Goal: Task Accomplishment & Management: Manage account settings

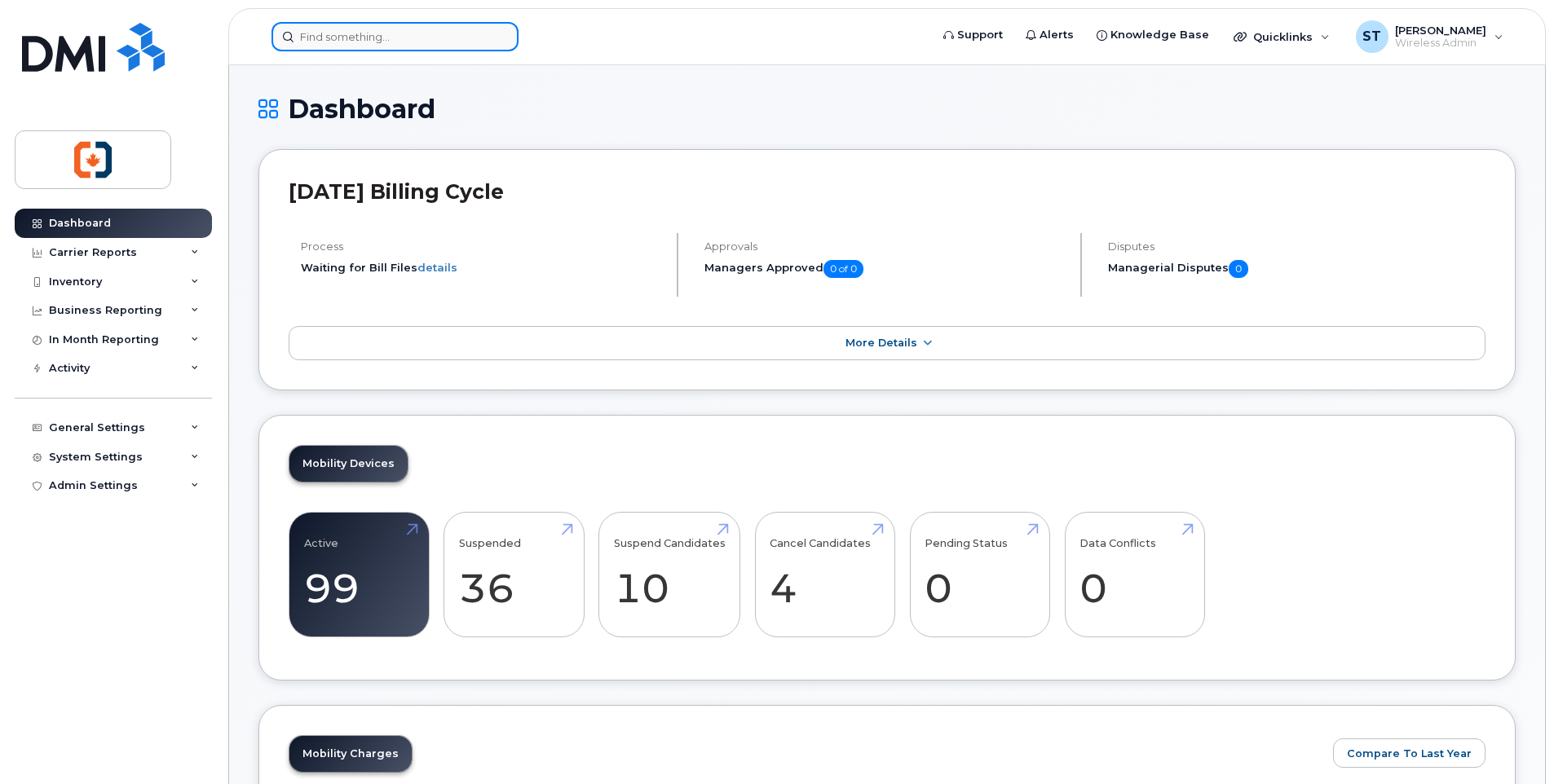
click at [353, 37] on input at bounding box center [395, 37] width 247 height 29
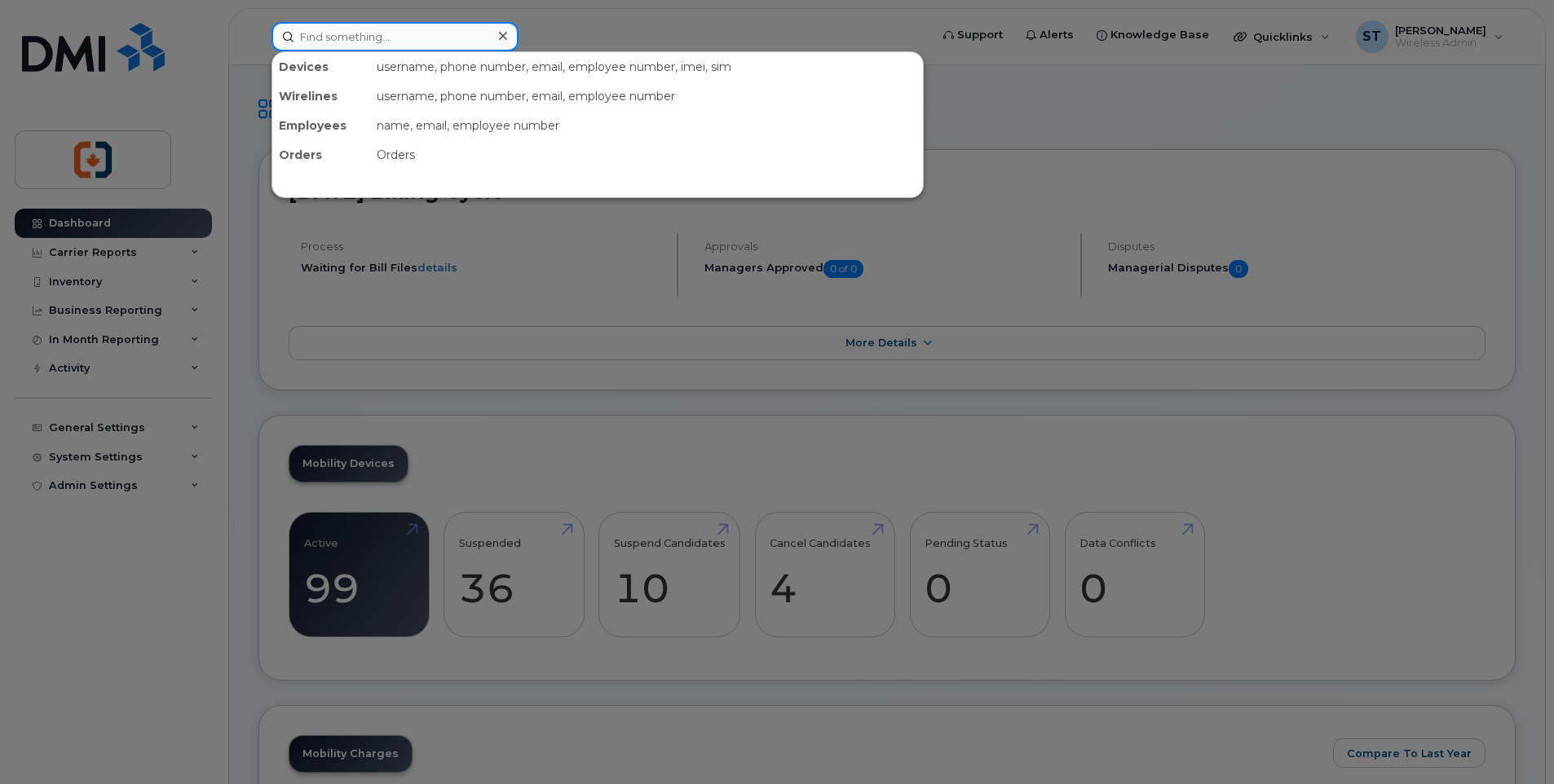
paste input "7785334278"
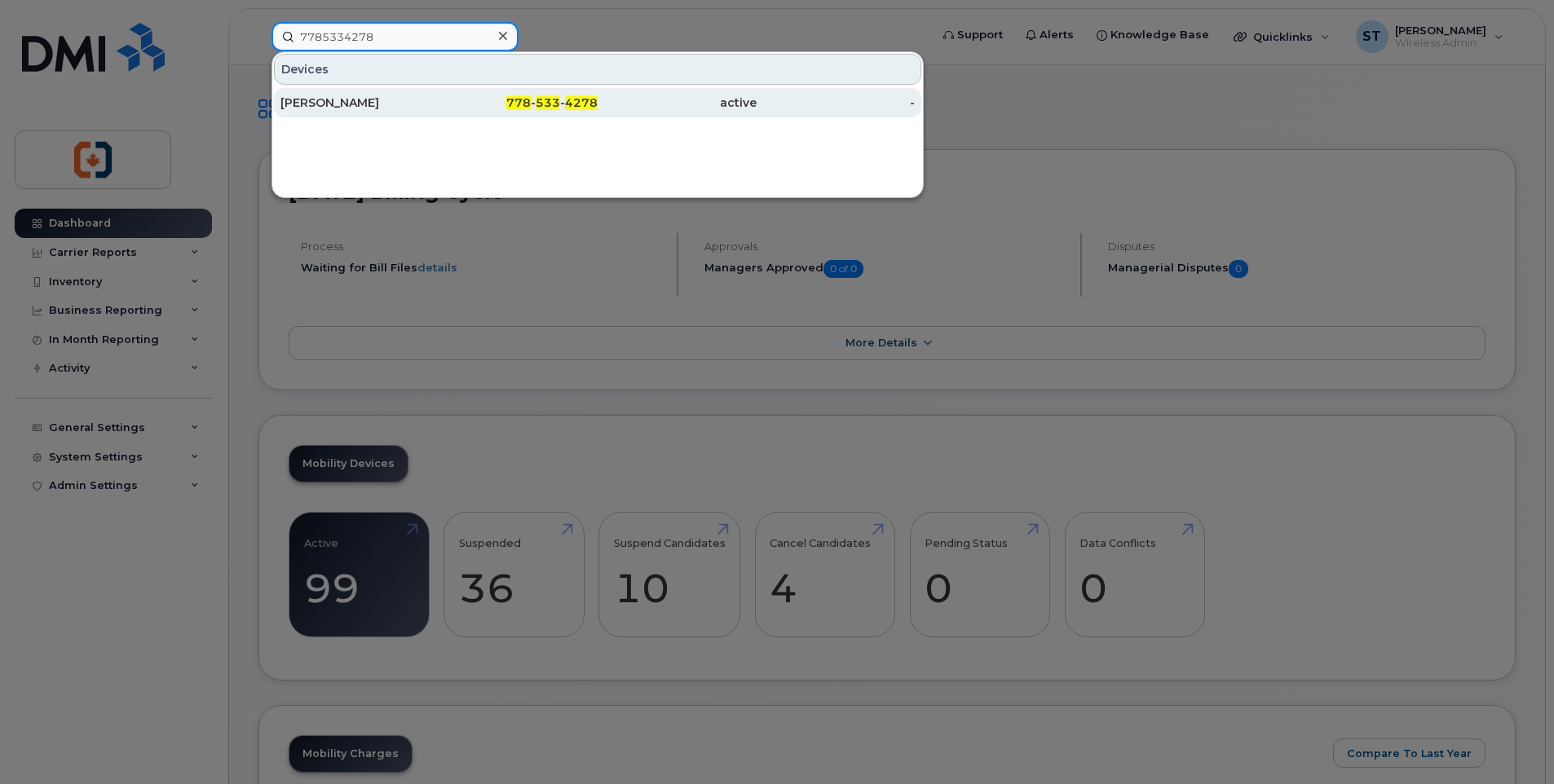
type input "7785334278"
click at [468, 104] on div "778 - 533 - 4278" at bounding box center [519, 102] width 159 height 16
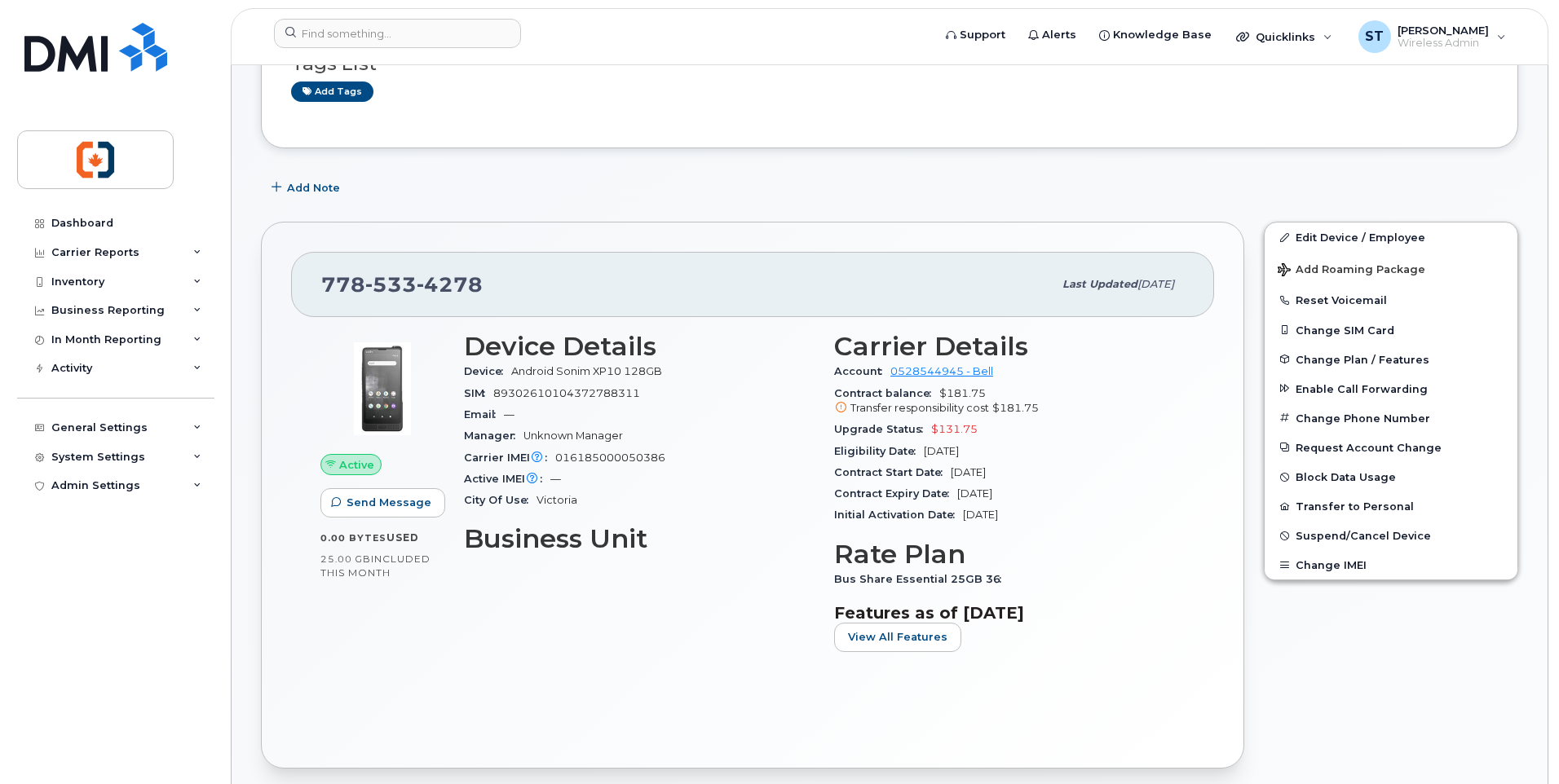
scroll to position [244, 0]
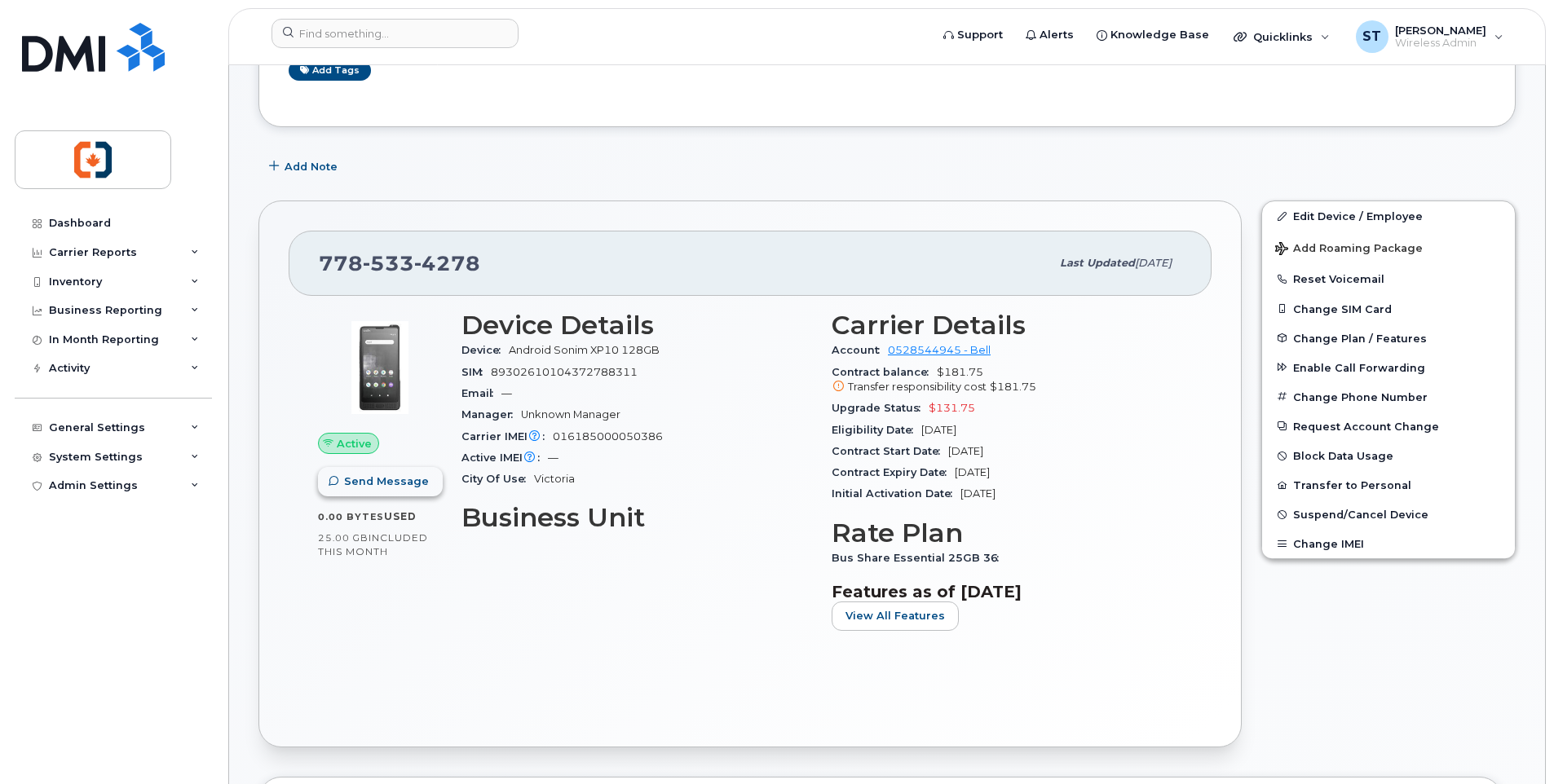
click at [377, 488] on span "Send Message" at bounding box center [386, 482] width 85 height 15
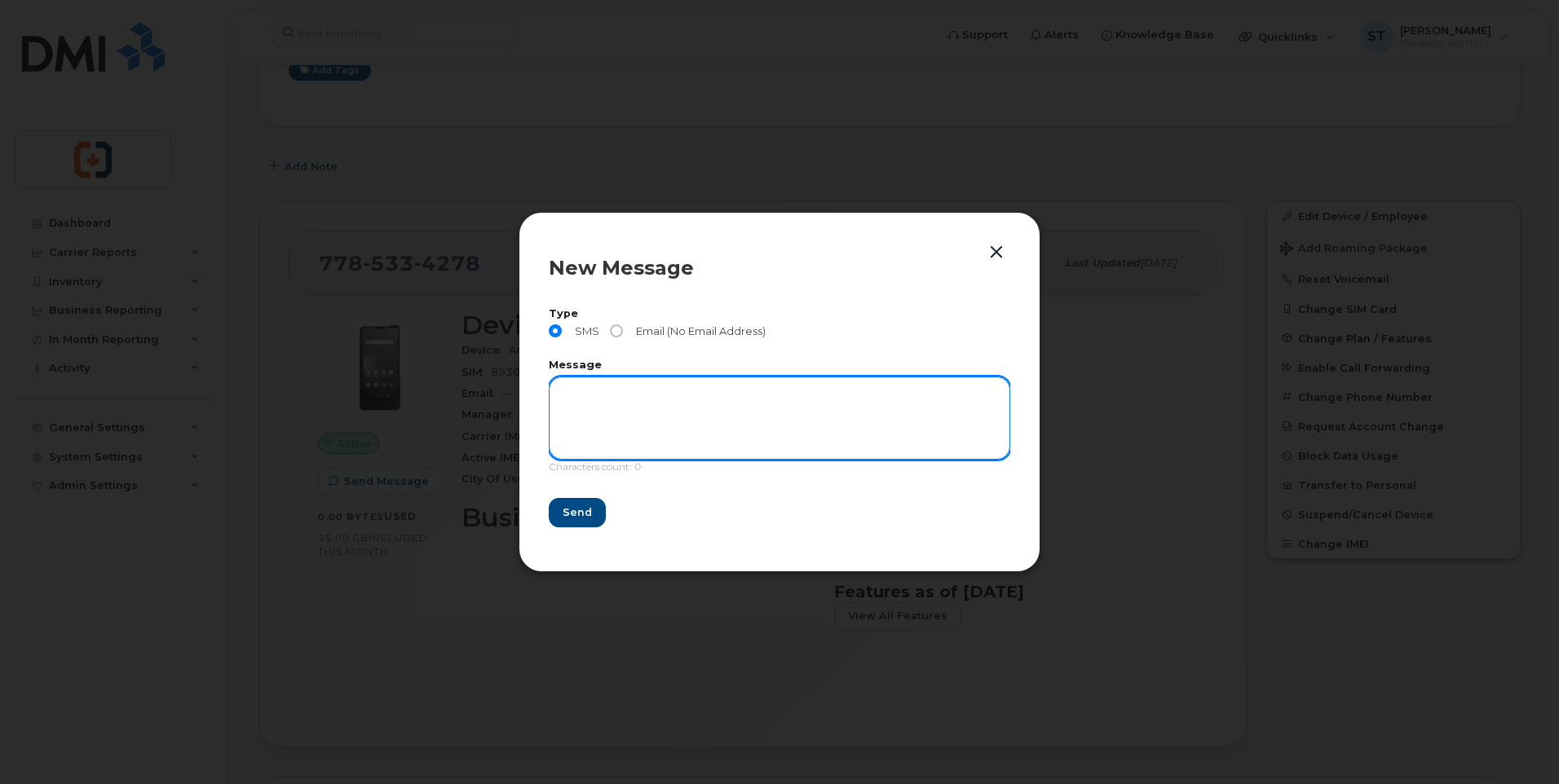
click at [573, 391] on textarea at bounding box center [779, 417] width 461 height 83
paste textarea "This is a message from CVIY Finance office. We need to confirm the location and…"
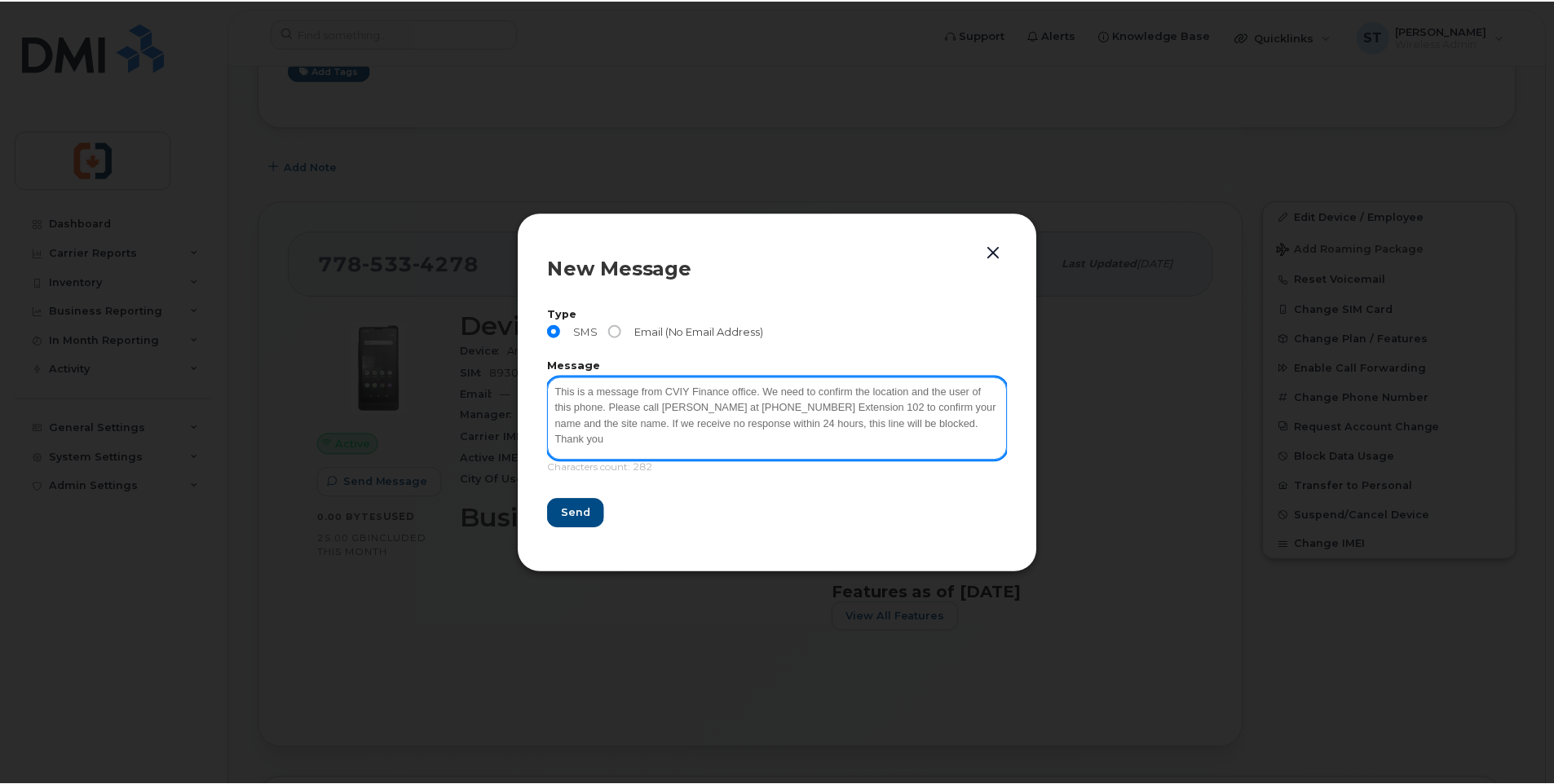
scroll to position [3, 0]
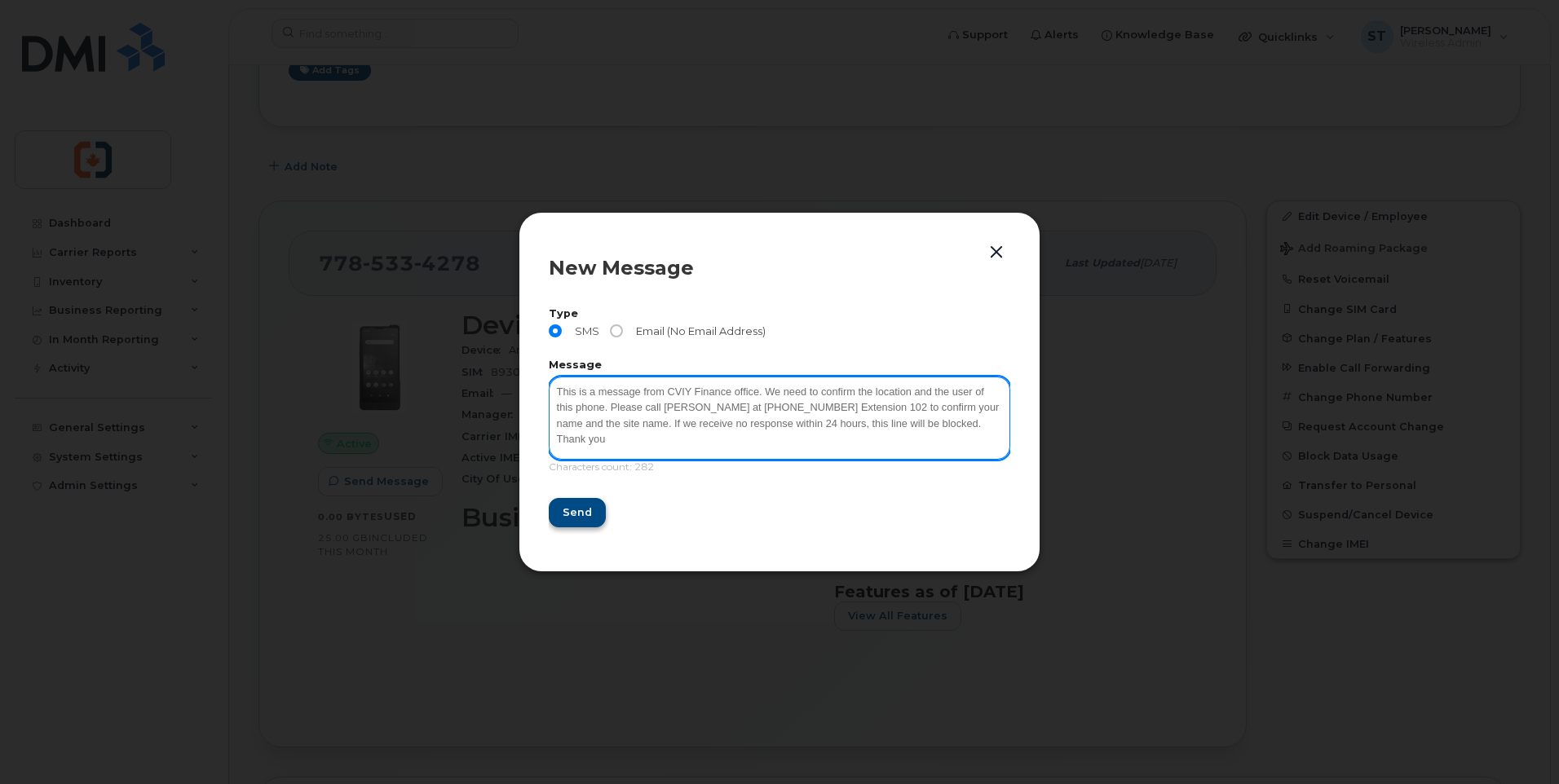
type textarea "This is a message from CVIY Finance office. We need to confirm the location and…"
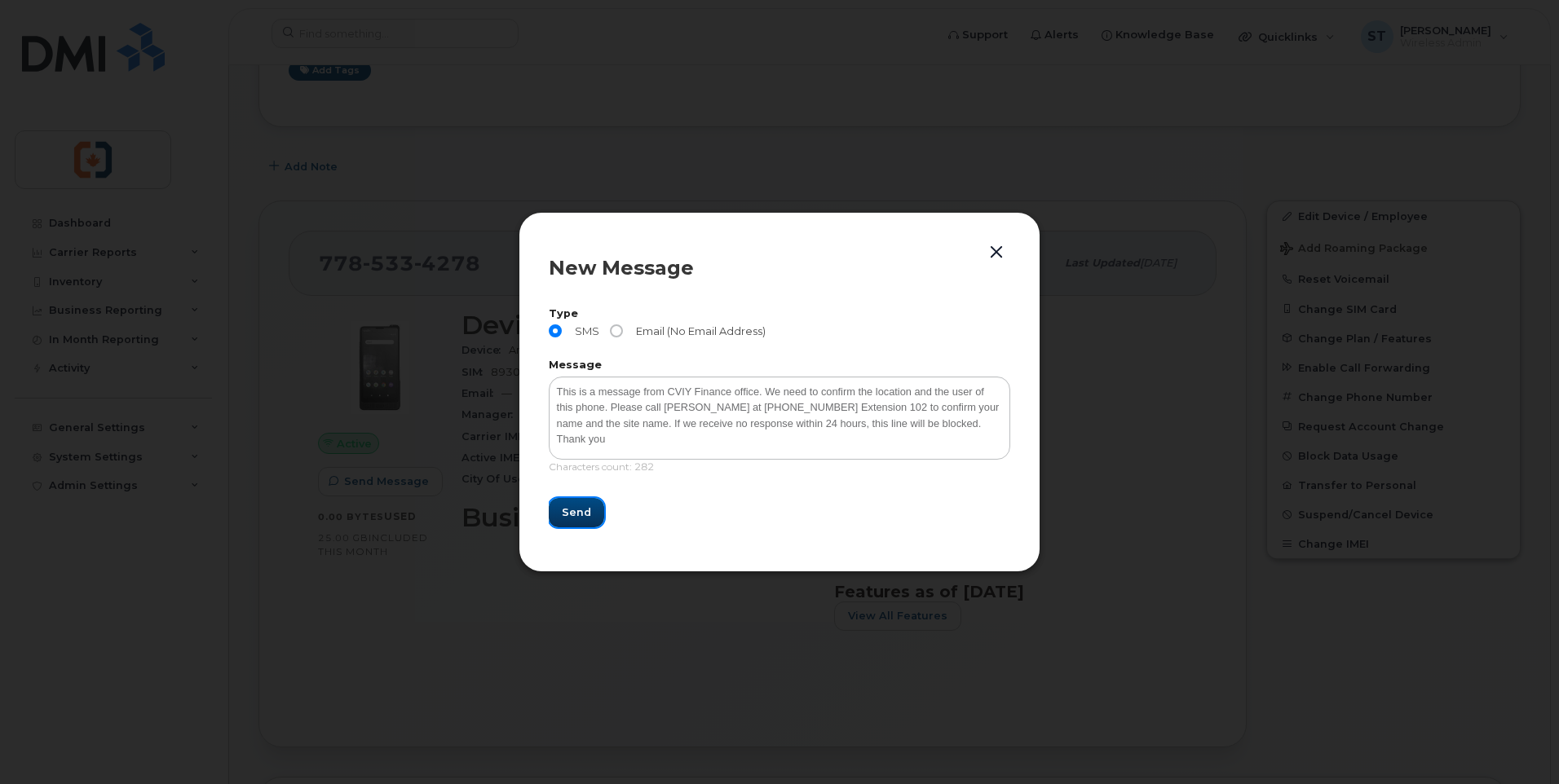
click at [586, 510] on span "Send" at bounding box center [576, 512] width 29 height 15
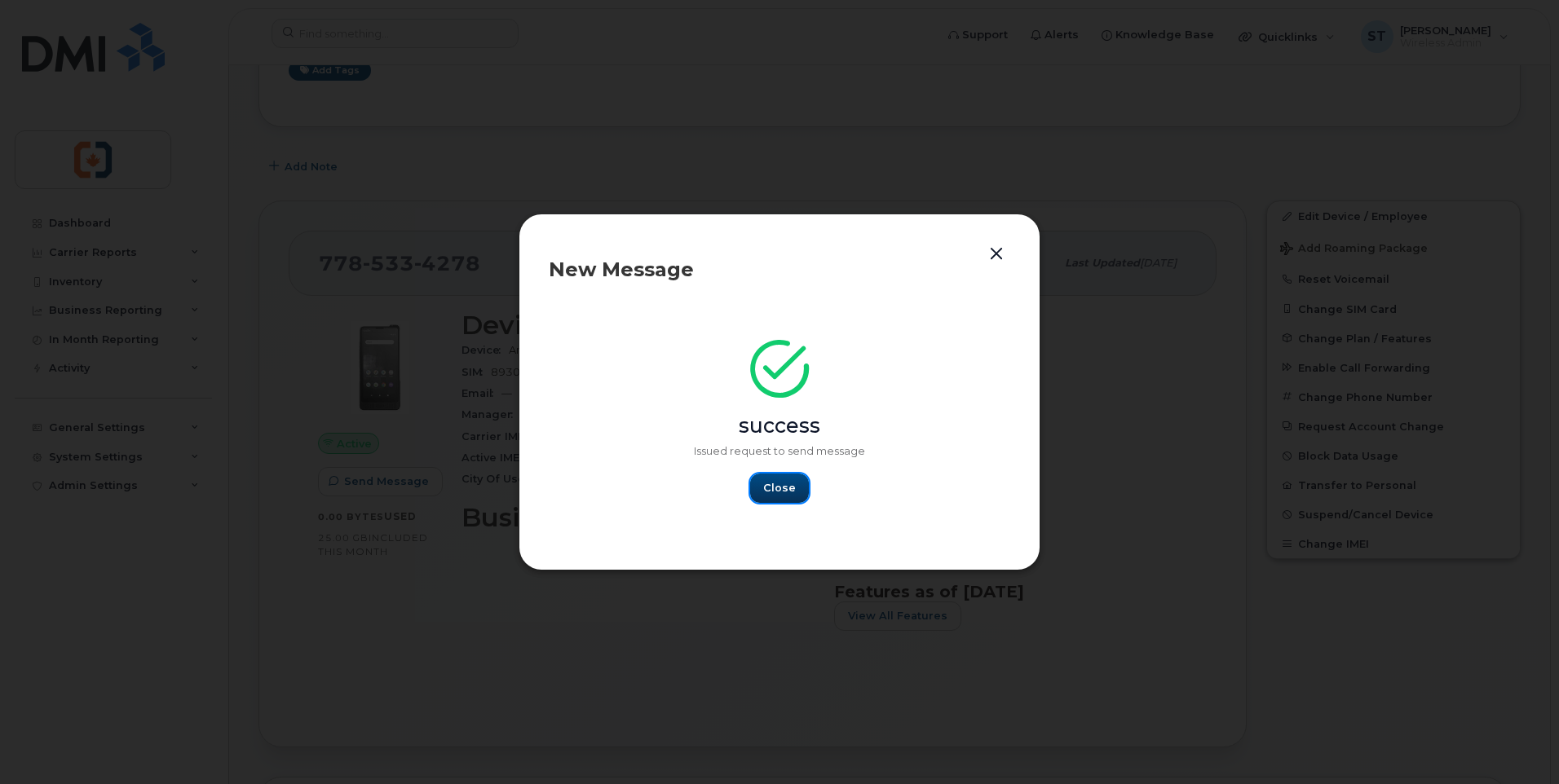
click at [780, 492] on span "Close" at bounding box center [779, 488] width 33 height 15
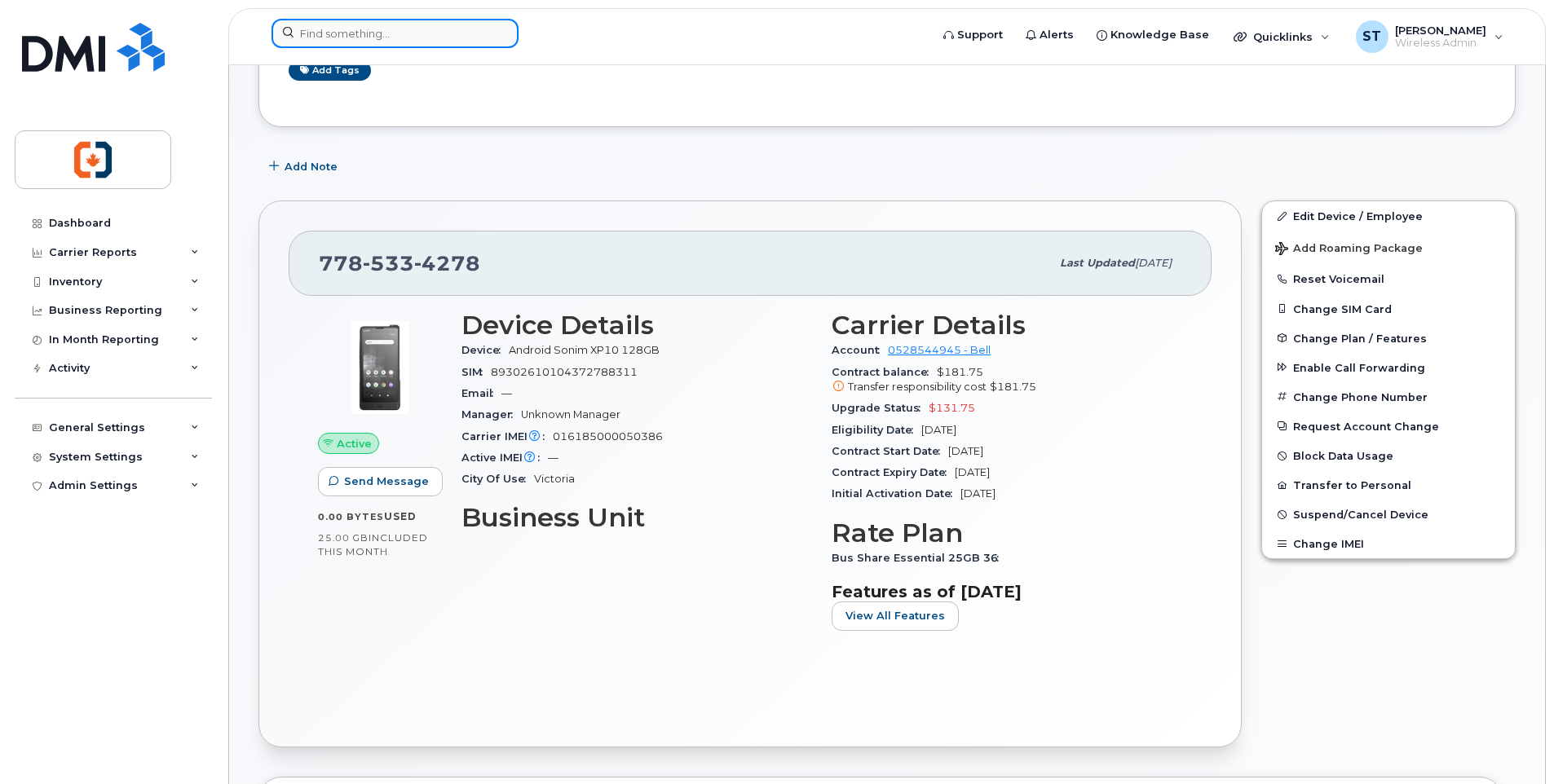
click at [393, 25] on input at bounding box center [395, 33] width 247 height 29
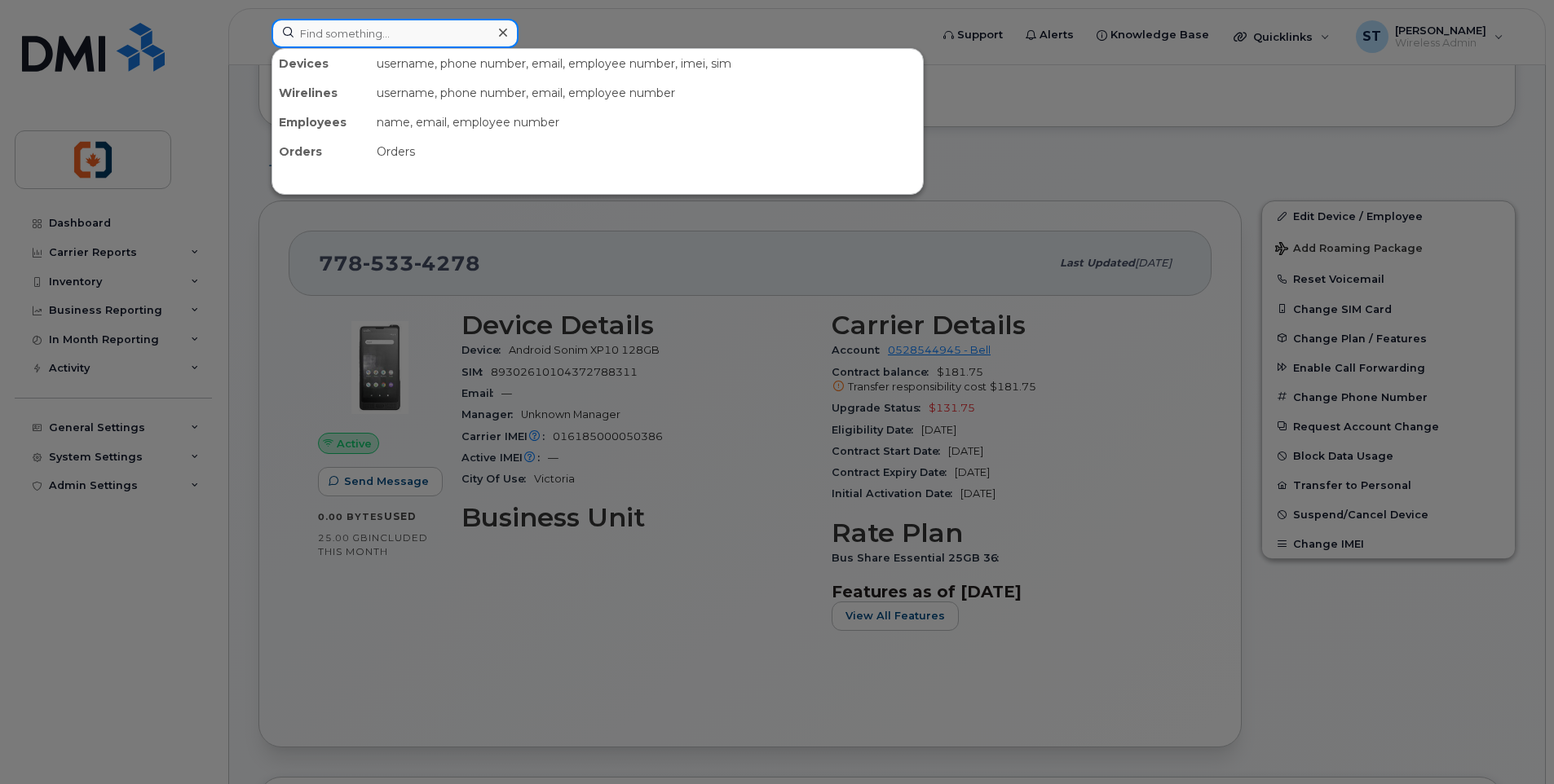
paste input "7785331498"
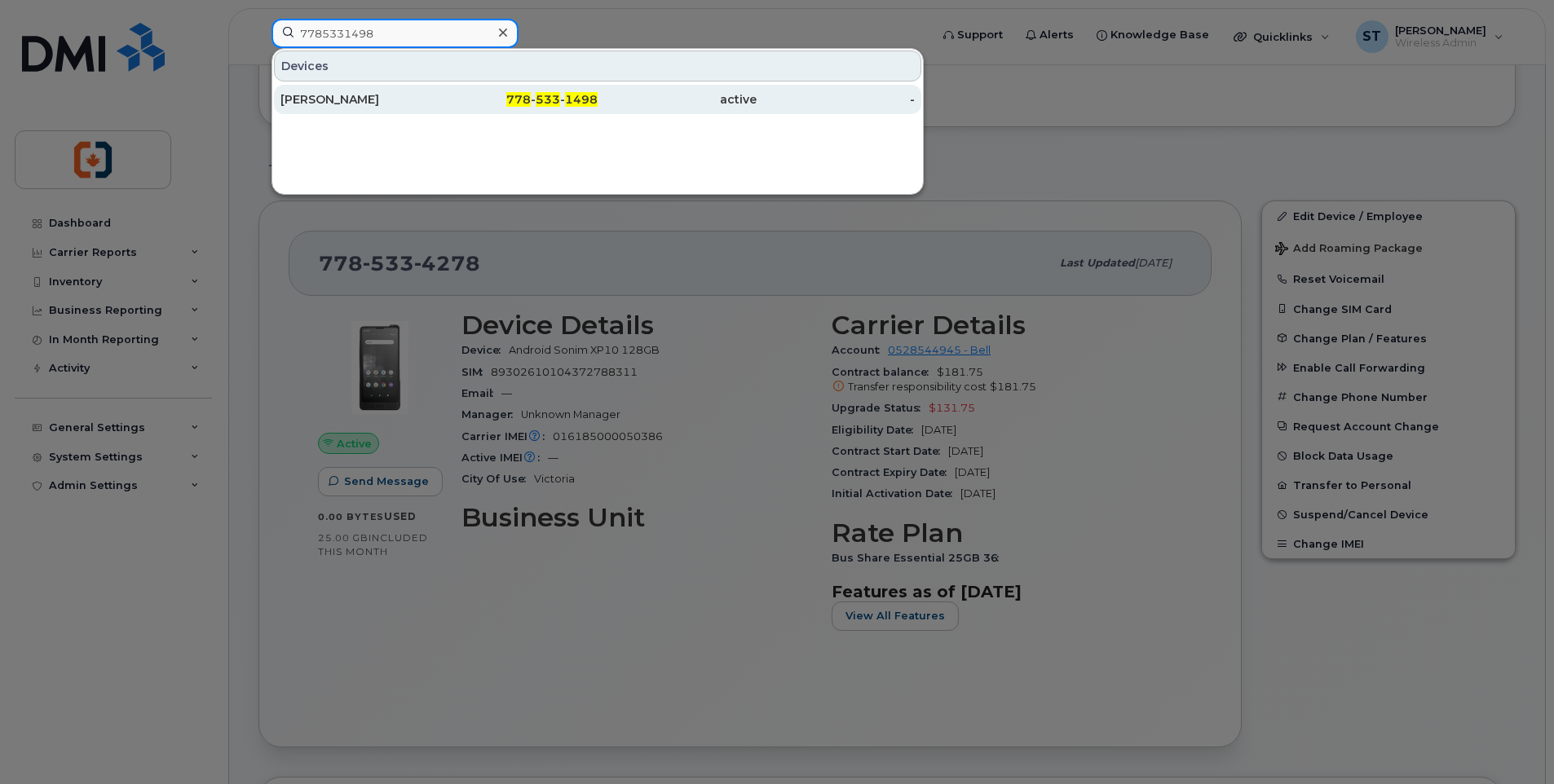
type input "7785331498"
click at [437, 106] on div "Albert Head" at bounding box center [359, 99] width 159 height 16
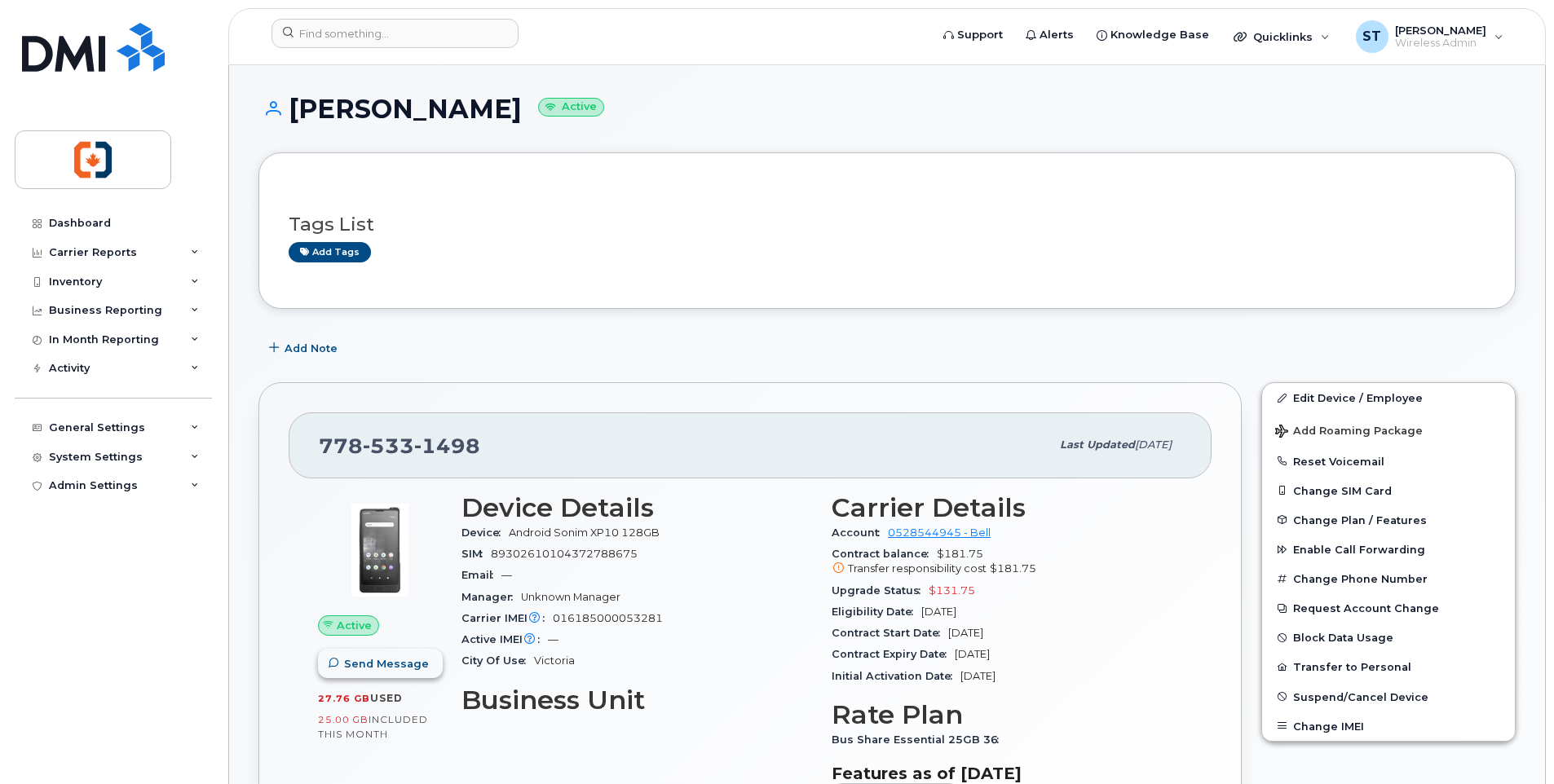
click at [393, 664] on span "Send Message" at bounding box center [386, 664] width 85 height 15
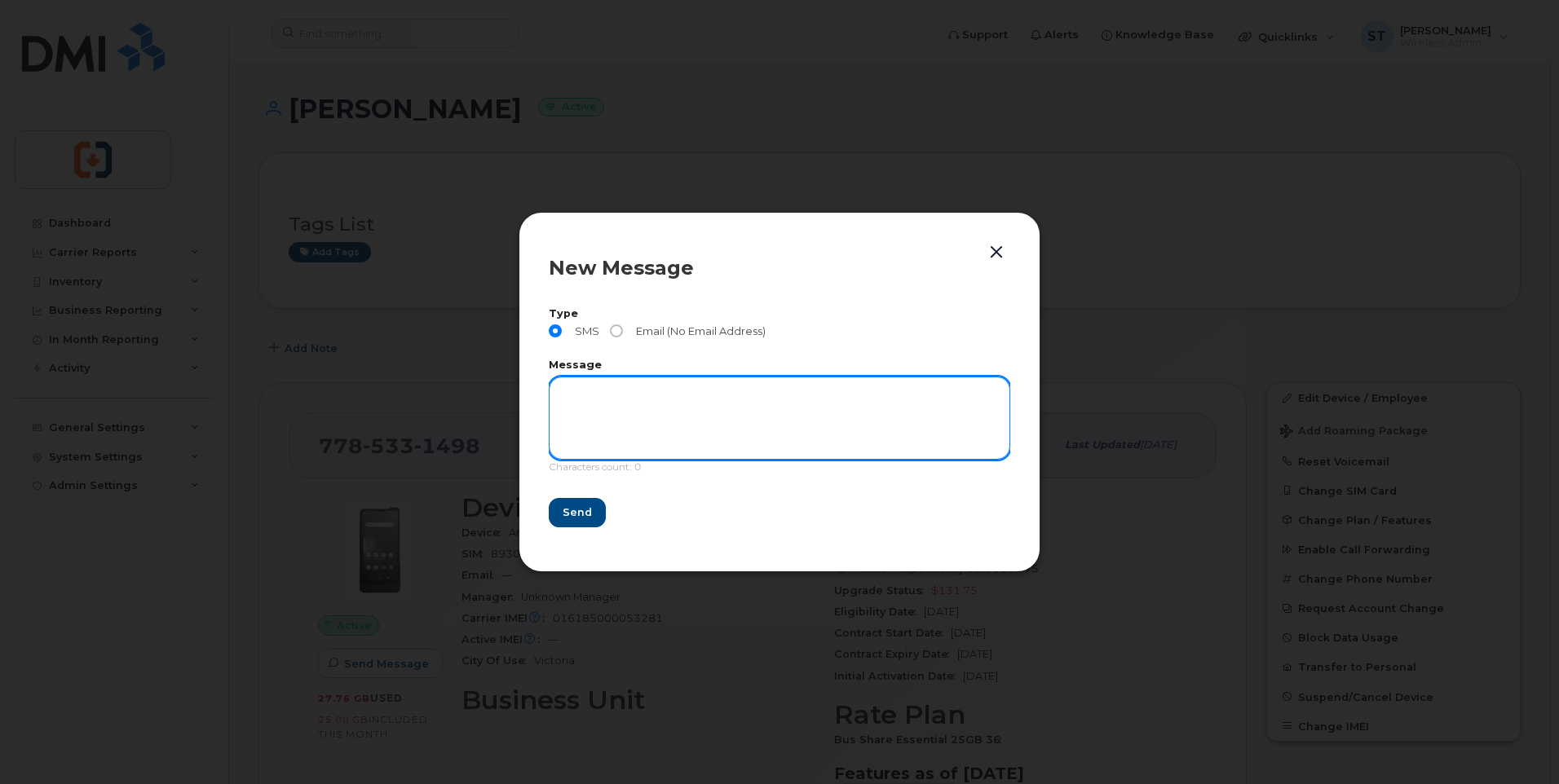
click at [614, 389] on textarea at bounding box center [779, 417] width 461 height 83
paste textarea "This is a message from CVIY Finance office. We need to confirm the location and…"
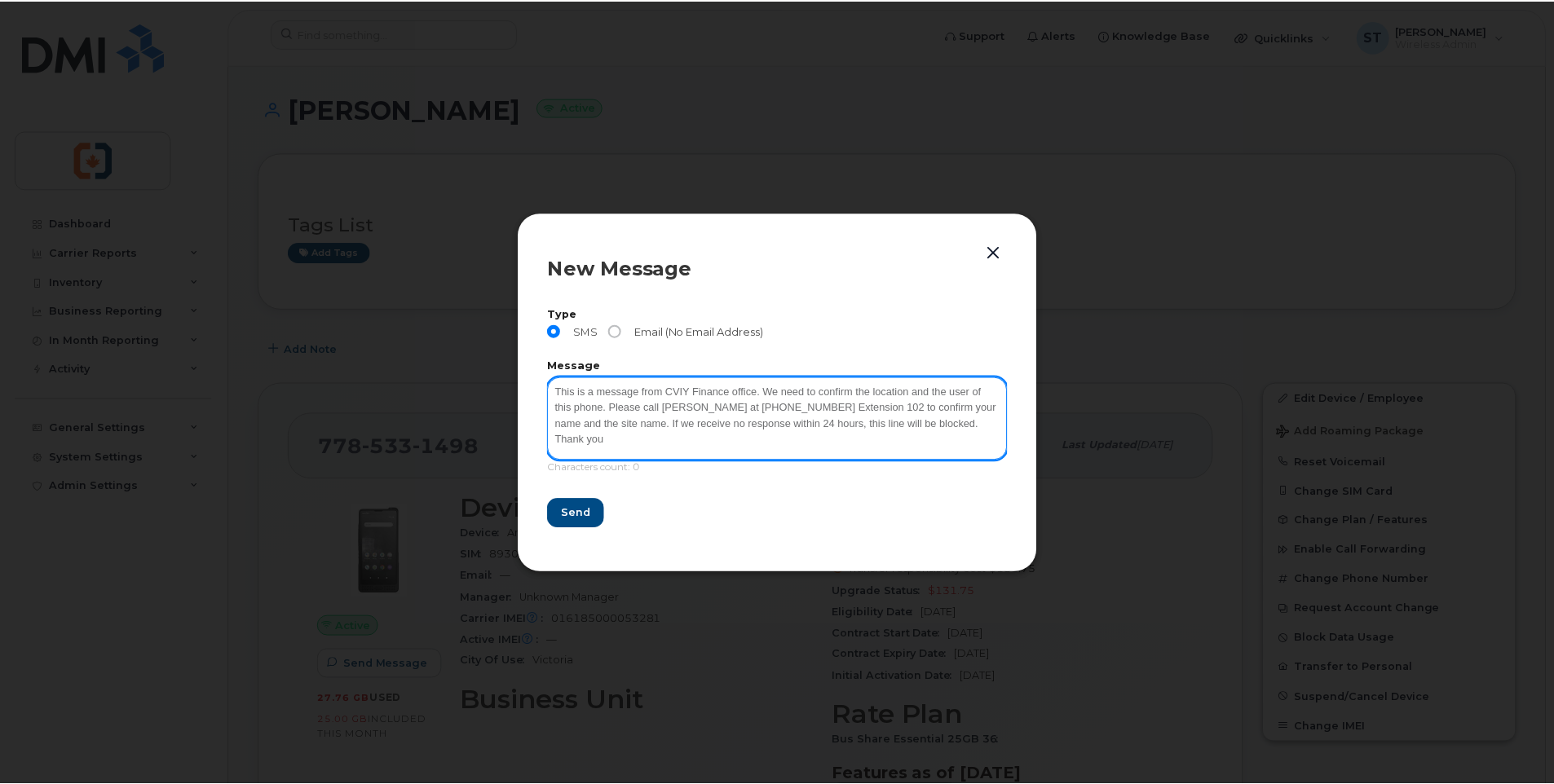
scroll to position [3, 0]
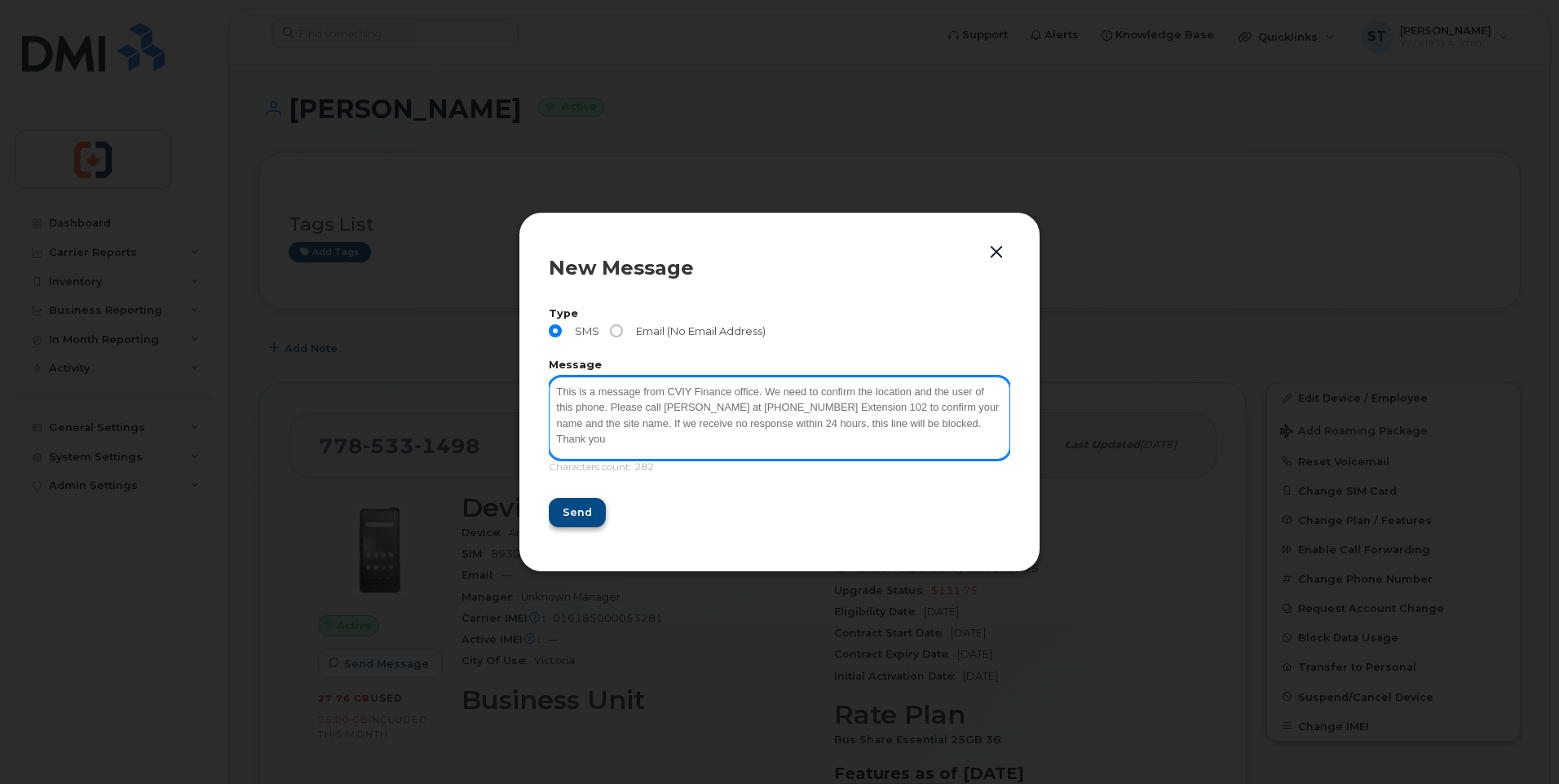
type textarea "This is a message from CVIY Finance office. We need to confirm the location and…"
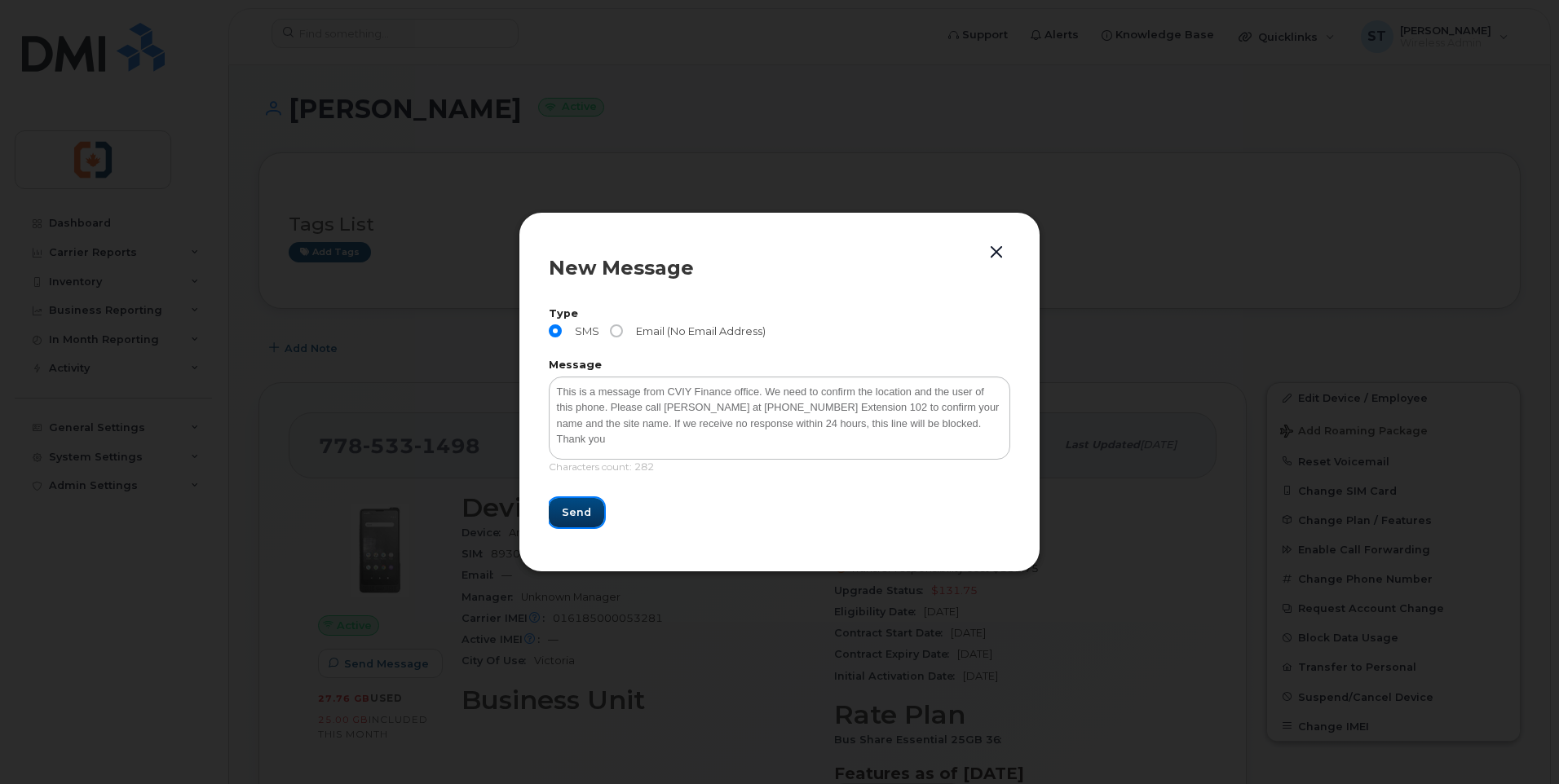
click at [585, 516] on span "Send" at bounding box center [576, 512] width 29 height 15
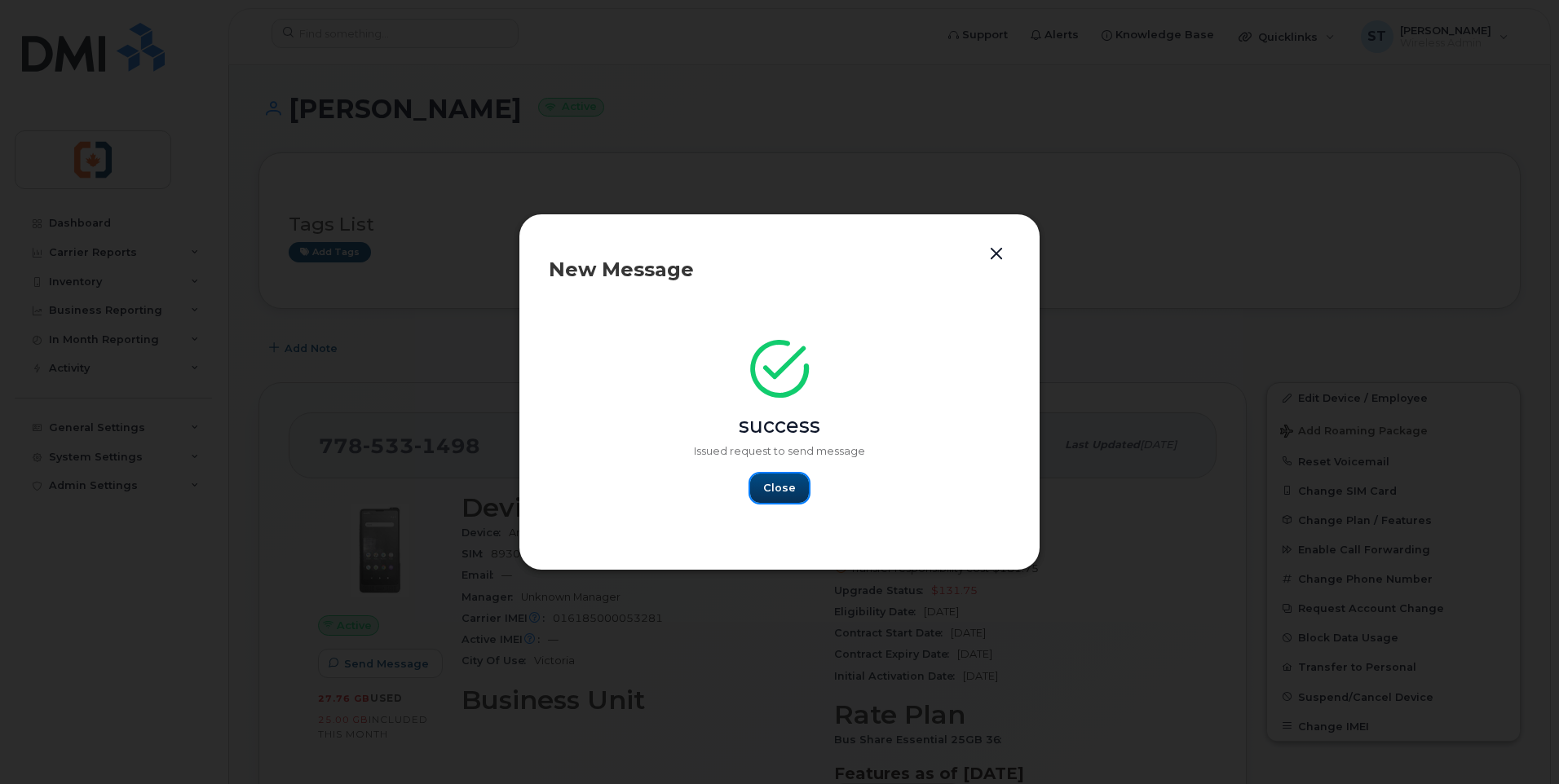
click at [765, 488] on span "Close" at bounding box center [779, 488] width 33 height 15
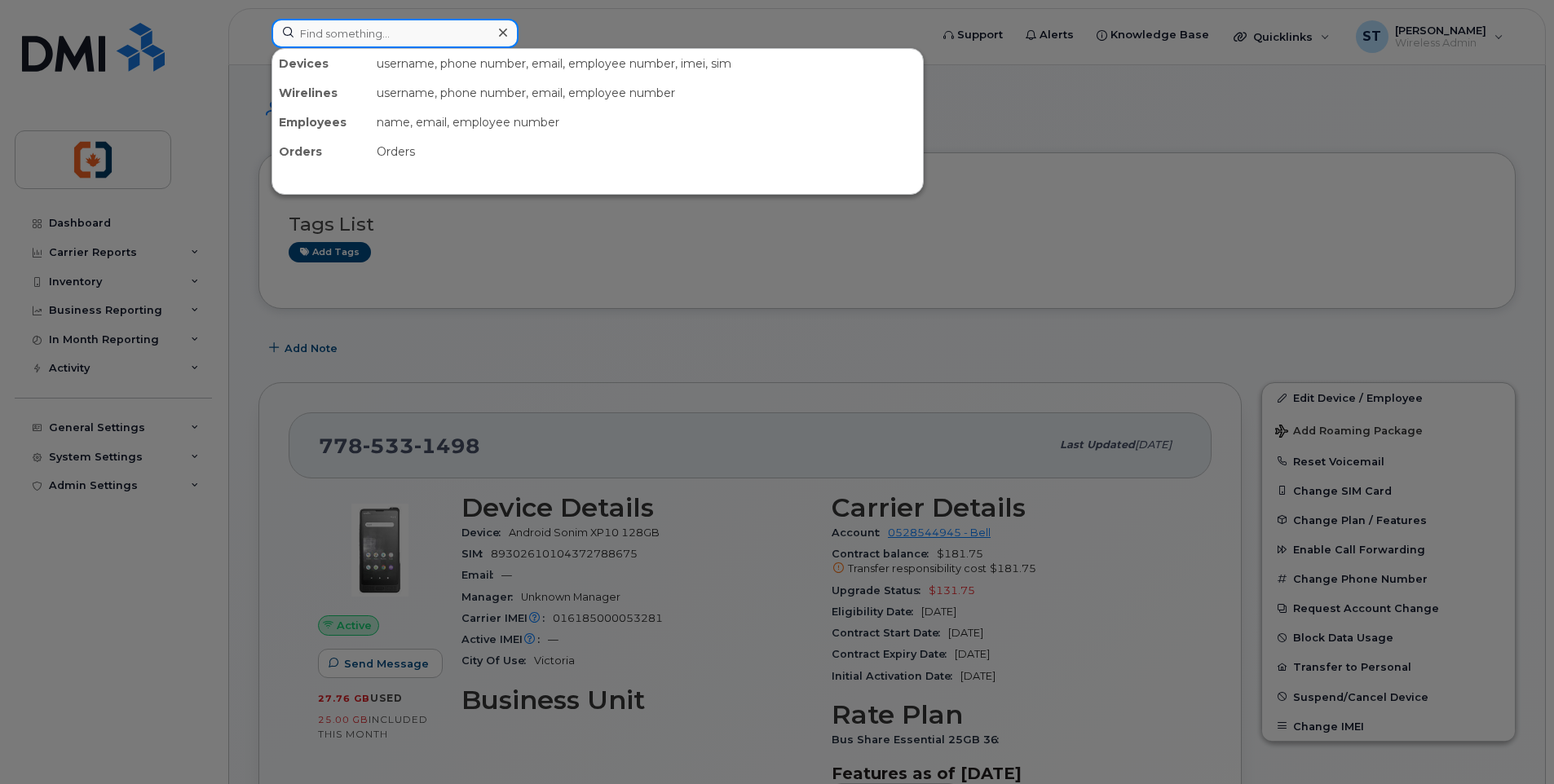
click at [363, 31] on input at bounding box center [395, 33] width 247 height 29
paste input "7785337346"
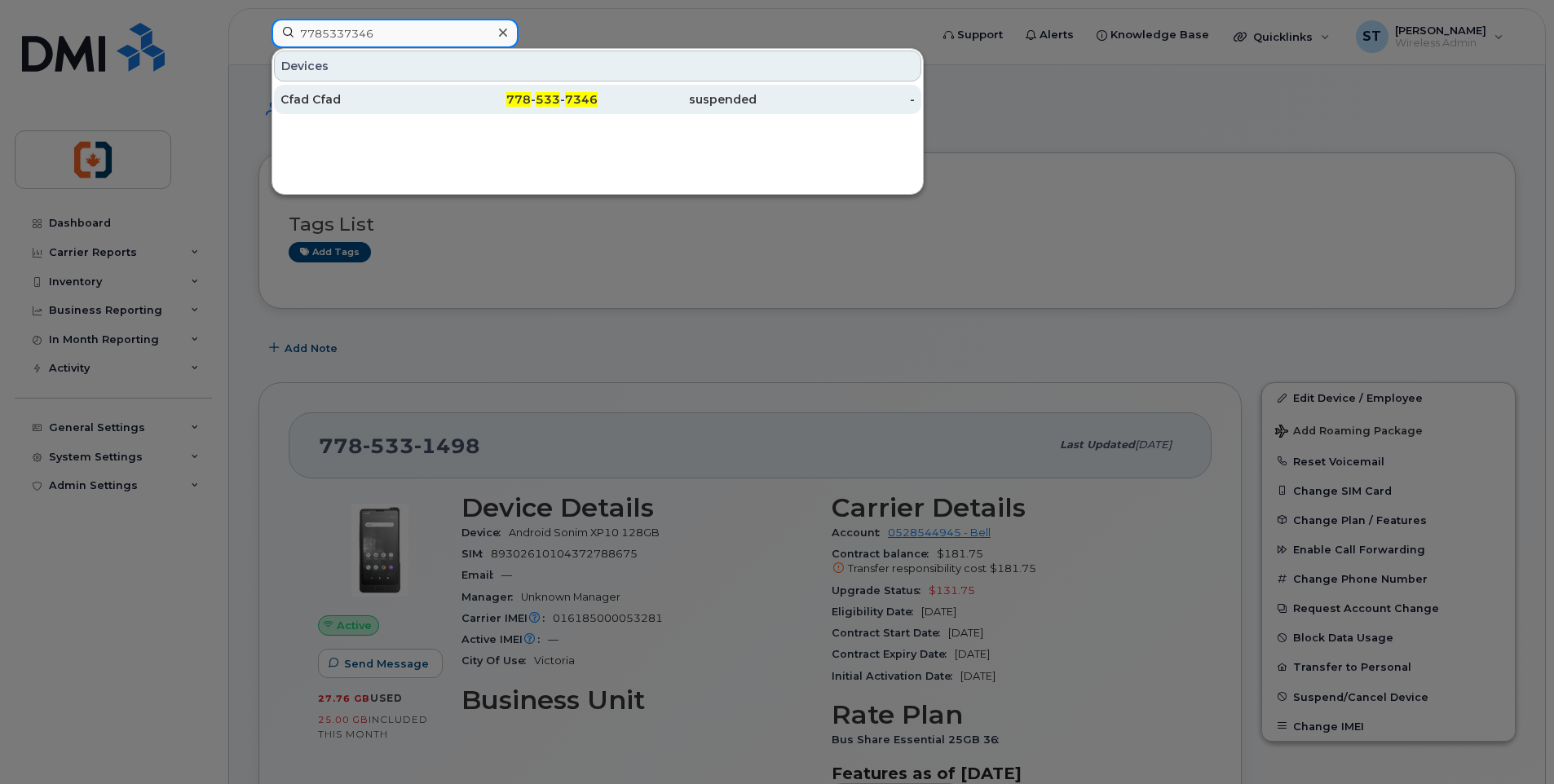
type input "7785337346"
click at [426, 105] on div "Cfad Cfad" at bounding box center [359, 99] width 159 height 16
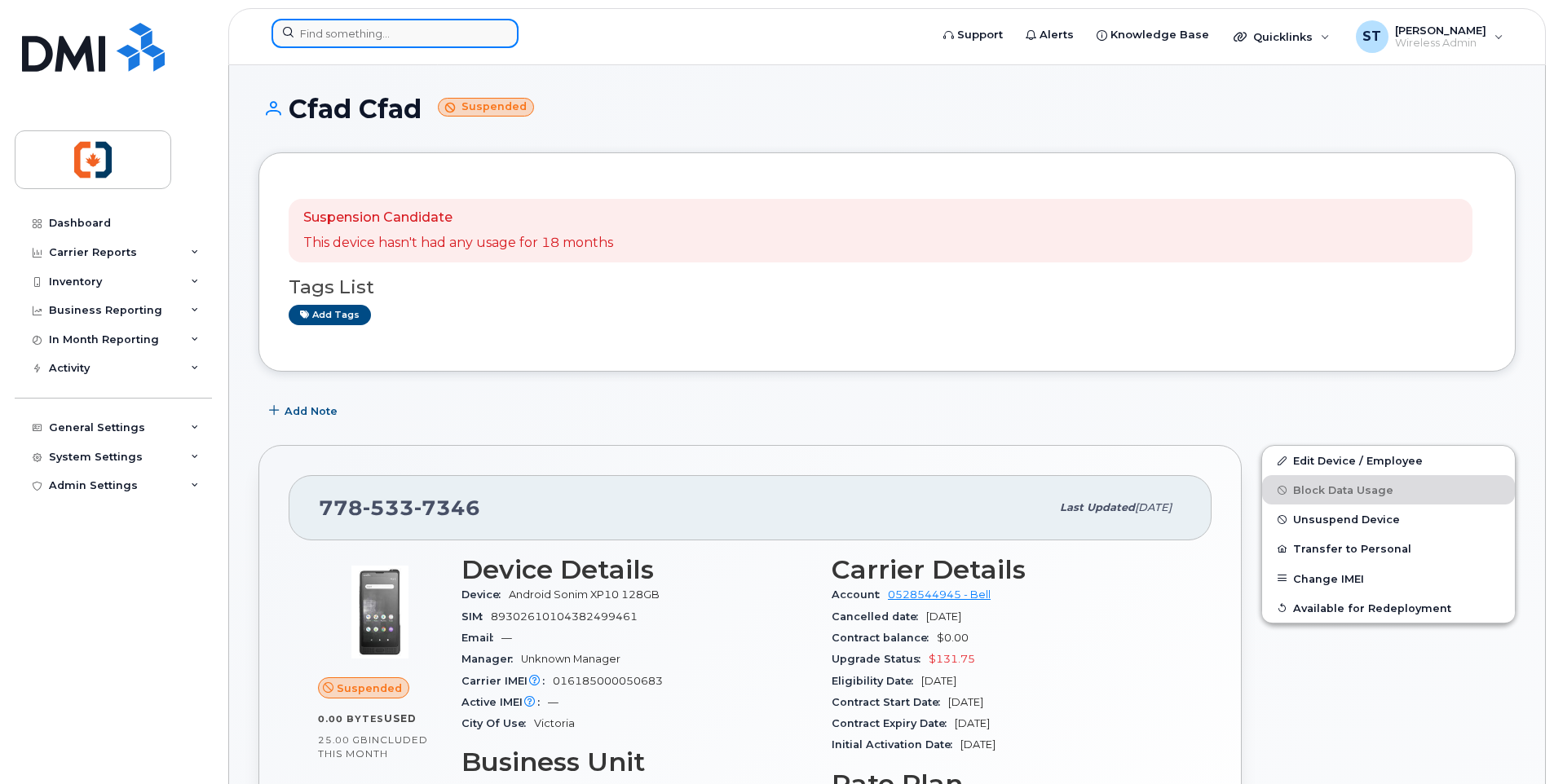
click at [382, 35] on input at bounding box center [395, 33] width 247 height 29
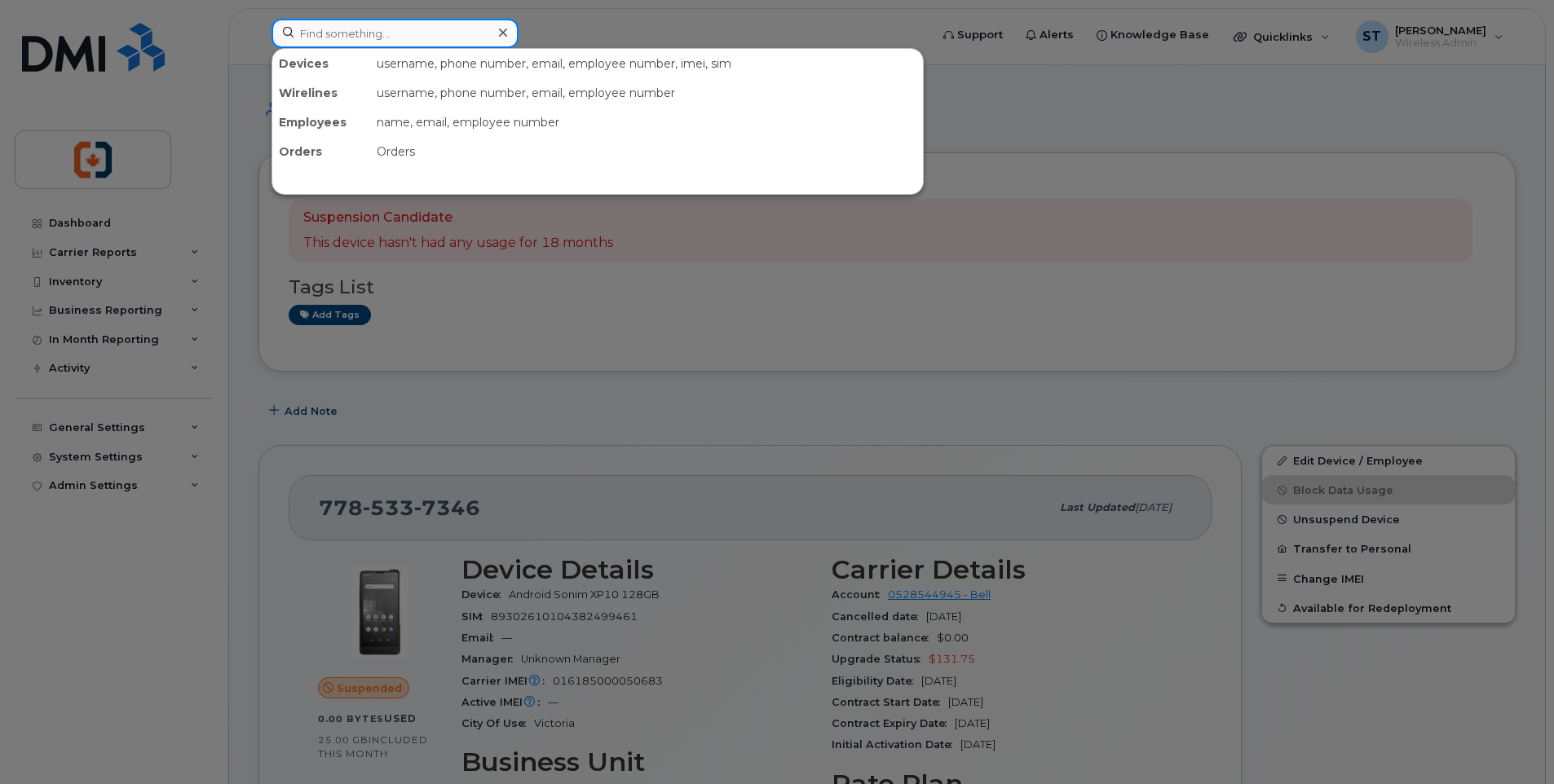
paste input "2502132336"
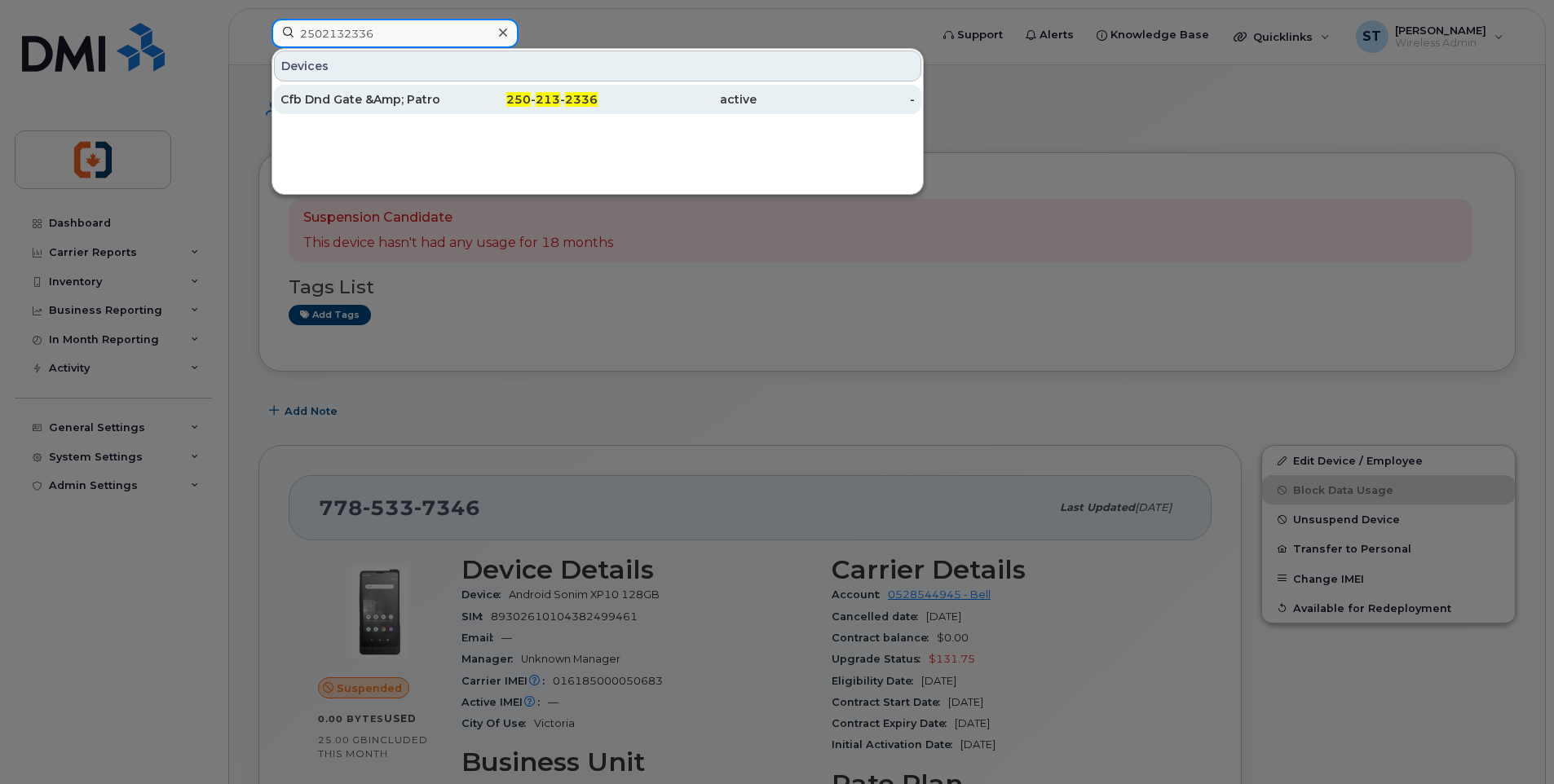
type input "2502132336"
click at [471, 103] on div "250 - 213 - 2336" at bounding box center [519, 99] width 159 height 16
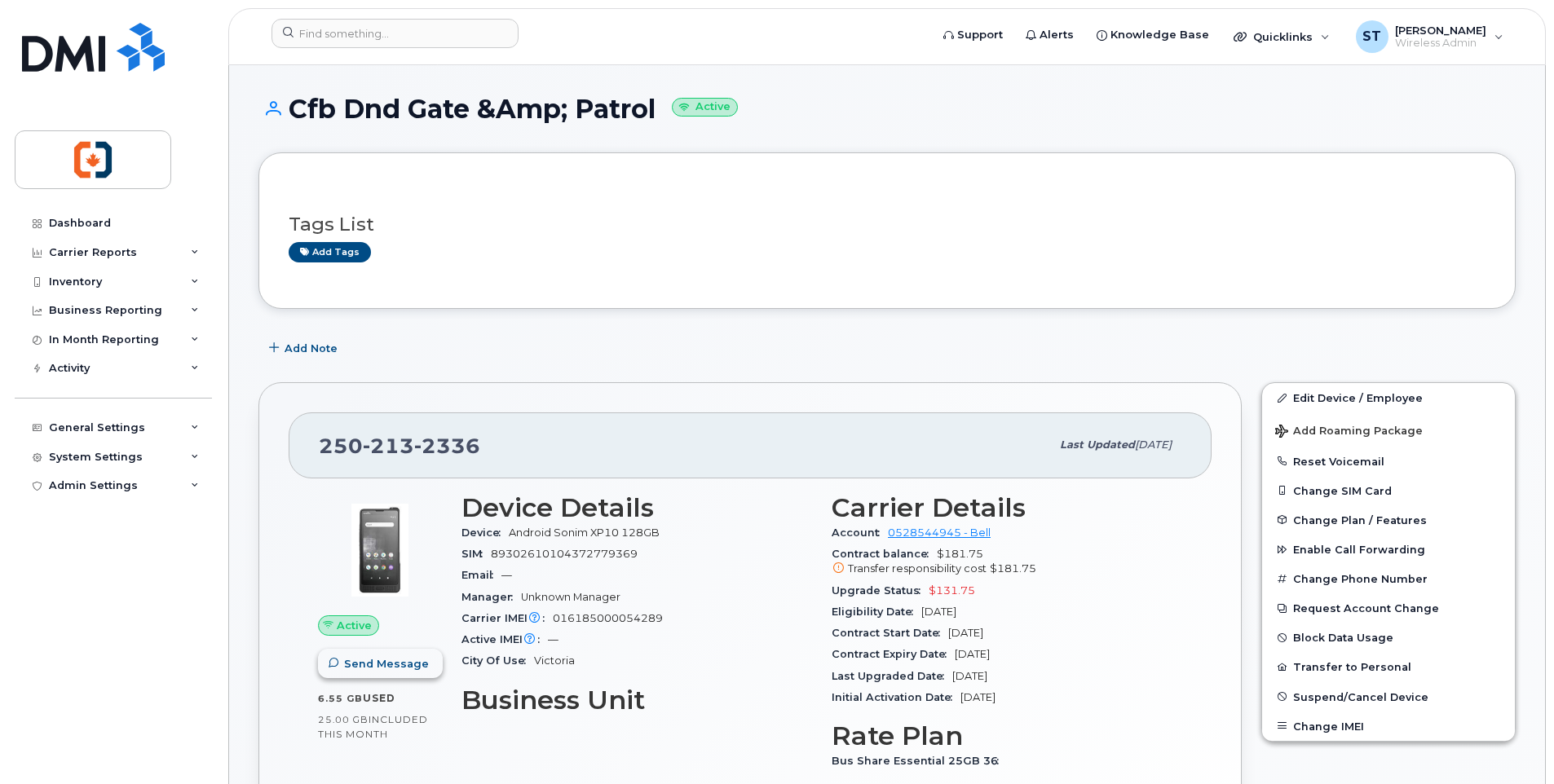
click at [378, 661] on span "Send Message" at bounding box center [386, 664] width 85 height 15
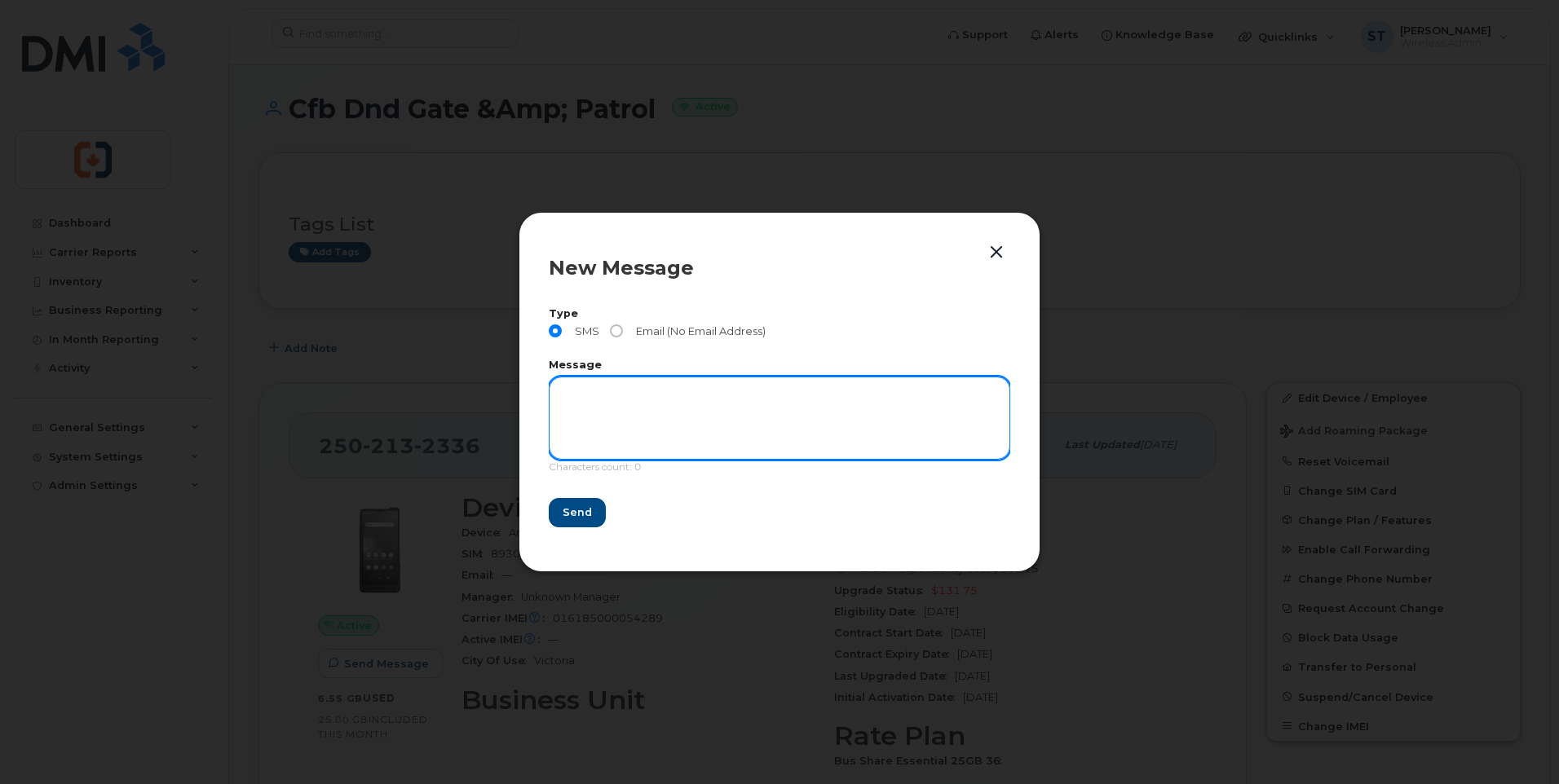
click at [602, 392] on textarea at bounding box center [779, 417] width 461 height 83
paste textarea "This is a message from CVIY Finance office. We need to confirm the location and…"
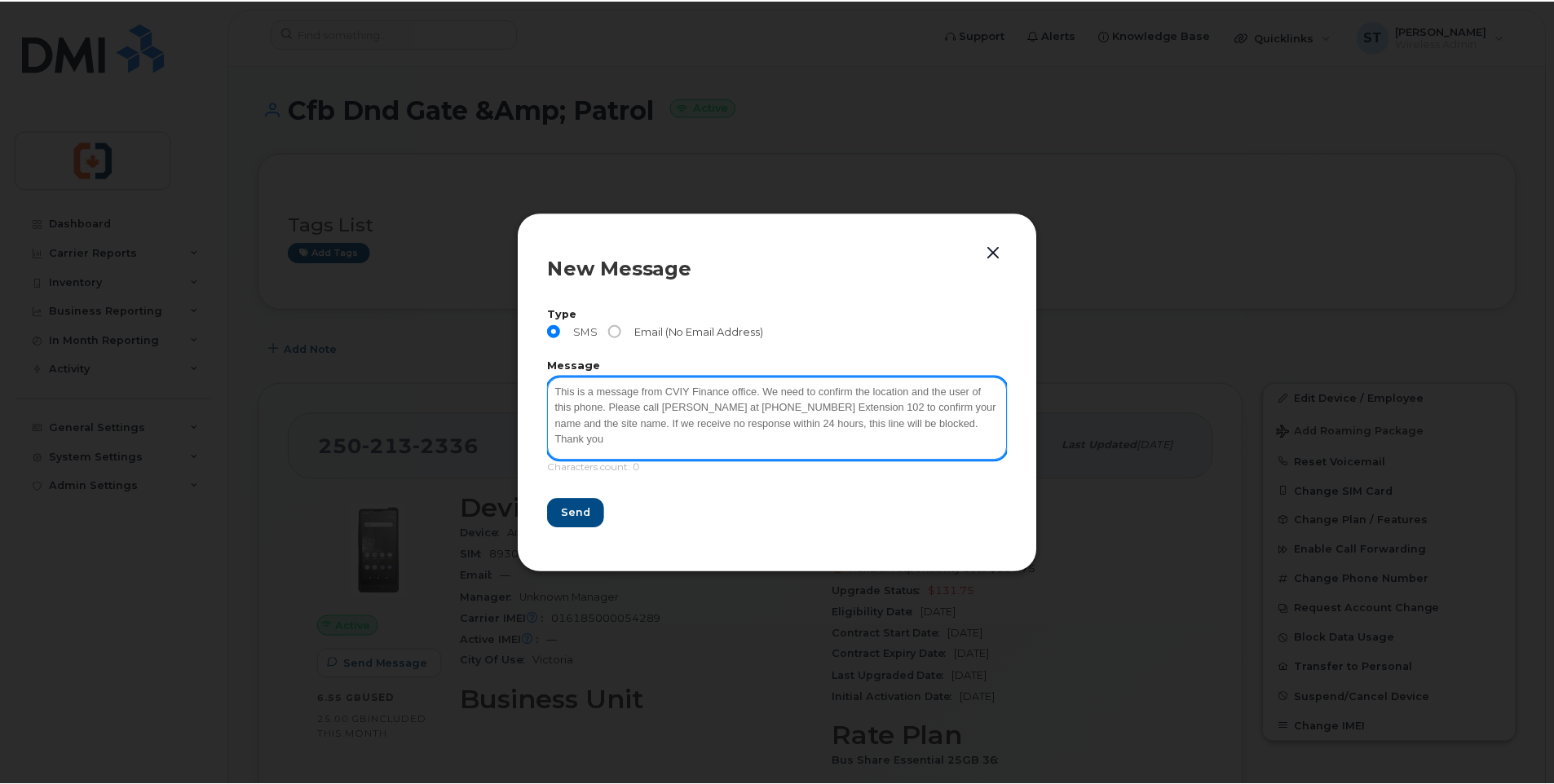
scroll to position [3, 0]
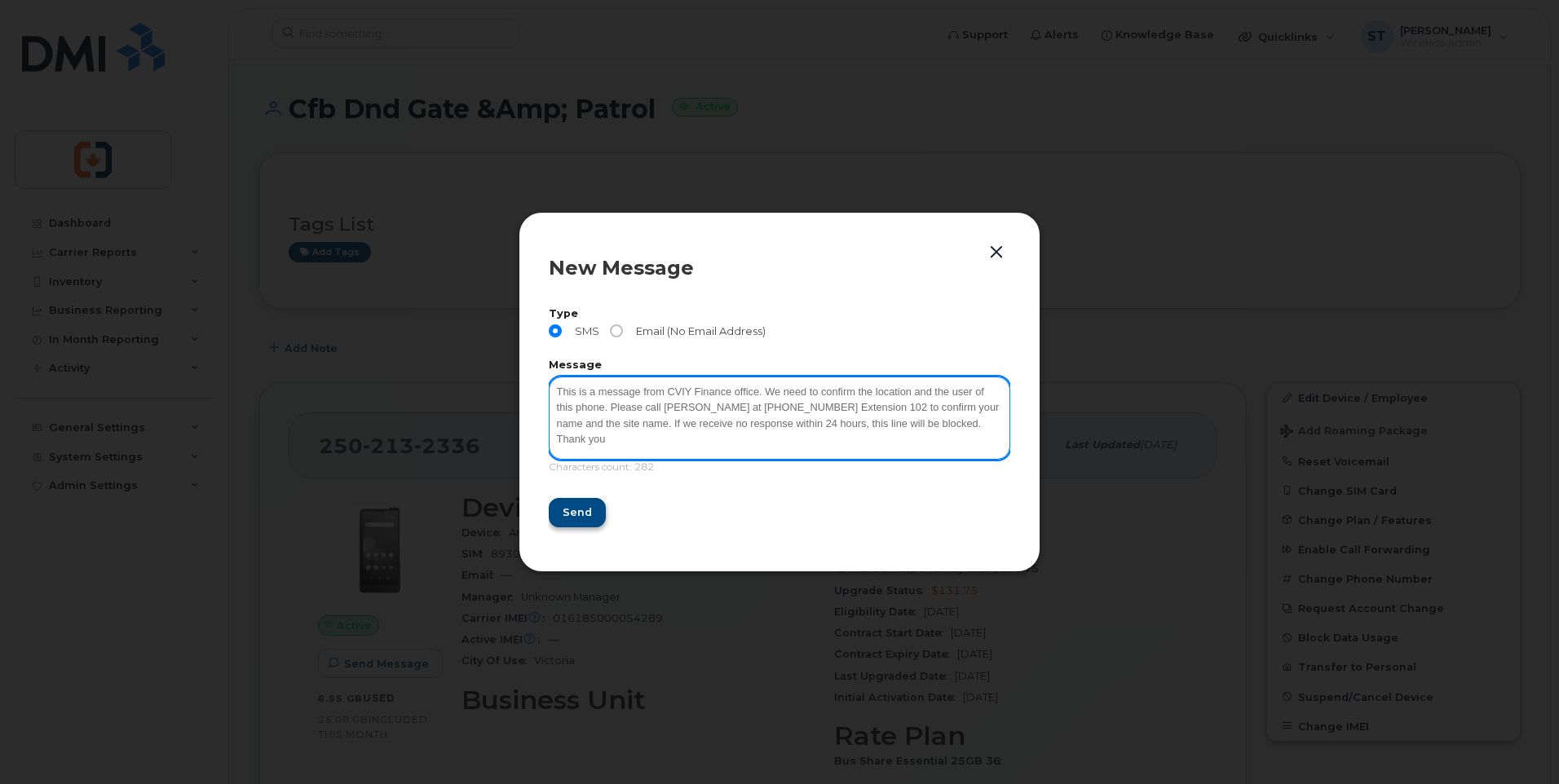
type textarea "This is a message from CVIY Finance office. We need to confirm the location and…"
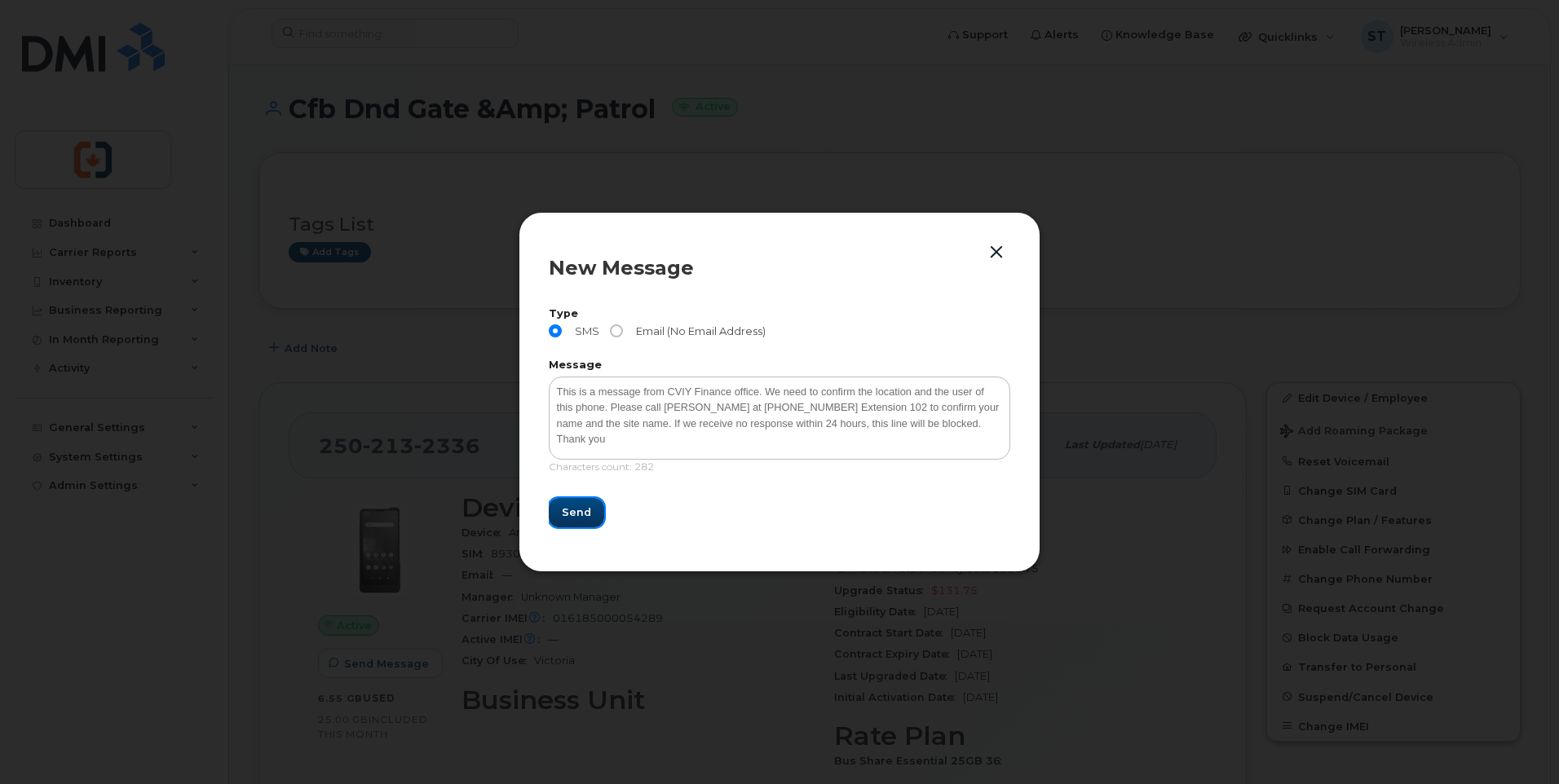
click at [574, 513] on span "Send" at bounding box center [576, 512] width 29 height 15
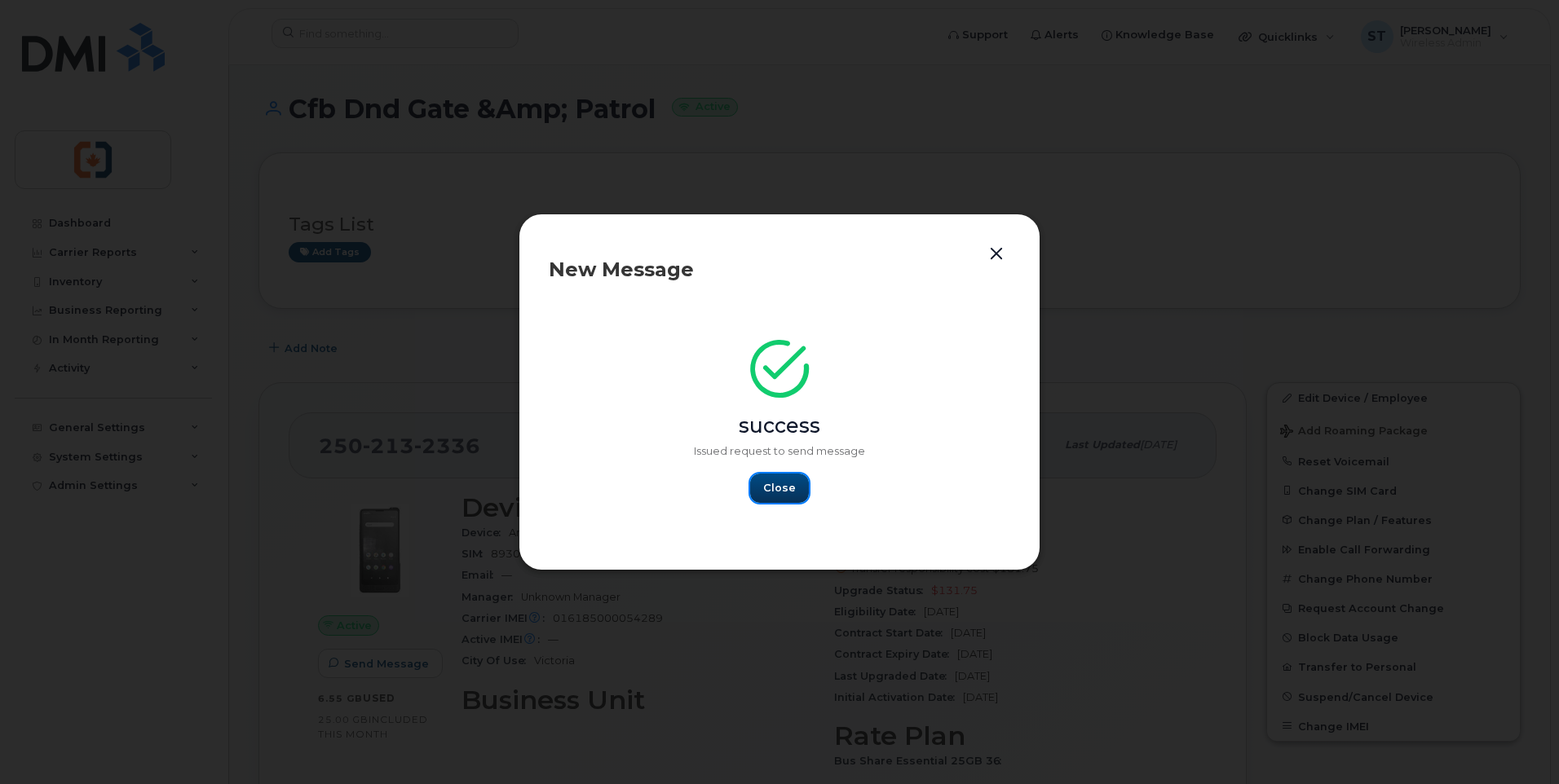
click at [791, 493] on span "Close" at bounding box center [779, 488] width 33 height 15
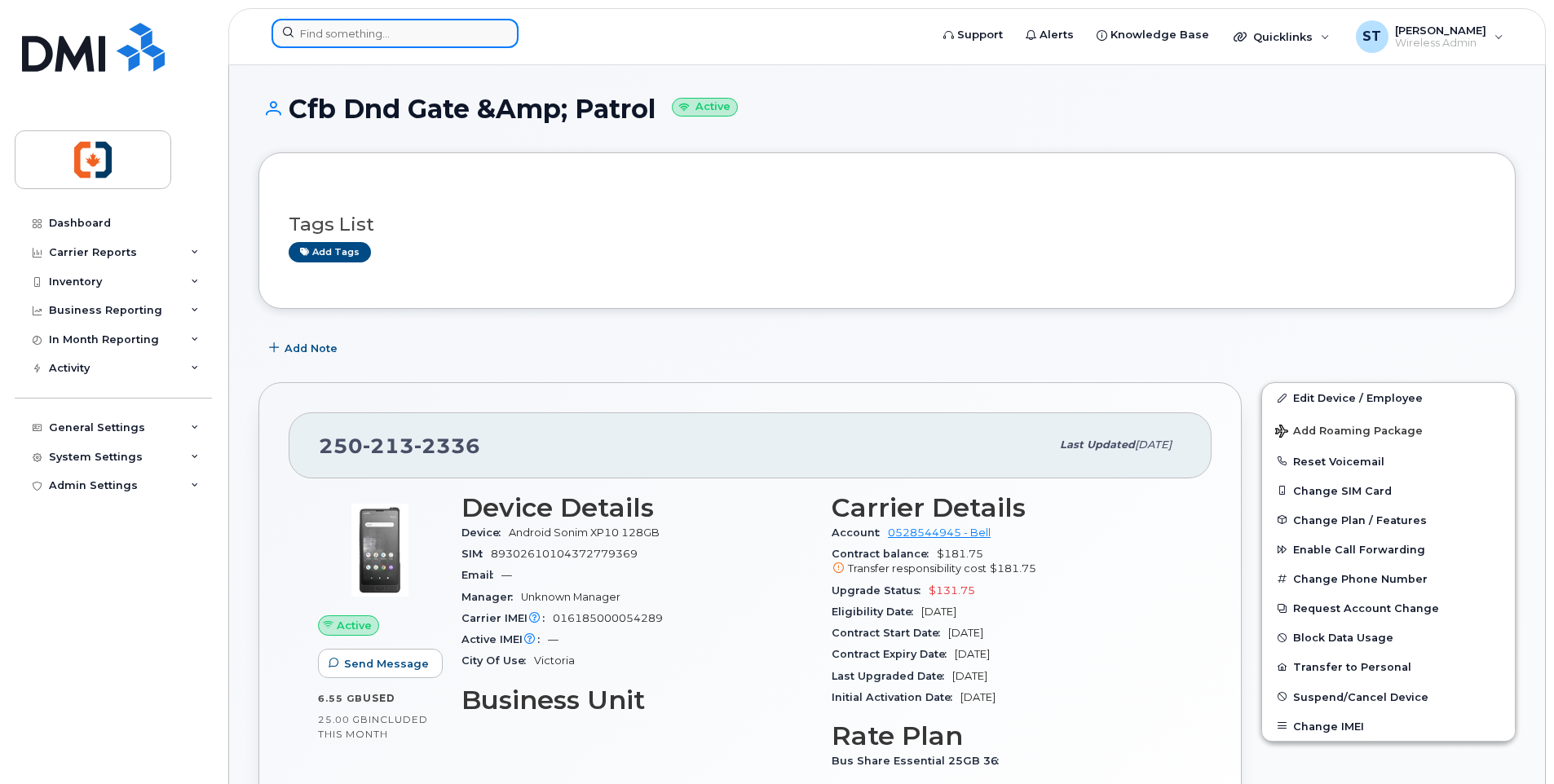
click at [359, 33] on input at bounding box center [395, 33] width 247 height 29
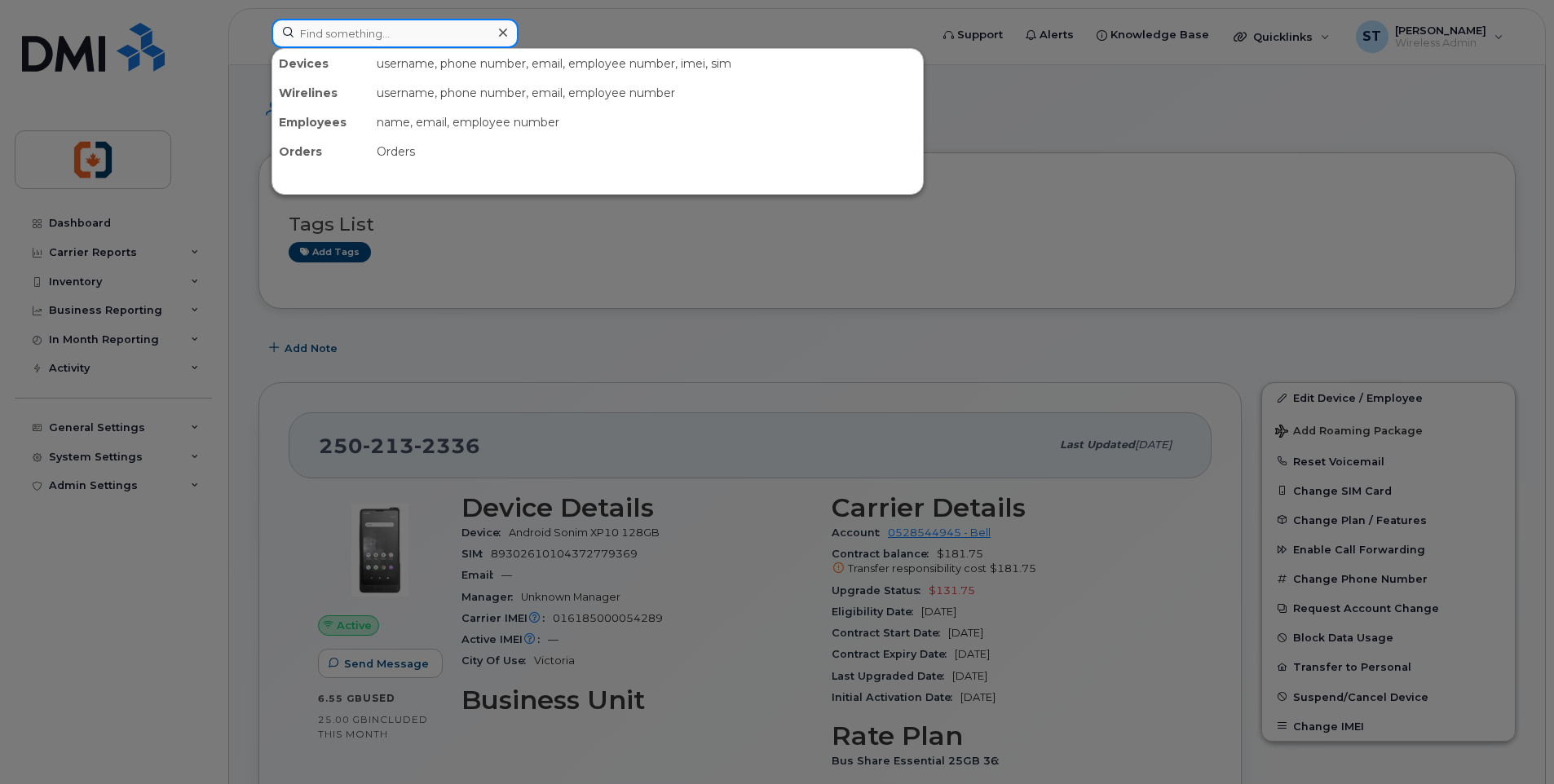
paste input "2502138999"
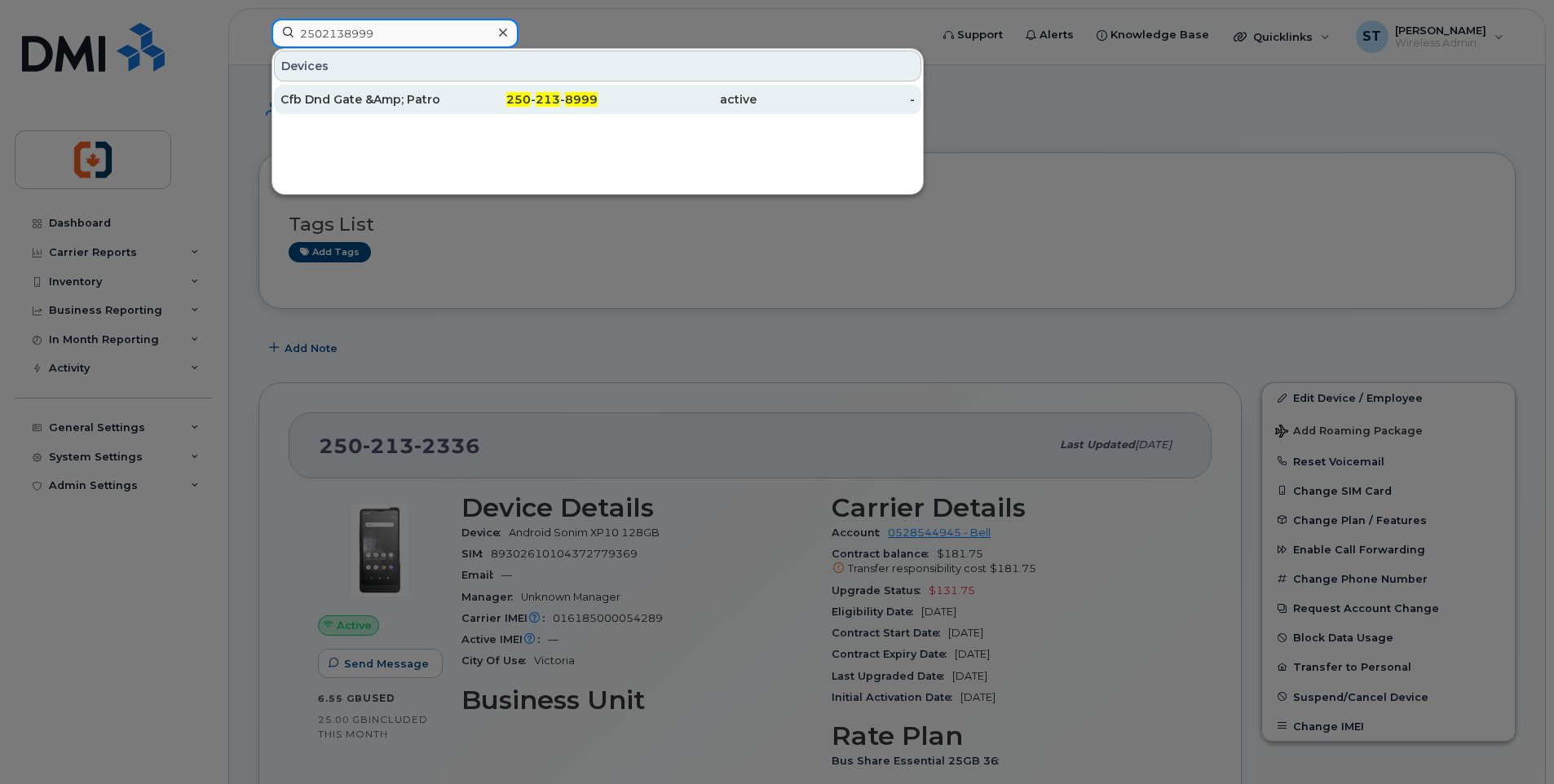
type input "2502138999"
click at [433, 99] on div "Cfb Dnd Gate &Amp; Patrol" at bounding box center [359, 99] width 159 height 16
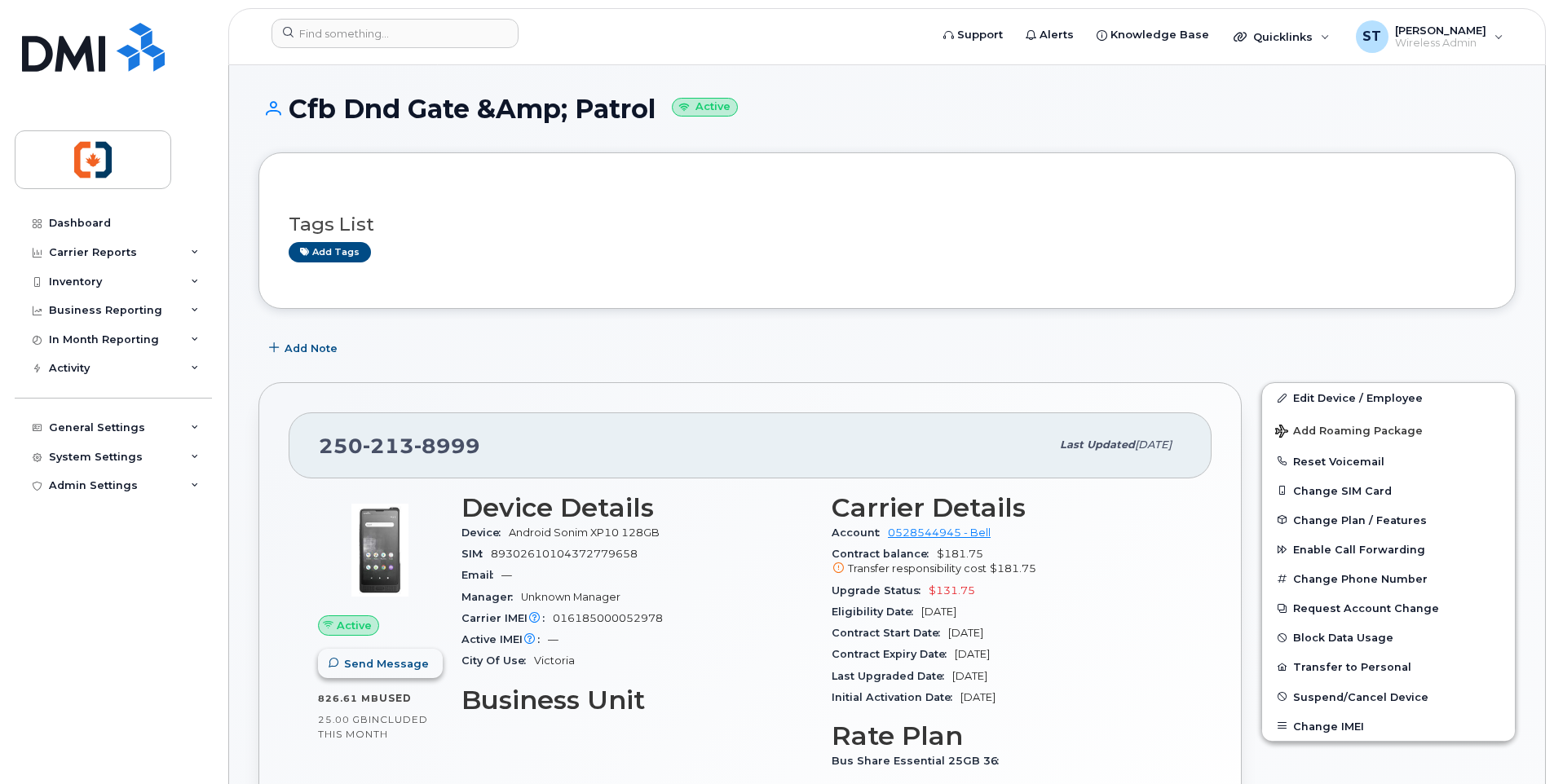
click at [384, 673] on button "Send Message" at bounding box center [381, 663] width 125 height 29
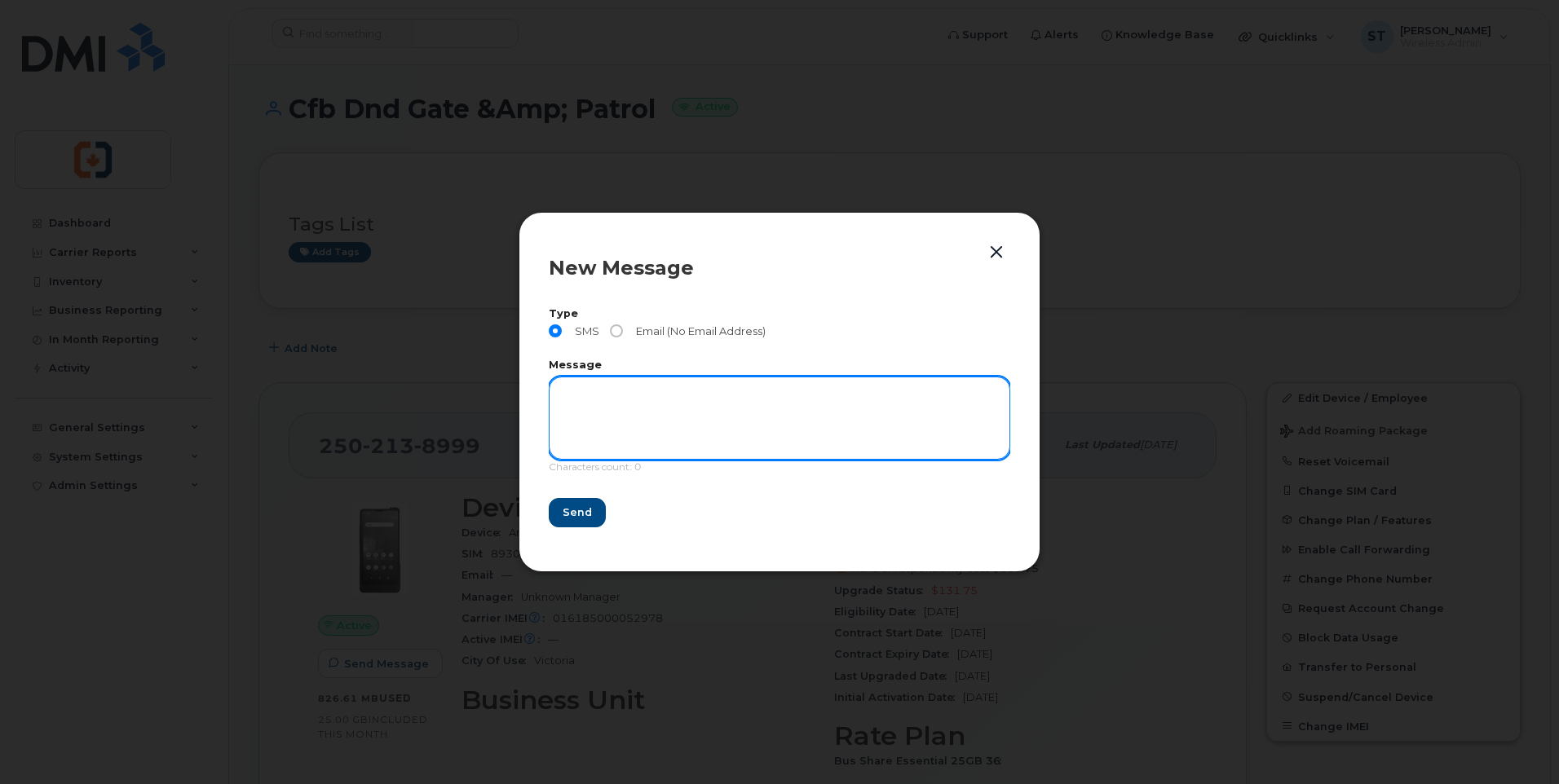
click at [611, 386] on textarea at bounding box center [779, 417] width 461 height 83
paste textarea "This is a message from CVIY Finance office. We need to confirm the location and…"
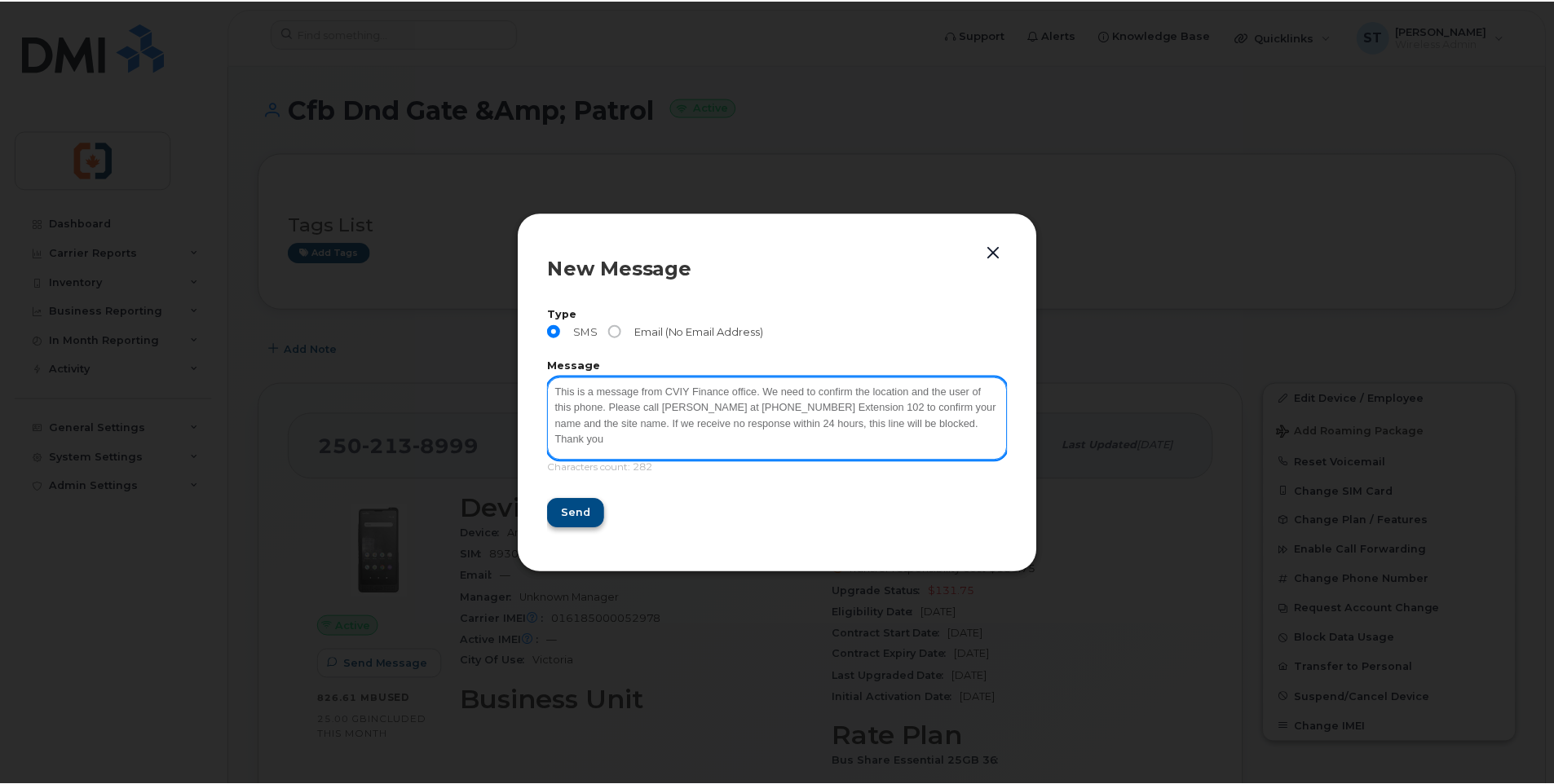
scroll to position [3, 0]
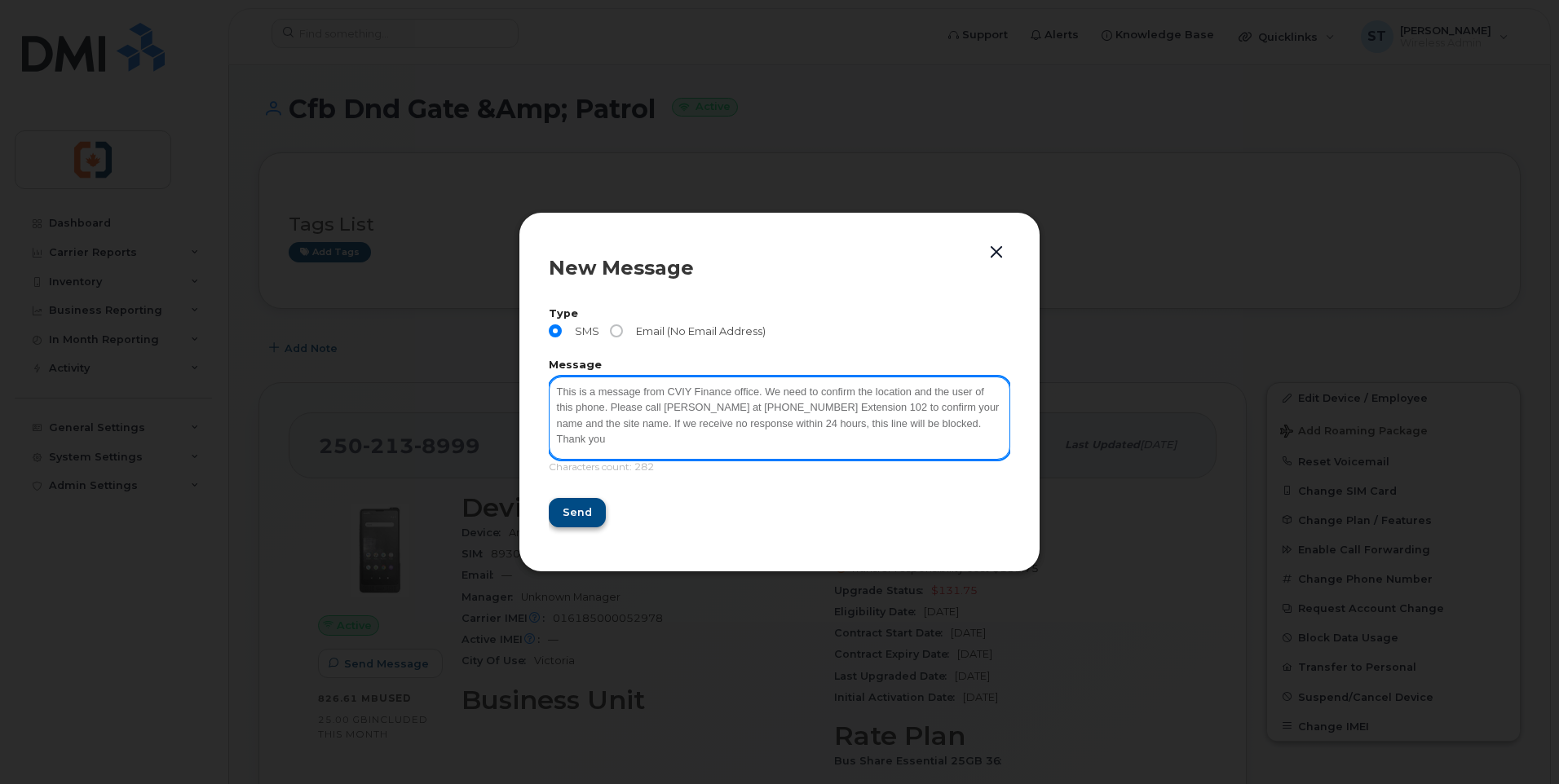
type textarea "This is a message from CVIY Finance office. We need to confirm the location and…"
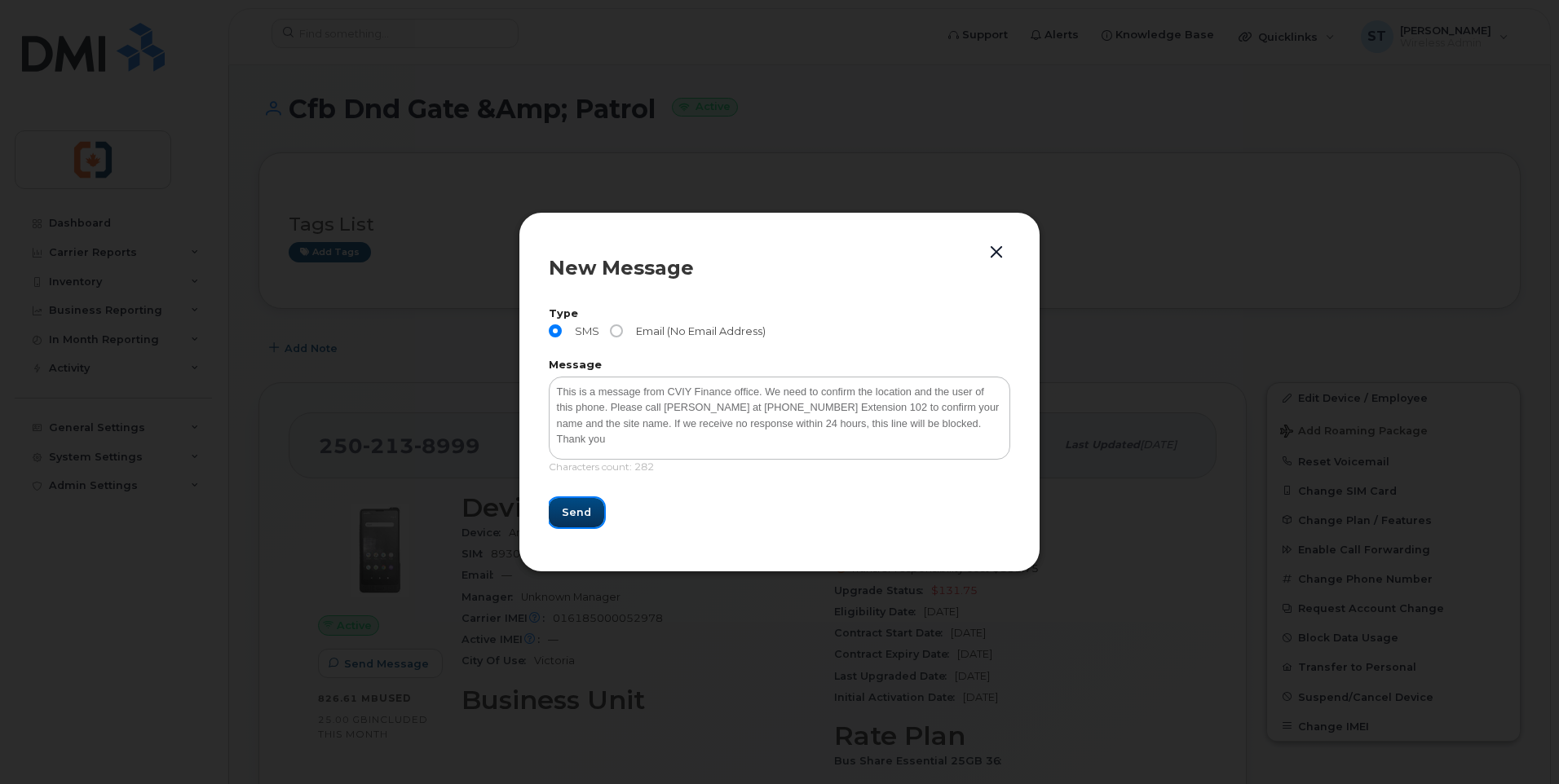
click at [586, 512] on span "Send" at bounding box center [576, 512] width 29 height 15
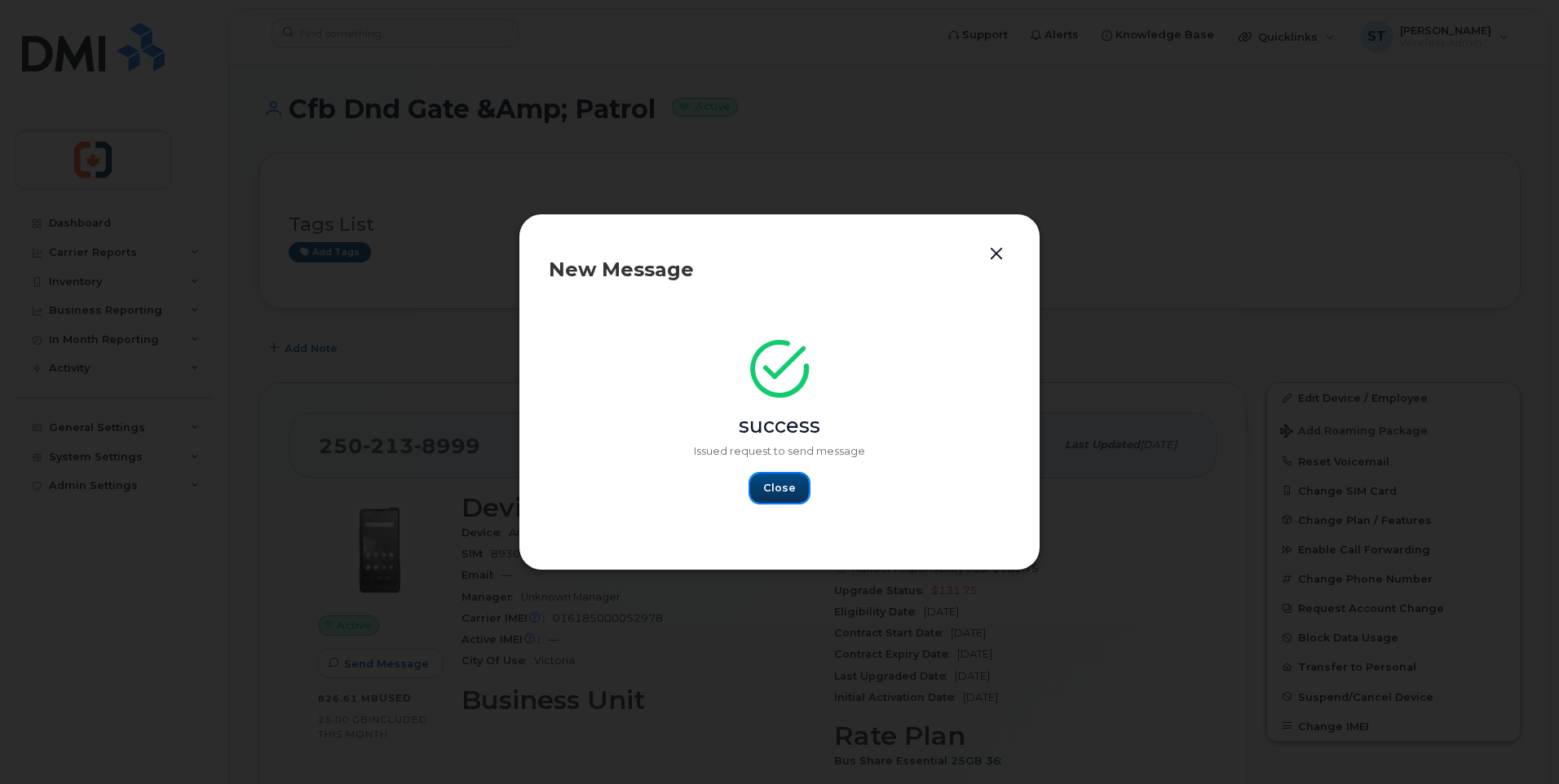
click at [788, 483] on span "Close" at bounding box center [779, 488] width 33 height 15
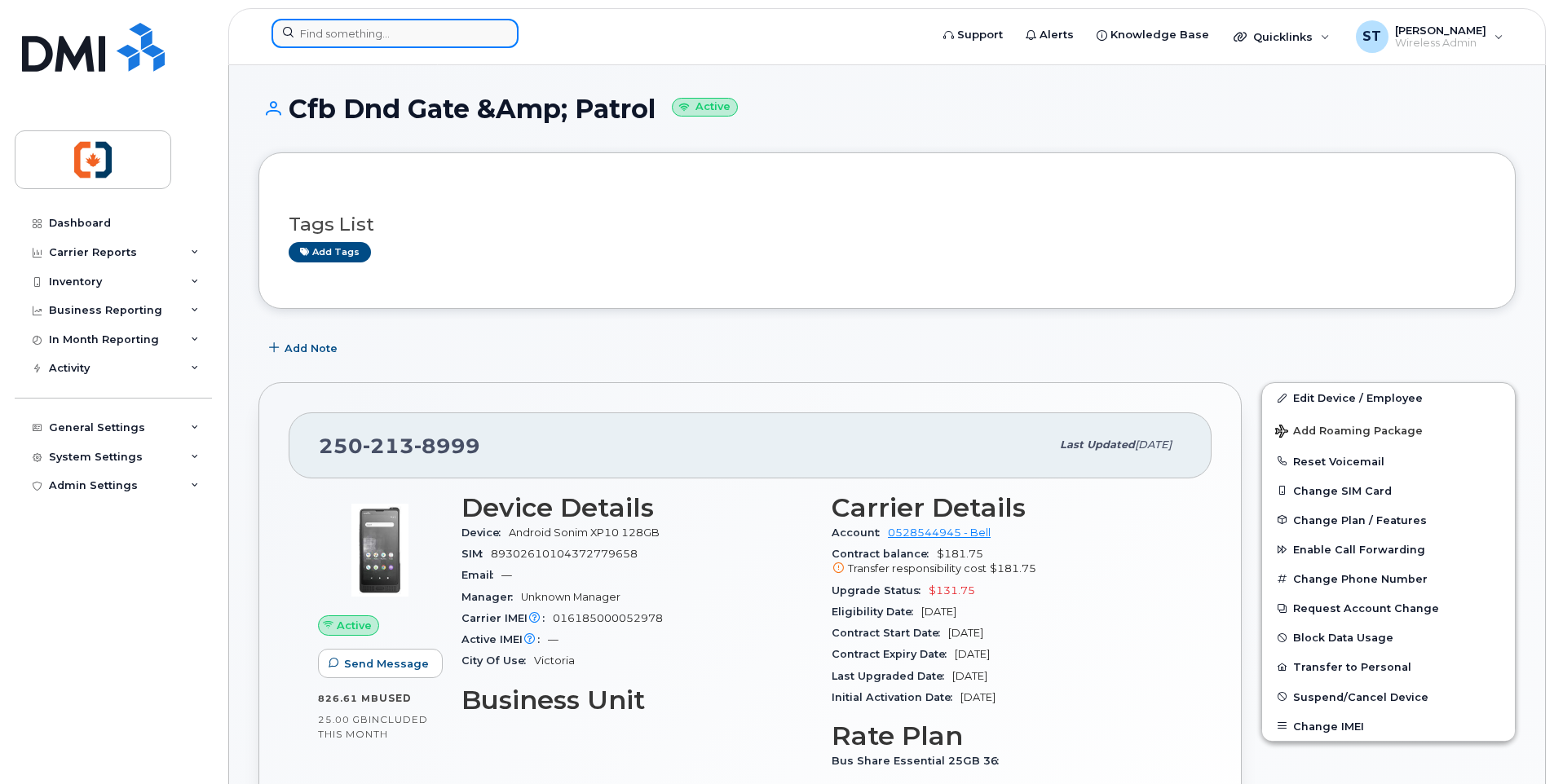
click at [387, 33] on input at bounding box center [395, 33] width 247 height 29
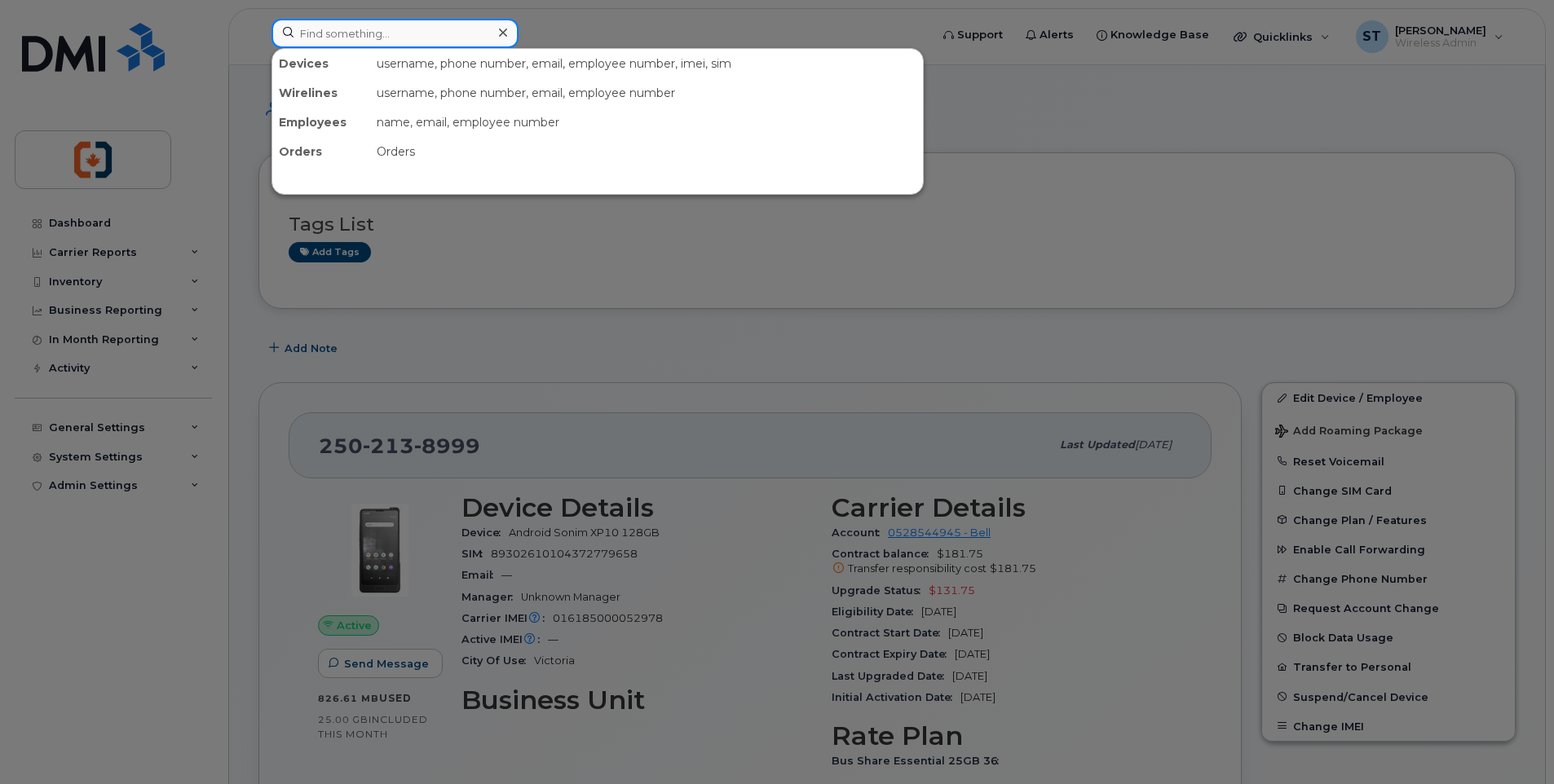
paste input "2508800683"
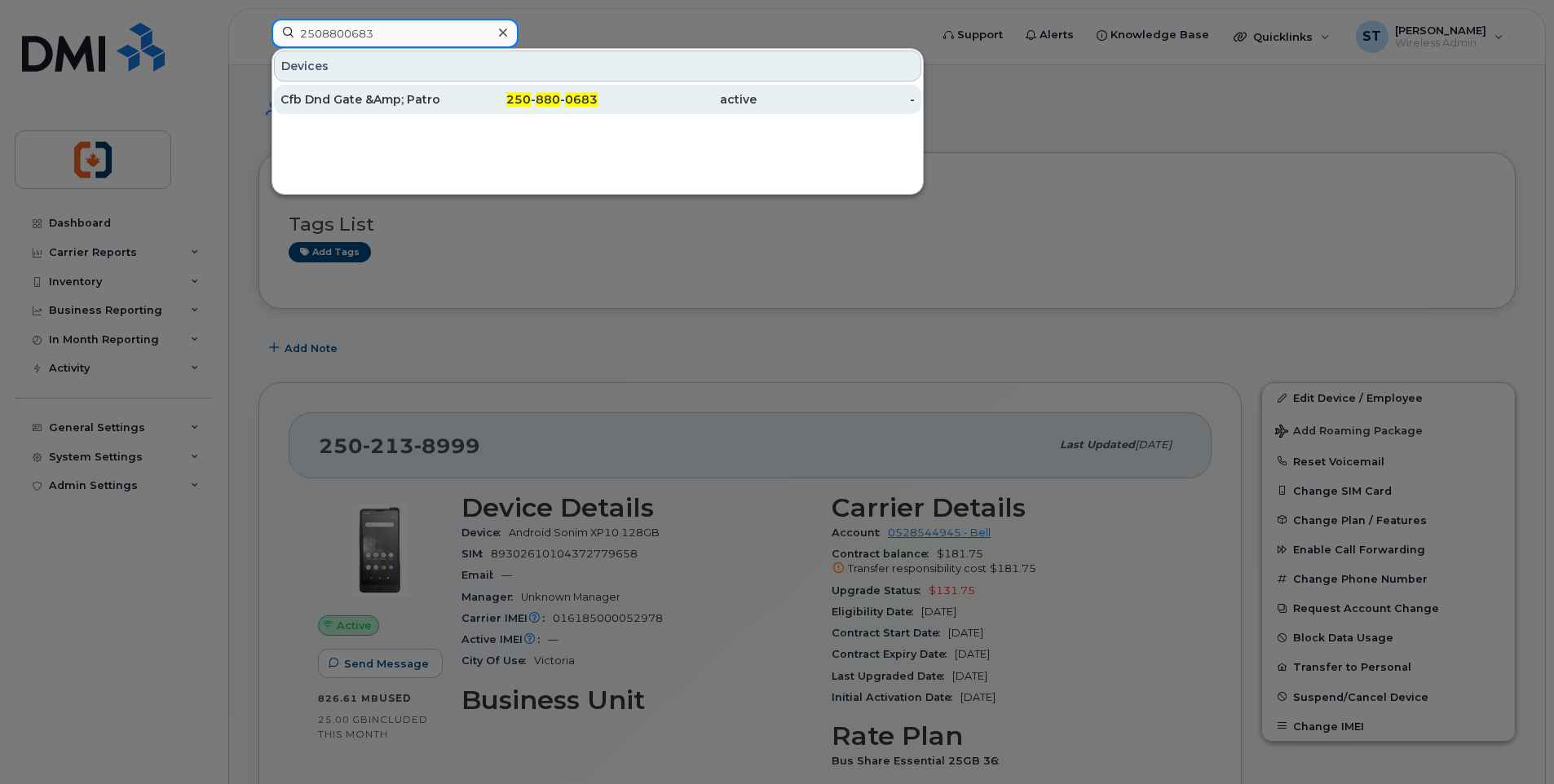
type input "2508800683"
click at [432, 100] on div "Cfb Dnd Gate &Amp; Patrol" at bounding box center [359, 99] width 159 height 16
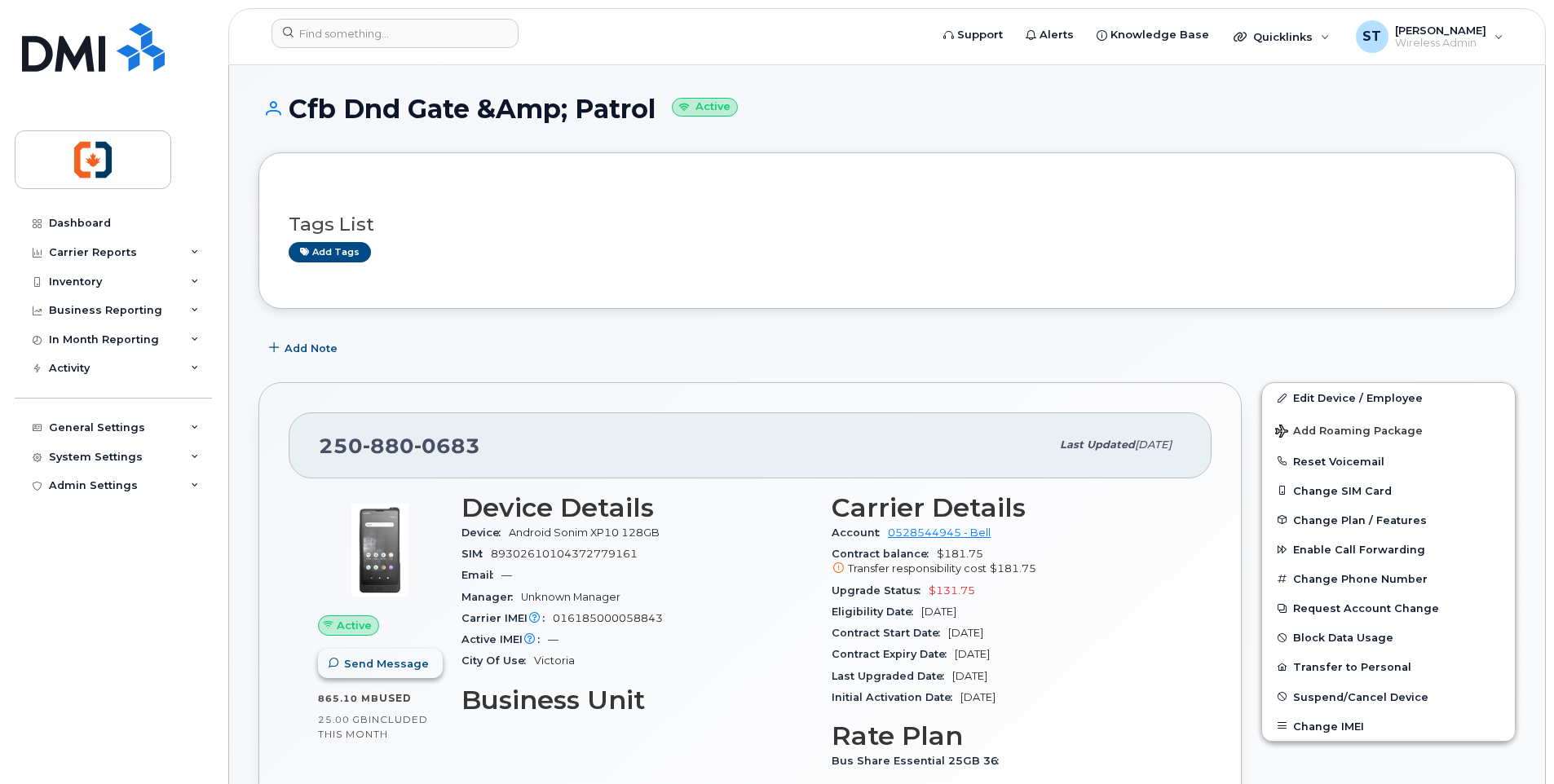
click at [392, 671] on span "Send Message" at bounding box center [386, 664] width 85 height 15
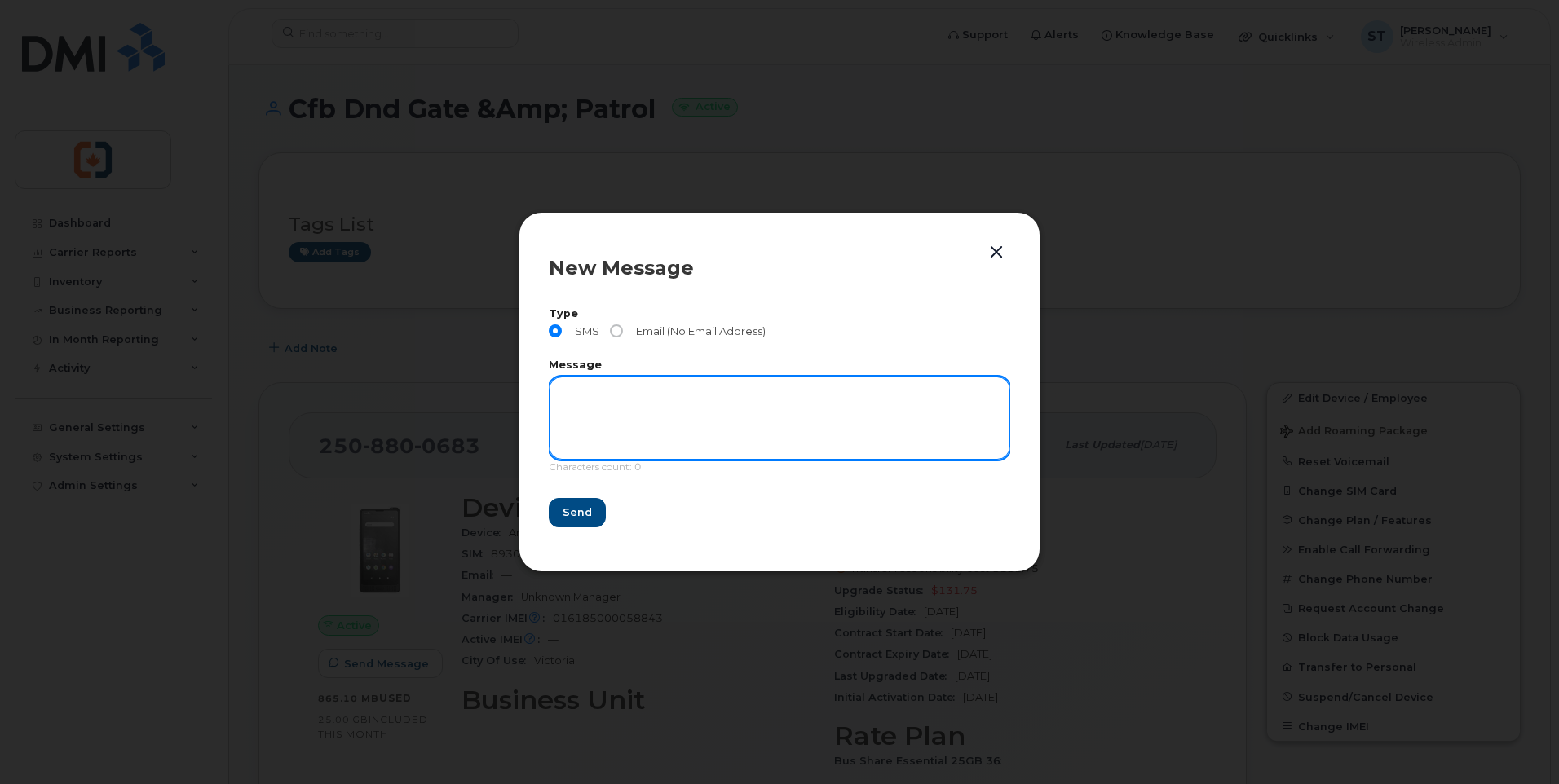
click at [574, 383] on textarea at bounding box center [779, 417] width 461 height 83
paste textarea "This is a message from CVIY Finance office. We need to confirm the location and…"
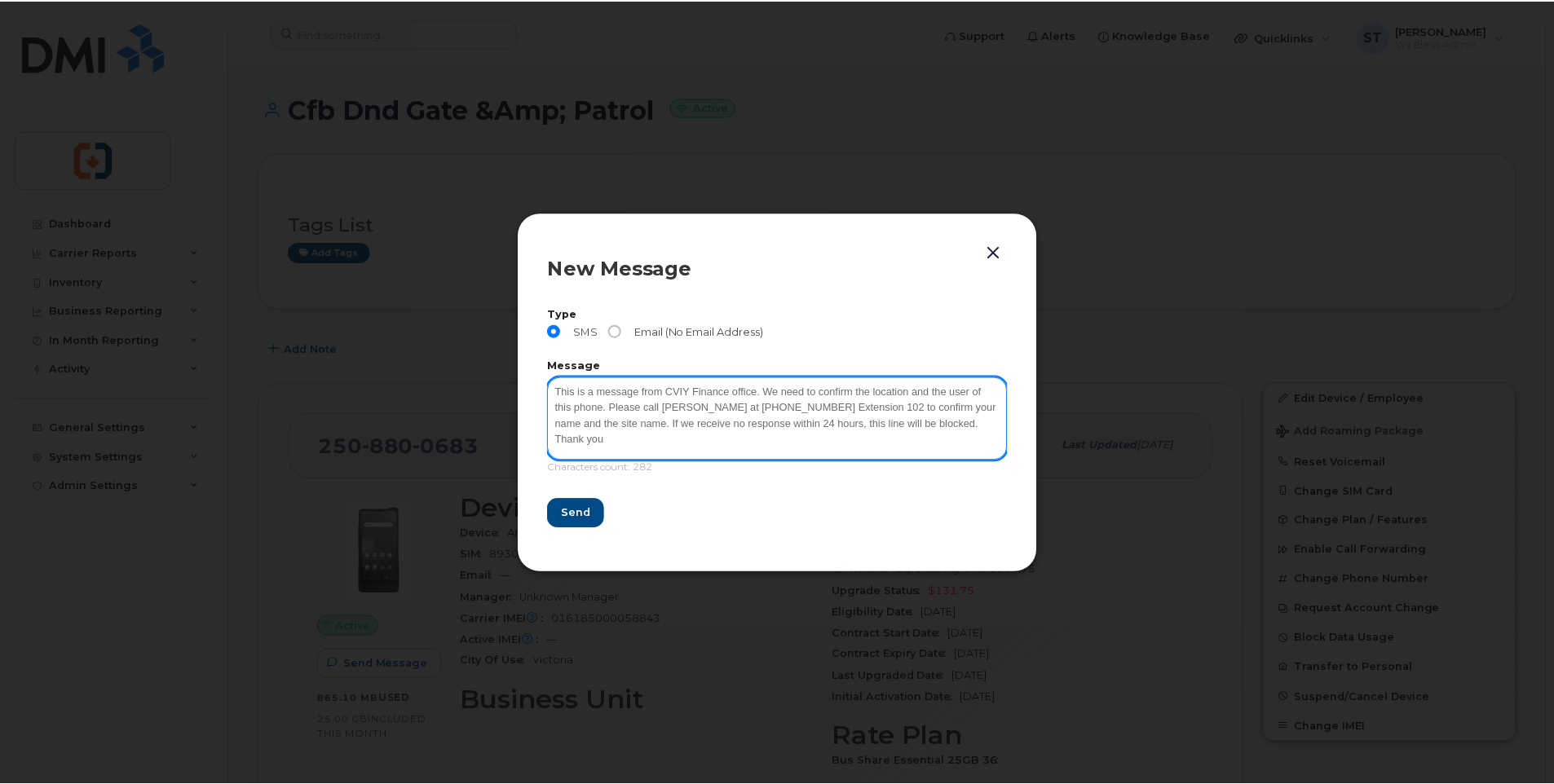
scroll to position [3, 0]
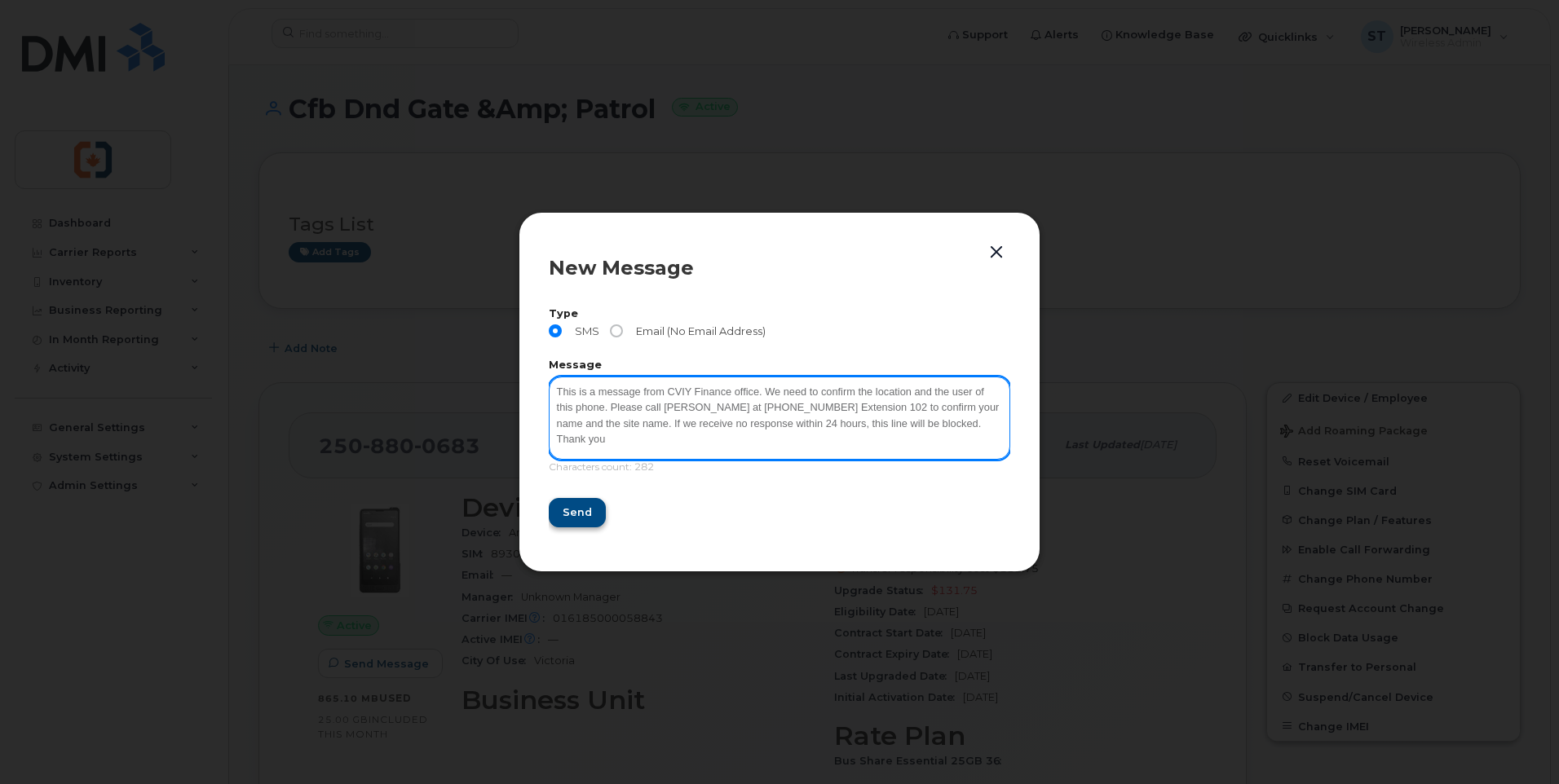
type textarea "This is a message from CVIY Finance office. We need to confirm the location and…"
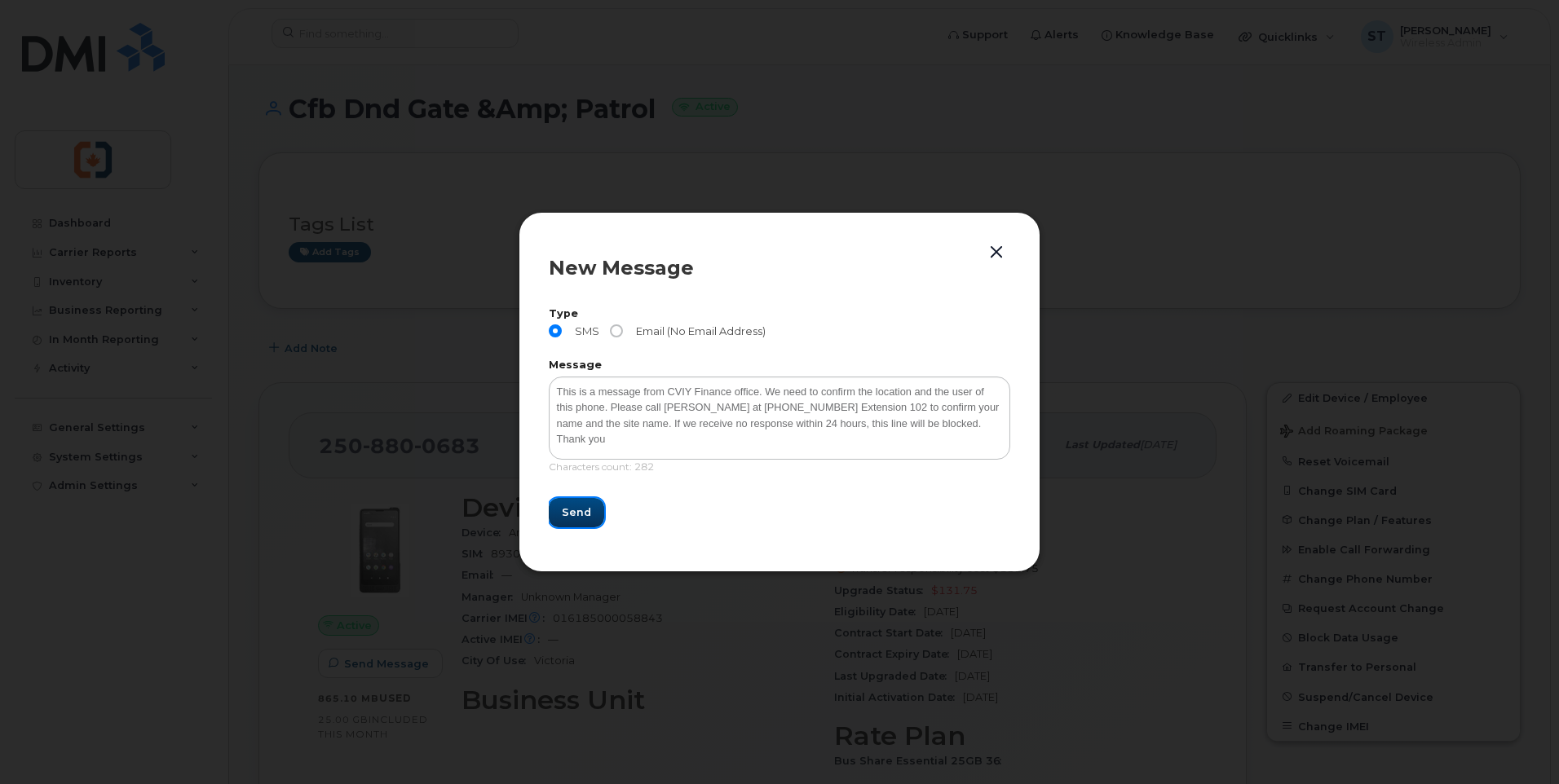
click at [575, 512] on span "Send" at bounding box center [576, 512] width 29 height 15
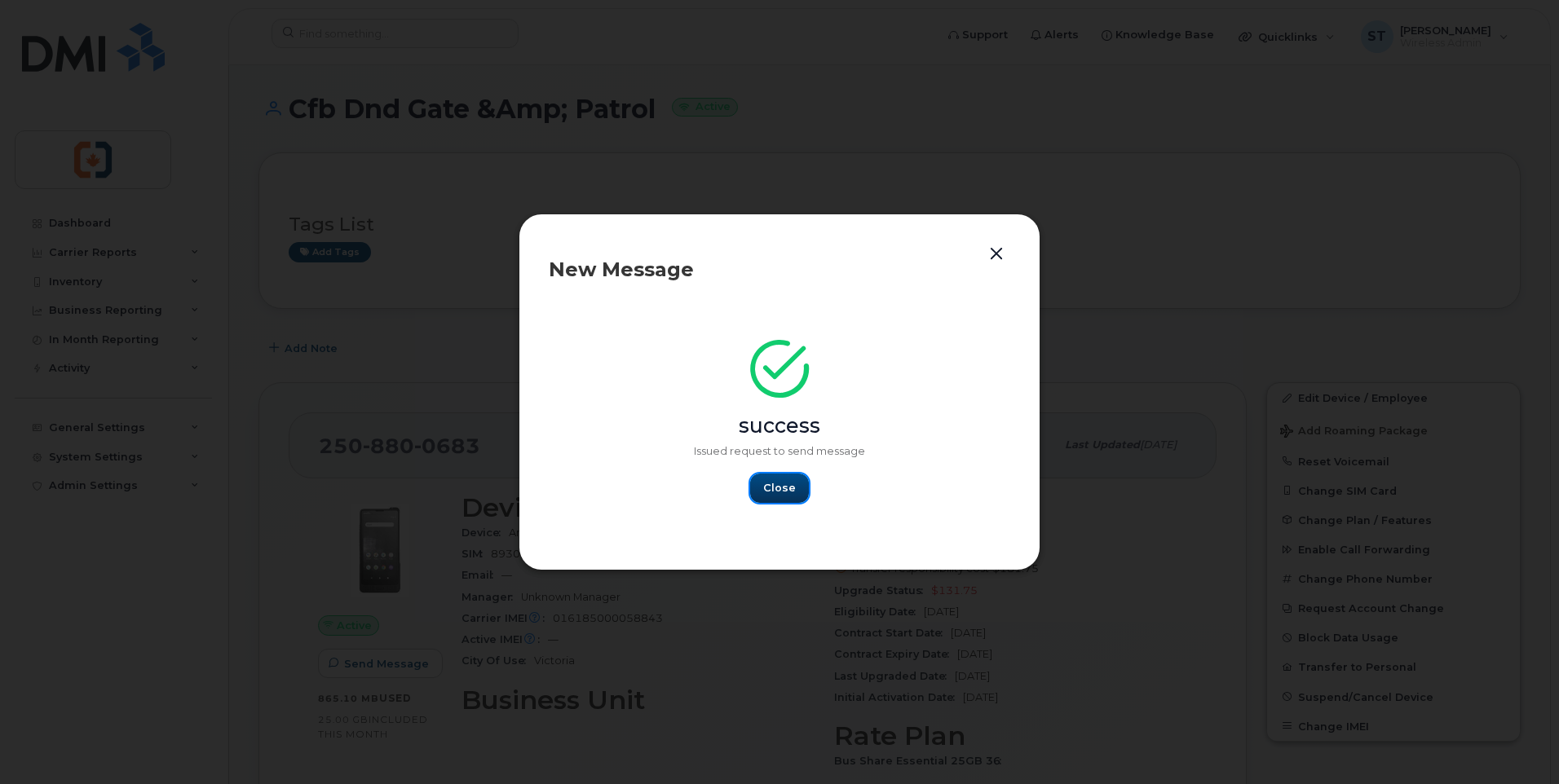
click at [797, 490] on button "Close" at bounding box center [779, 488] width 58 height 29
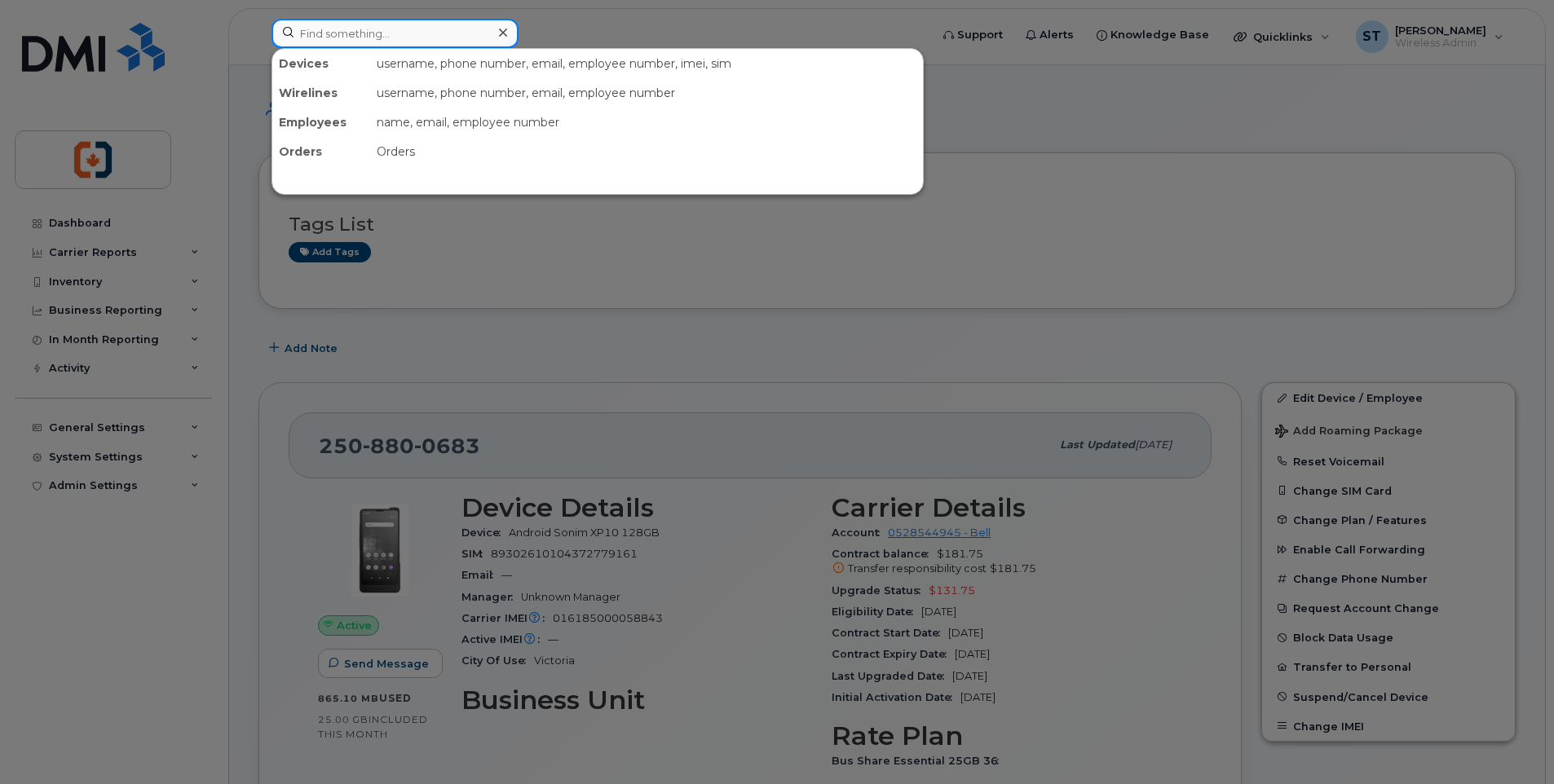
click at [375, 31] on input at bounding box center [395, 33] width 247 height 29
paste input "2503618183"
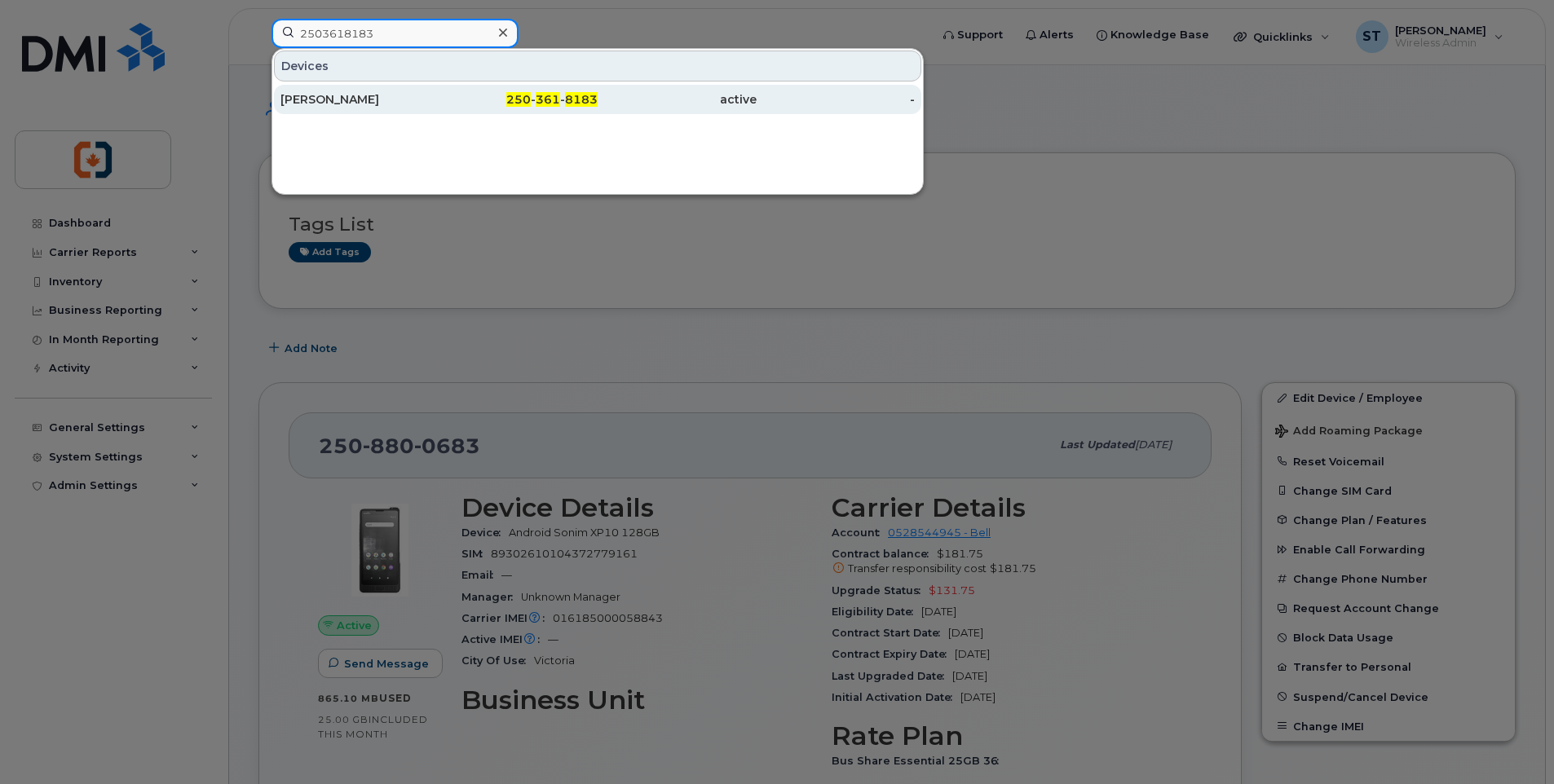
type input "2503618183"
click at [382, 93] on div "Colliers Yates" at bounding box center [359, 99] width 159 height 16
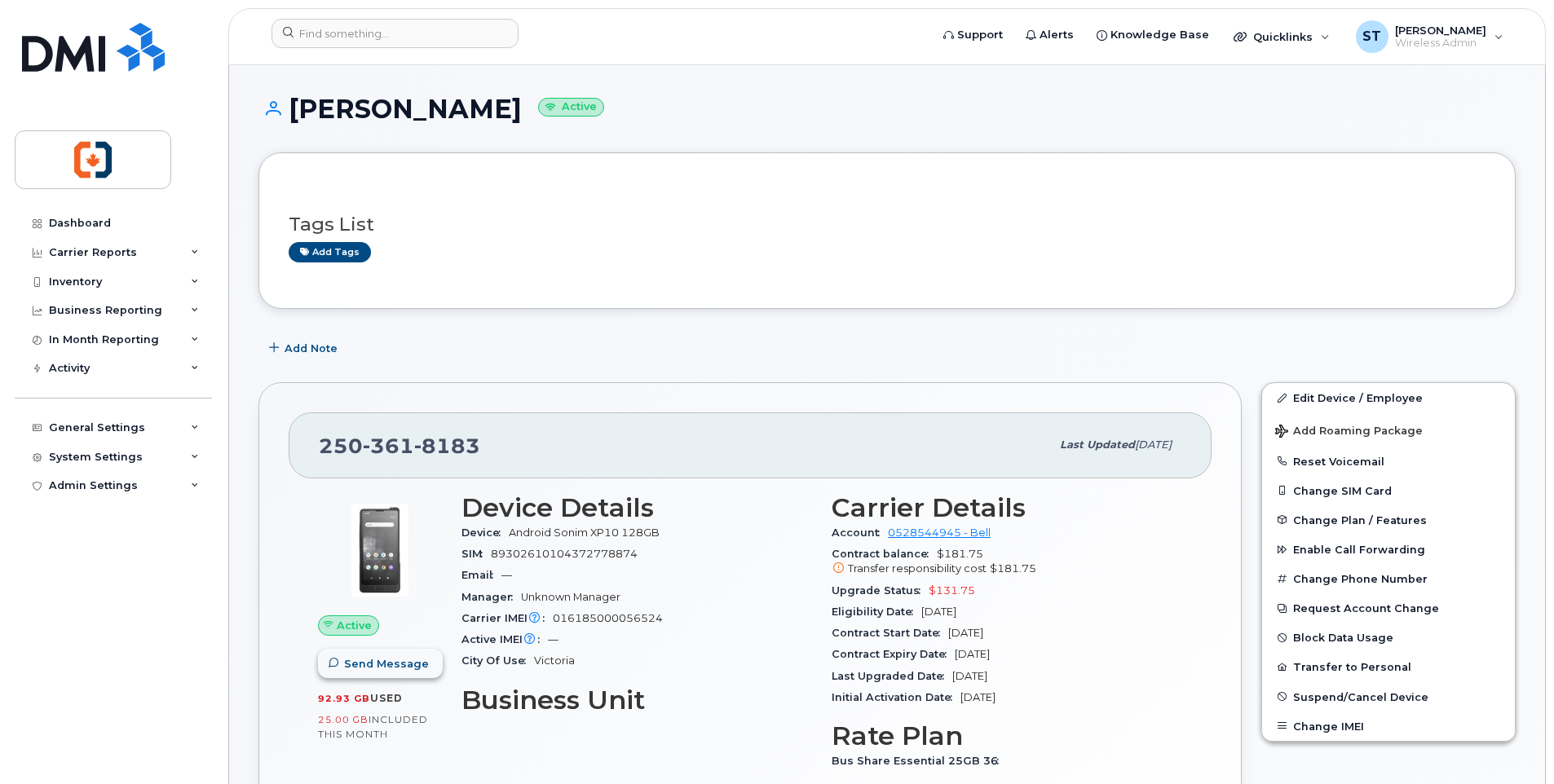
click at [374, 667] on span "Send Message" at bounding box center [386, 664] width 85 height 15
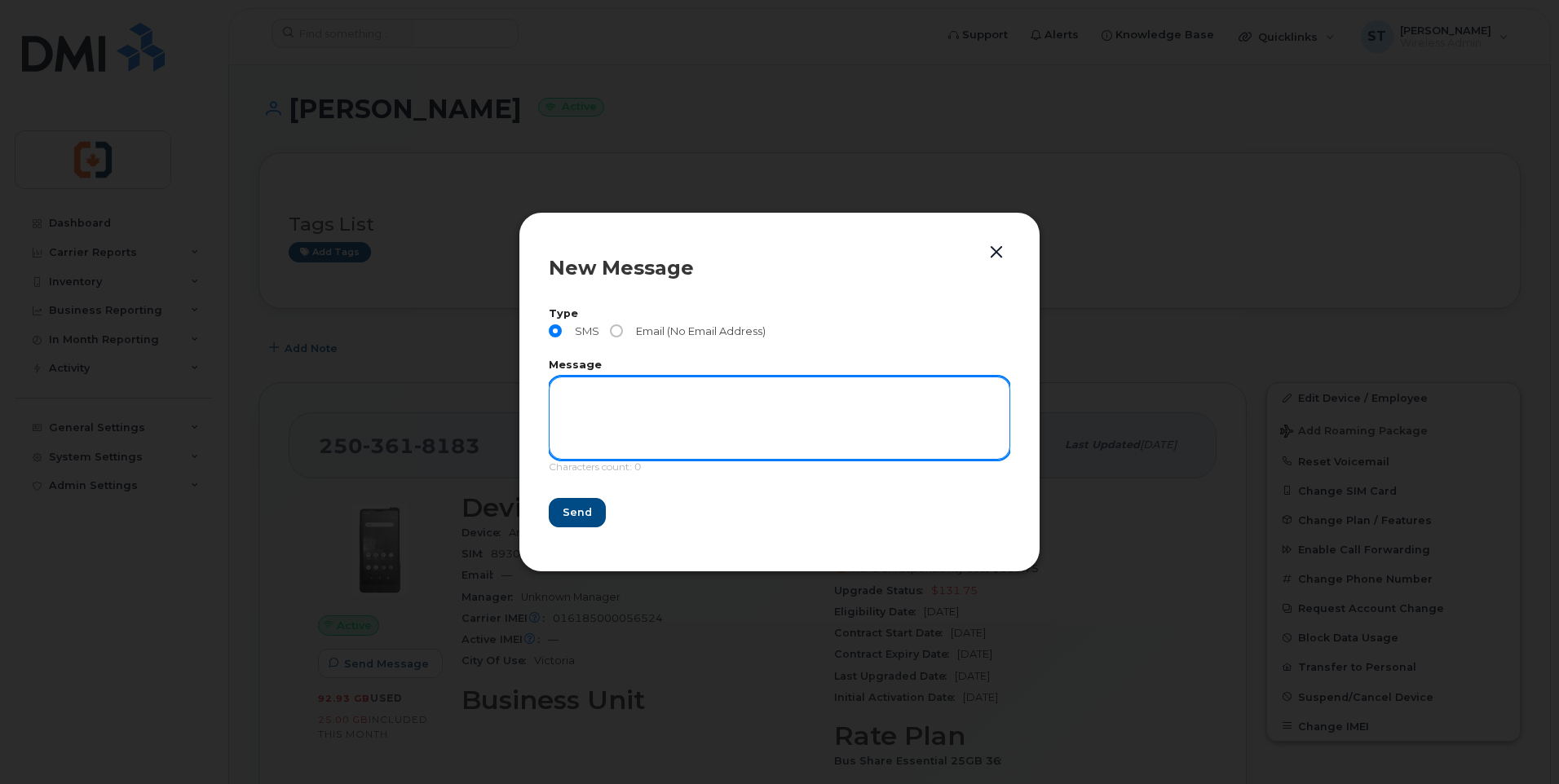
click at [598, 392] on textarea at bounding box center [779, 417] width 461 height 83
paste textarea "This is a message from CVIY Finance office. We need to confirm the location and…"
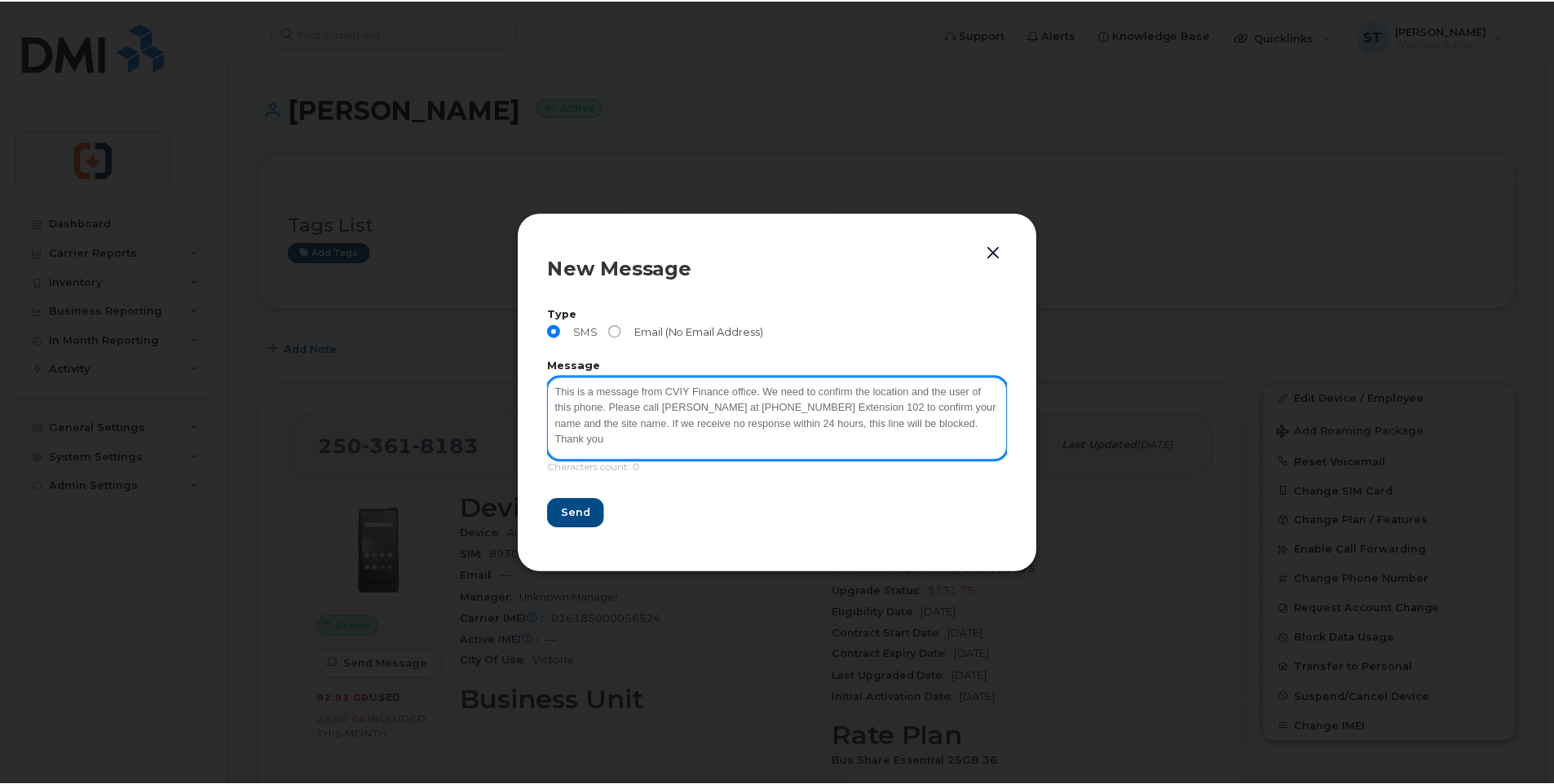
scroll to position [3, 0]
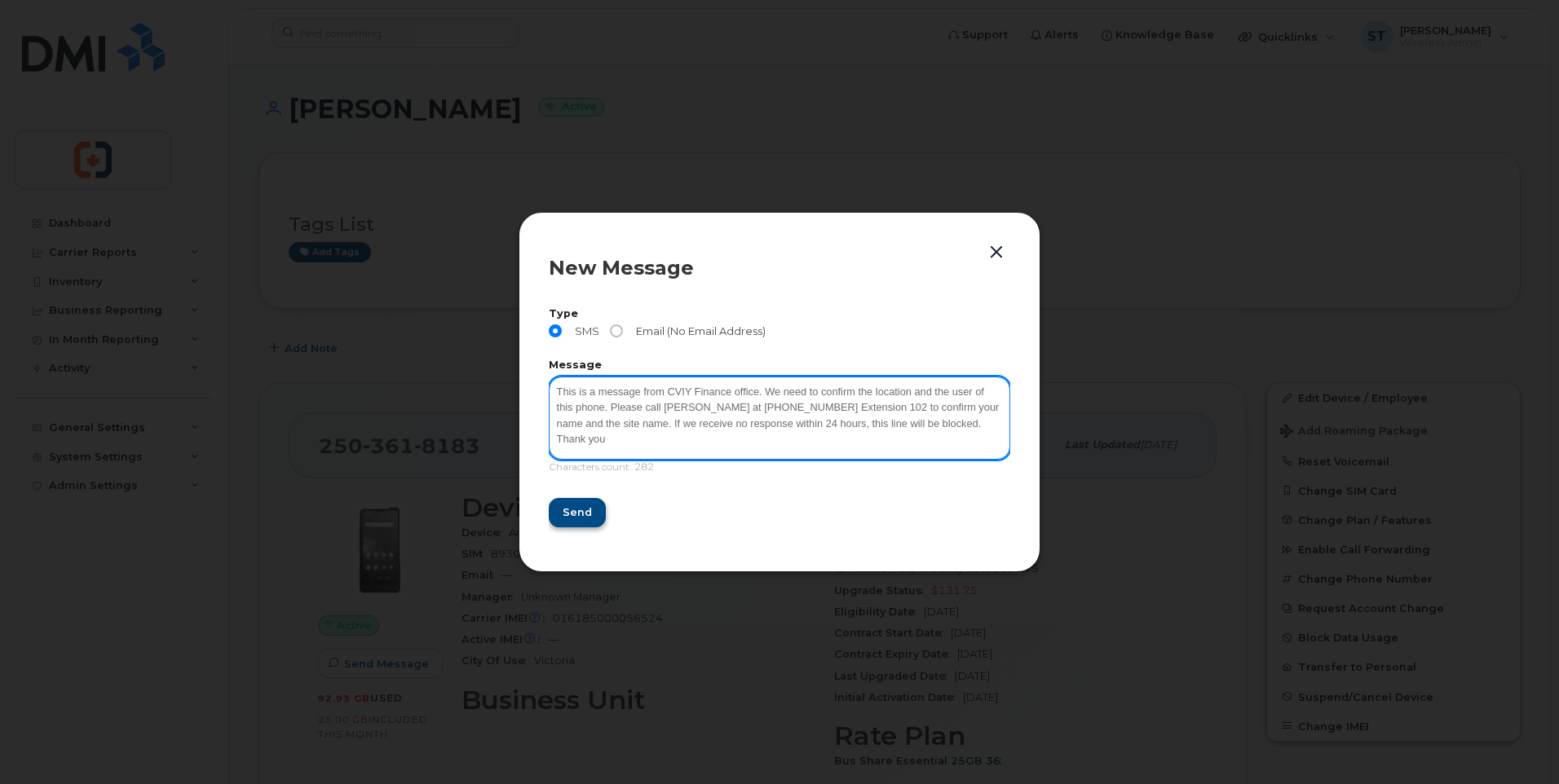
type textarea "This is a message from CVIY Finance office. We need to confirm the location and…"
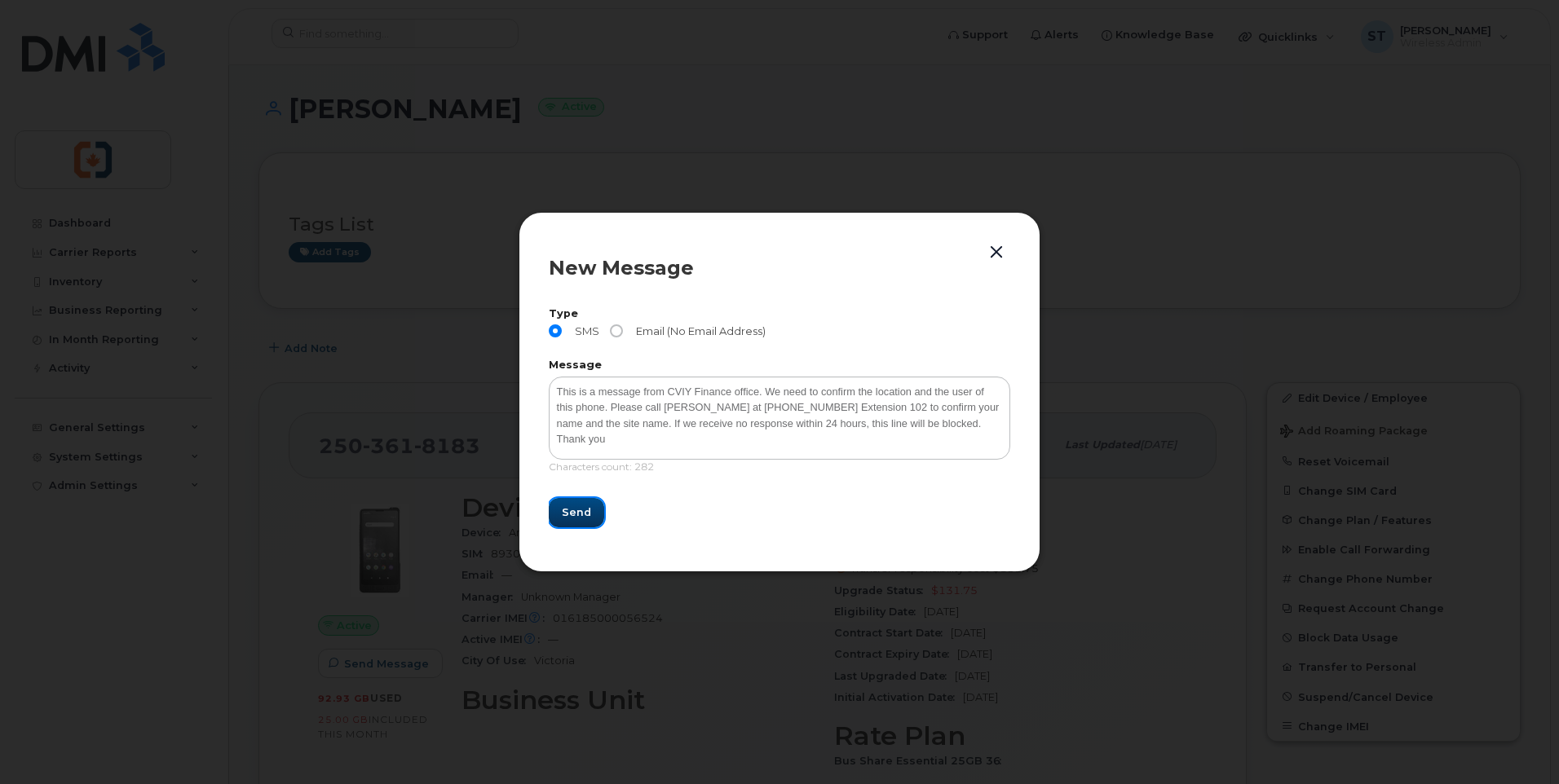
click at [578, 519] on span "Send" at bounding box center [576, 512] width 29 height 15
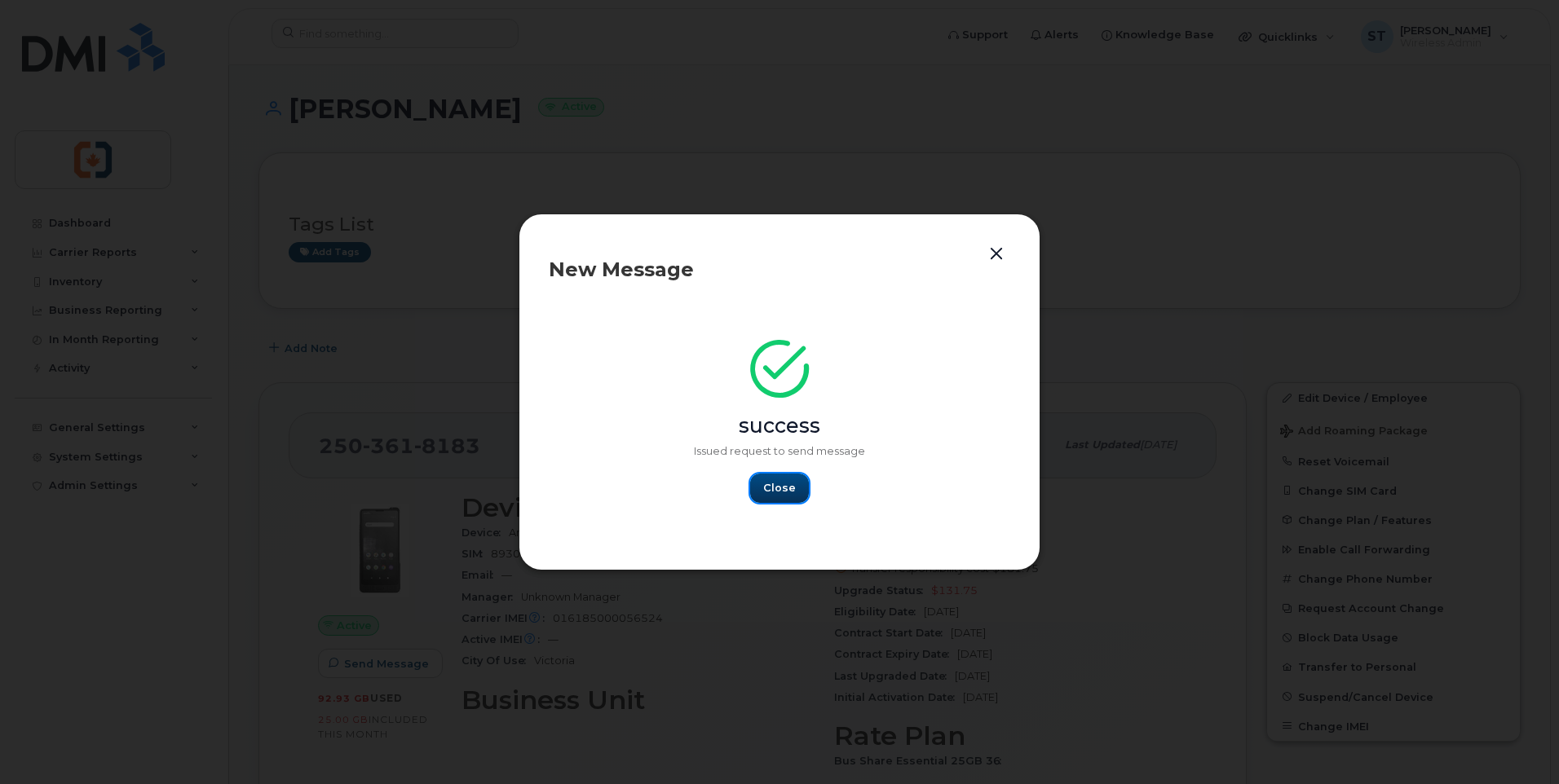
click at [772, 485] on span "Close" at bounding box center [779, 488] width 33 height 15
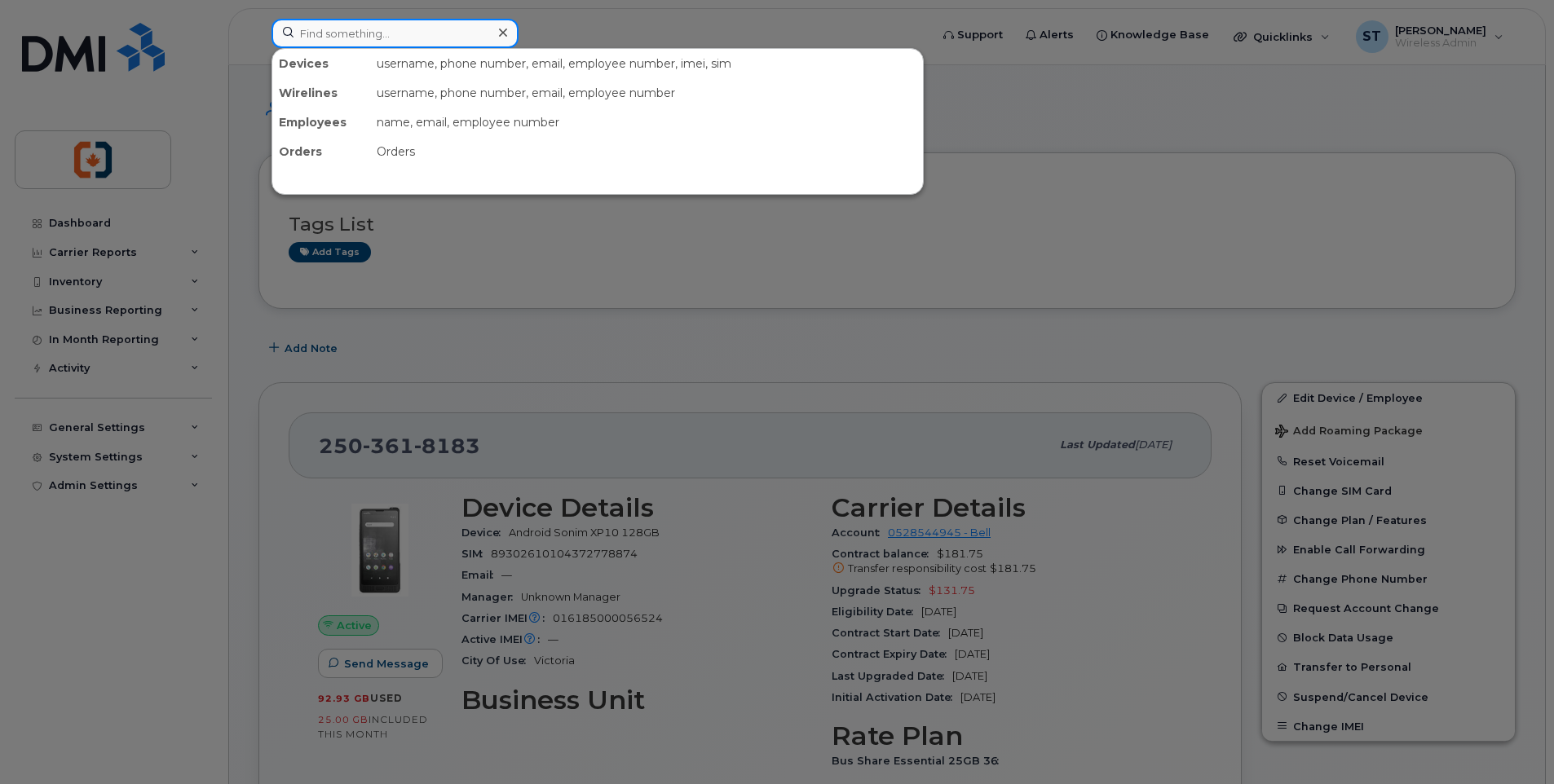
click at [349, 37] on input at bounding box center [395, 33] width 247 height 29
paste input "7785337298"
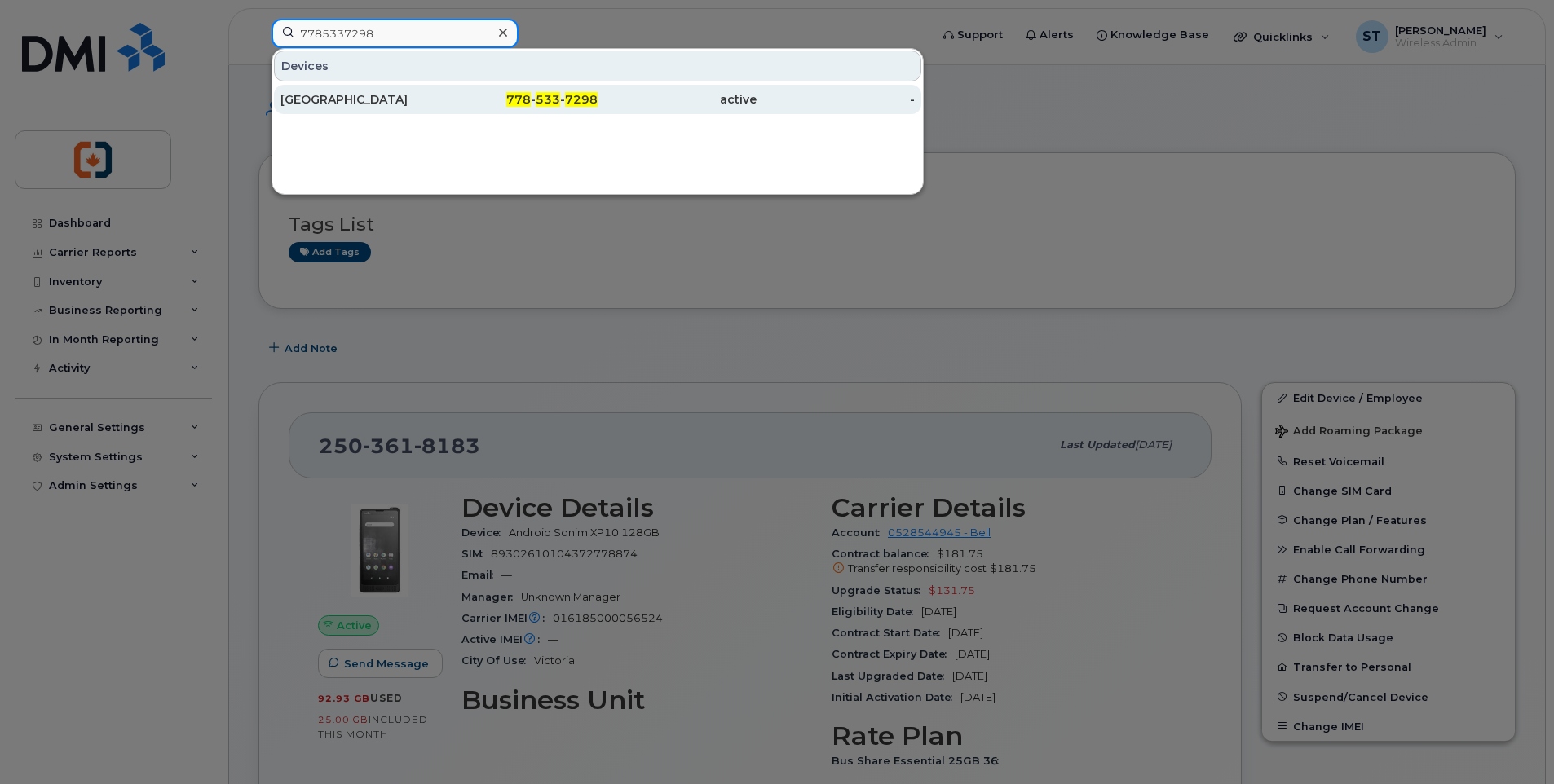
type input "7785337298"
click at [429, 104] on div "Dockyard Dockyard" at bounding box center [359, 99] width 159 height 16
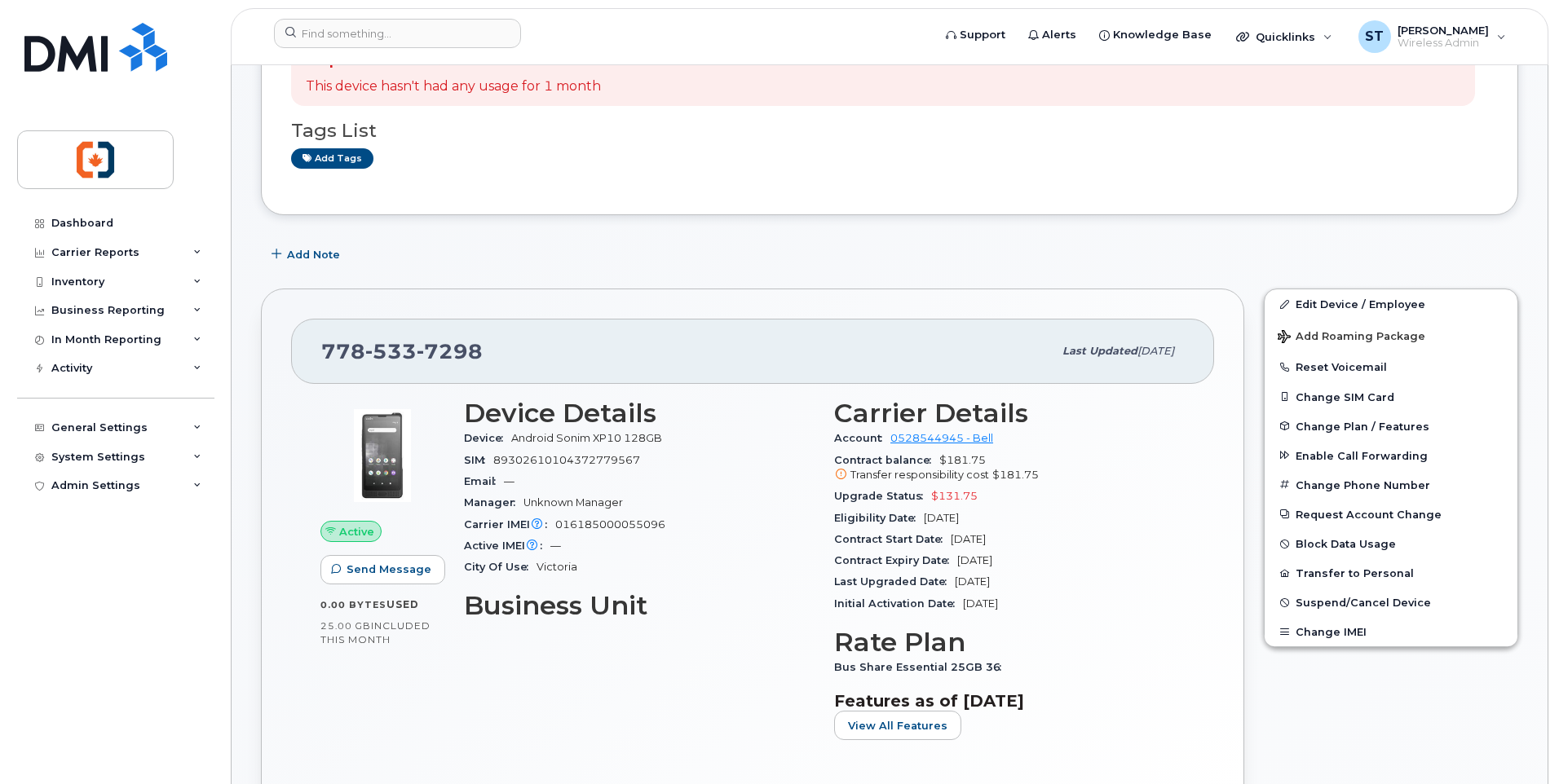
scroll to position [163, 0]
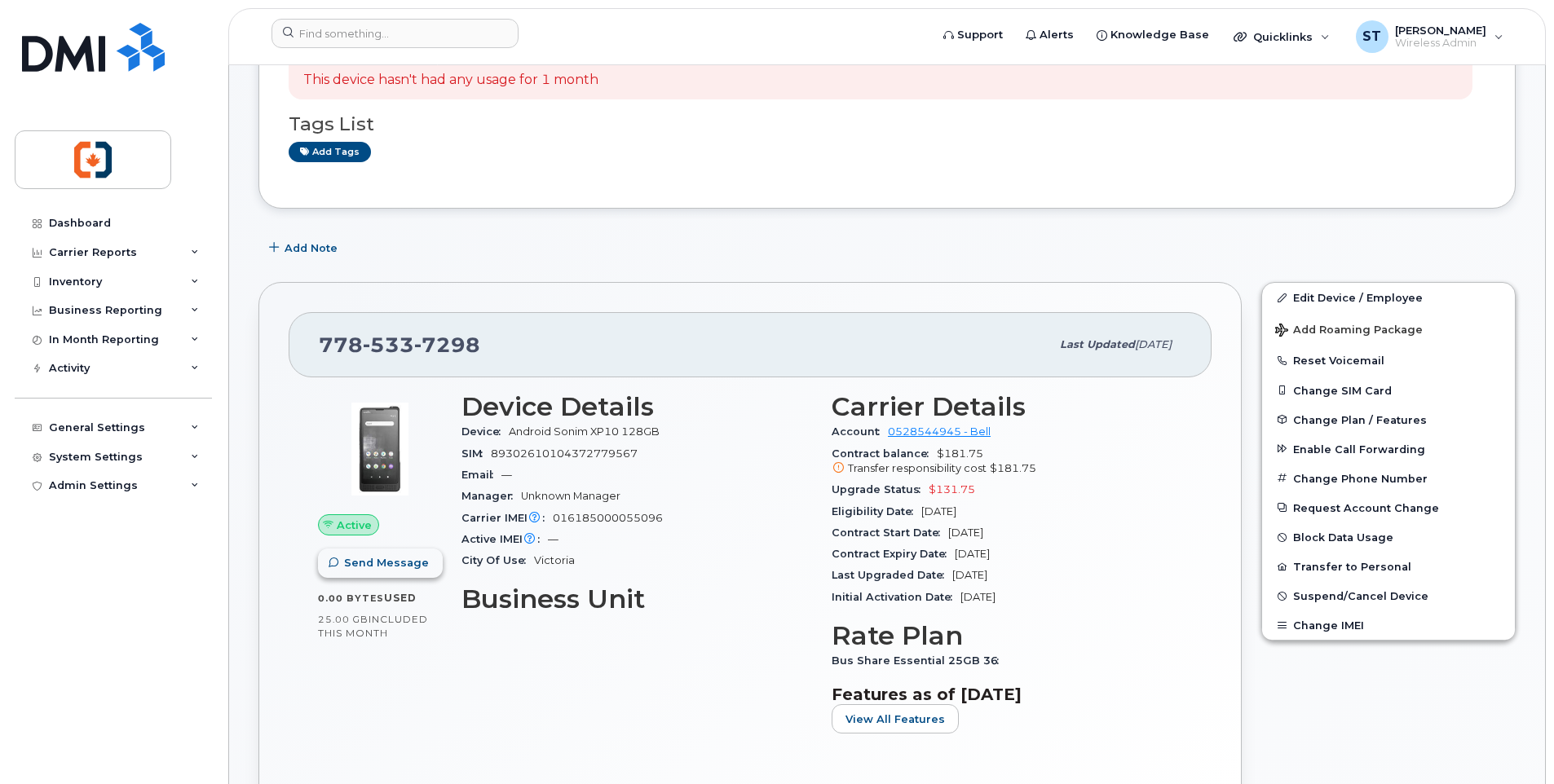
click at [393, 568] on span "Send Message" at bounding box center [386, 563] width 85 height 15
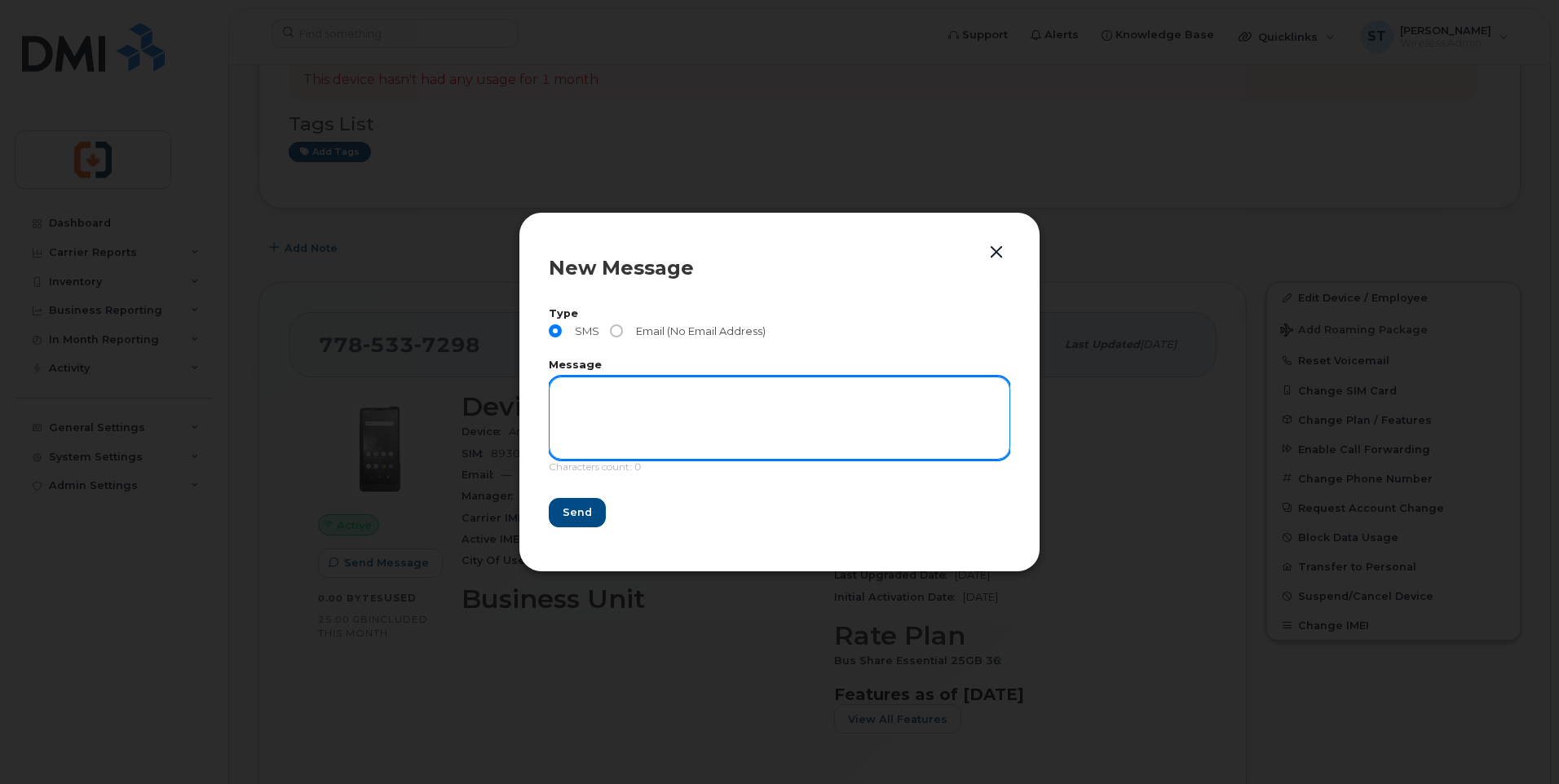
click at [617, 395] on textarea at bounding box center [779, 417] width 461 height 83
paste textarea "This is a message from CVIY Finance office. We need to confirm the location and…"
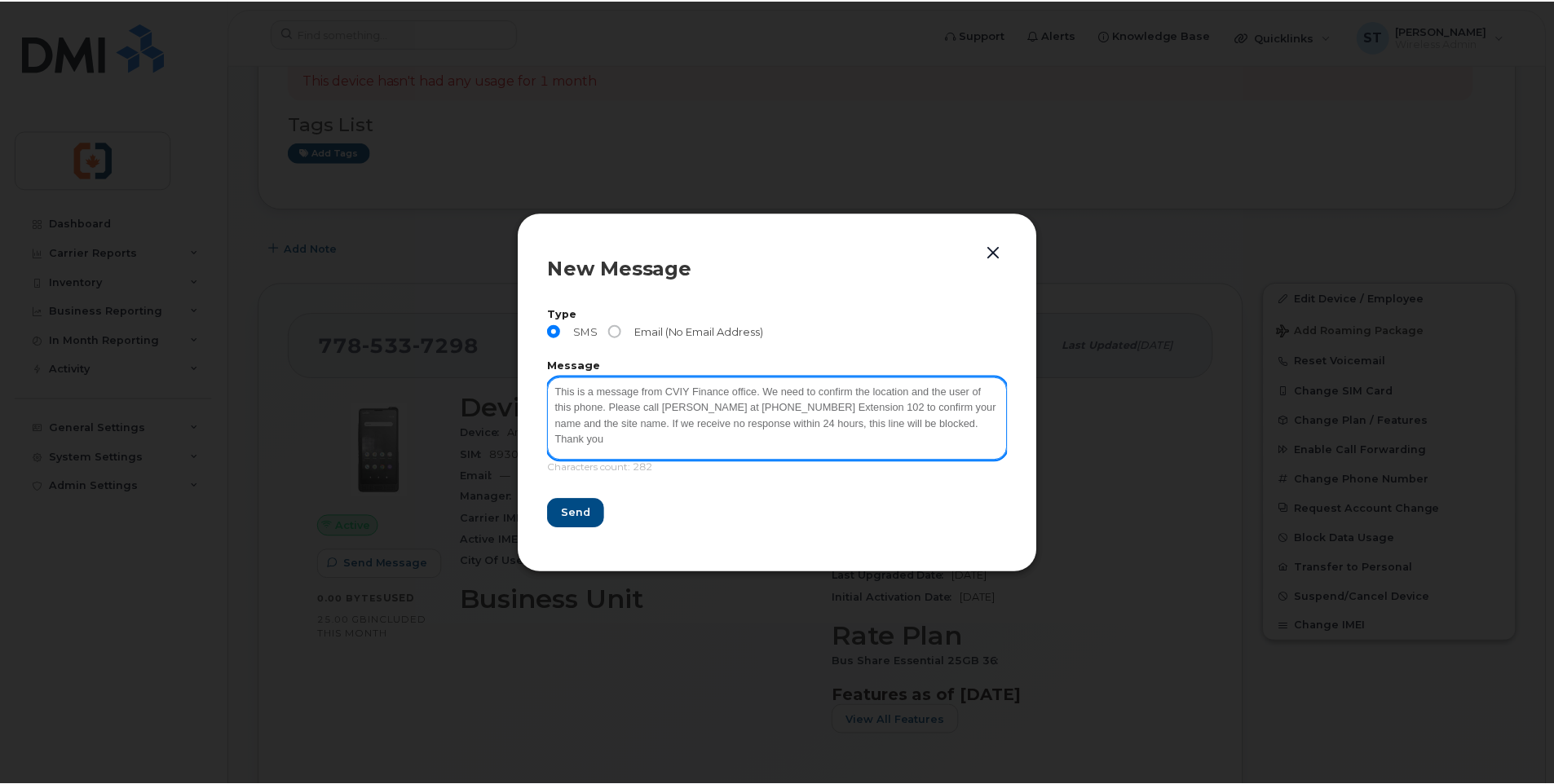
scroll to position [3, 0]
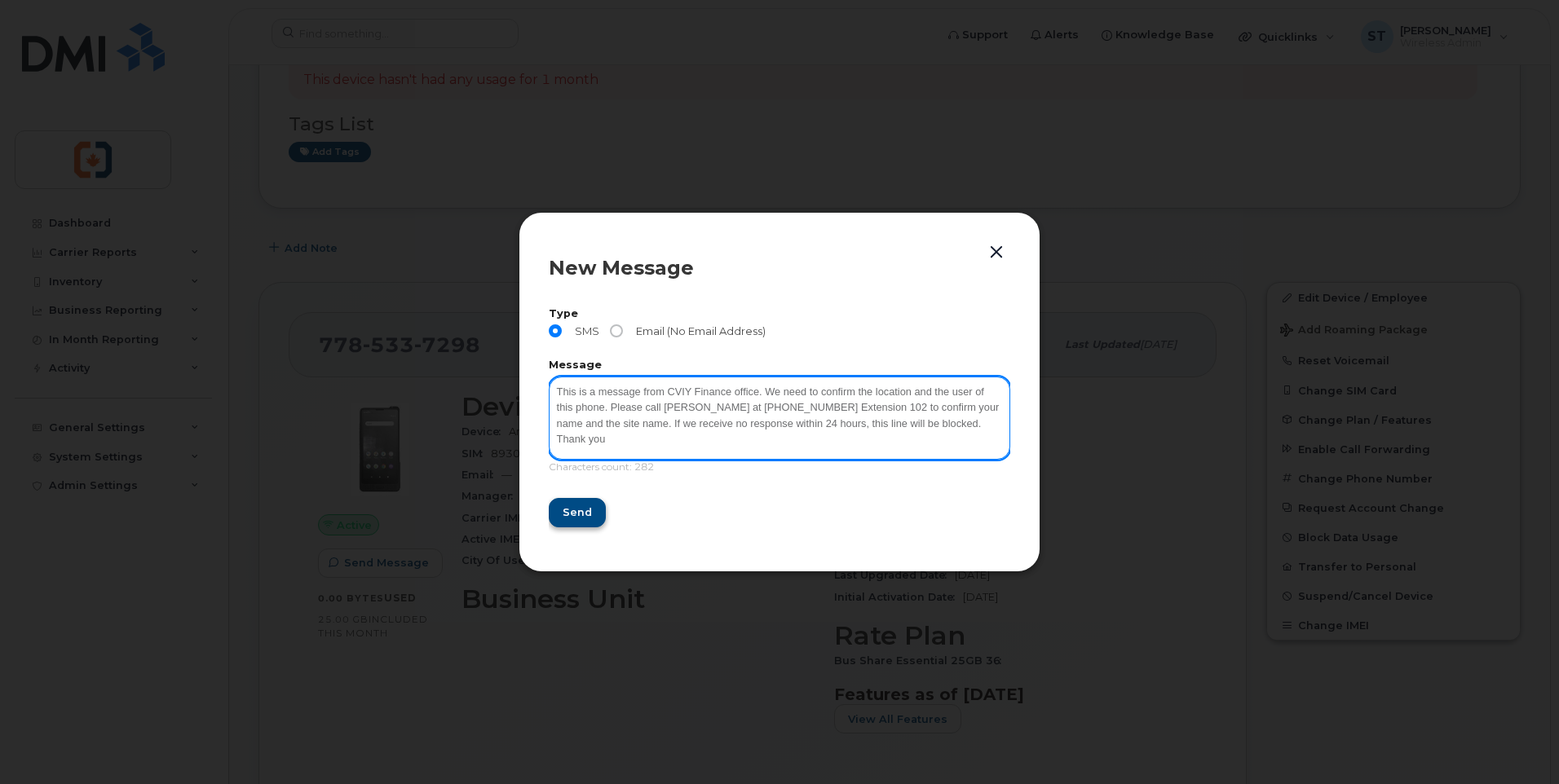
type textarea "This is a message from CVIY Finance office. We need to confirm the location and…"
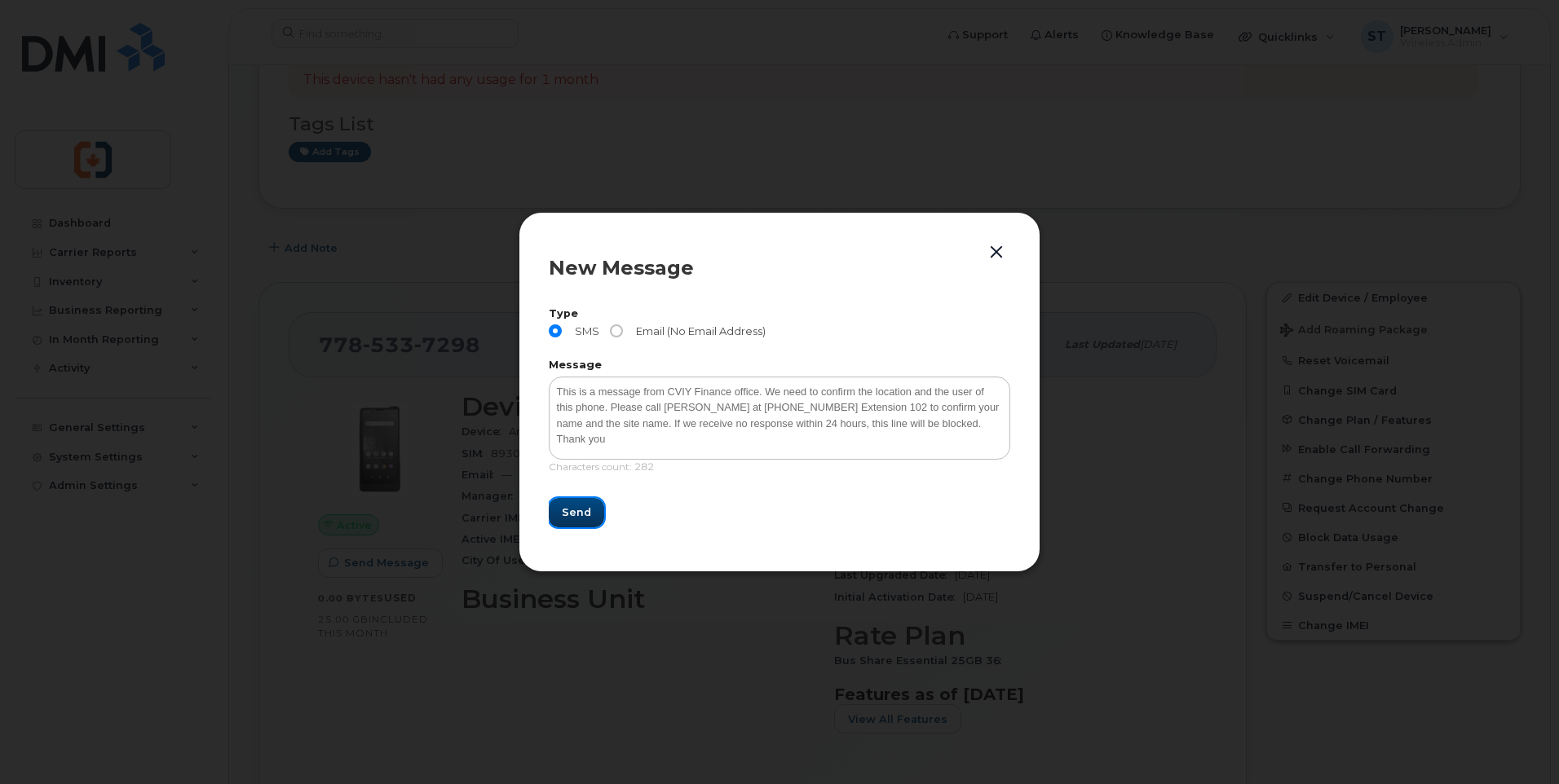
click at [579, 519] on span "Send" at bounding box center [576, 512] width 29 height 15
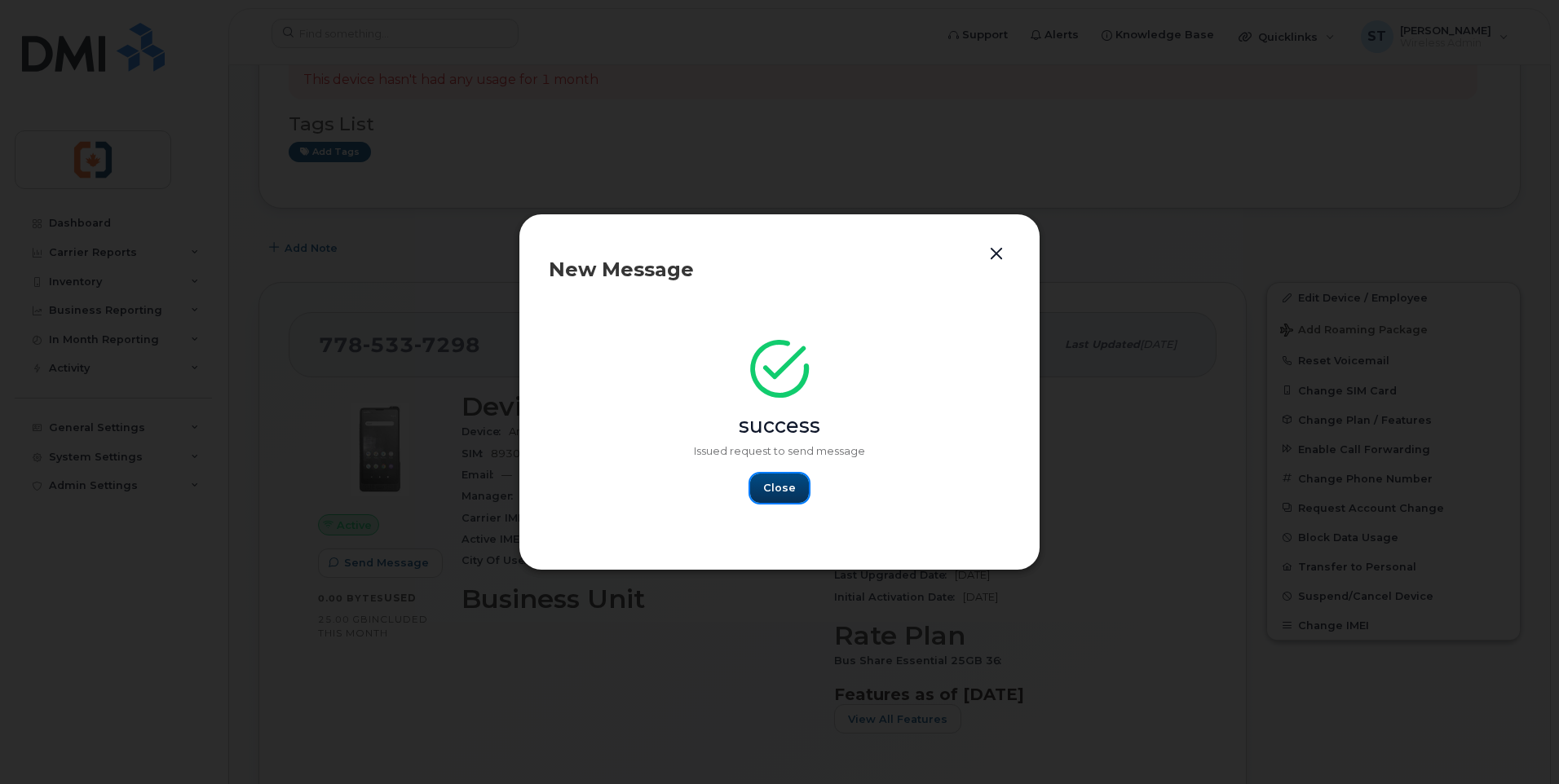
click at [787, 485] on span "Close" at bounding box center [779, 488] width 33 height 15
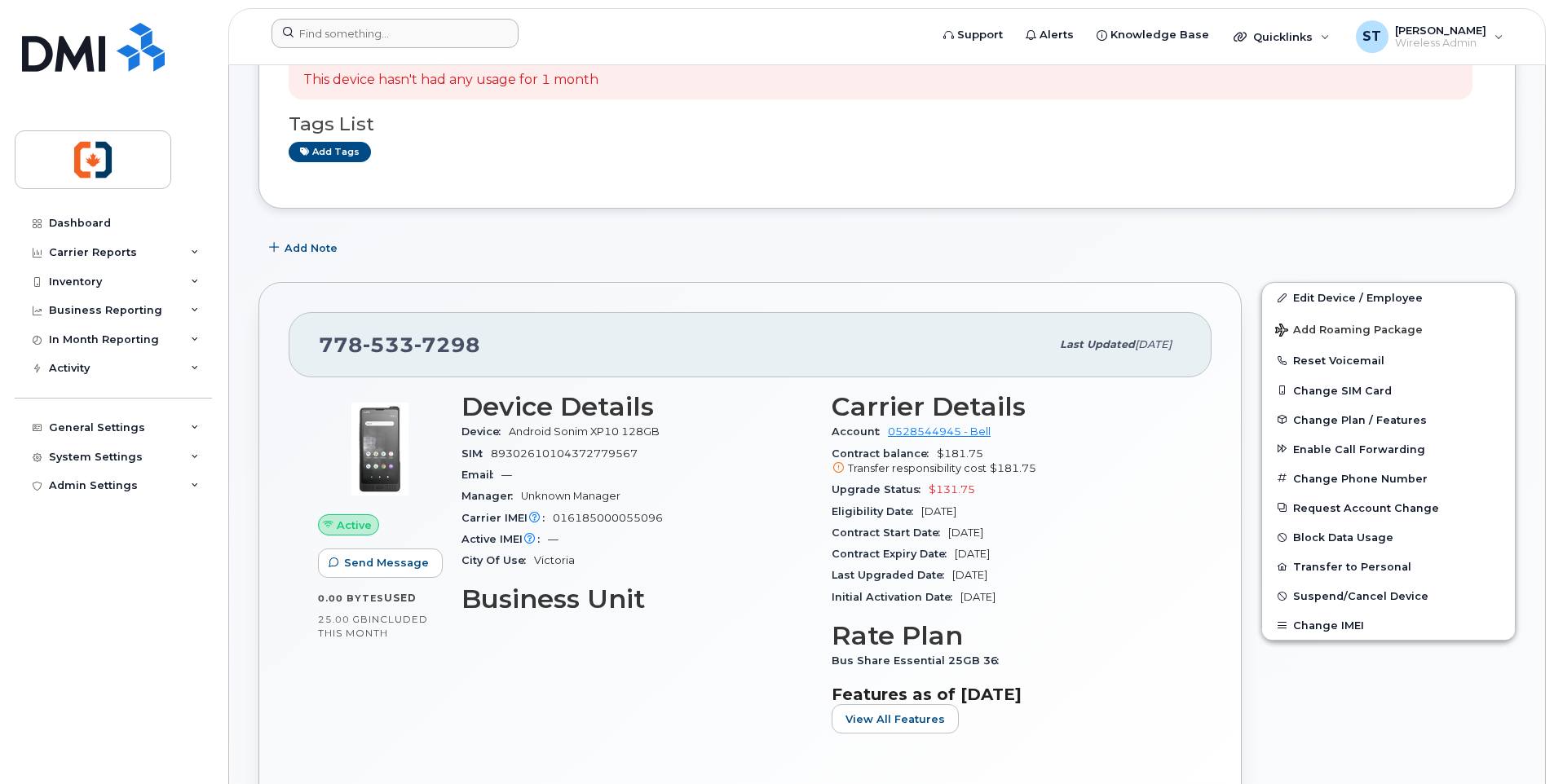
click at [343, 29] on input at bounding box center [395, 33] width 247 height 29
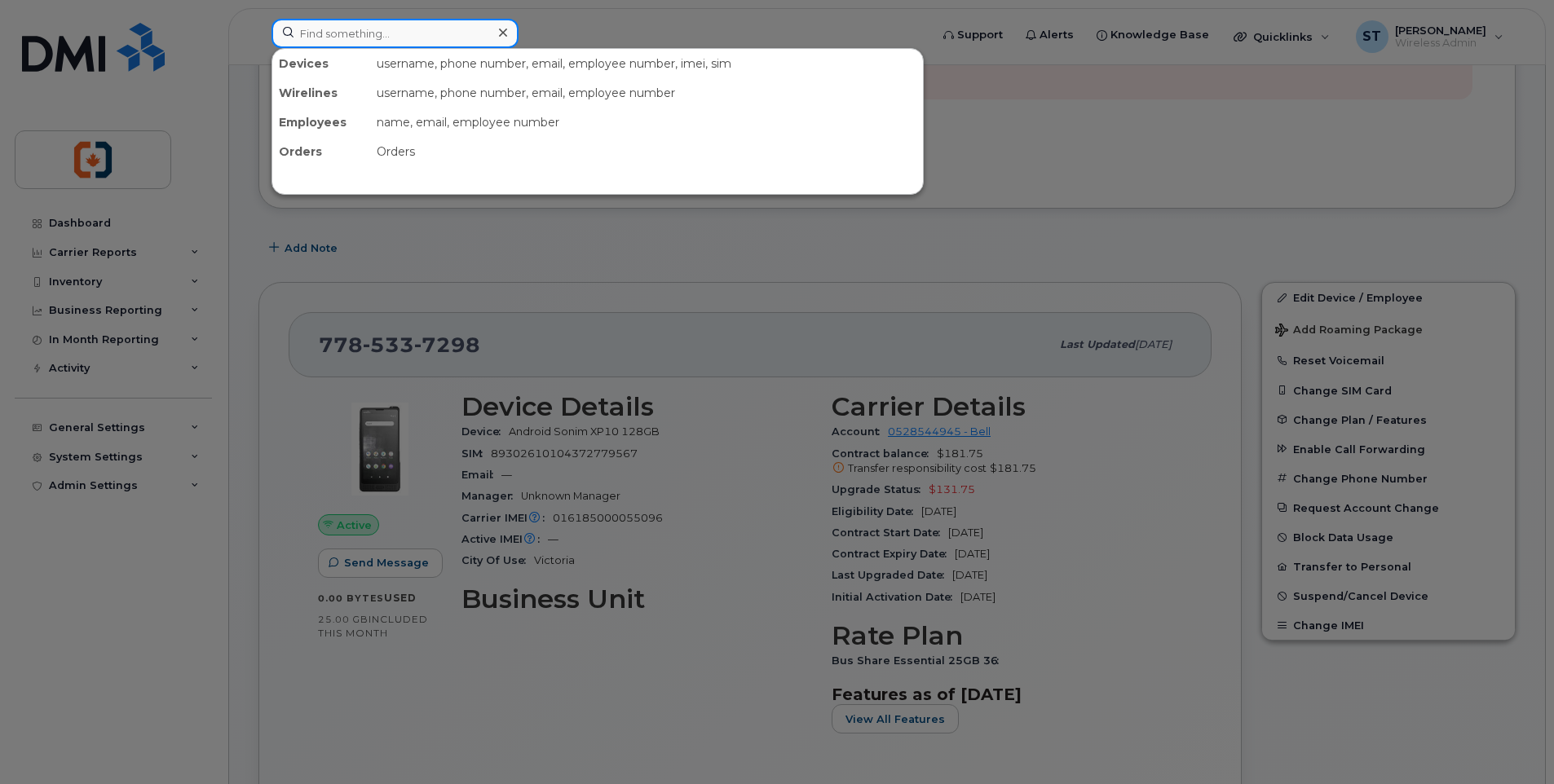
paste input "2508180567"
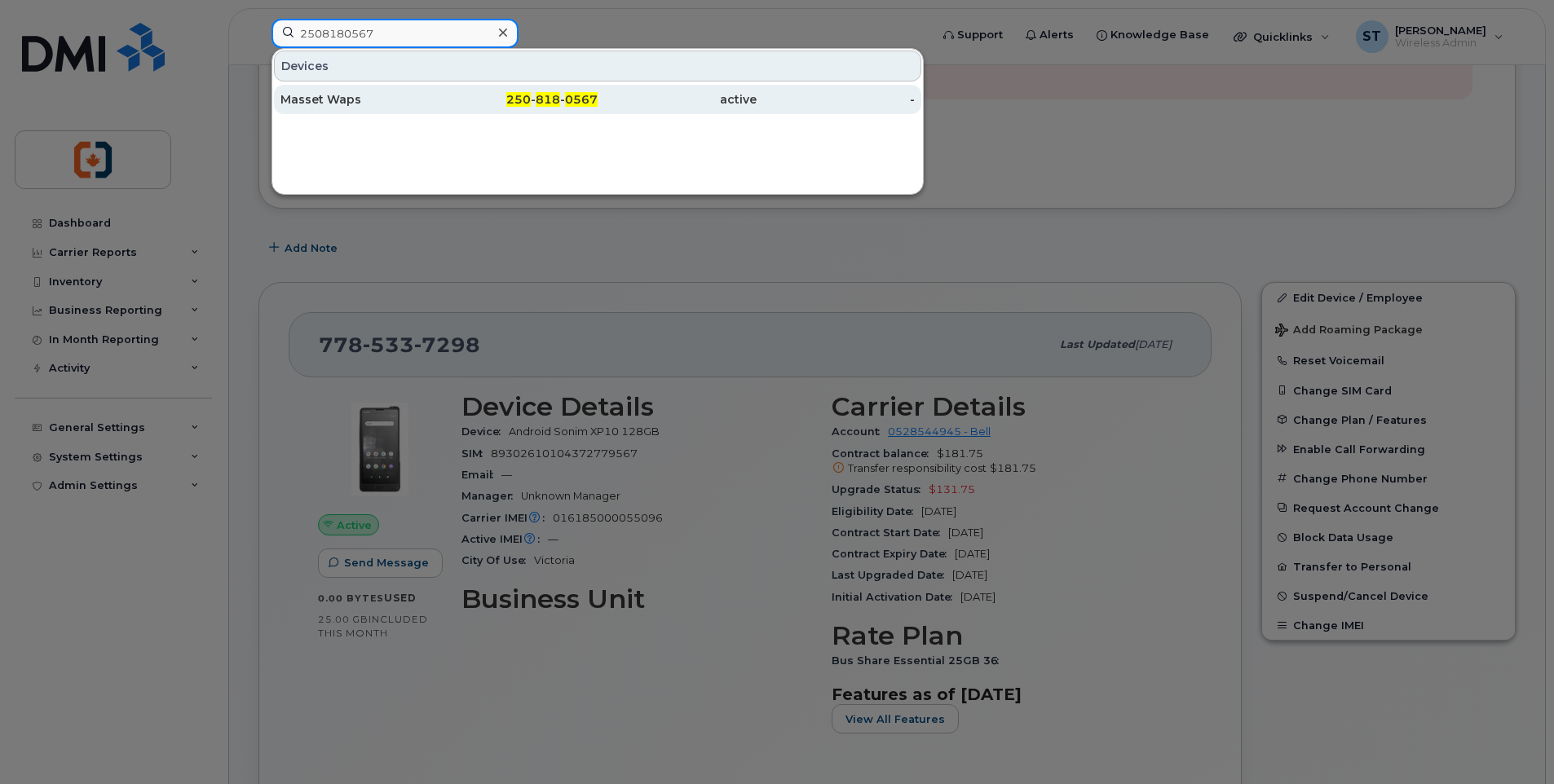
type input "2508180567"
click at [403, 98] on div "Masset Waps" at bounding box center [359, 99] width 159 height 16
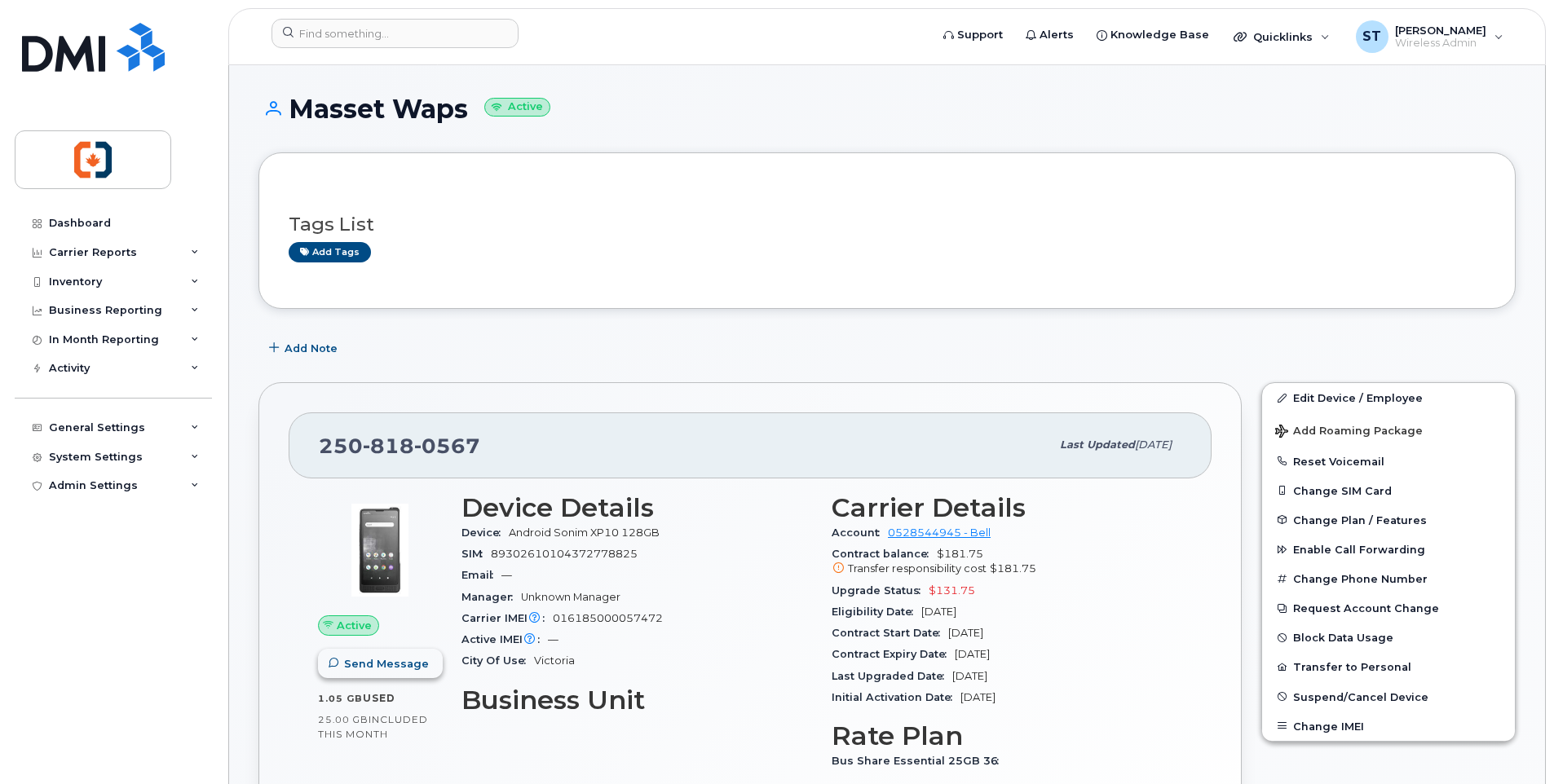
click at [387, 665] on span "Send Message" at bounding box center [386, 664] width 85 height 15
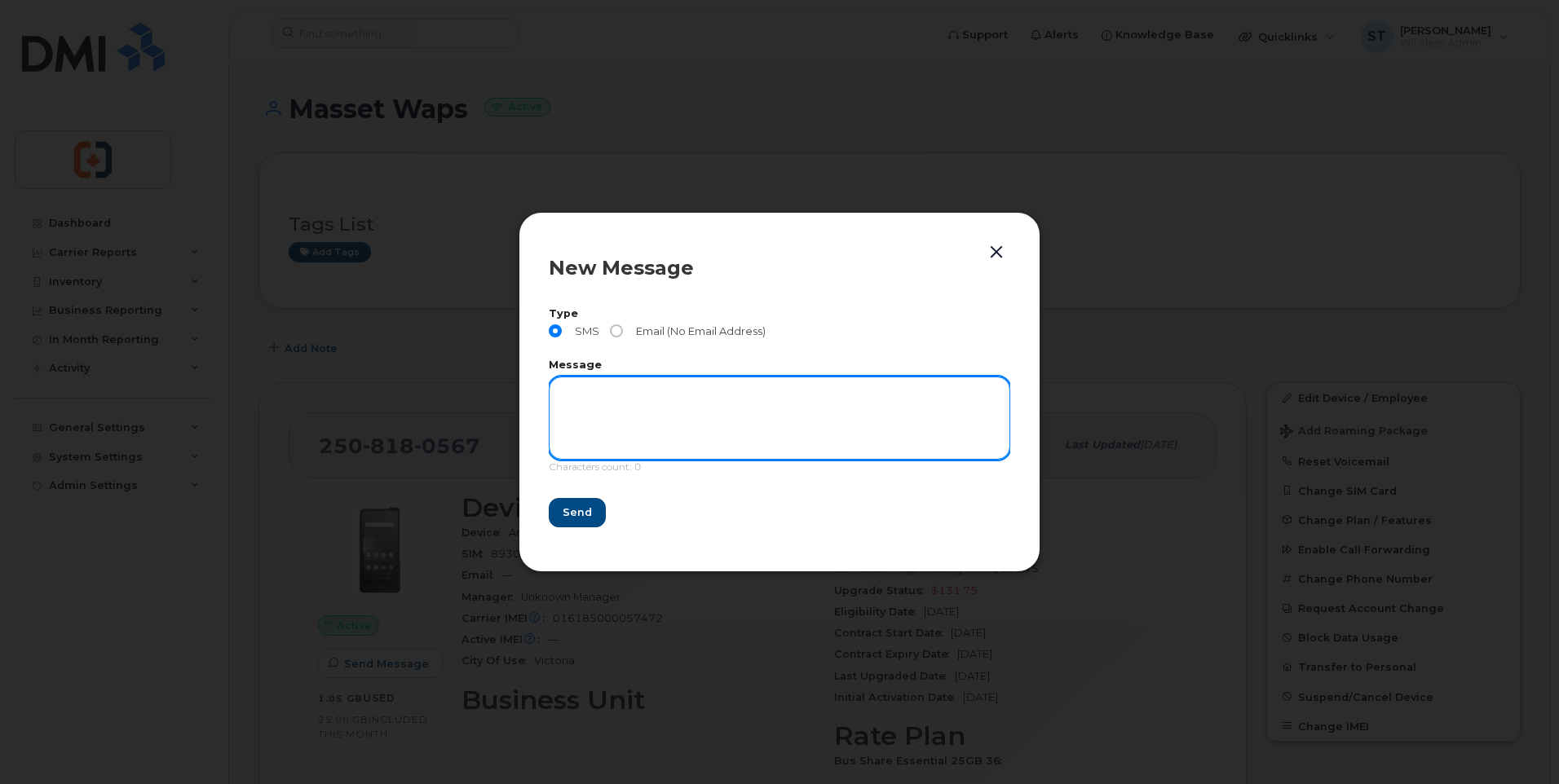
click at [612, 386] on textarea at bounding box center [779, 417] width 461 height 83
paste textarea "This is a message from CVIY Finance office. We need to confirm the location and…"
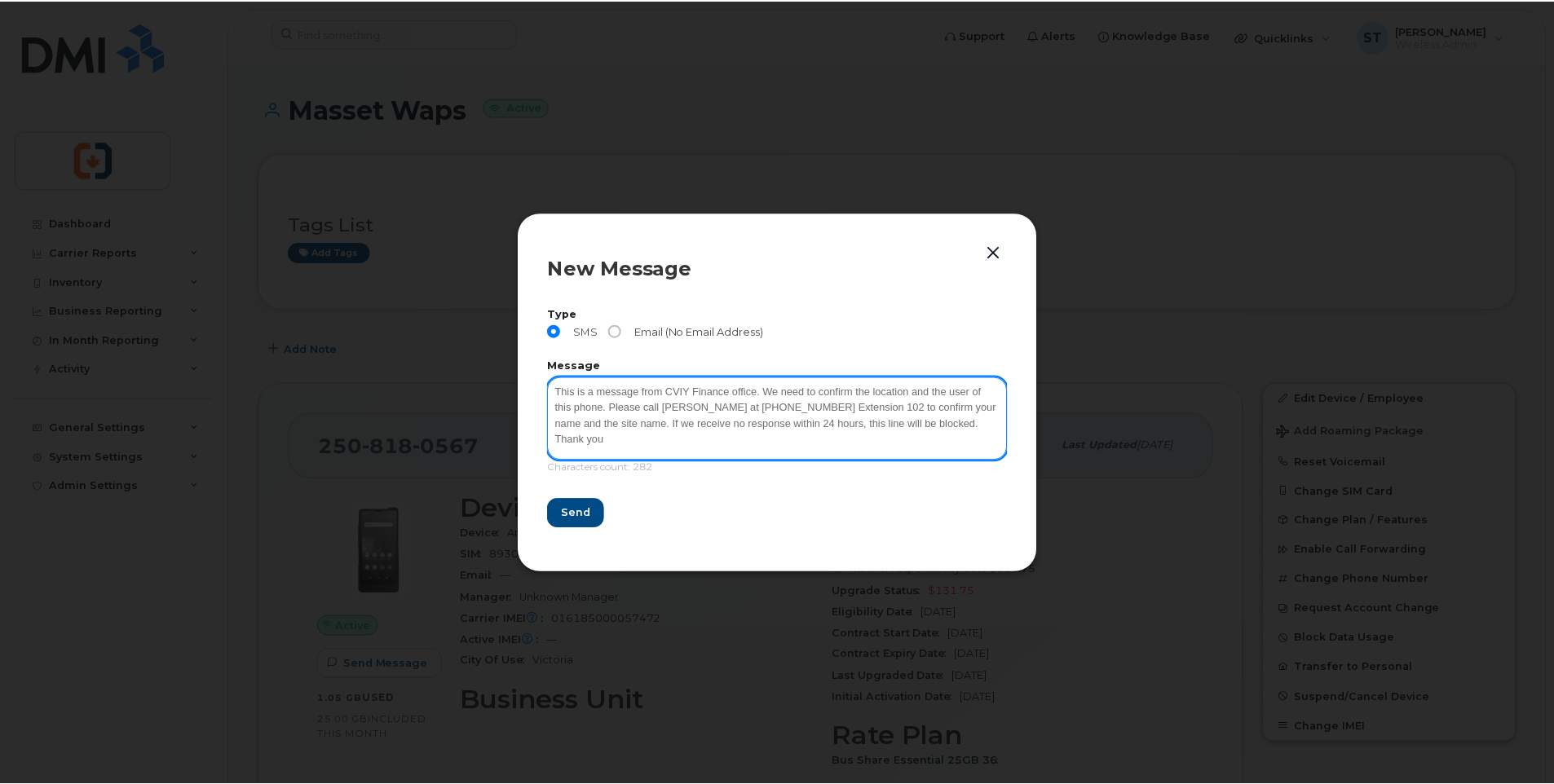
scroll to position [3, 0]
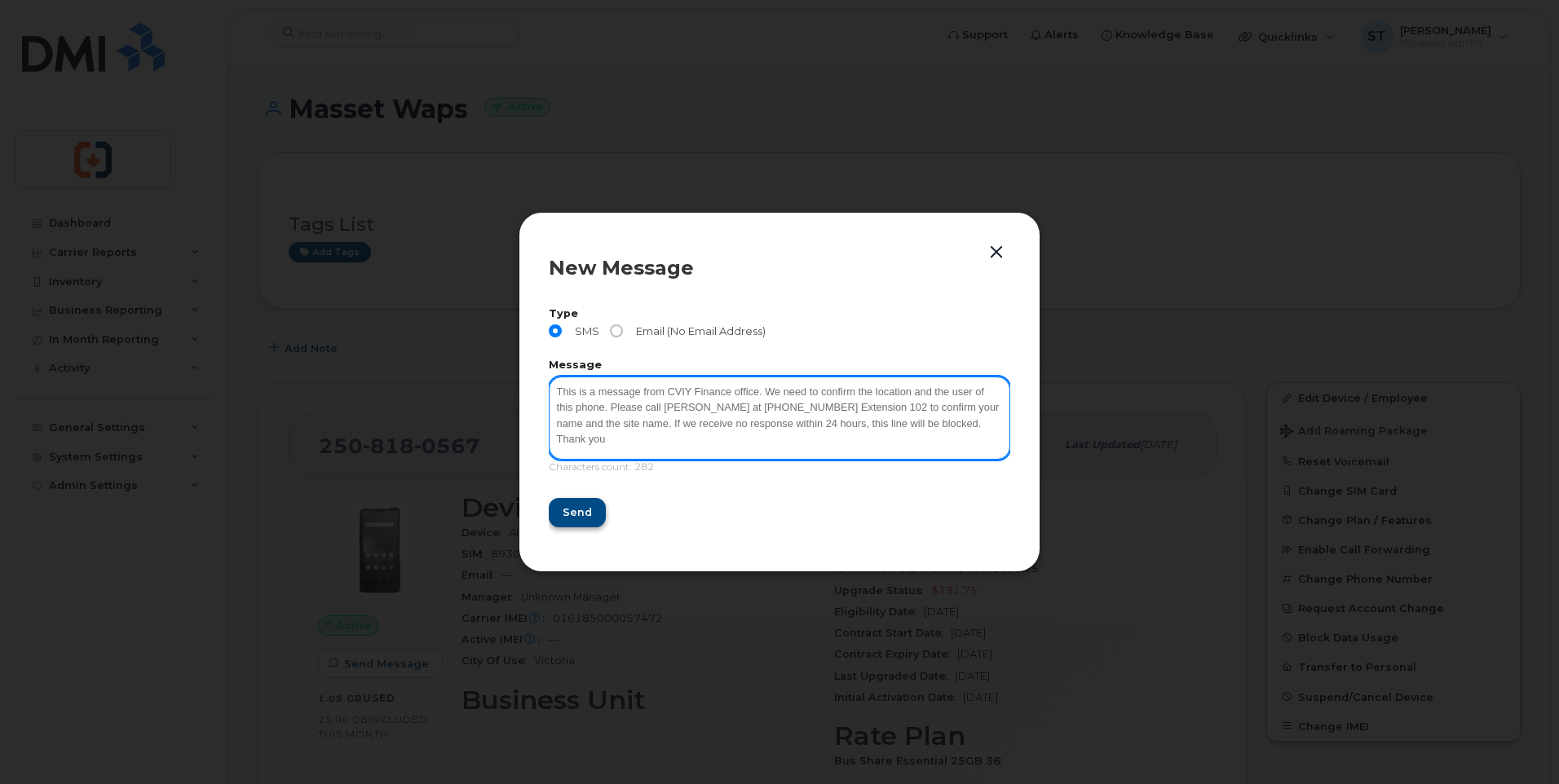
type textarea "This is a message from CVIY Finance office. We need to confirm the location and…"
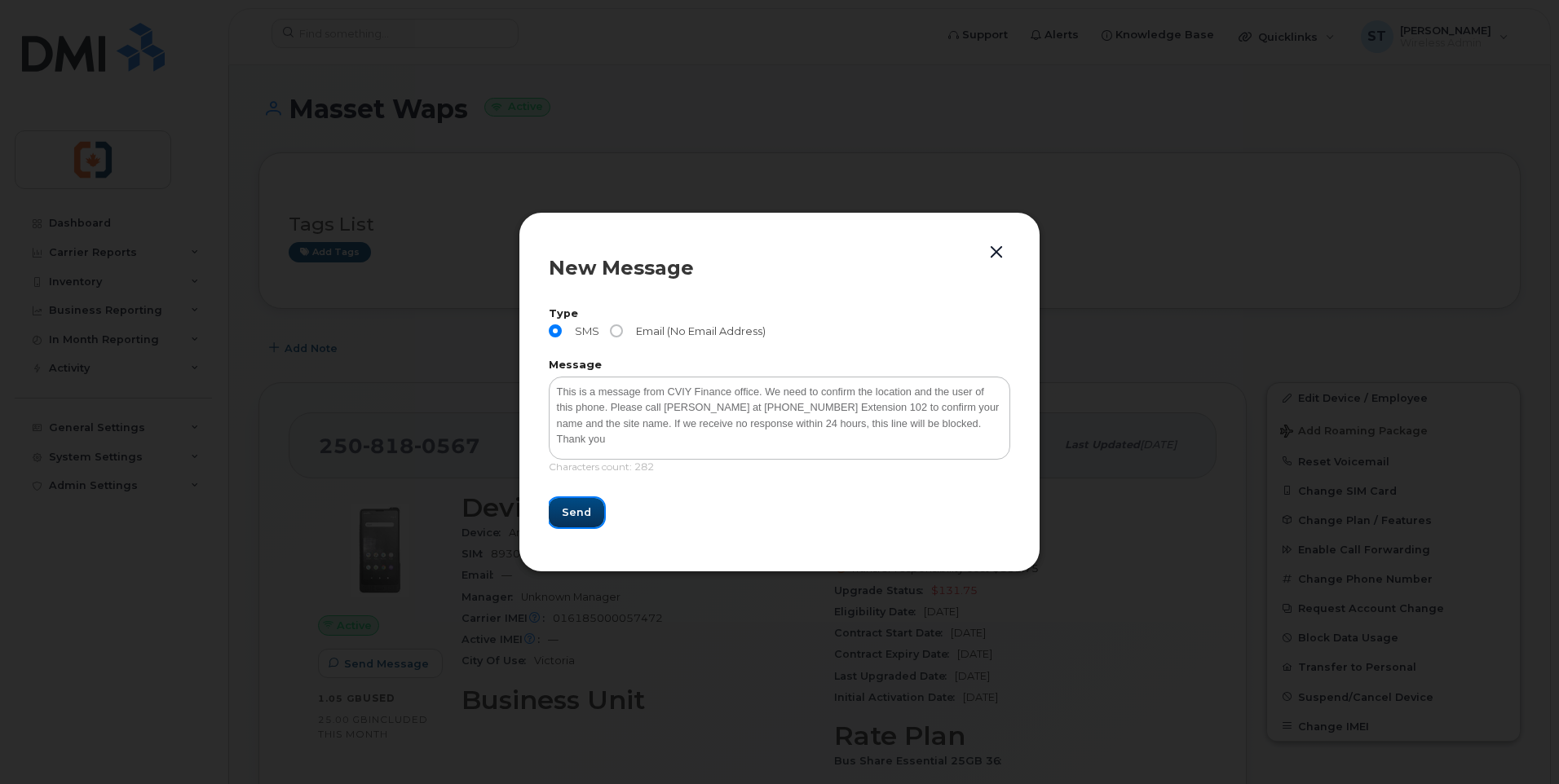
click at [574, 516] on span "Send" at bounding box center [576, 512] width 29 height 15
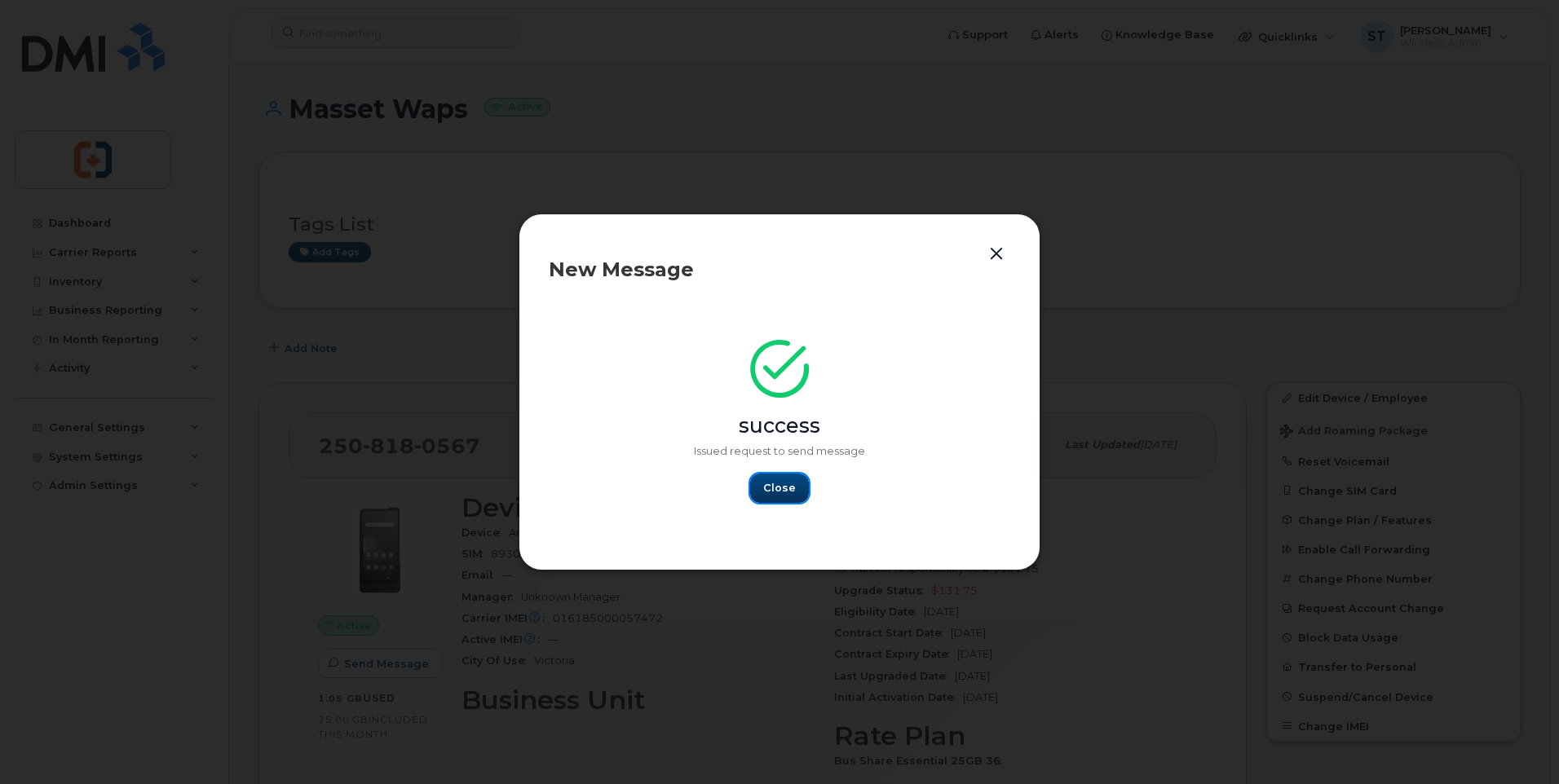
click at [782, 492] on span "Close" at bounding box center [779, 488] width 33 height 15
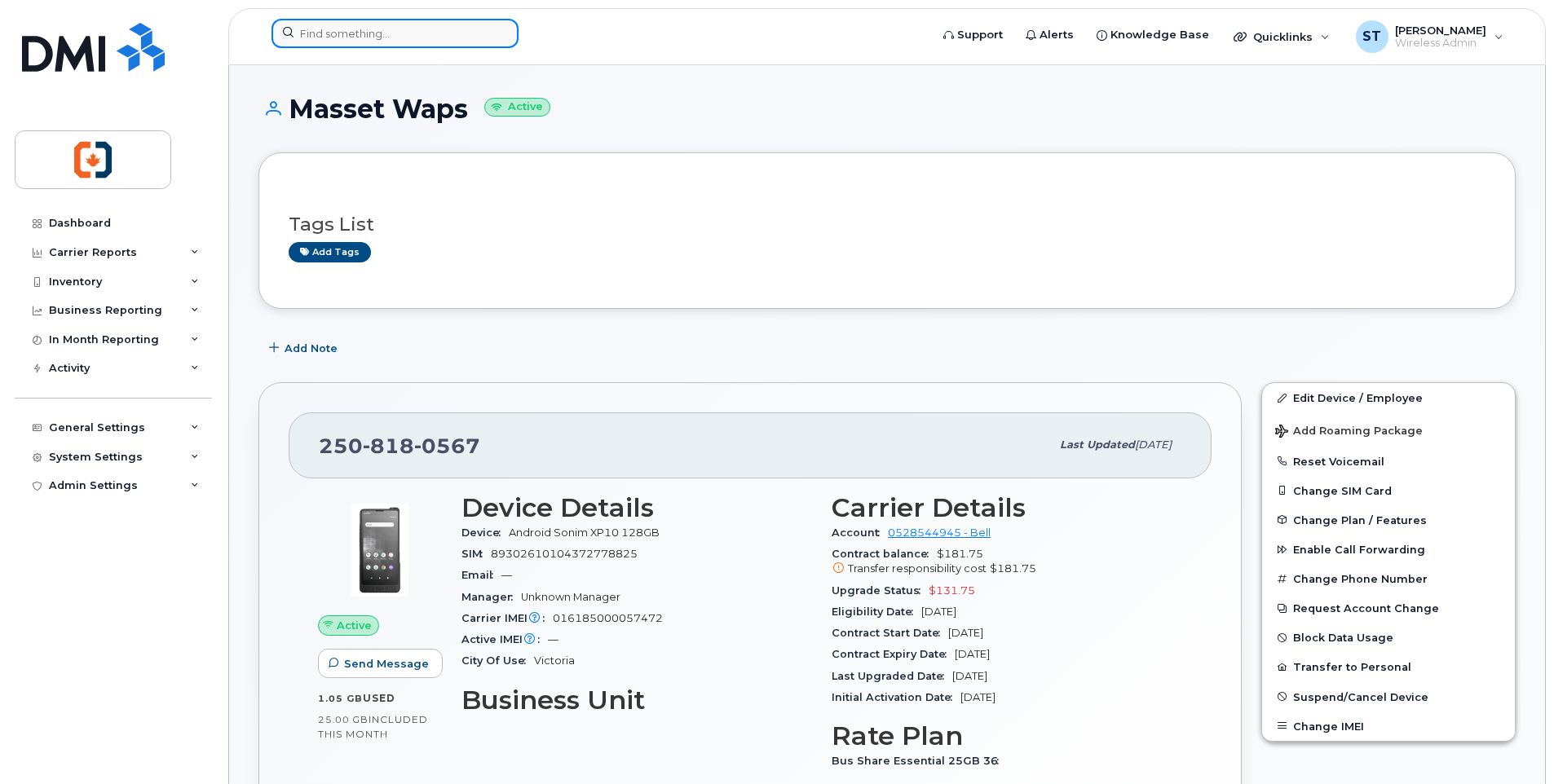
click at [410, 41] on input at bounding box center [395, 33] width 247 height 29
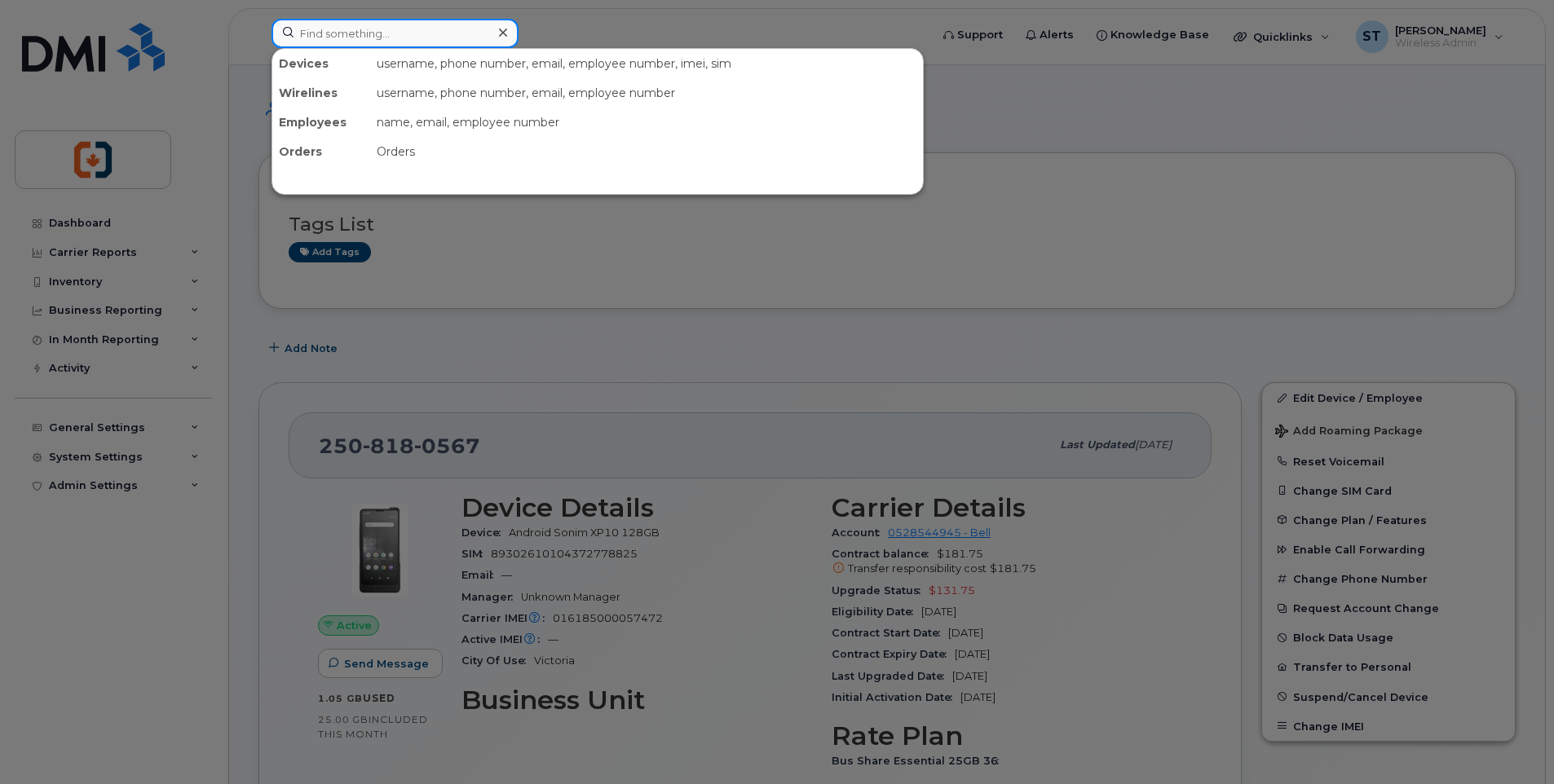
paste input "2504806819"
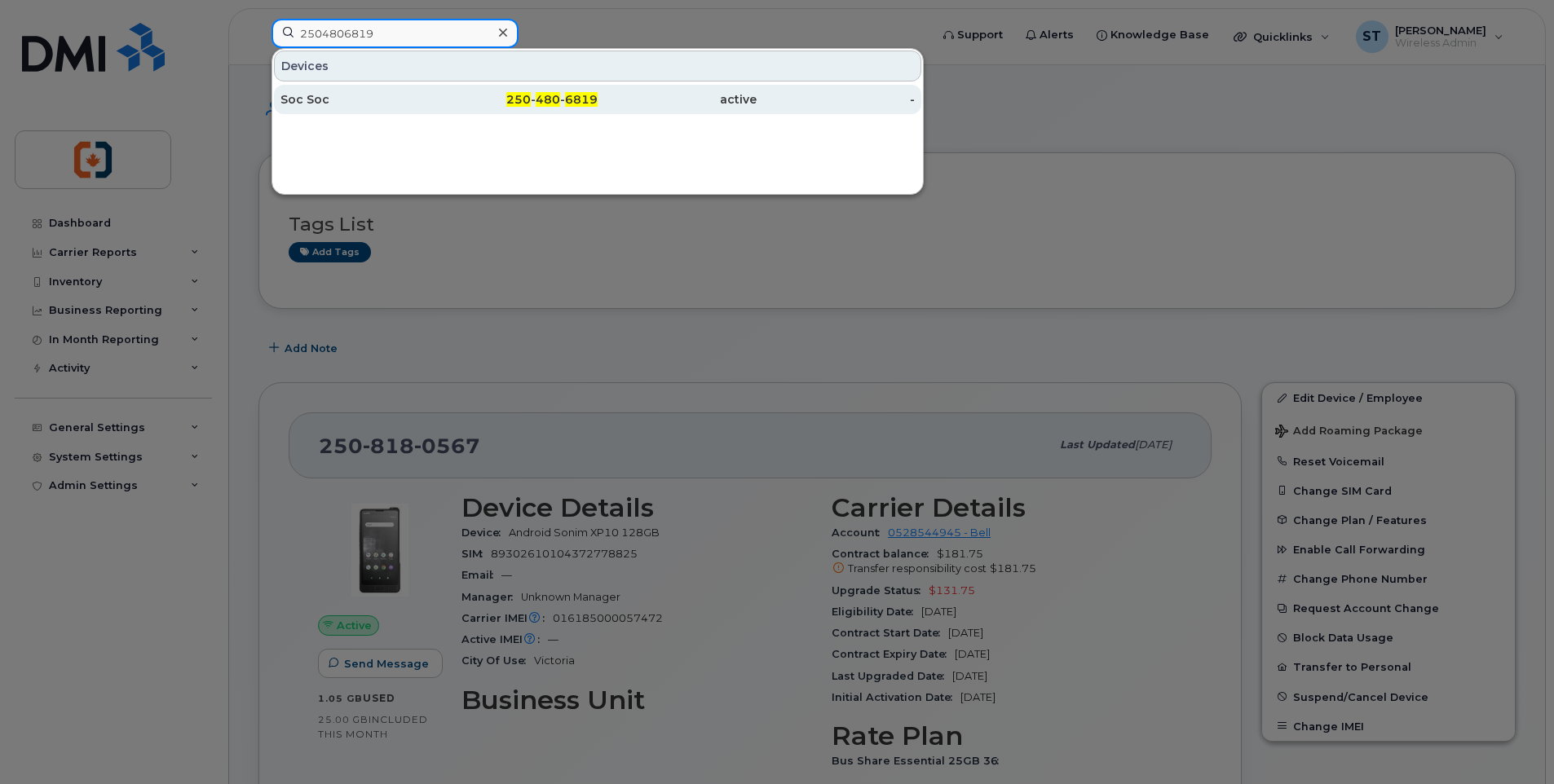
type input "2504806819"
click at [430, 107] on div "Soc Soc" at bounding box center [359, 99] width 159 height 16
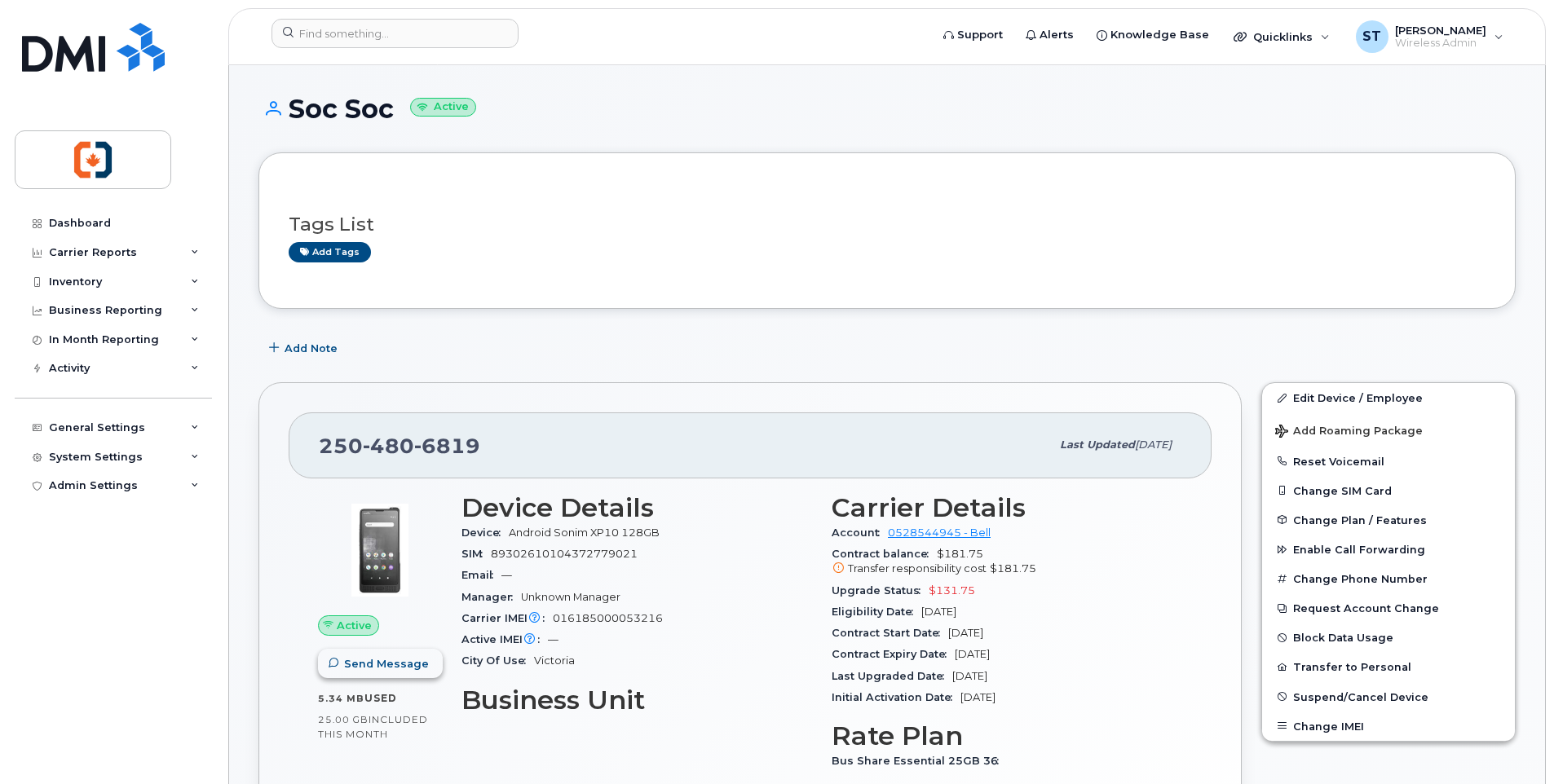
click at [395, 667] on span "Send Message" at bounding box center [386, 664] width 85 height 15
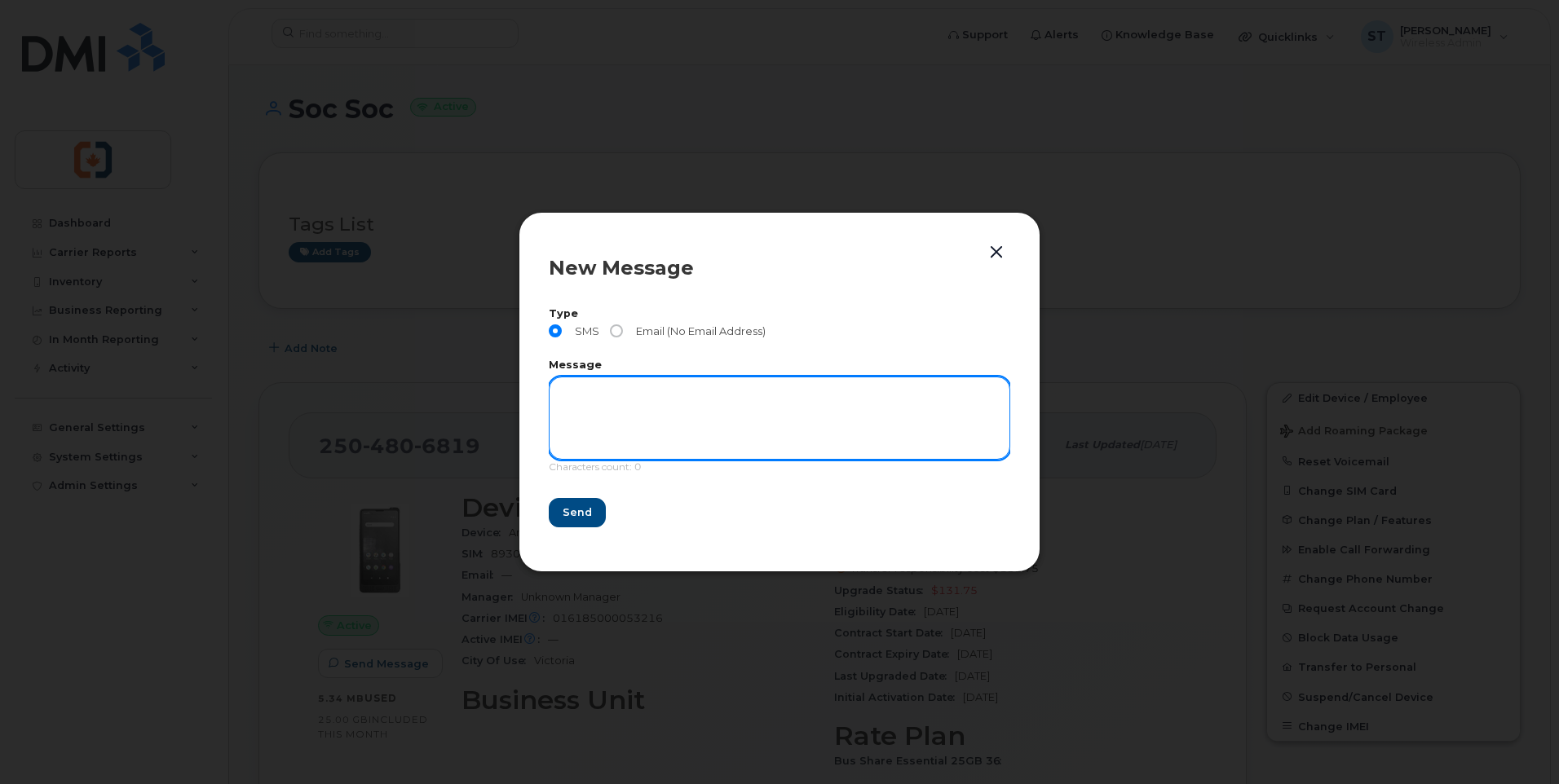
click at [597, 395] on textarea at bounding box center [779, 417] width 461 height 83
paste textarea "This is a message from CVIY Finance office. We need to confirm the location and…"
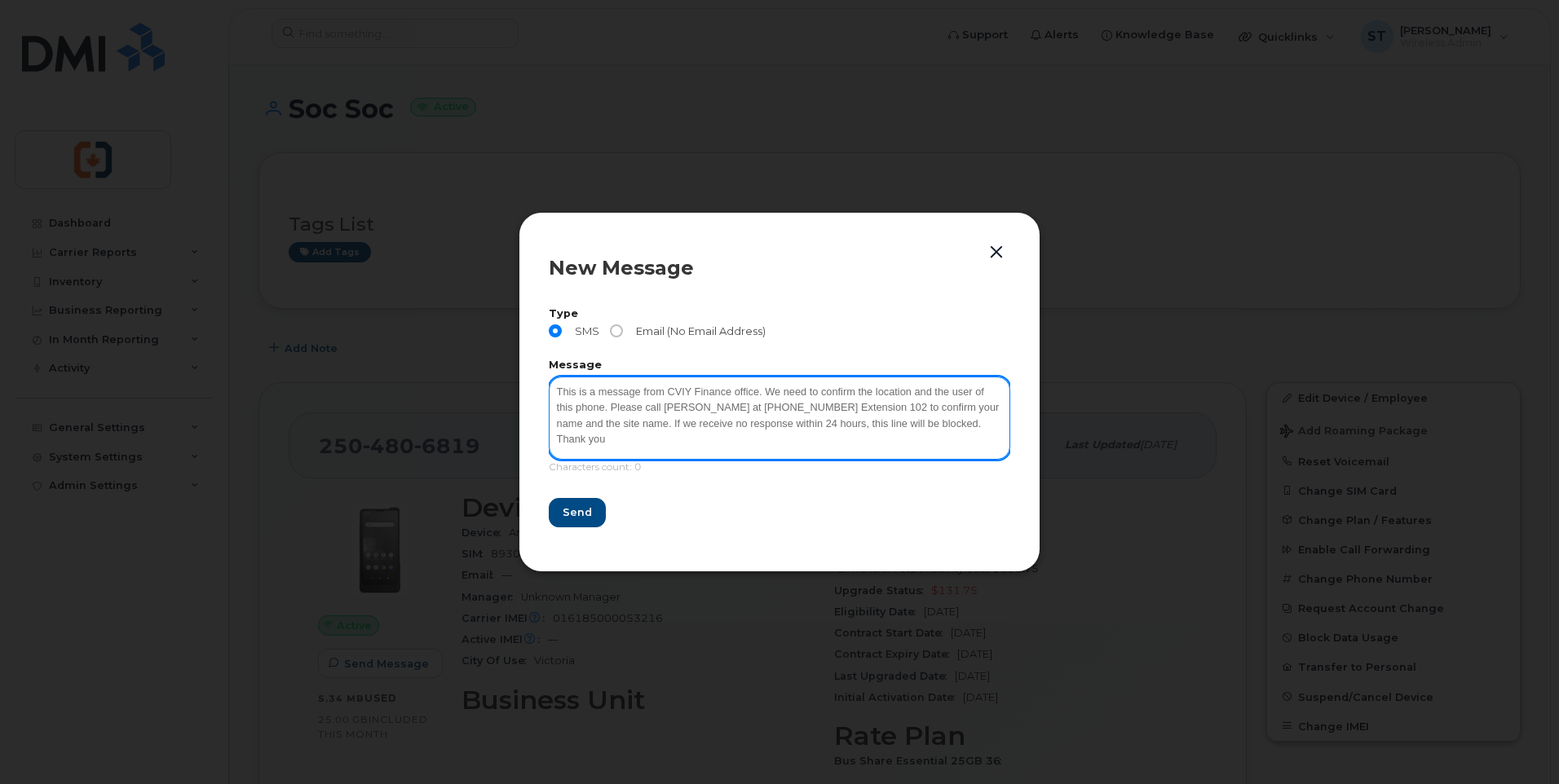
scroll to position [3, 0]
drag, startPoint x: 930, startPoint y: 406, endPoint x: 979, endPoint y: 424, distance: 52.2
click at [979, 424] on textarea "This is a message from CVIY Finance office. We need to confirm the location and…" at bounding box center [779, 417] width 461 height 83
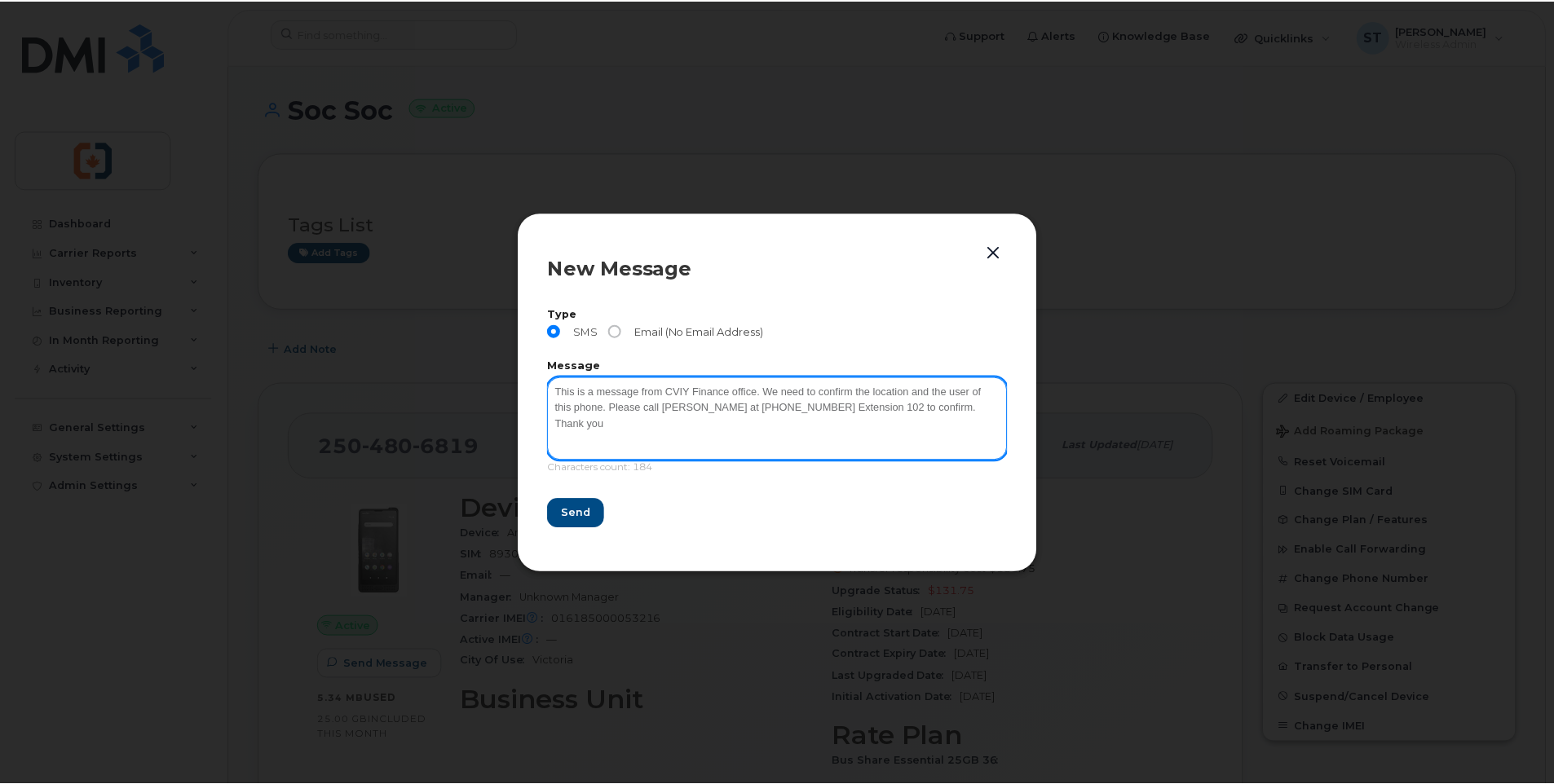
scroll to position [0, 0]
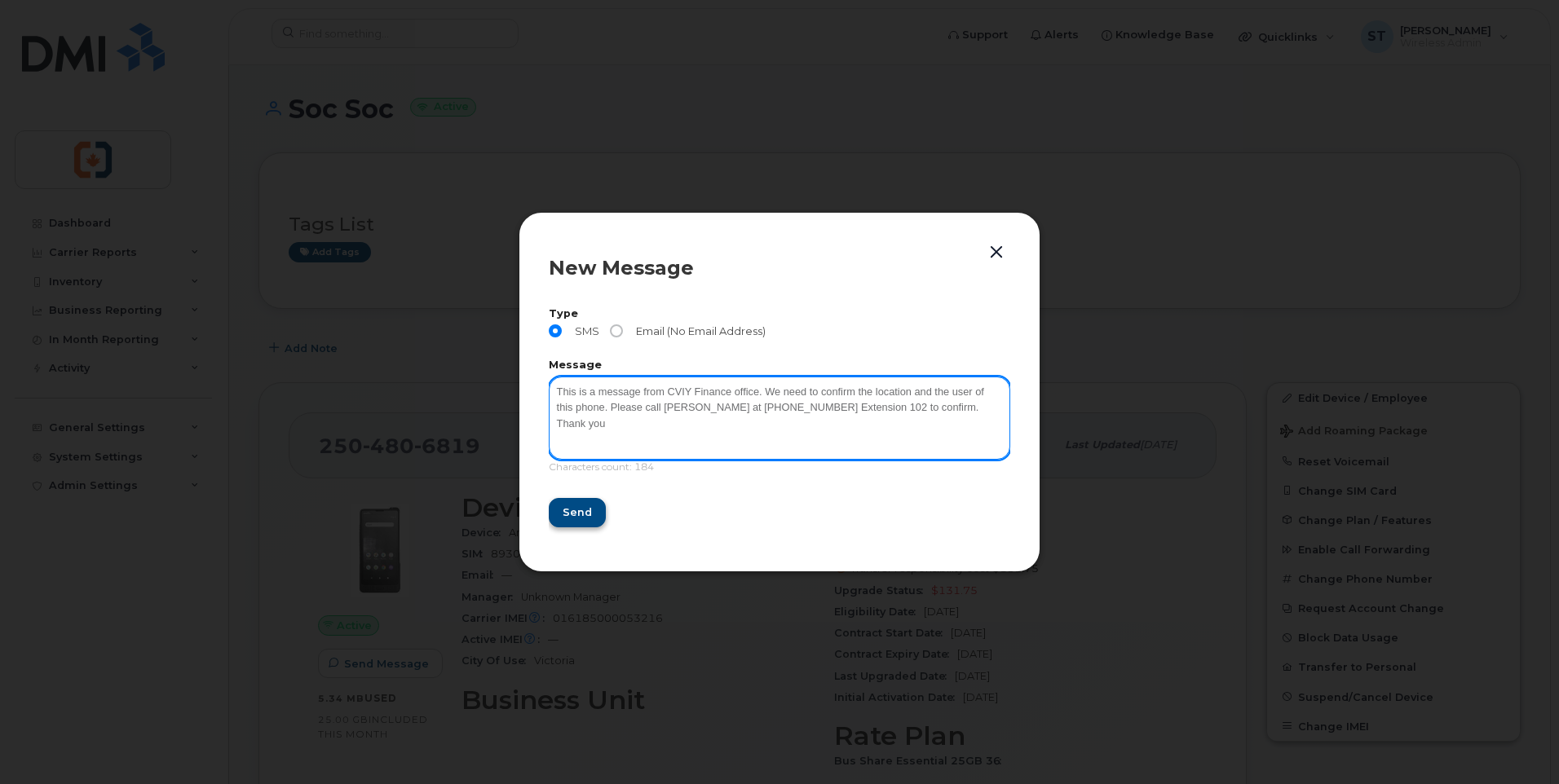
type textarea "This is a message from CVIY Finance office. We need to confirm the location and…"
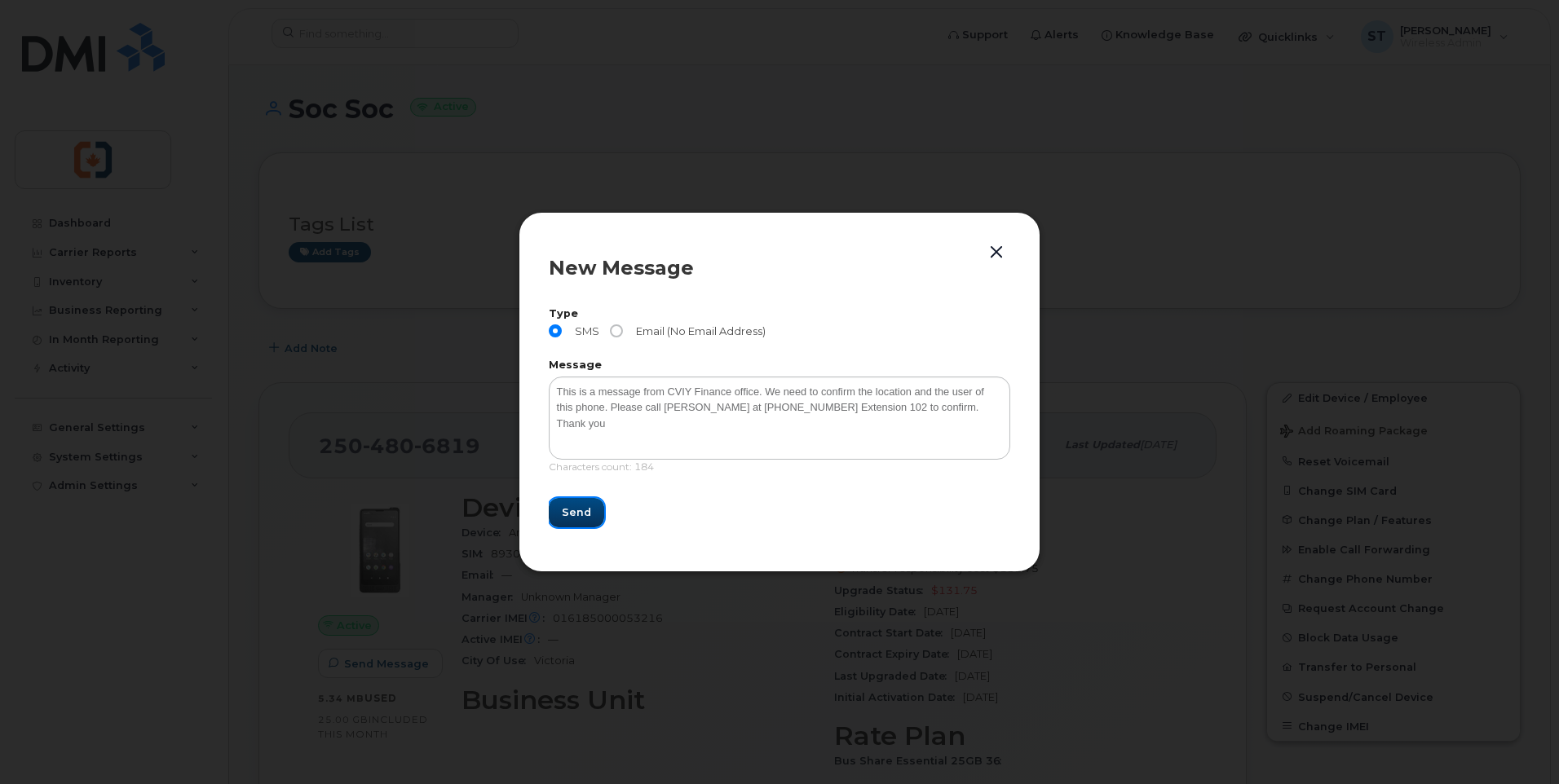
click at [567, 510] on span "Send" at bounding box center [576, 512] width 29 height 15
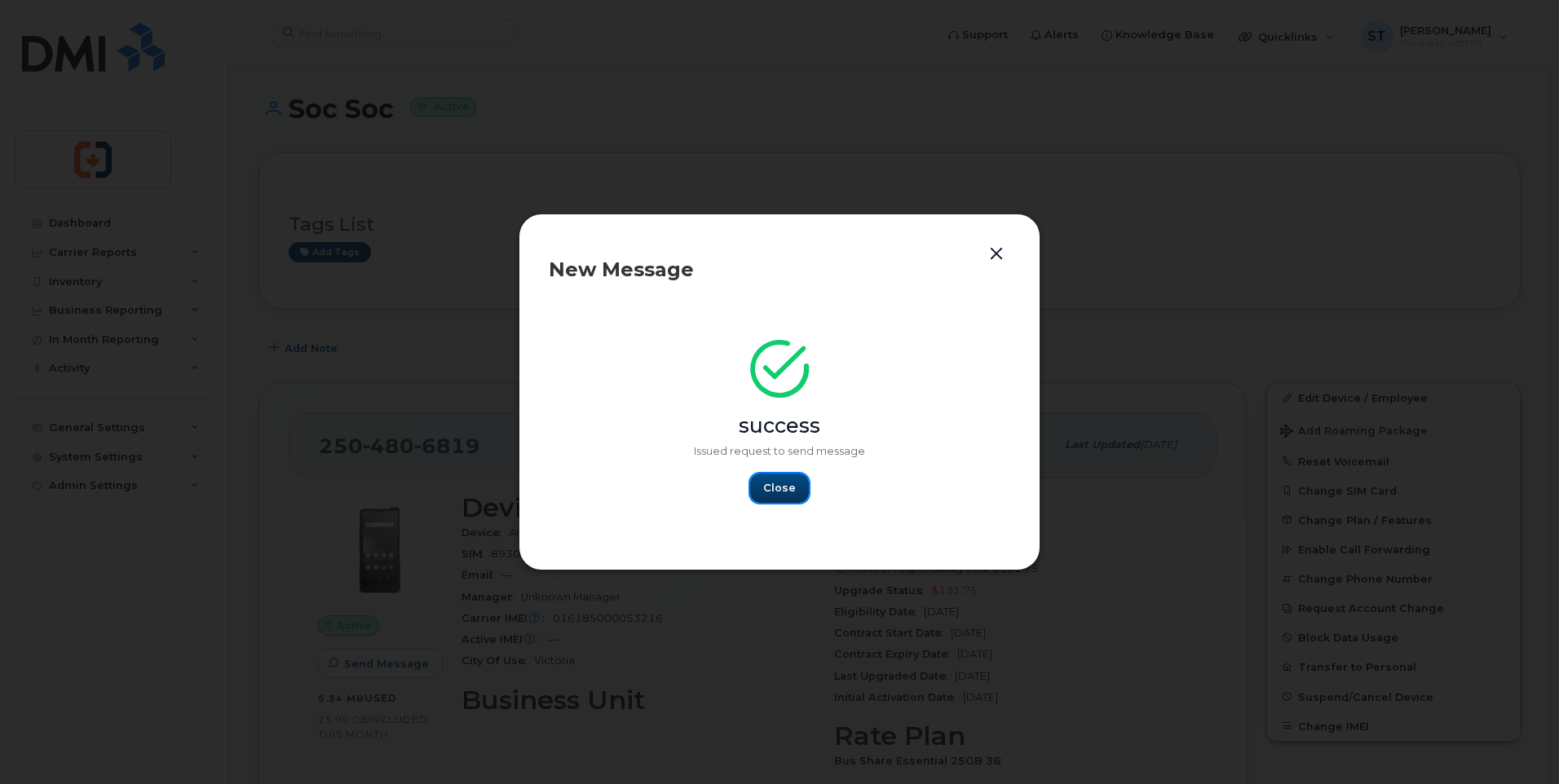
click at [794, 486] on button "Close" at bounding box center [779, 488] width 58 height 29
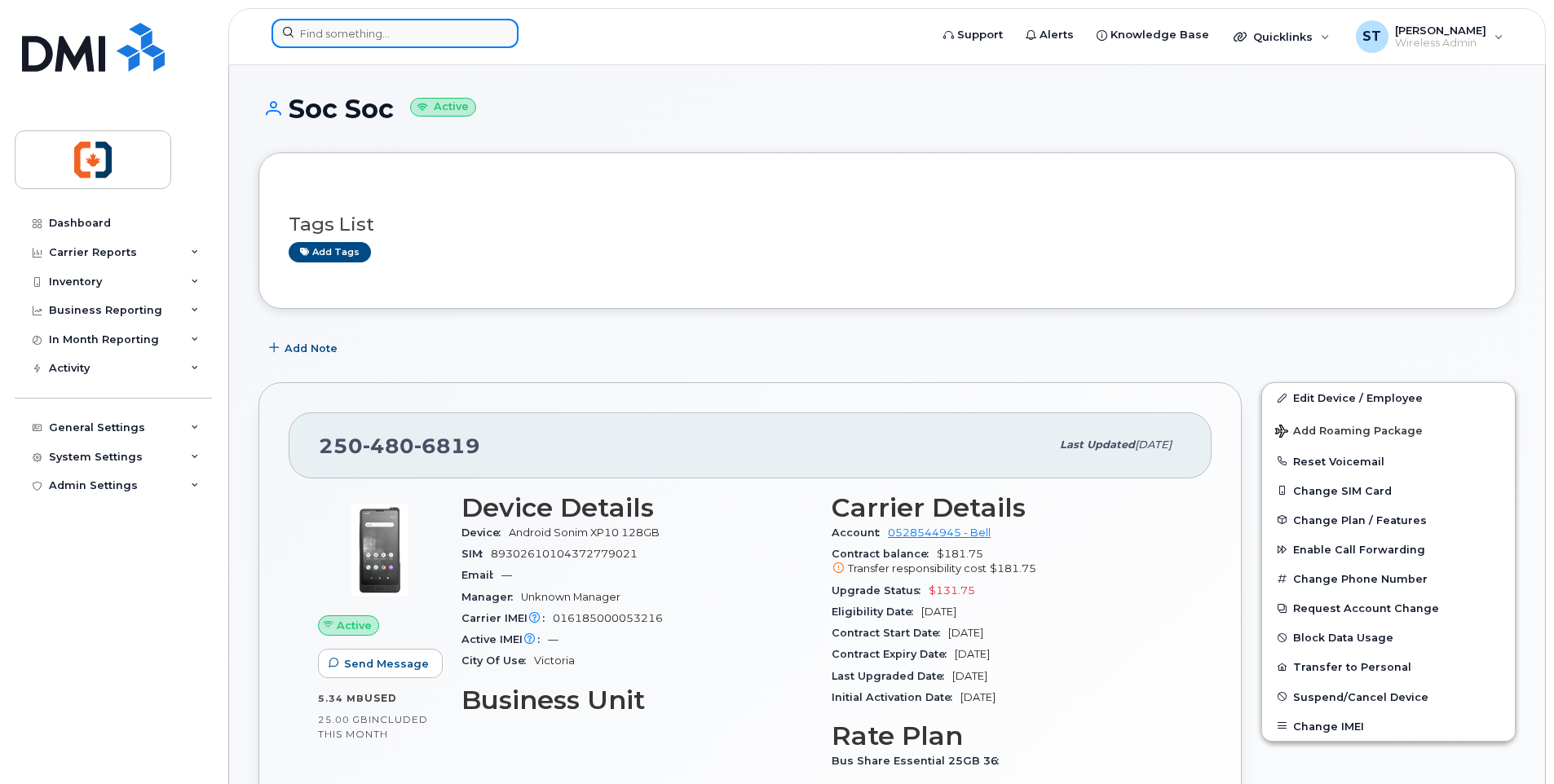
click at [362, 37] on input at bounding box center [395, 33] width 247 height 29
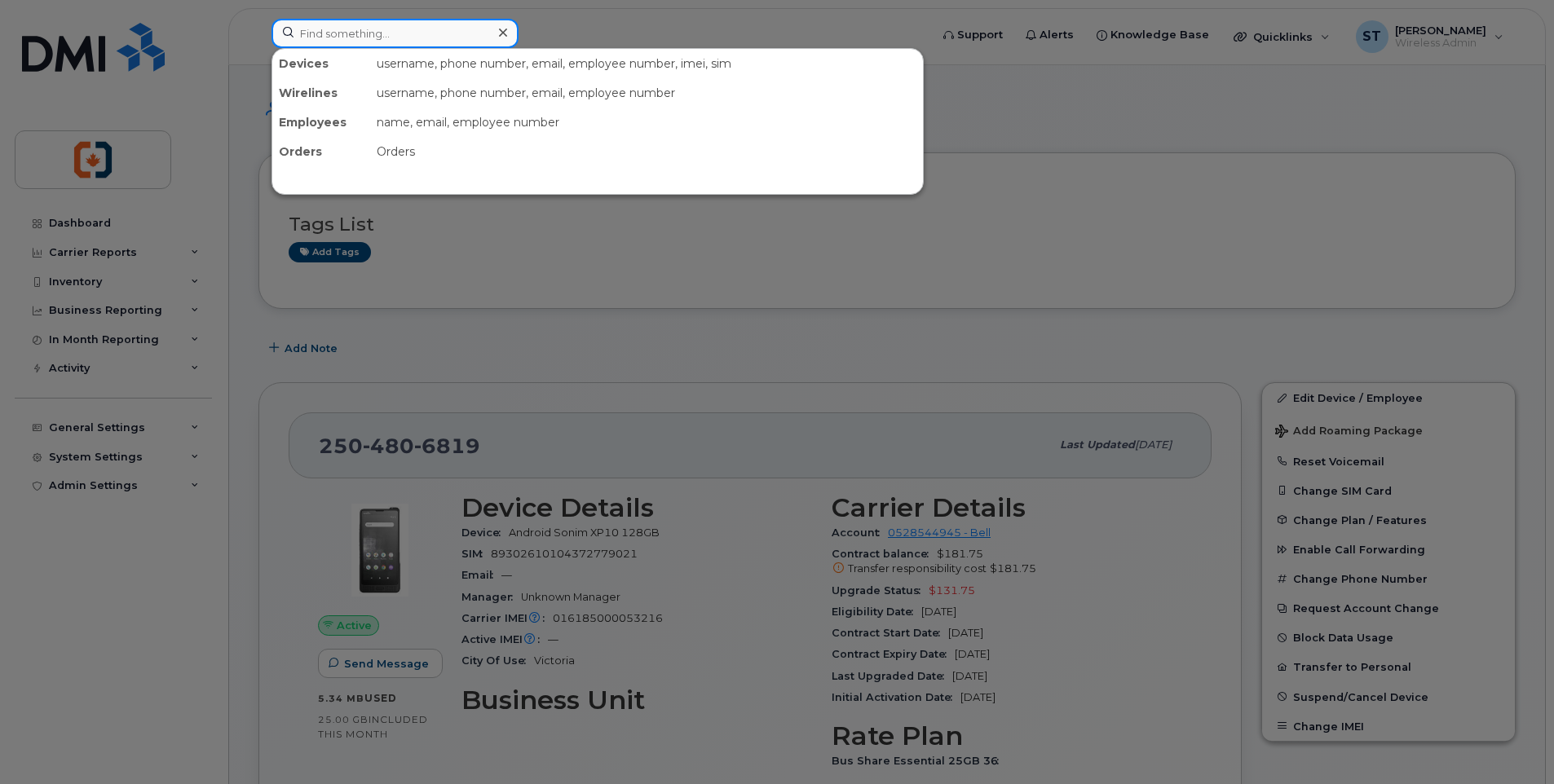
paste input "2506618360"
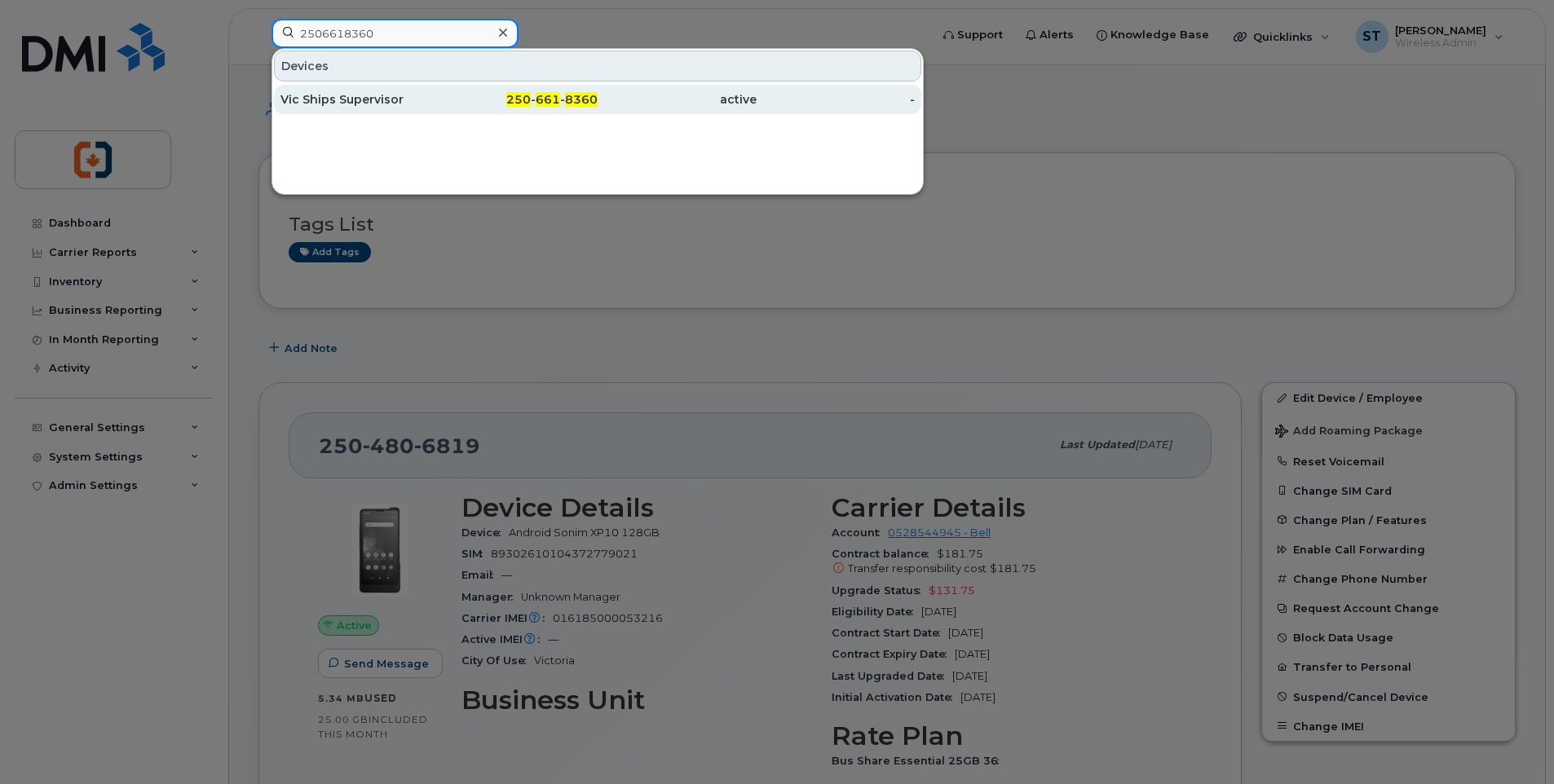
type input "2506618360"
click at [453, 101] on div "250 - 661 - 8360" at bounding box center [519, 99] width 159 height 16
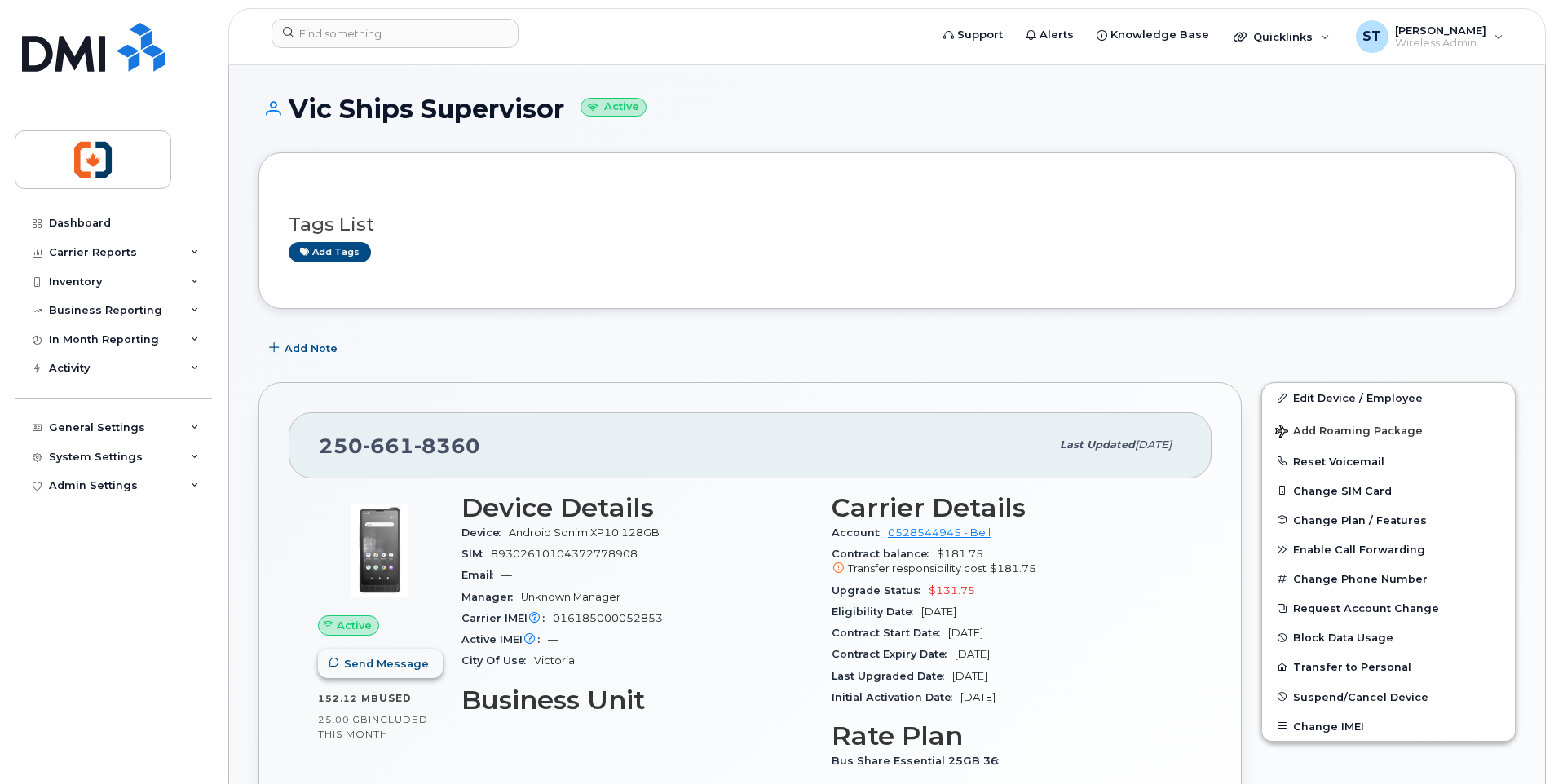
click at [395, 661] on span "Send Message" at bounding box center [386, 664] width 85 height 15
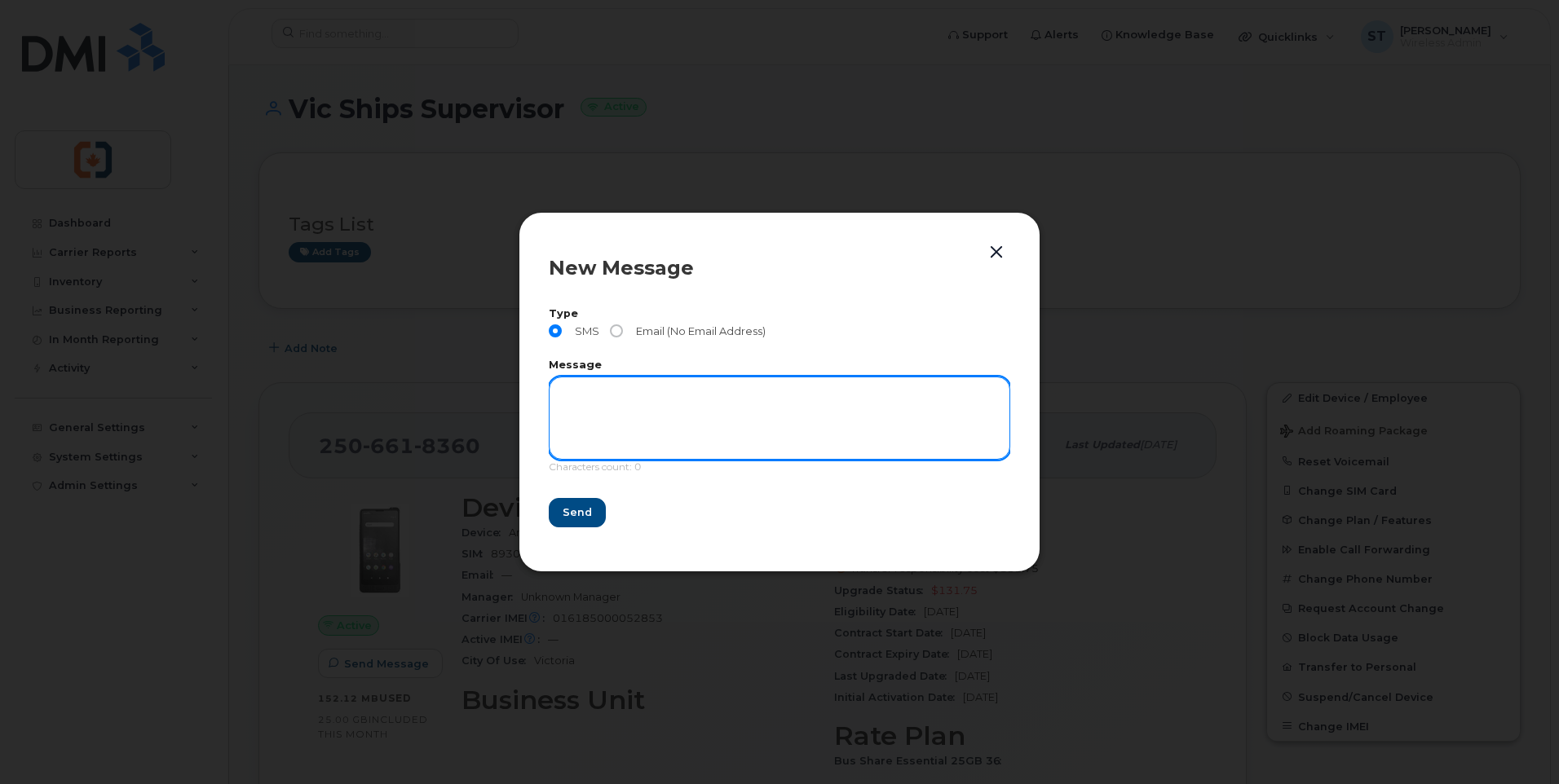
click at [636, 395] on textarea at bounding box center [779, 417] width 461 height 83
paste textarea "This is a message from CVIY Finance office. We need to confirm the location and…"
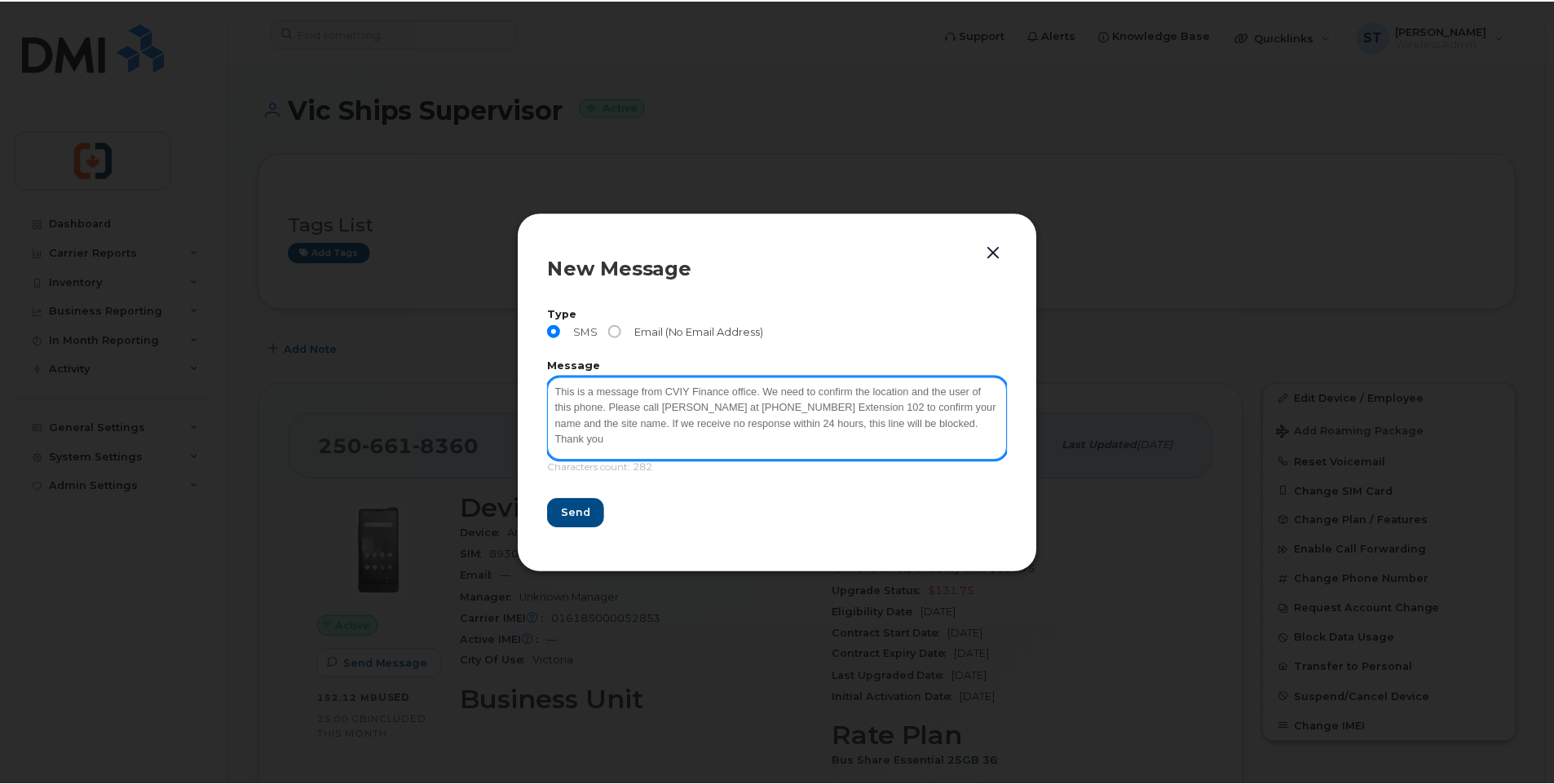
scroll to position [3, 0]
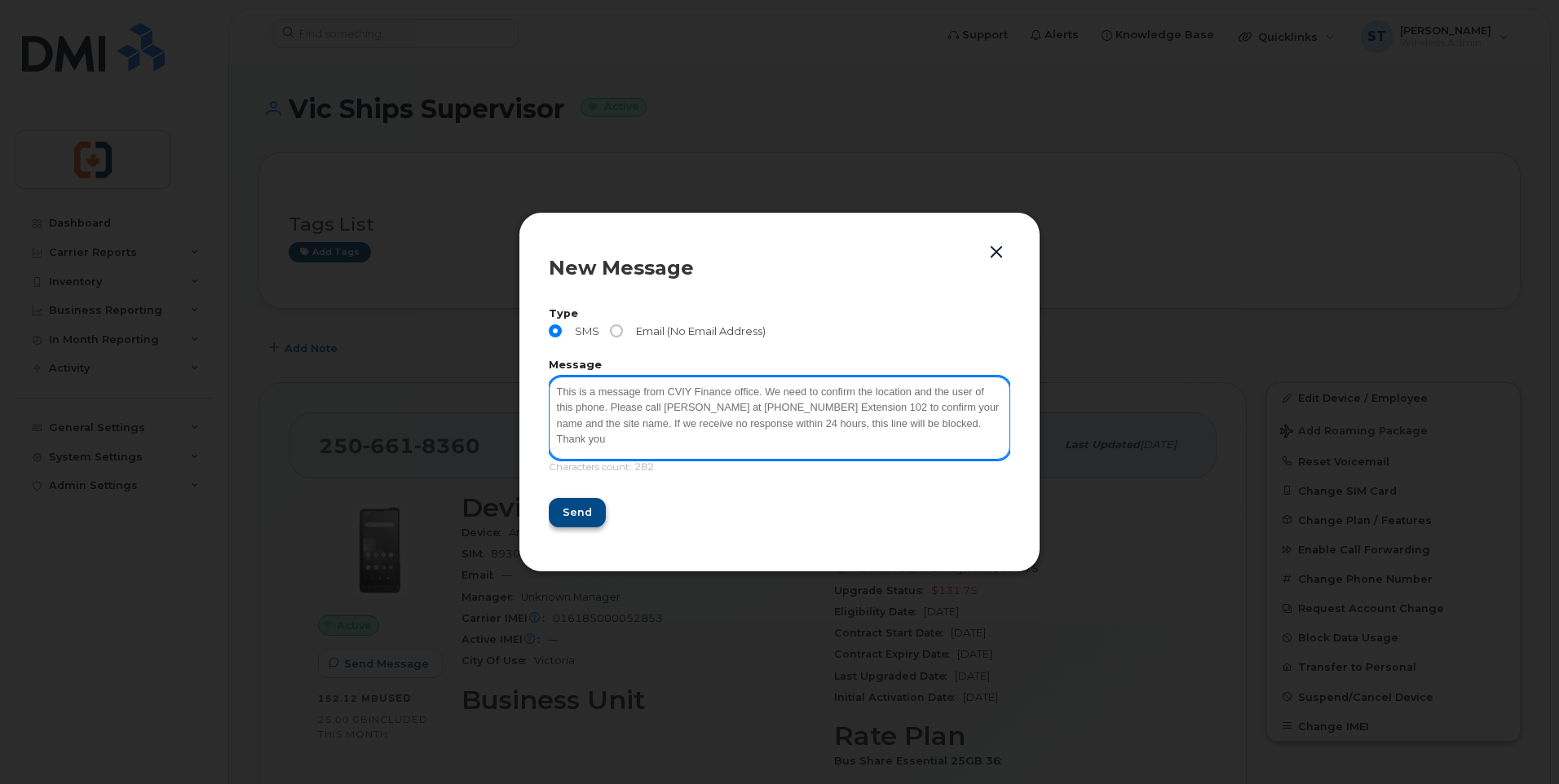
type textarea "This is a message from CVIY Finance office. We need to confirm the location and…"
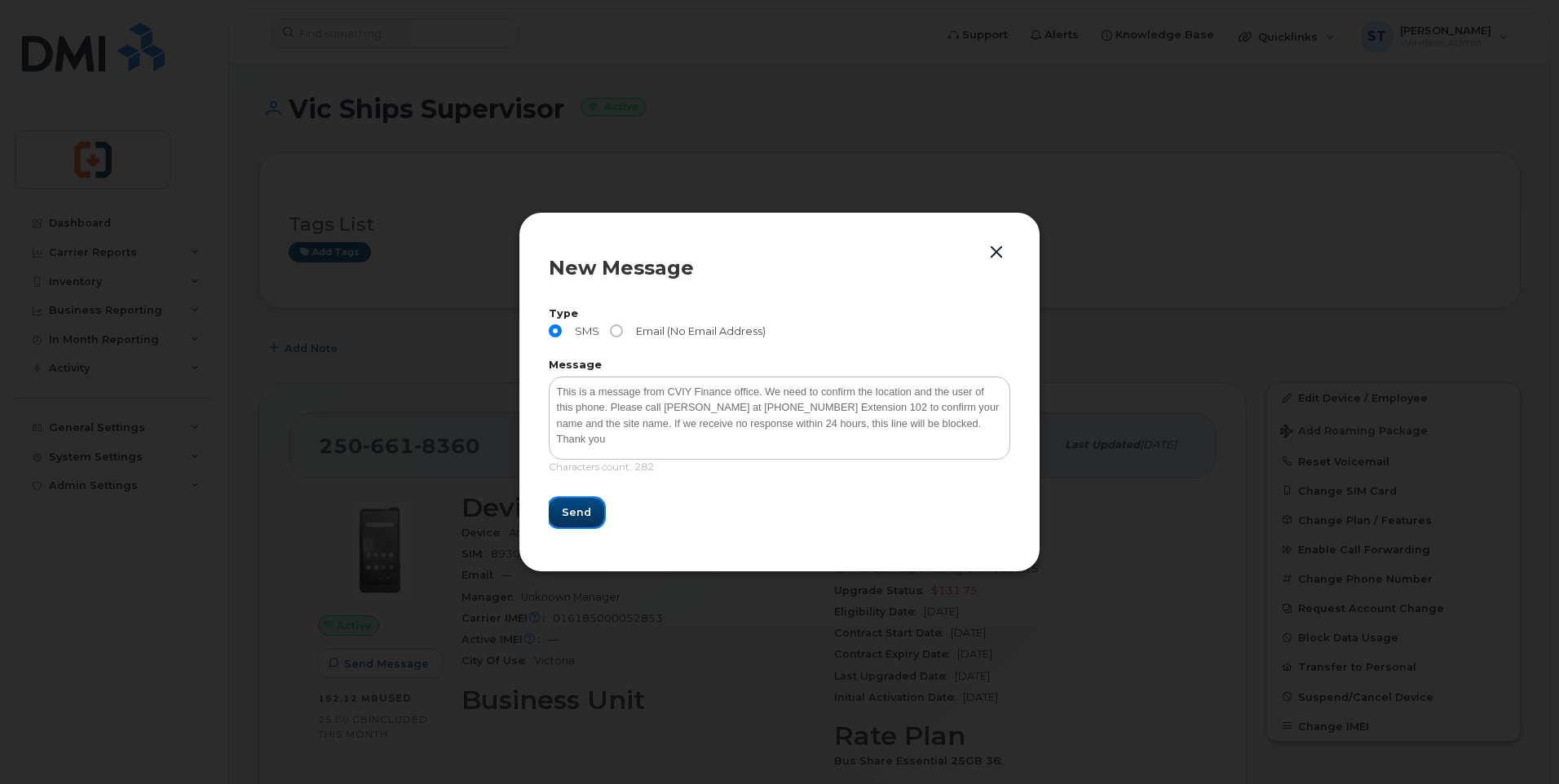
click at [590, 514] on button "Send" at bounding box center [576, 512] width 56 height 29
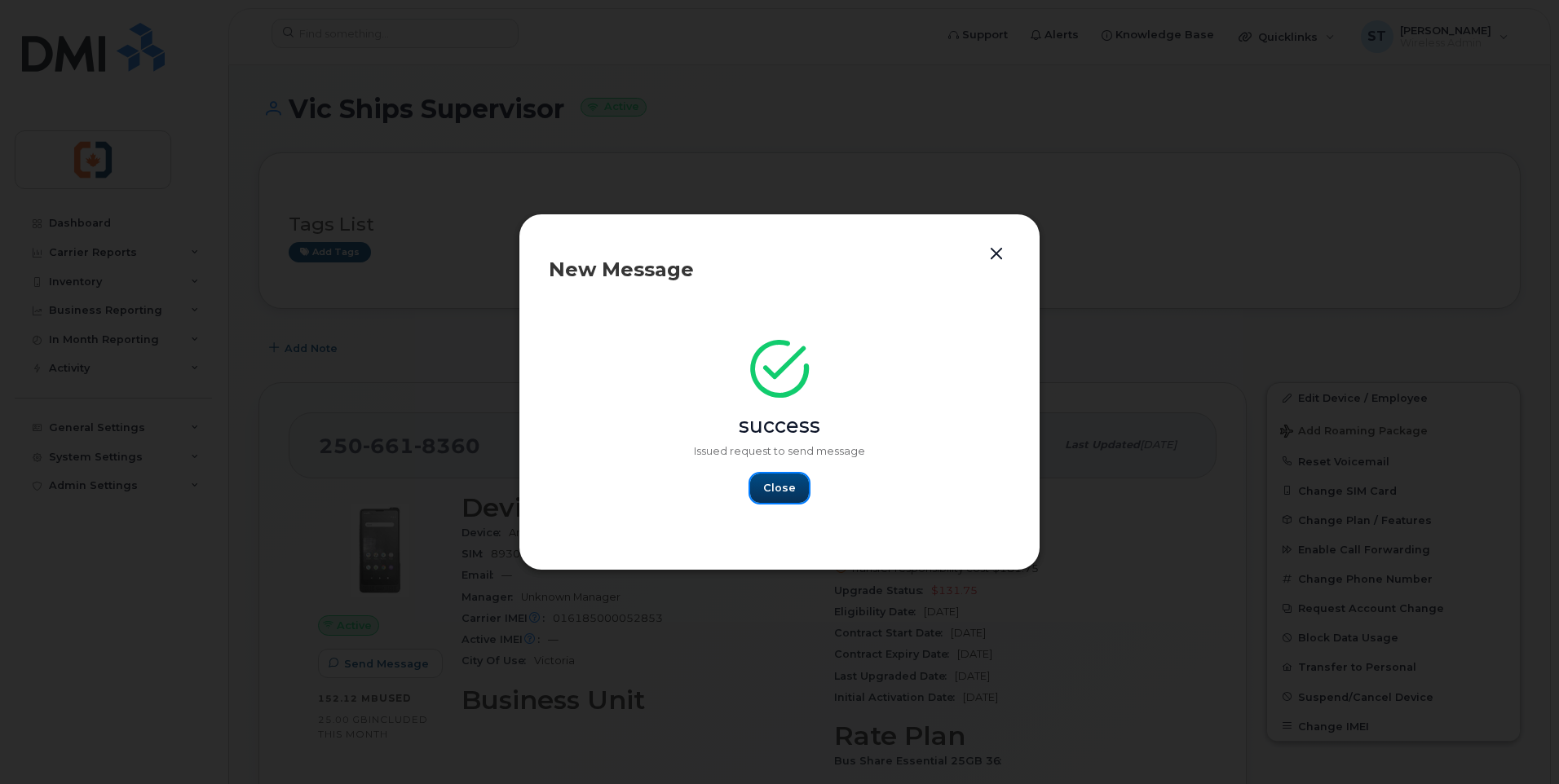
click at [770, 488] on span "Close" at bounding box center [779, 488] width 33 height 15
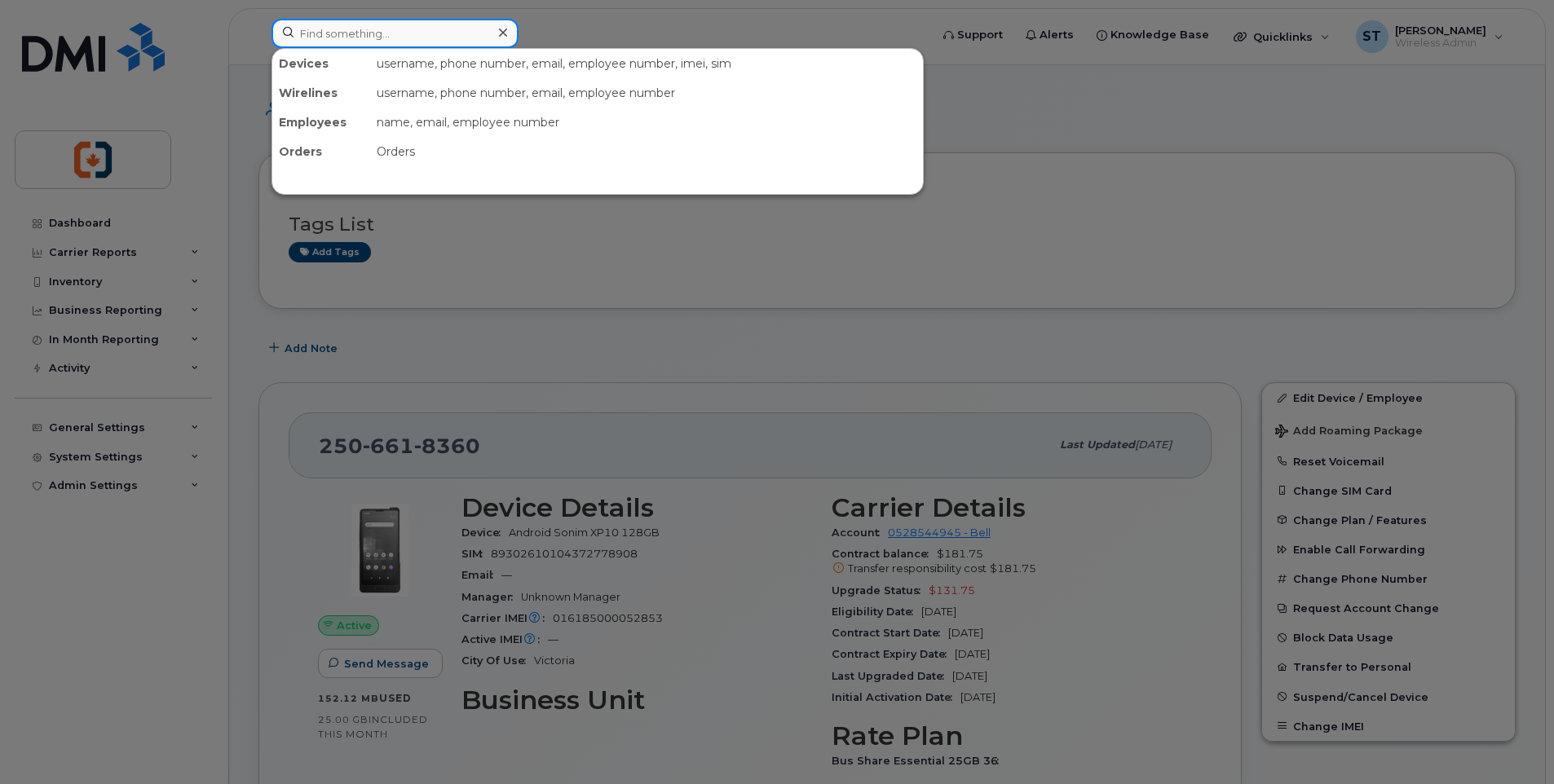
click at [376, 34] on input at bounding box center [395, 33] width 247 height 29
paste input "2508120817"
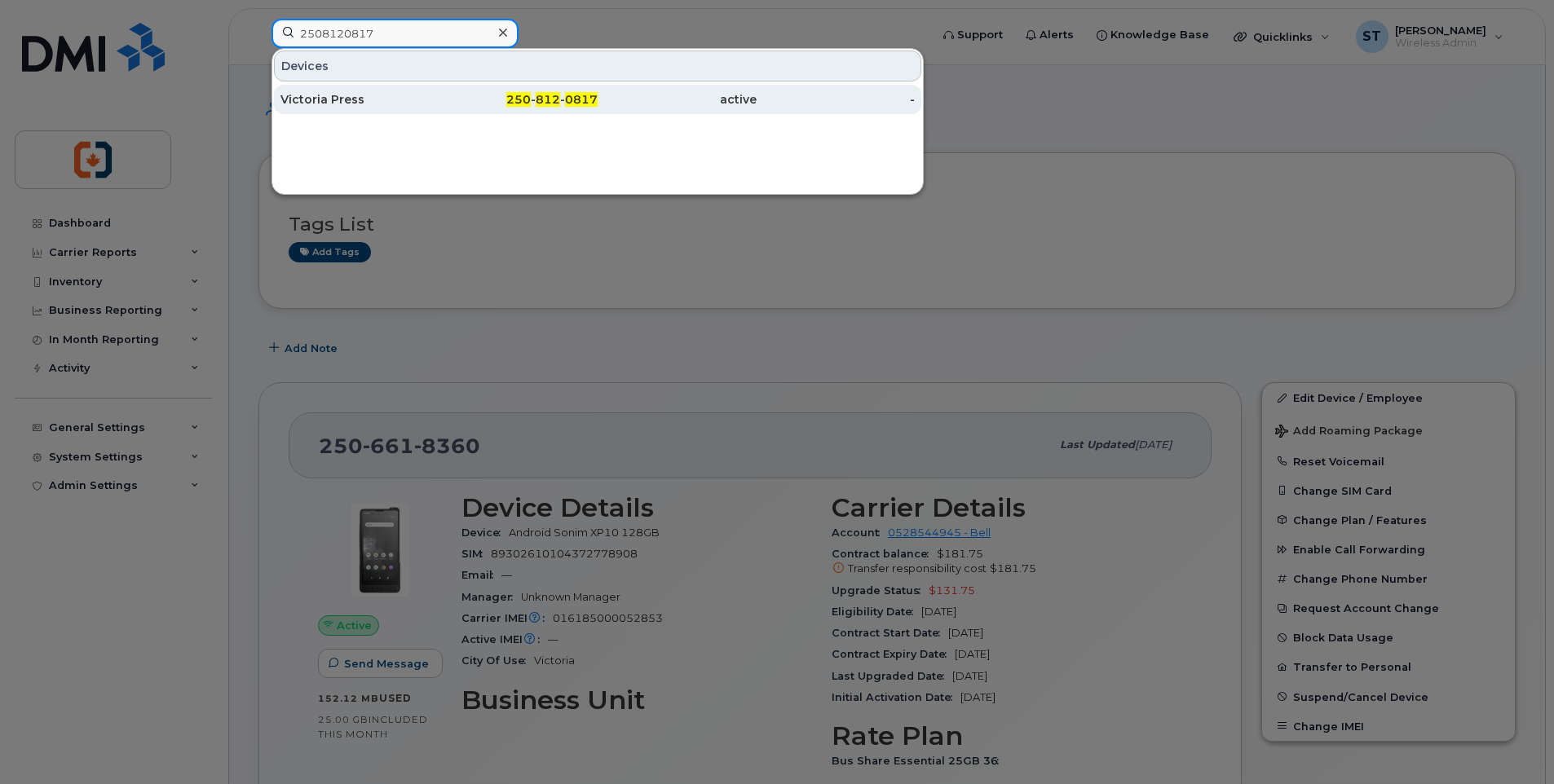
type input "2508120817"
click at [597, 110] on div "250 - 812 - 0817" at bounding box center [676, 99] width 159 height 29
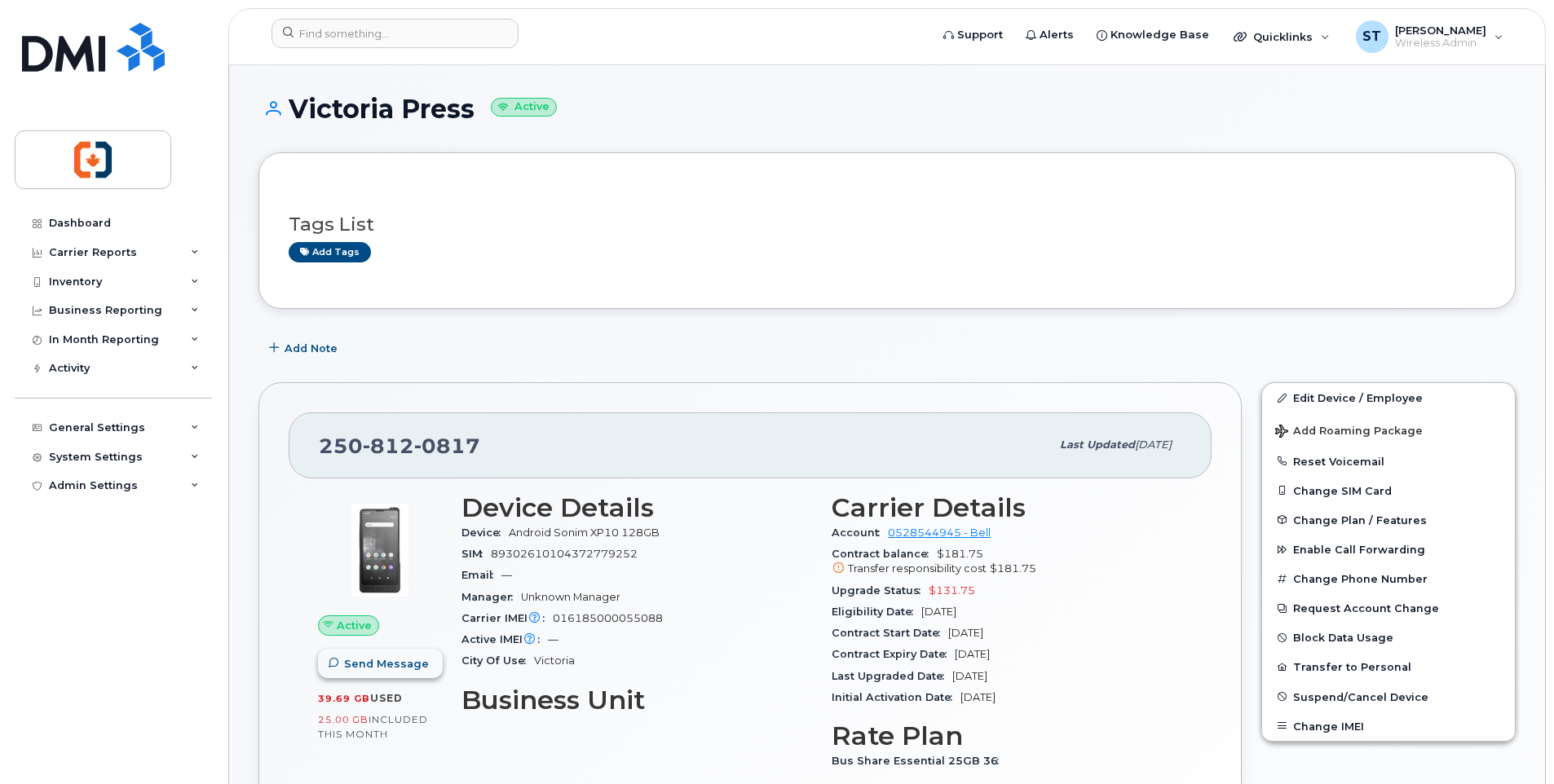
click at [386, 665] on span "Send Message" at bounding box center [386, 664] width 85 height 15
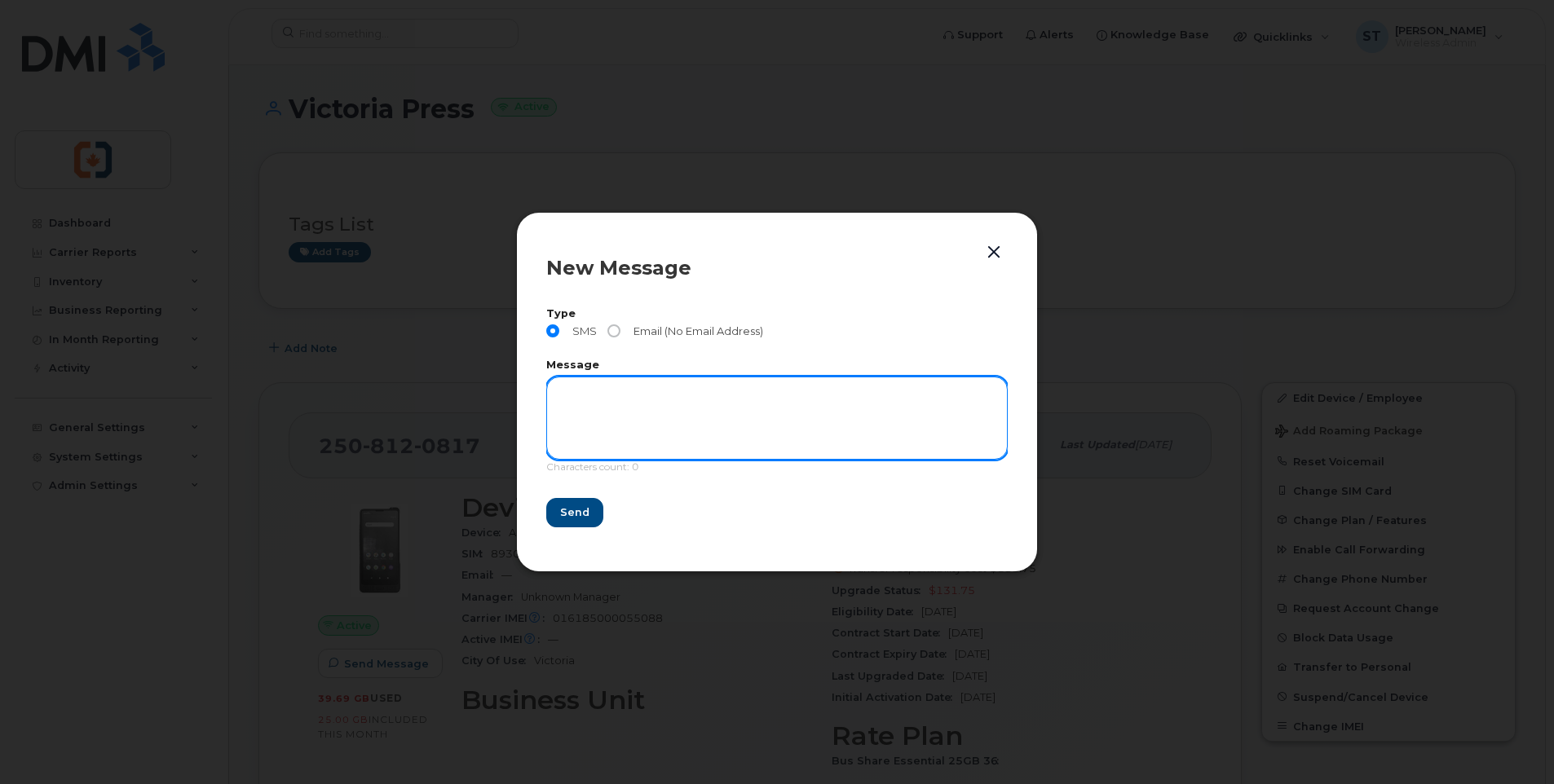
click at [636, 394] on textarea at bounding box center [777, 417] width 461 height 83
paste textarea "This is a message from CVIY Finance office. We need to confirm the location and…"
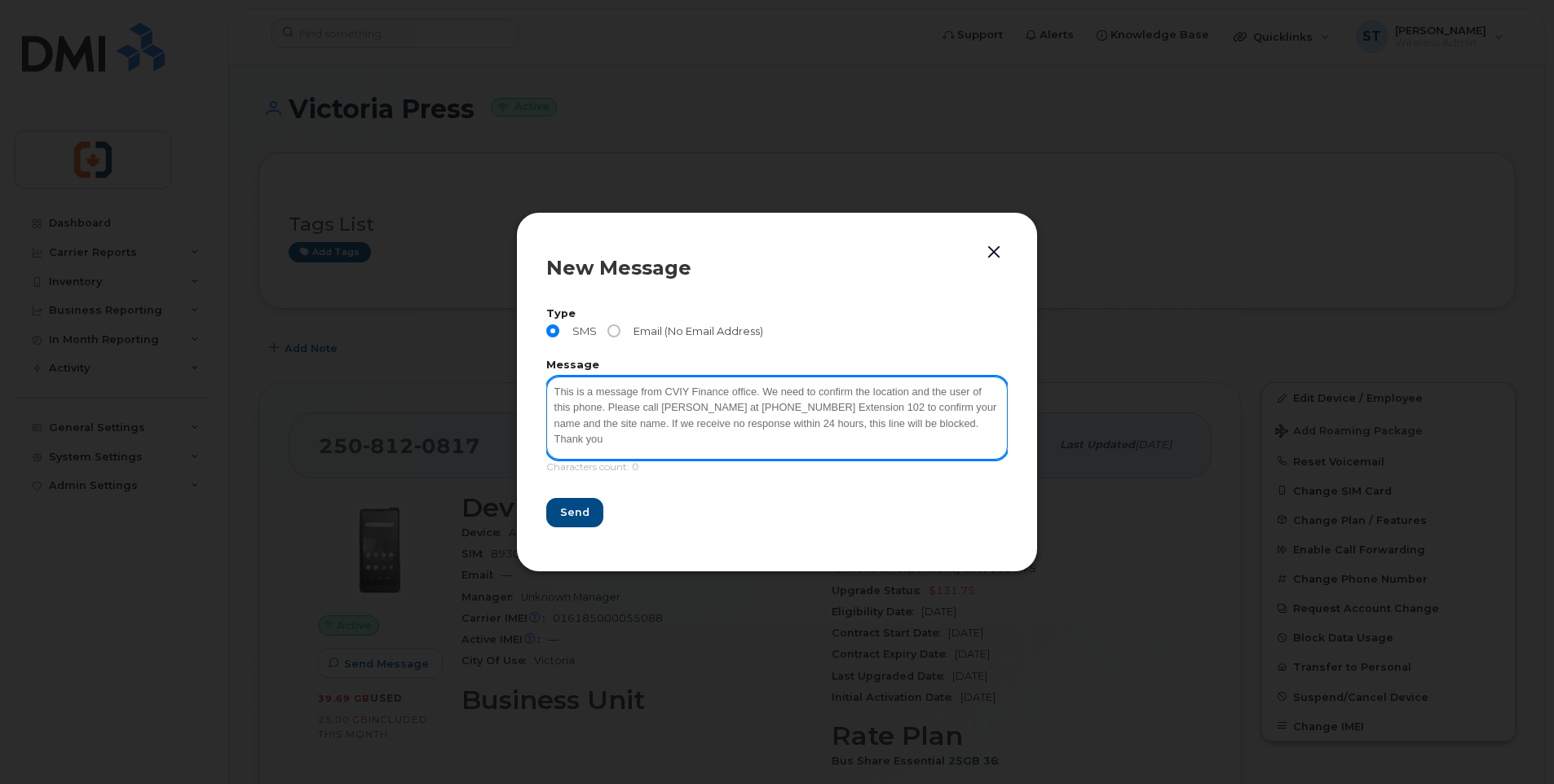
scroll to position [3, 0]
type textarea "This is a message from CVIY Finance office. We need to confirm the location and…"
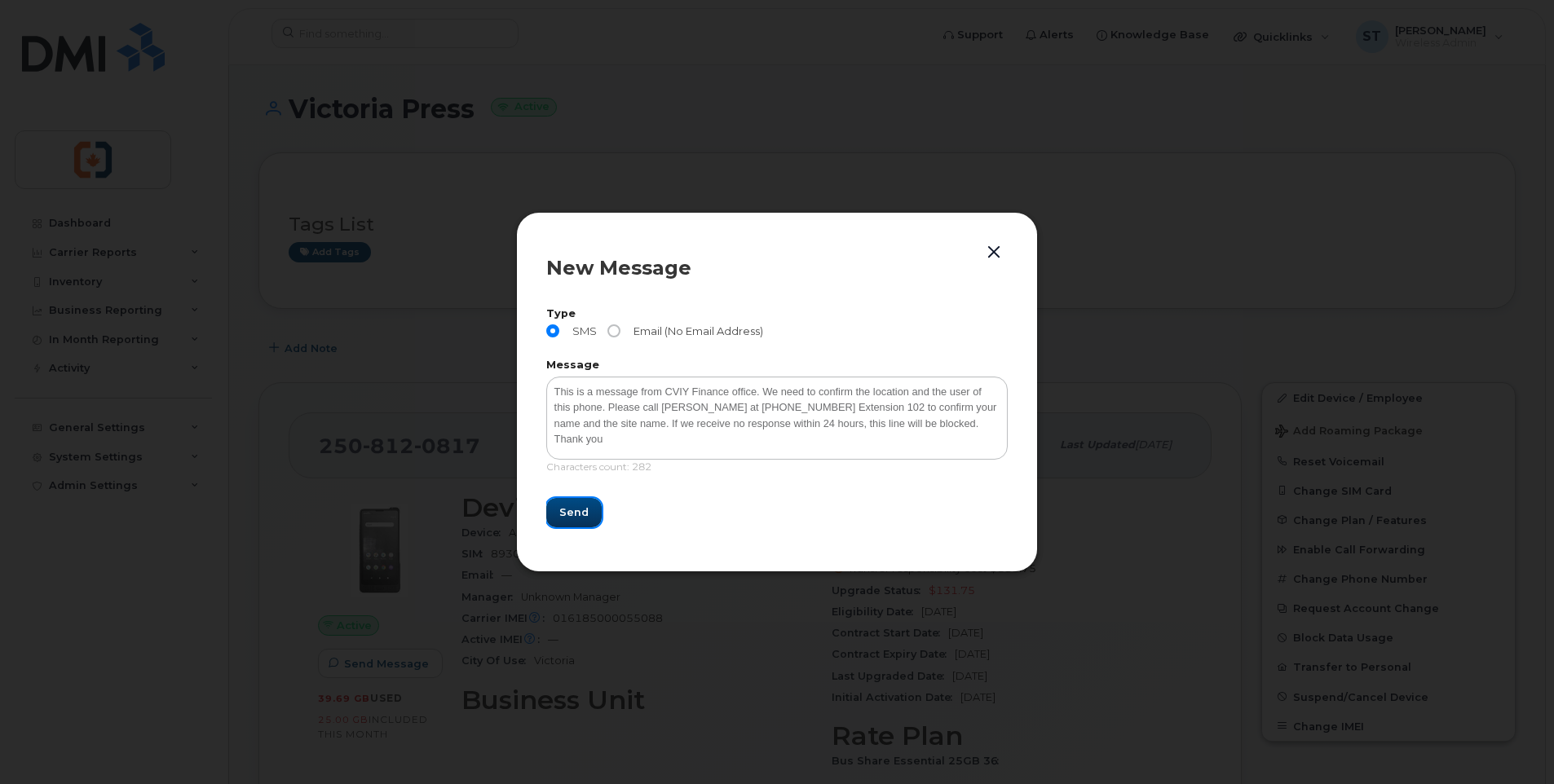
click at [584, 512] on span "Send" at bounding box center [574, 512] width 29 height 15
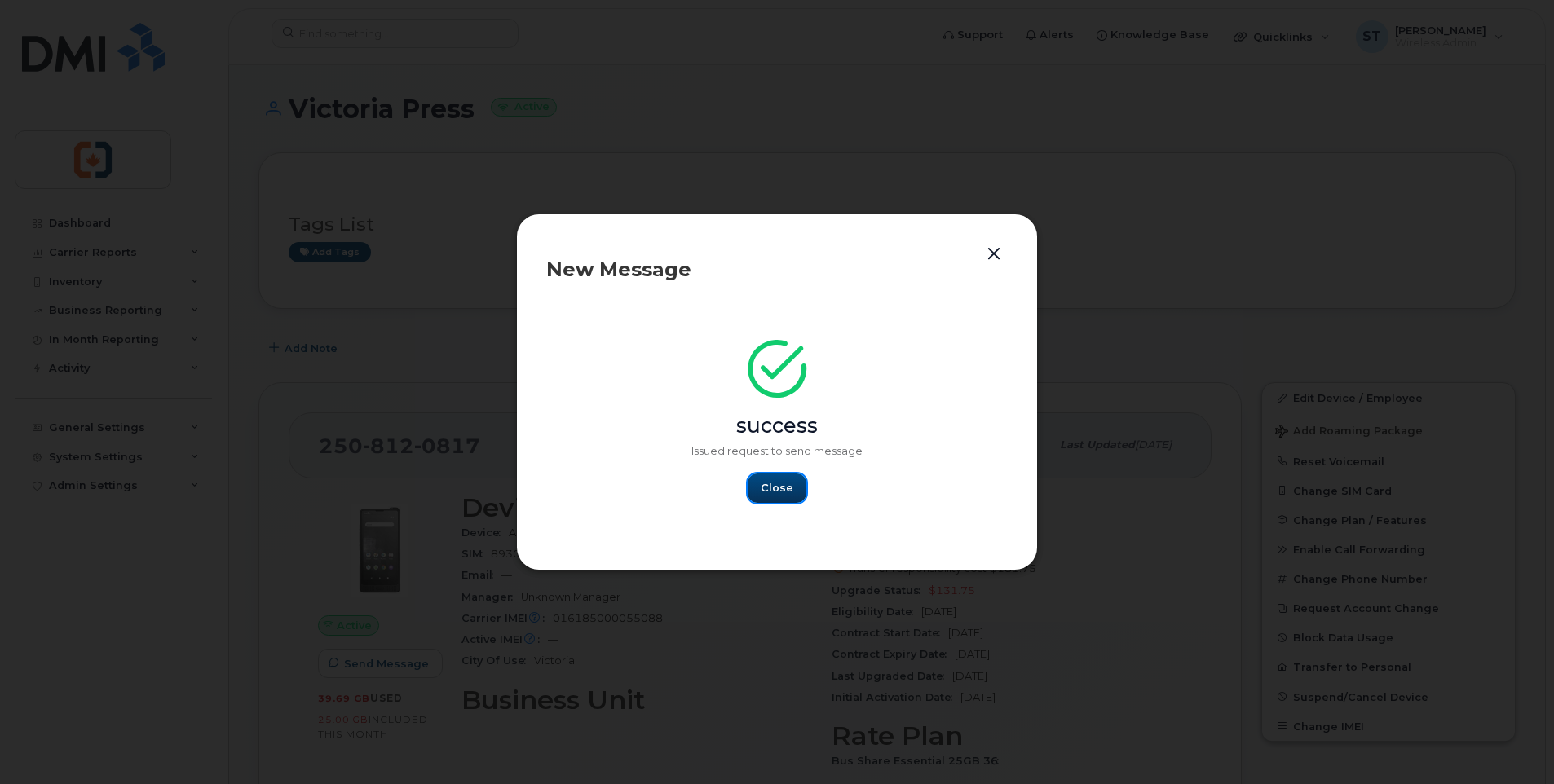
click at [798, 491] on button "Close" at bounding box center [777, 488] width 58 height 29
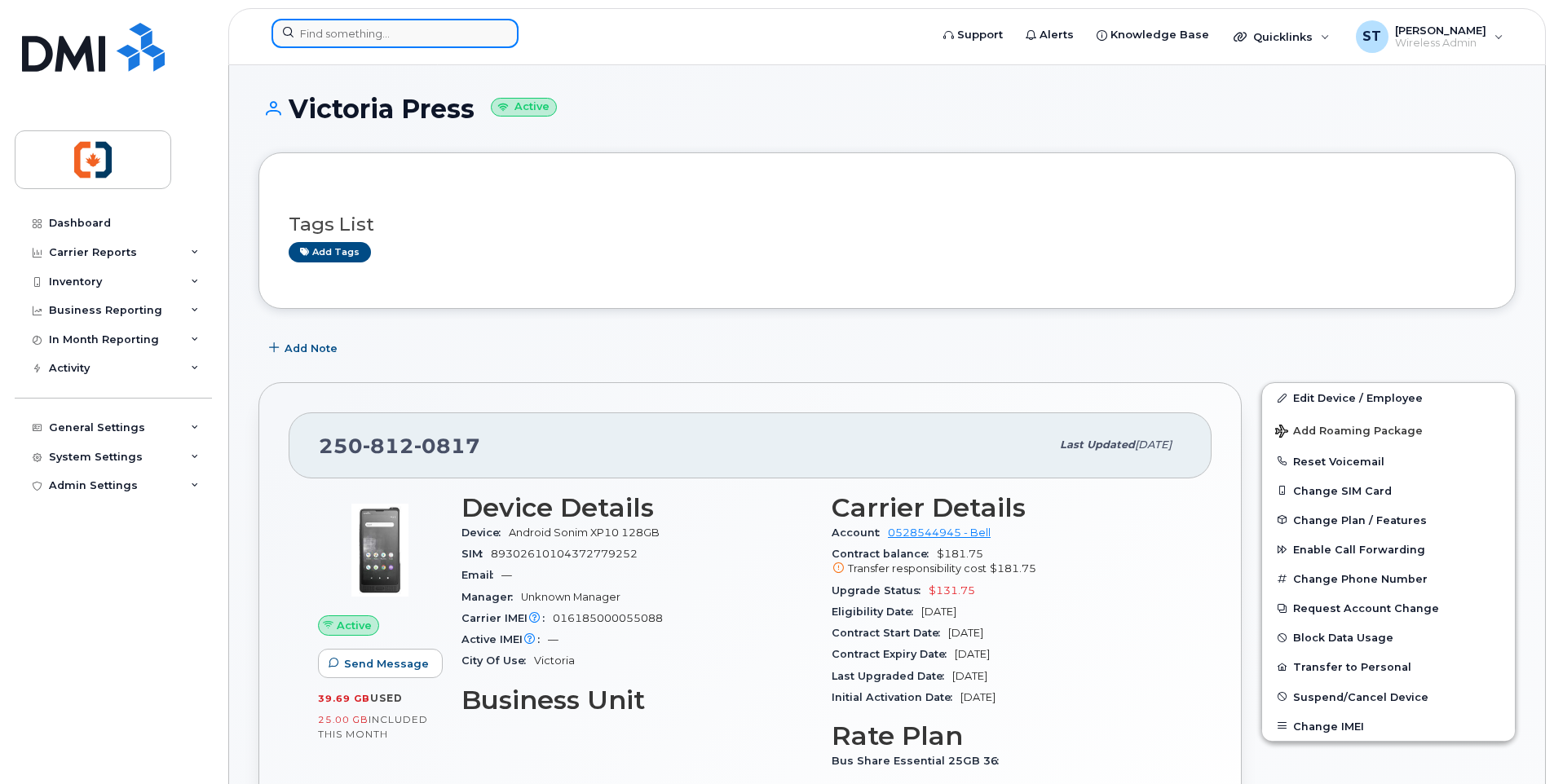
click at [372, 33] on input at bounding box center [395, 33] width 247 height 29
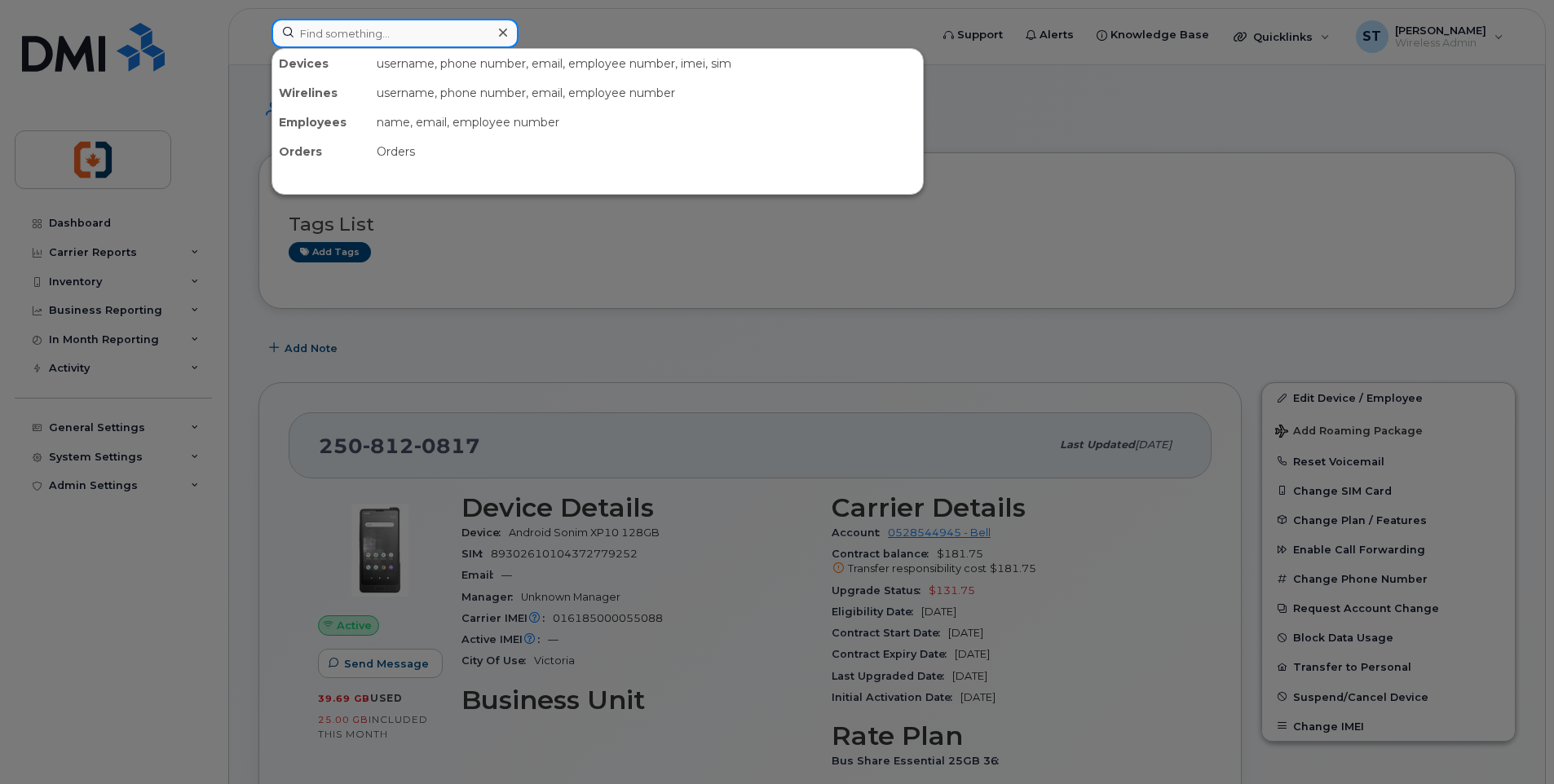
paste input "2507321589"
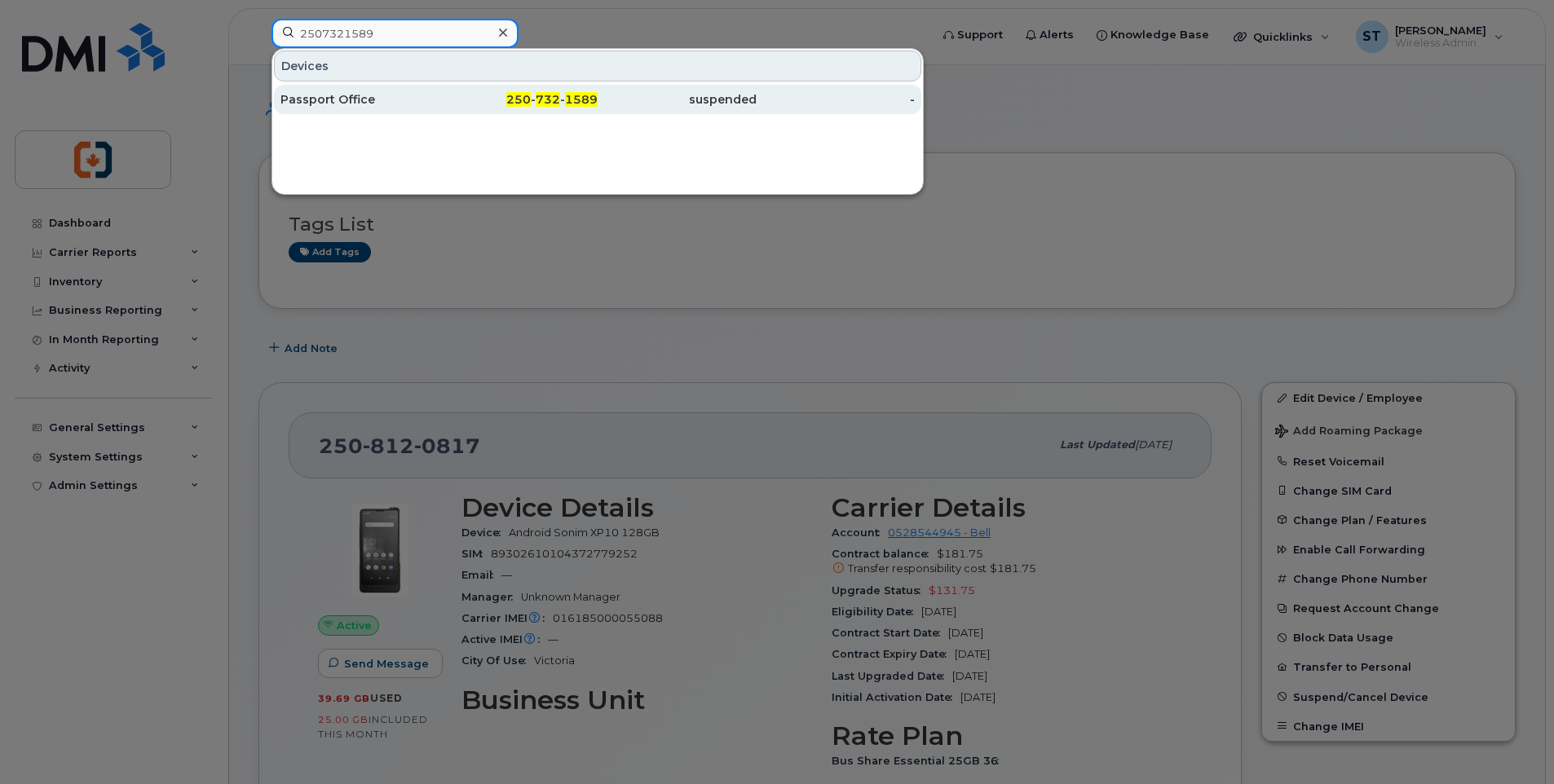
type input "2507321589"
click at [454, 104] on div "250 - 732 - 1589" at bounding box center [519, 99] width 159 height 16
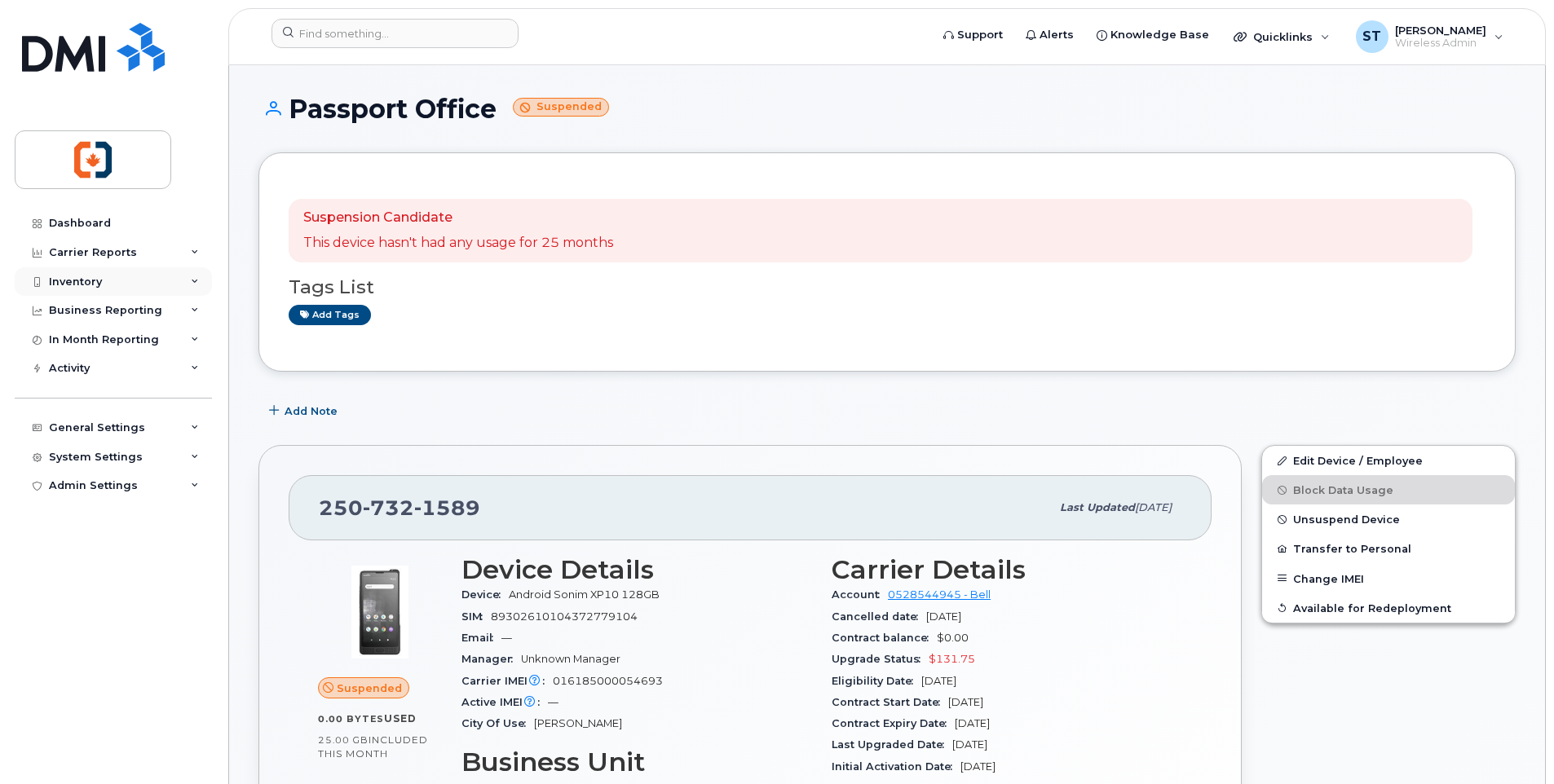
click at [79, 283] on div "Inventory" at bounding box center [75, 282] width 53 height 13
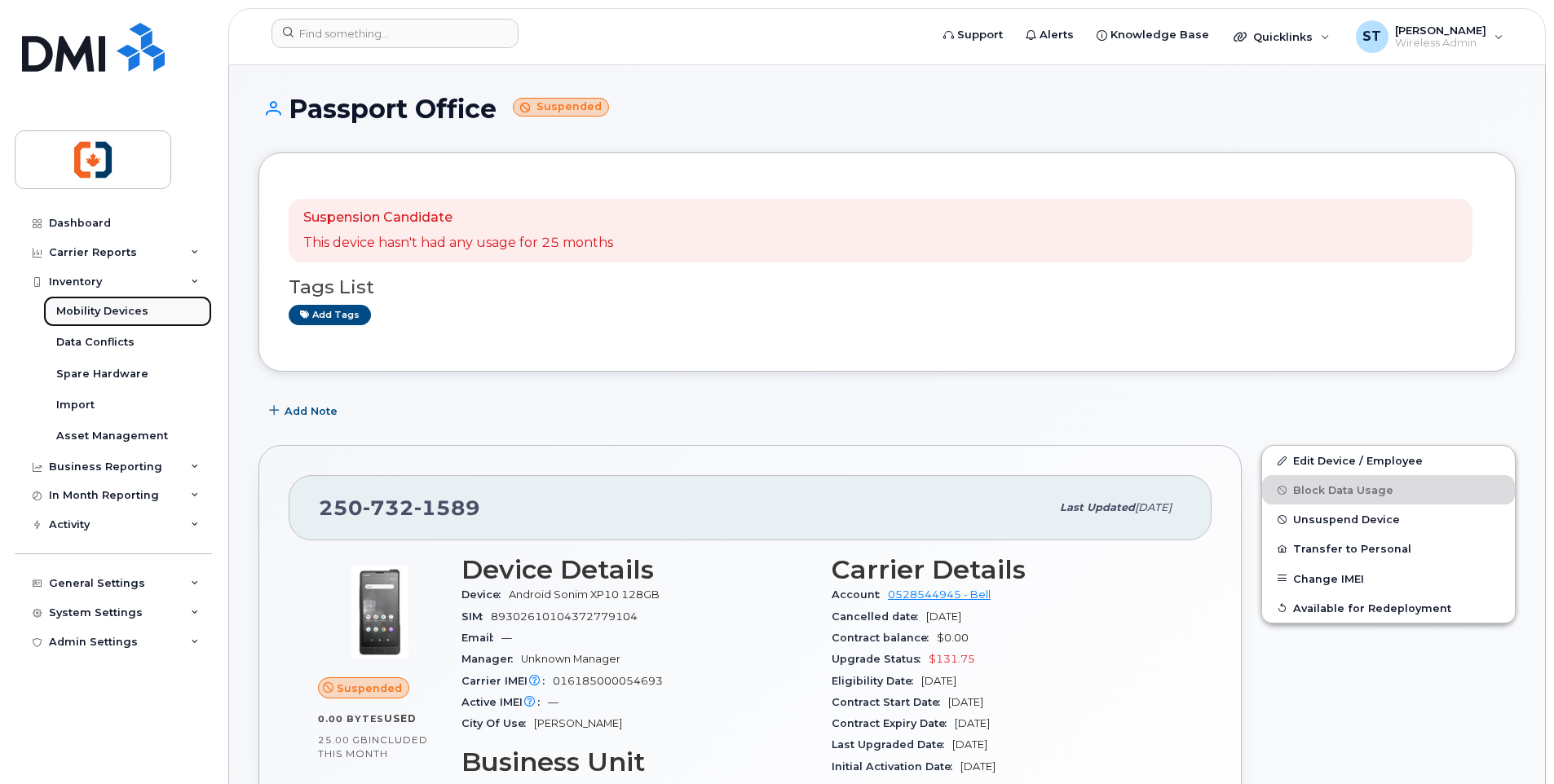
click at [125, 310] on div "Mobility Devices" at bounding box center [102, 311] width 92 height 15
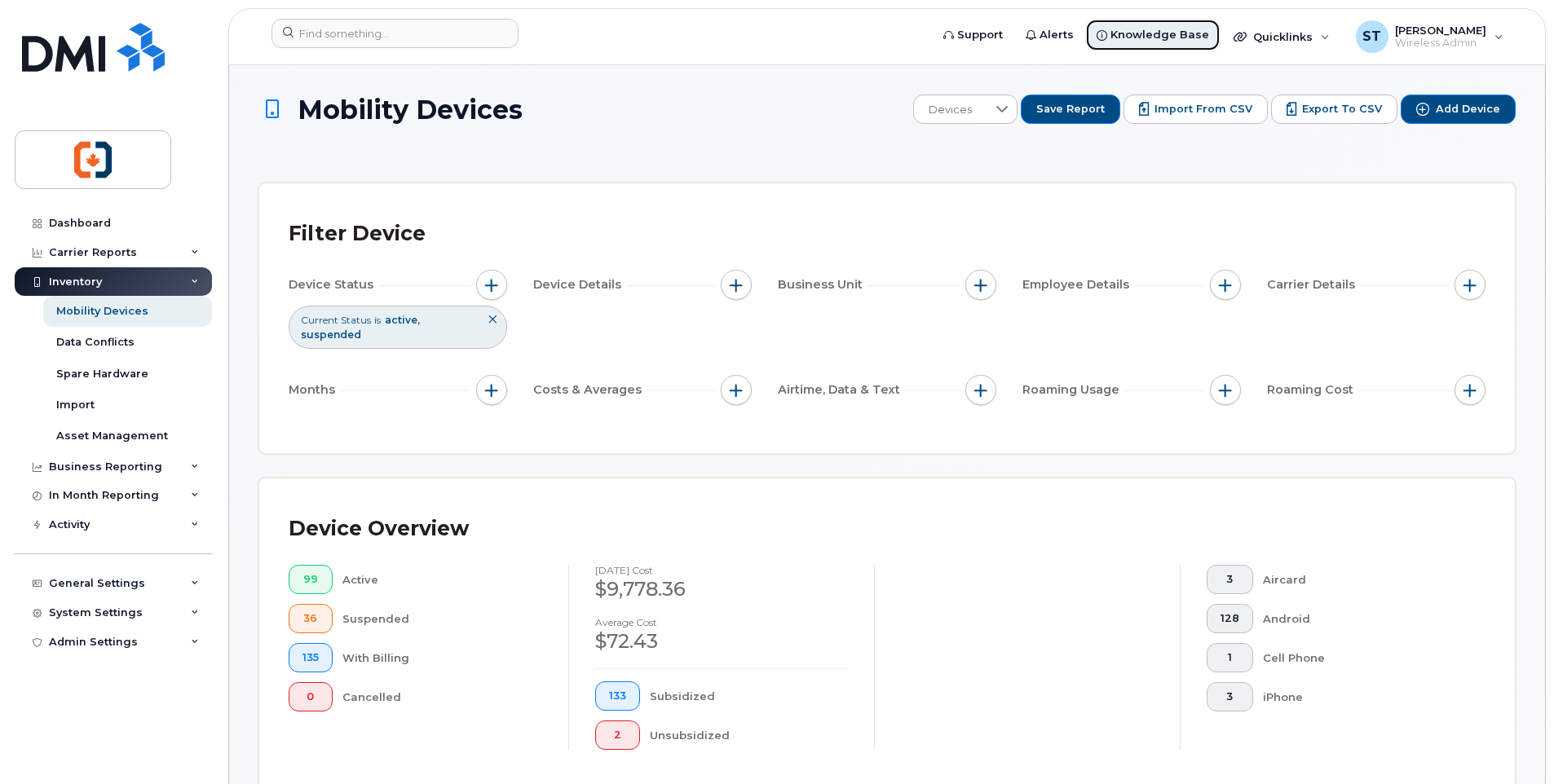
click at [1129, 36] on span "Knowledge Base" at bounding box center [1160, 34] width 99 height 16
click at [1241, 112] on span "Import from CSV" at bounding box center [1203, 109] width 98 height 15
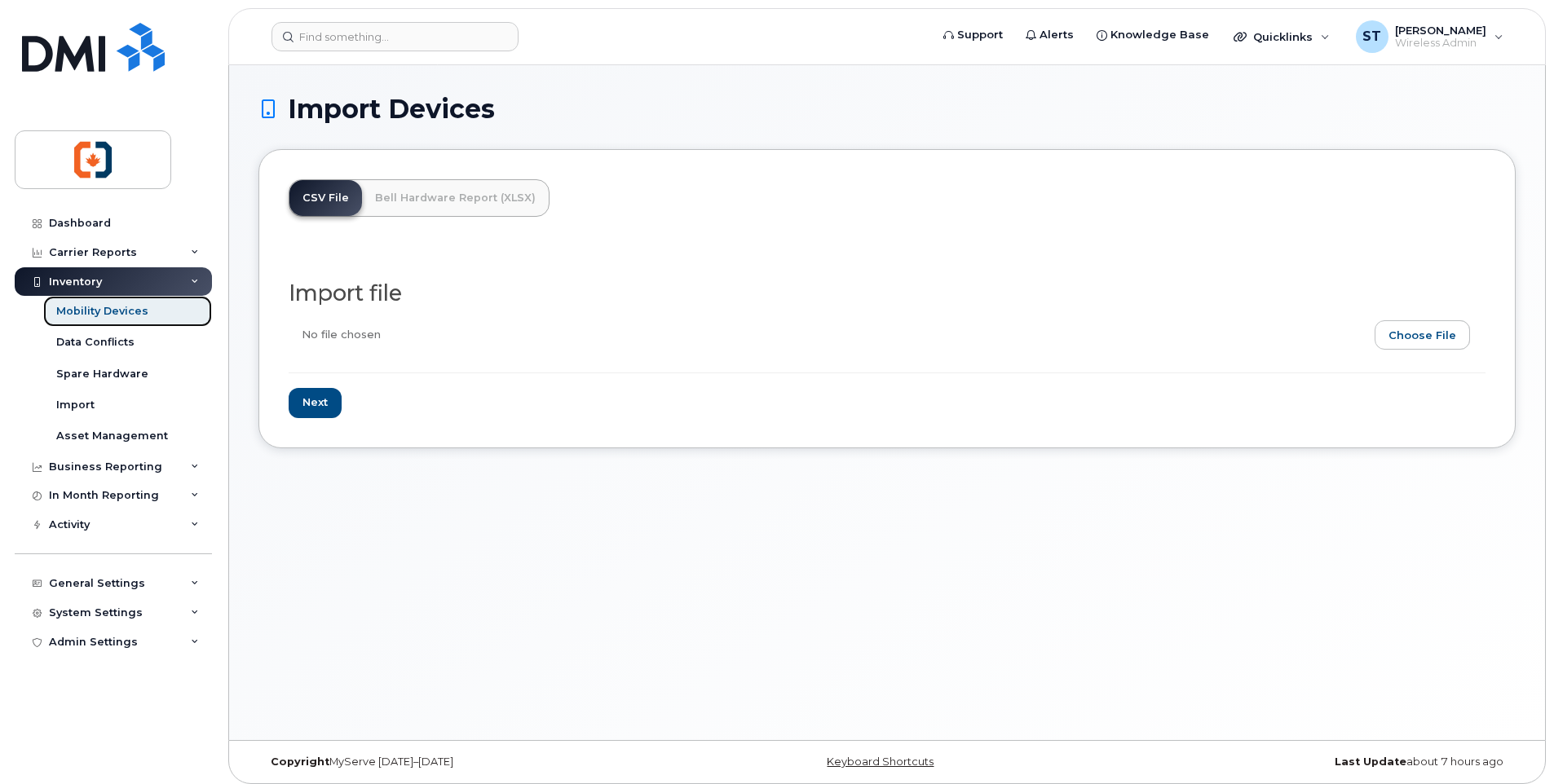
click at [110, 315] on div "Mobility Devices" at bounding box center [102, 311] width 92 height 15
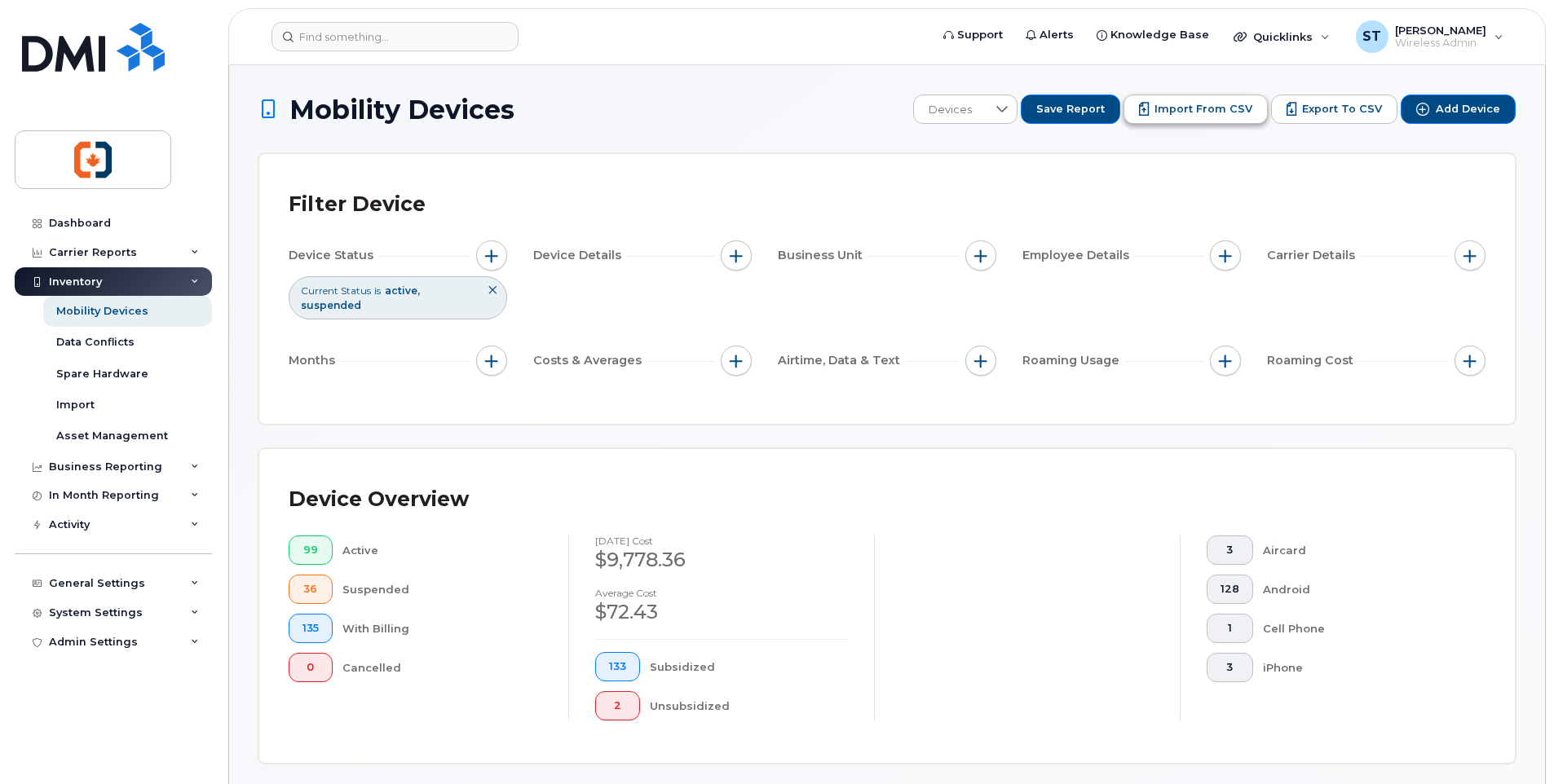
click at [1208, 115] on span "Import from CSV" at bounding box center [1203, 109] width 98 height 15
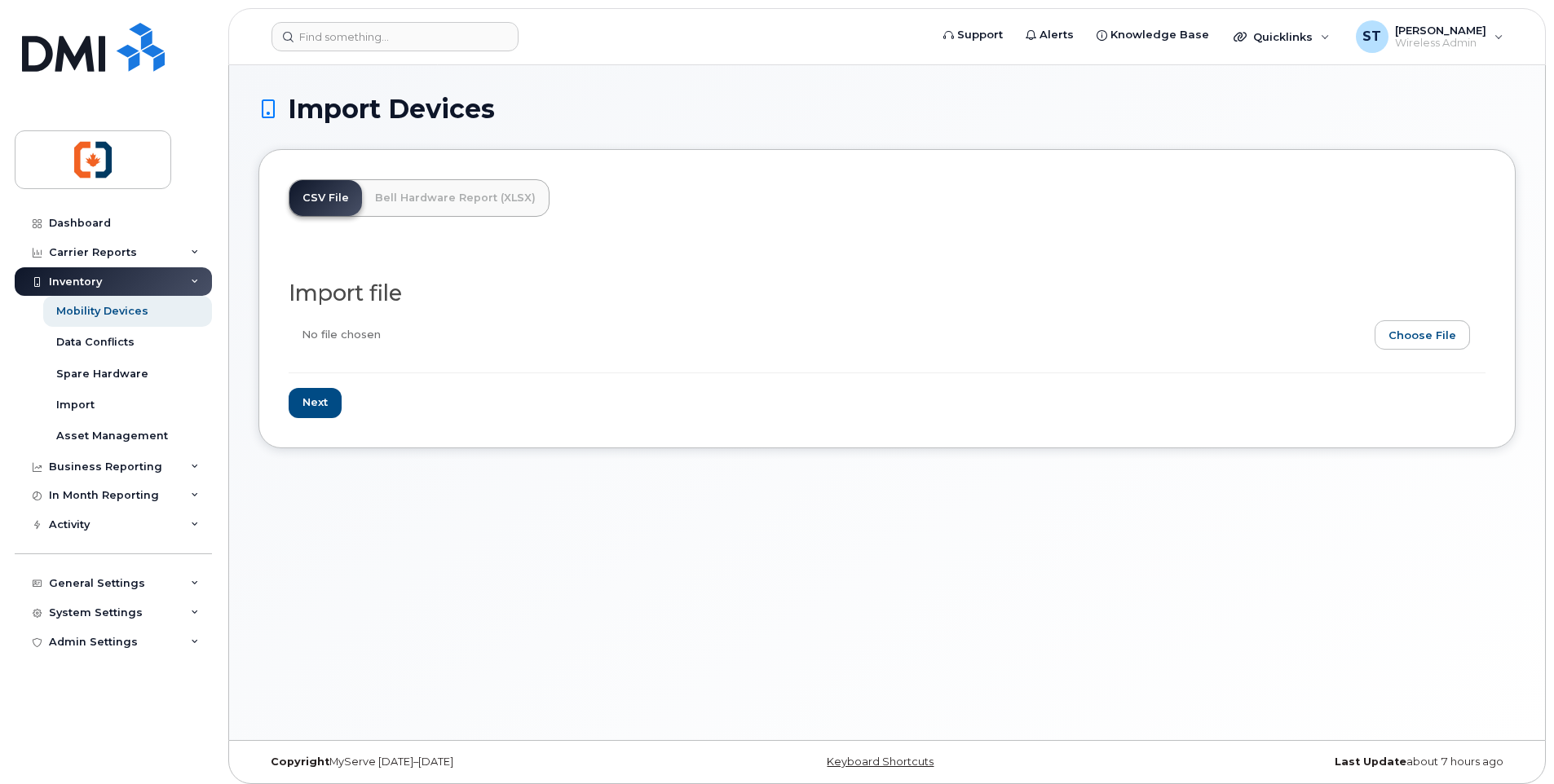
click at [1445, 338] on input "file" at bounding box center [880, 339] width 1184 height 38
type input "C:\fakepath\Update names 1.xlsx"
click at [318, 410] on input "Next" at bounding box center [315, 403] width 53 height 30
type input "Loading..."
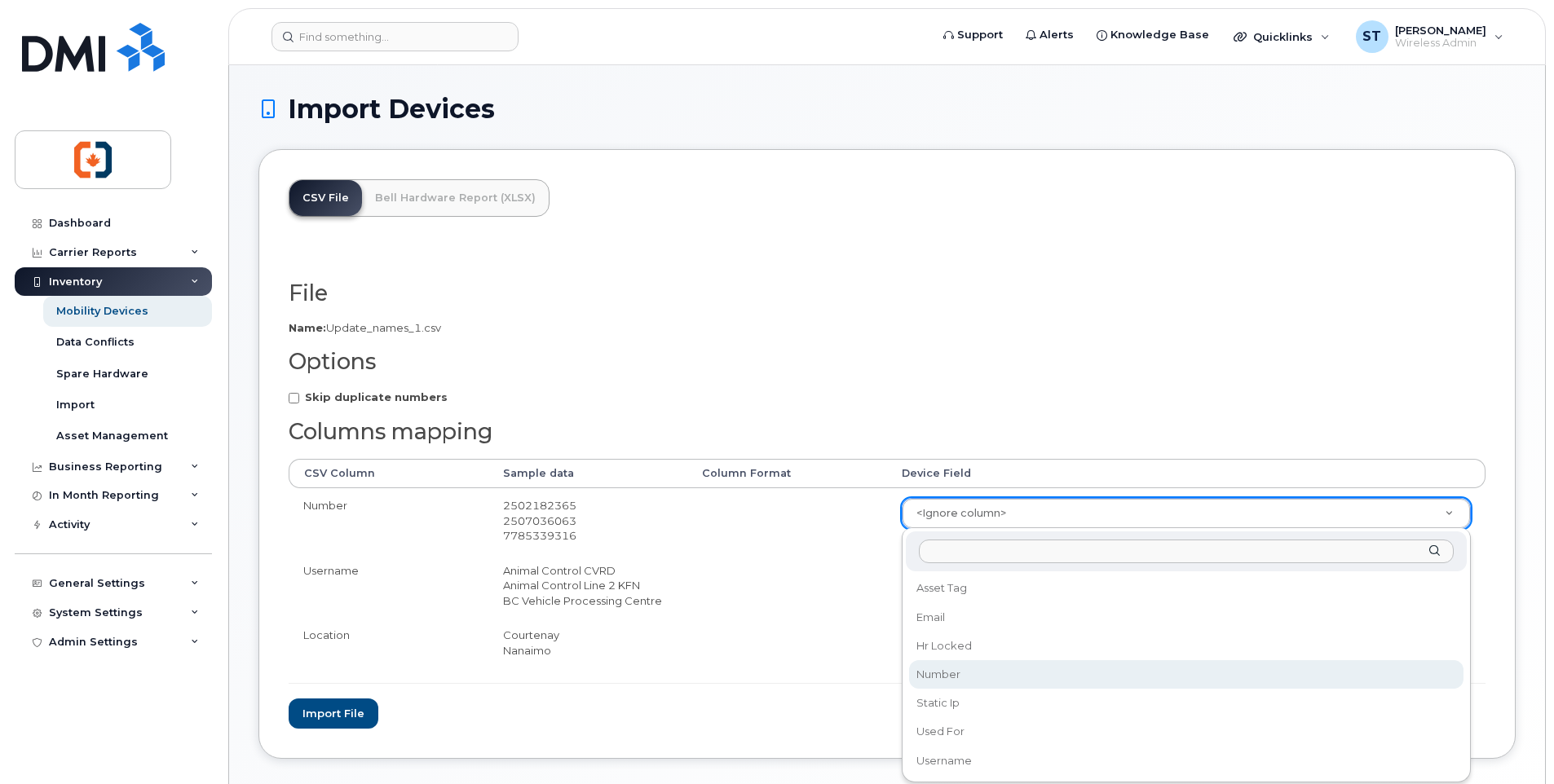
select select "number"
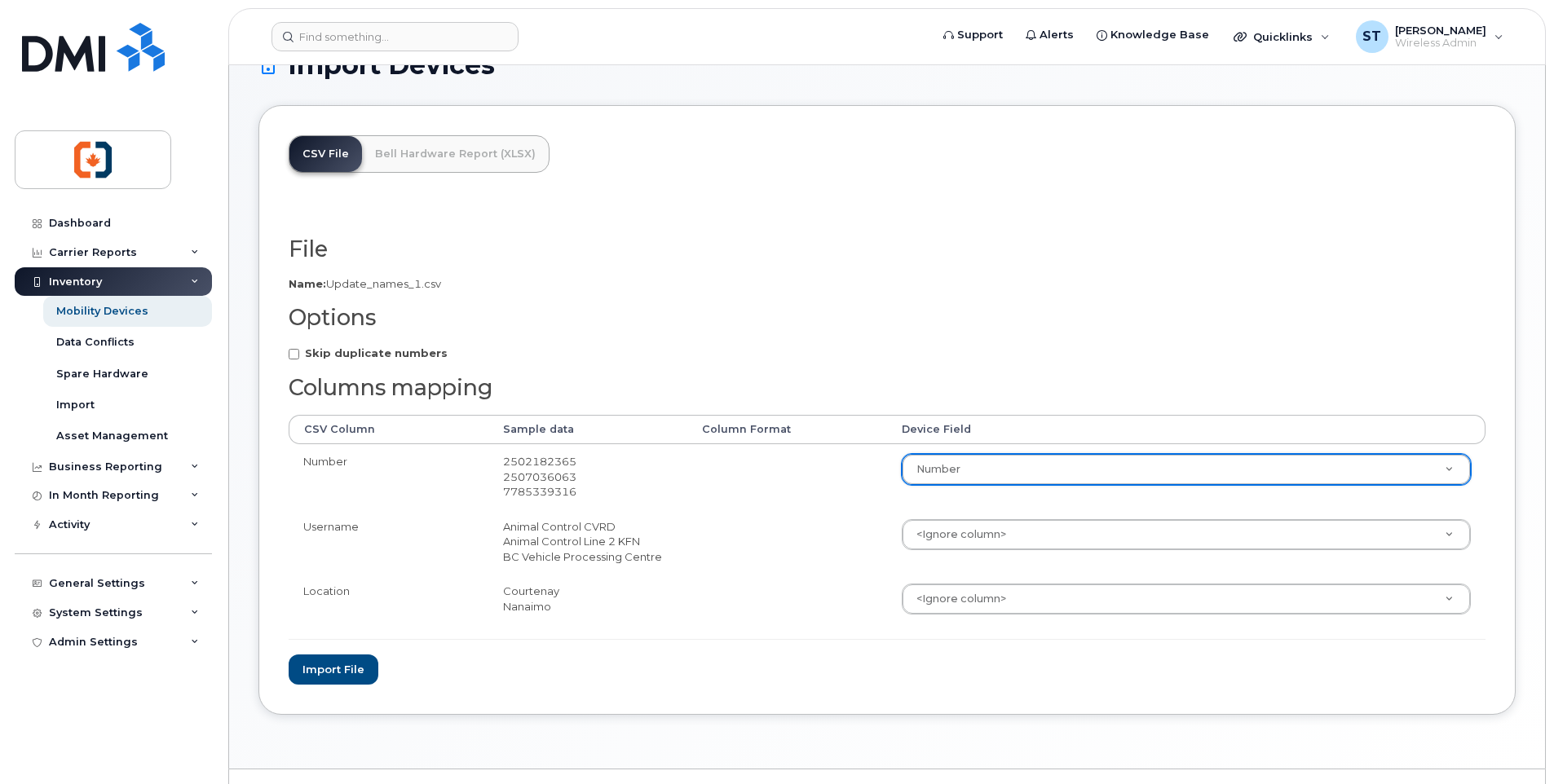
scroll to position [81, 0]
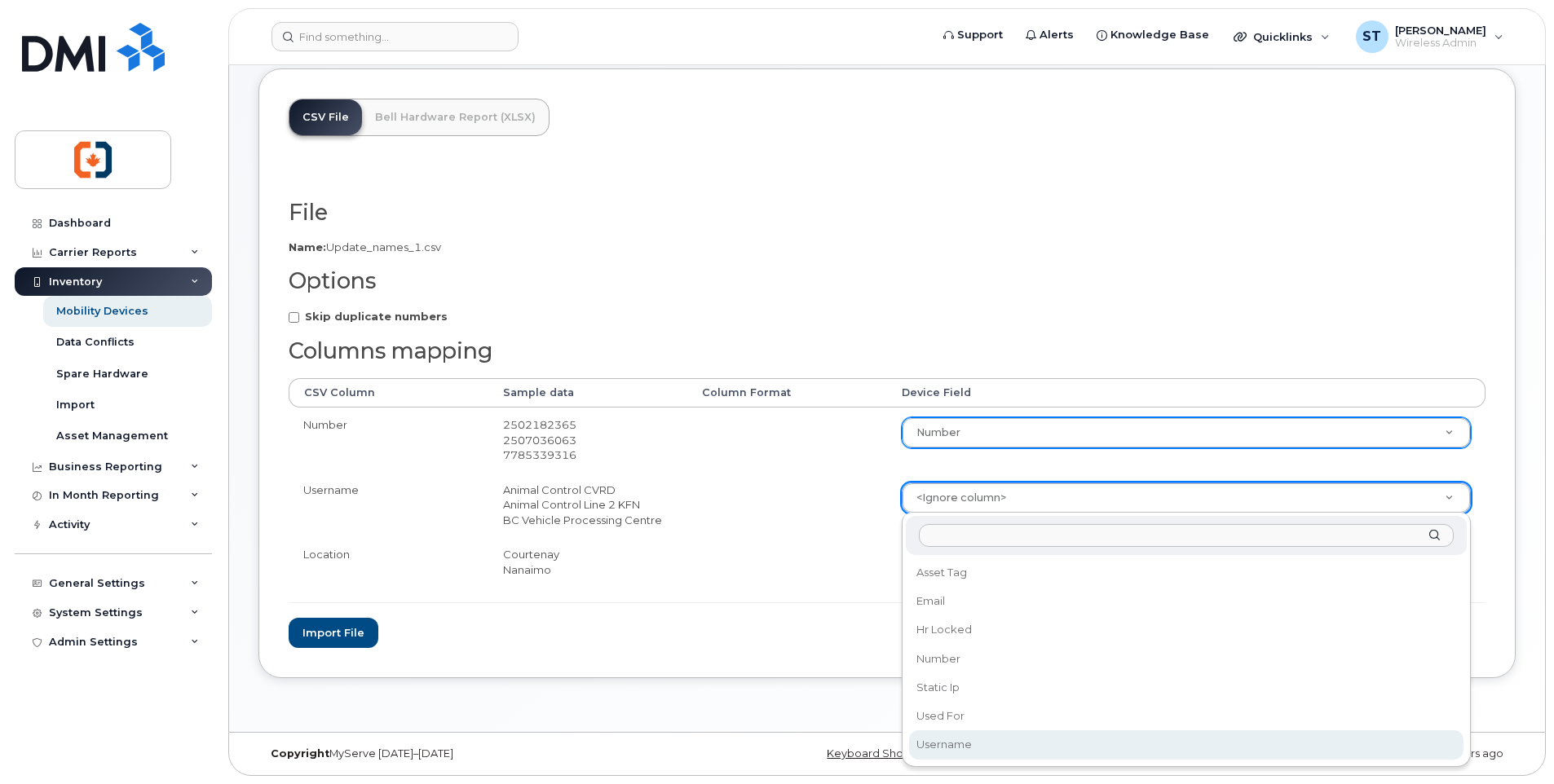
select select "username"
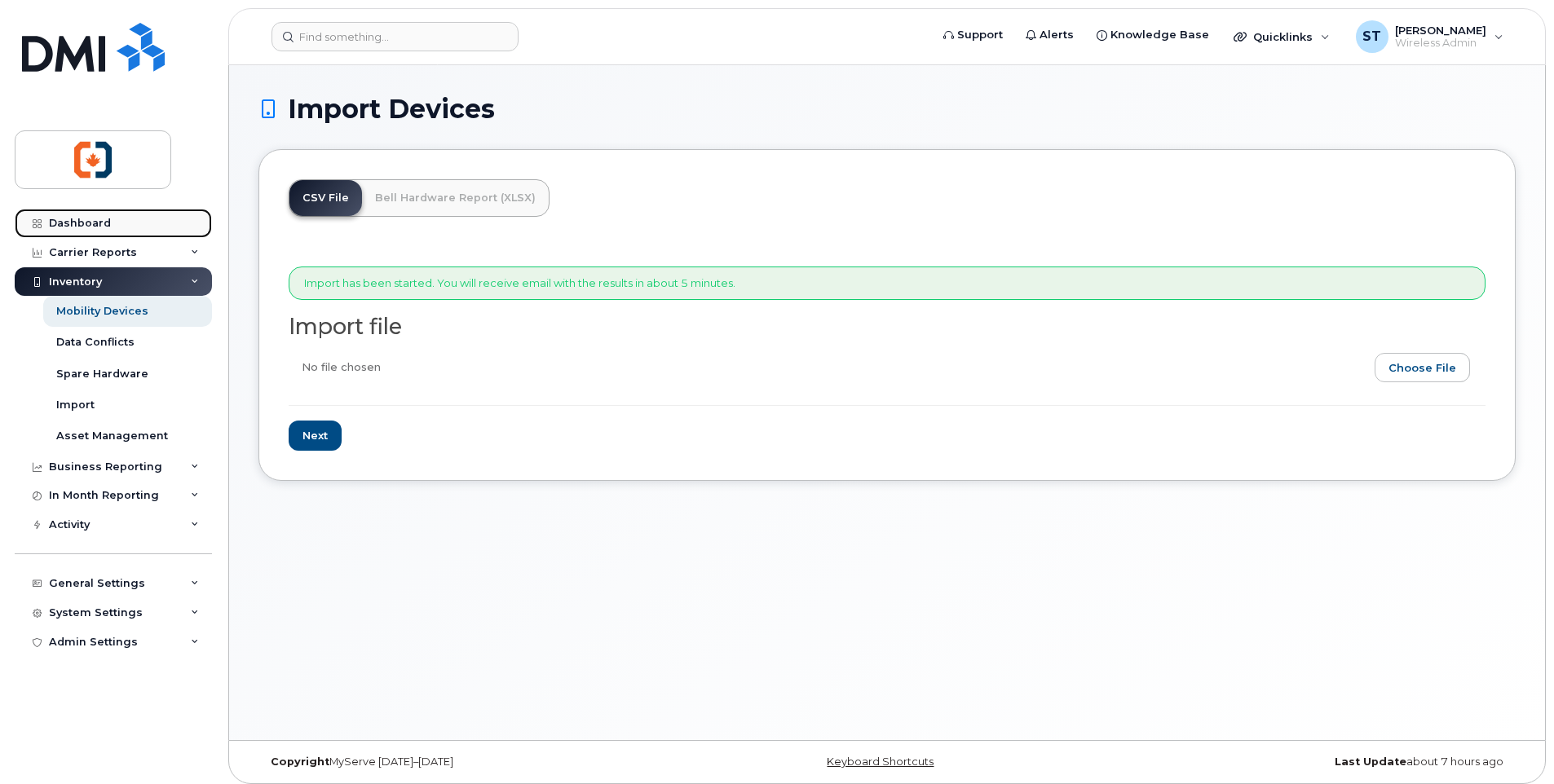
click at [81, 221] on div "Dashboard" at bounding box center [80, 223] width 62 height 13
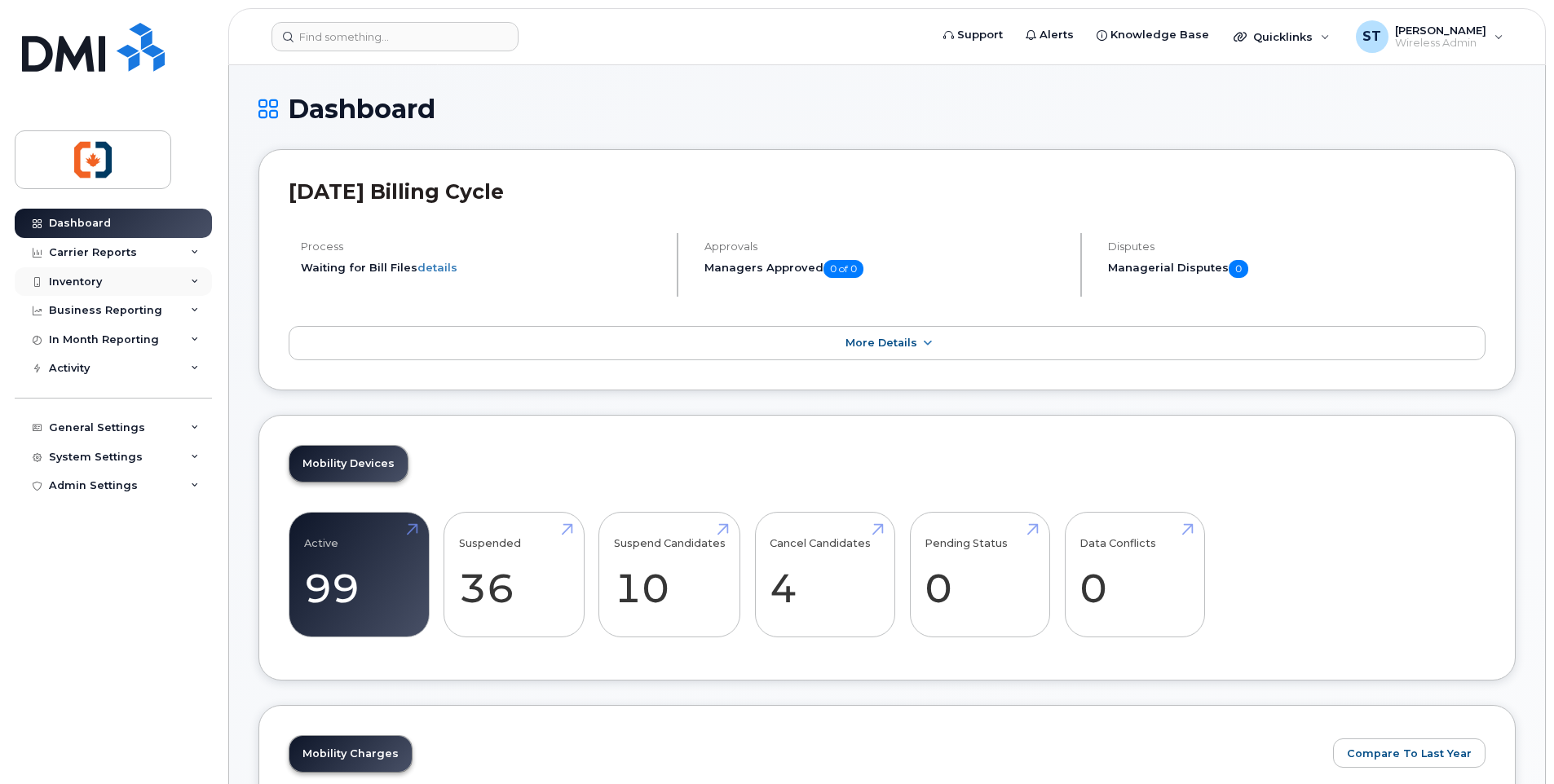
click at [96, 283] on div "Inventory" at bounding box center [75, 282] width 53 height 13
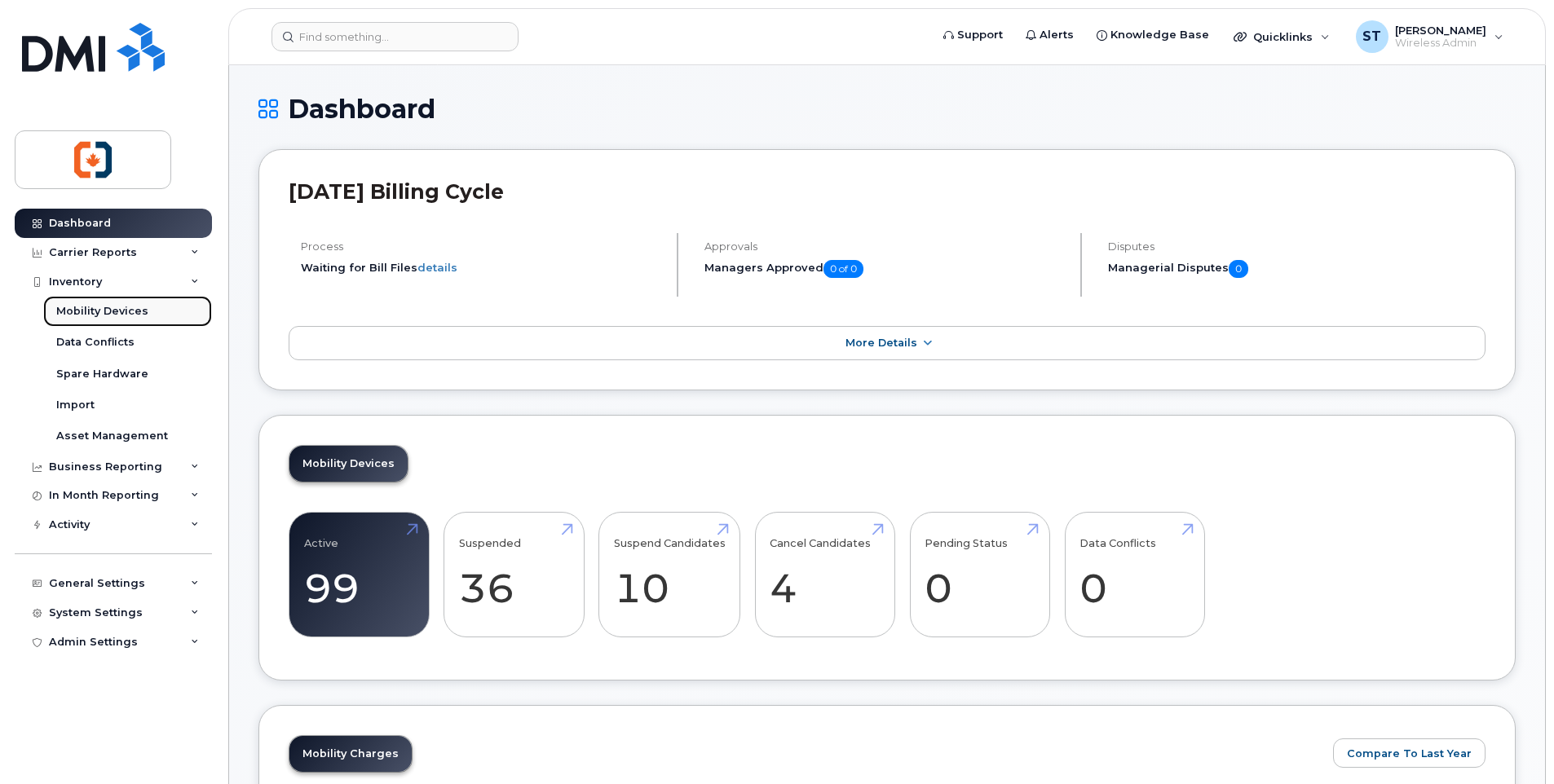
click at [95, 310] on div "Mobility Devices" at bounding box center [102, 311] width 92 height 15
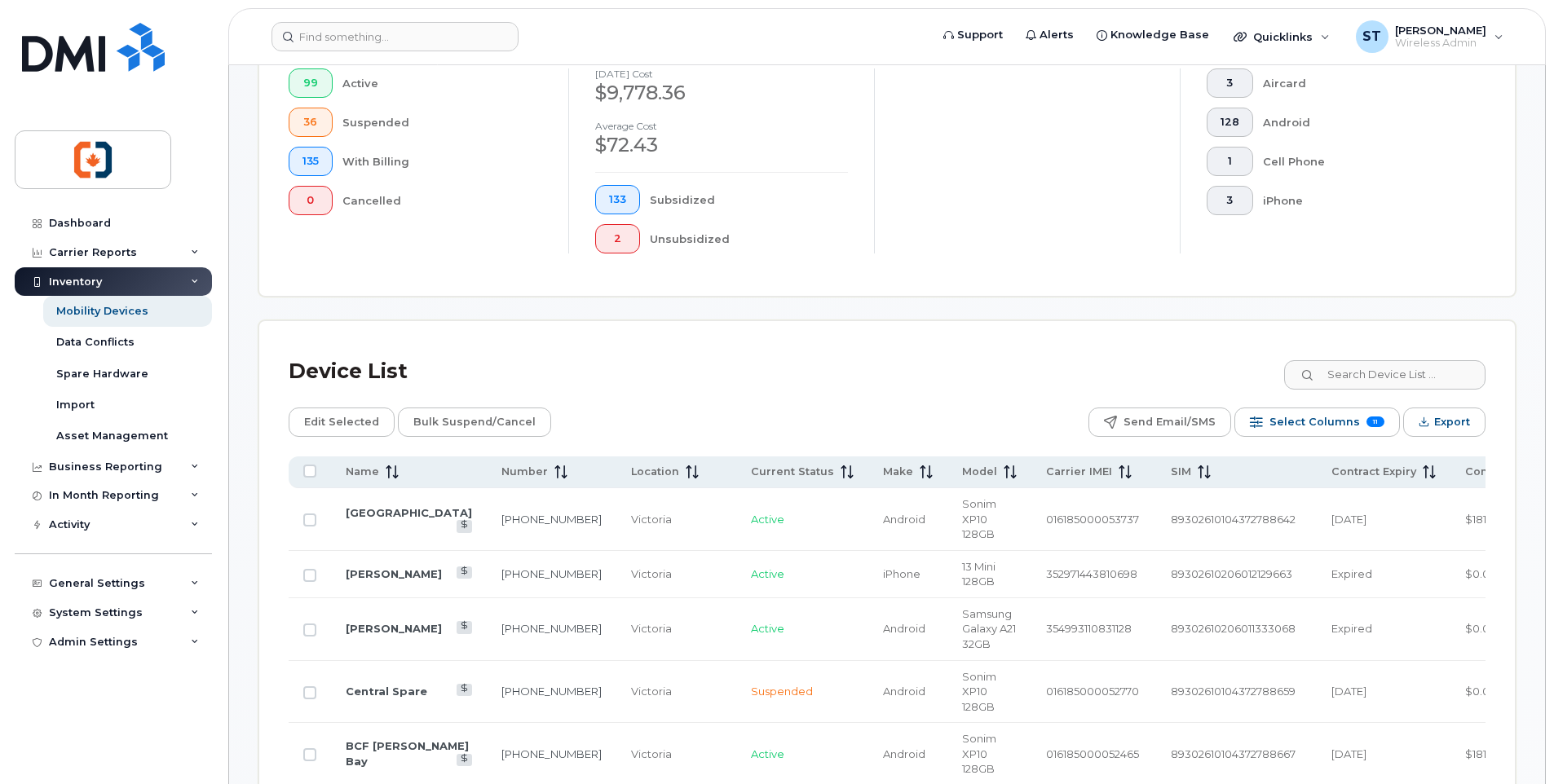
scroll to position [244, 0]
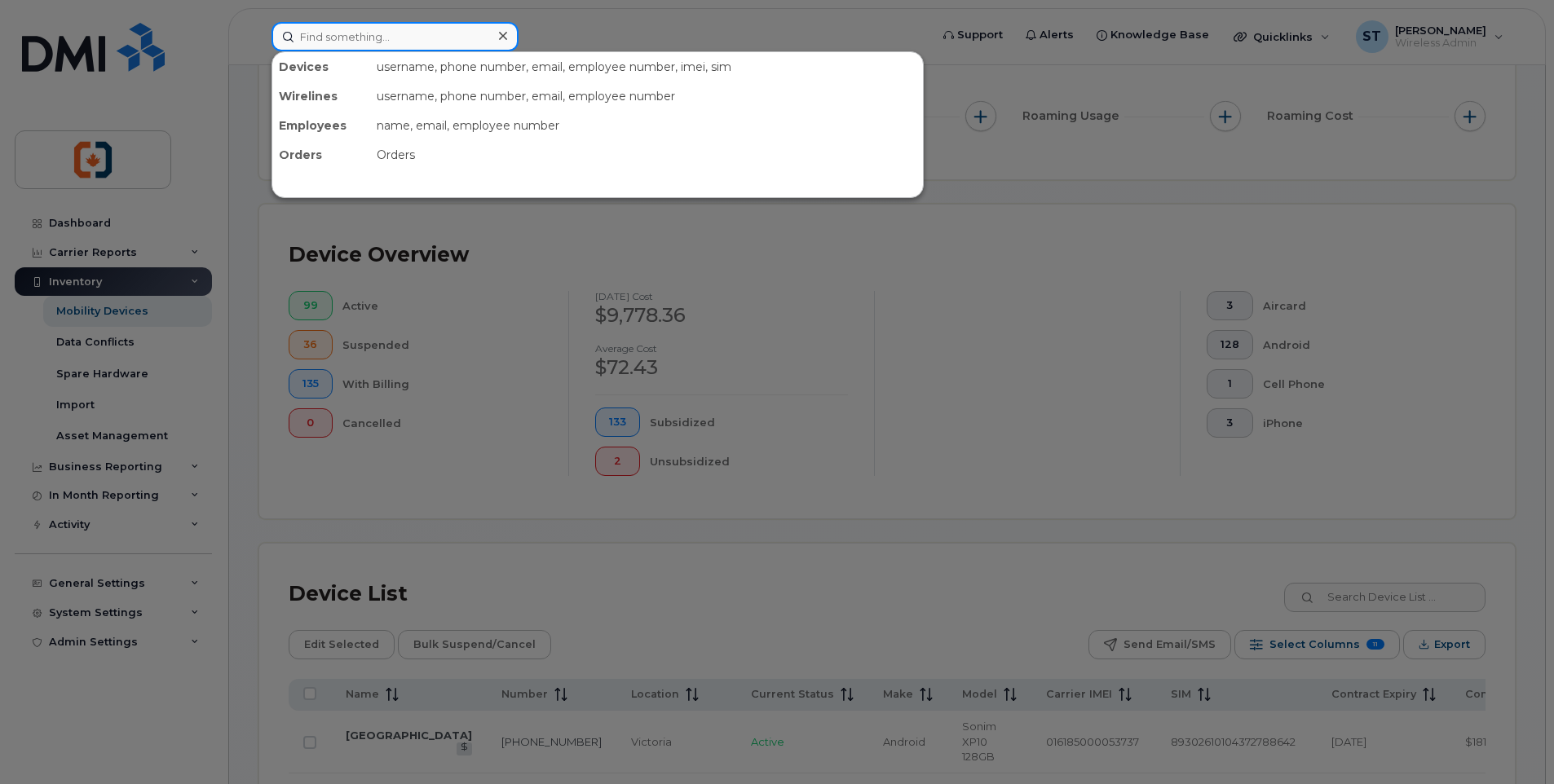
click at [345, 39] on input at bounding box center [395, 37] width 247 height 29
paste input "2507092616"
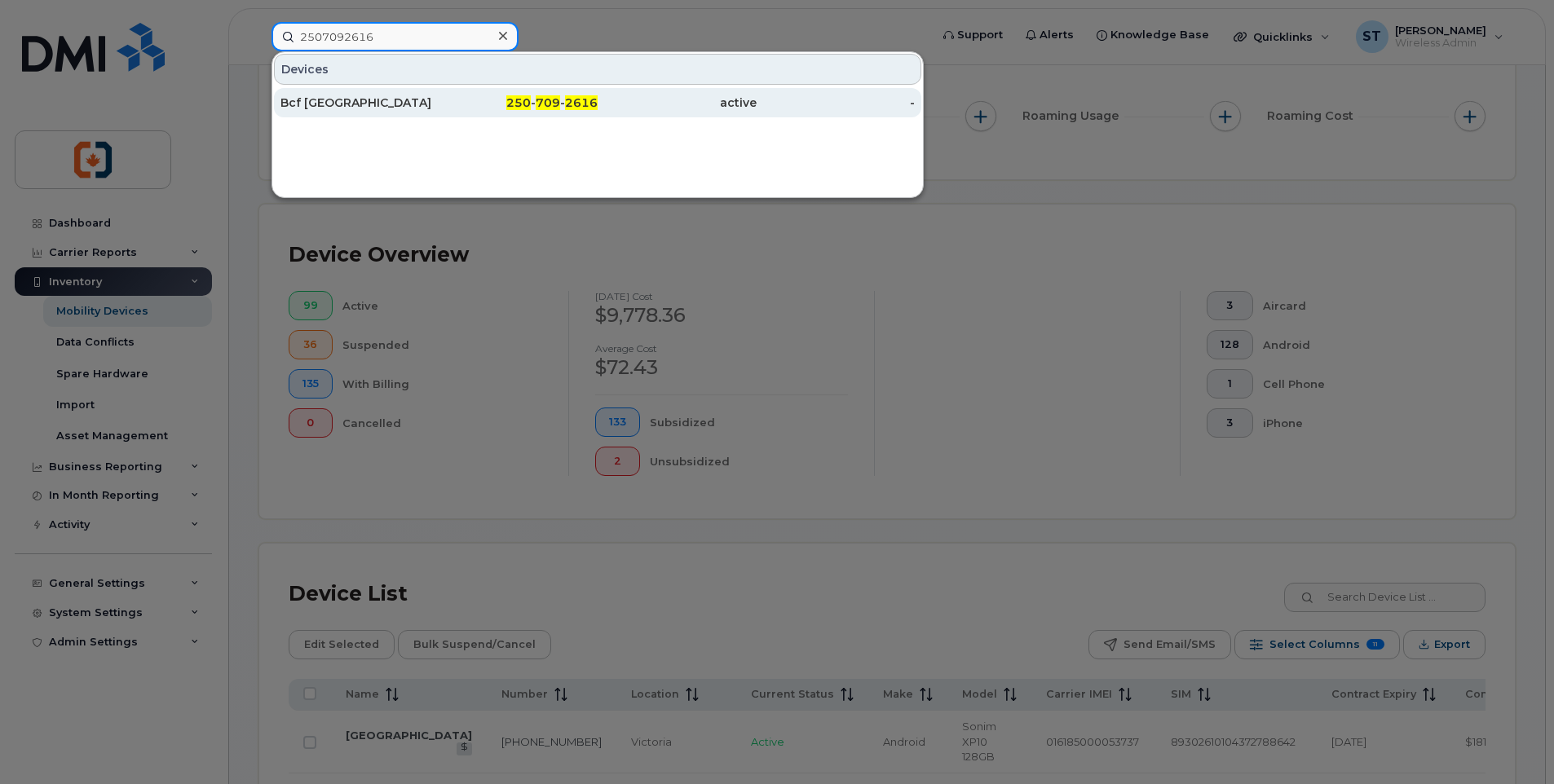
type input "2507092616"
click at [407, 103] on div "Bcf Nanaimo Harbour Terminal" at bounding box center [359, 102] width 159 height 16
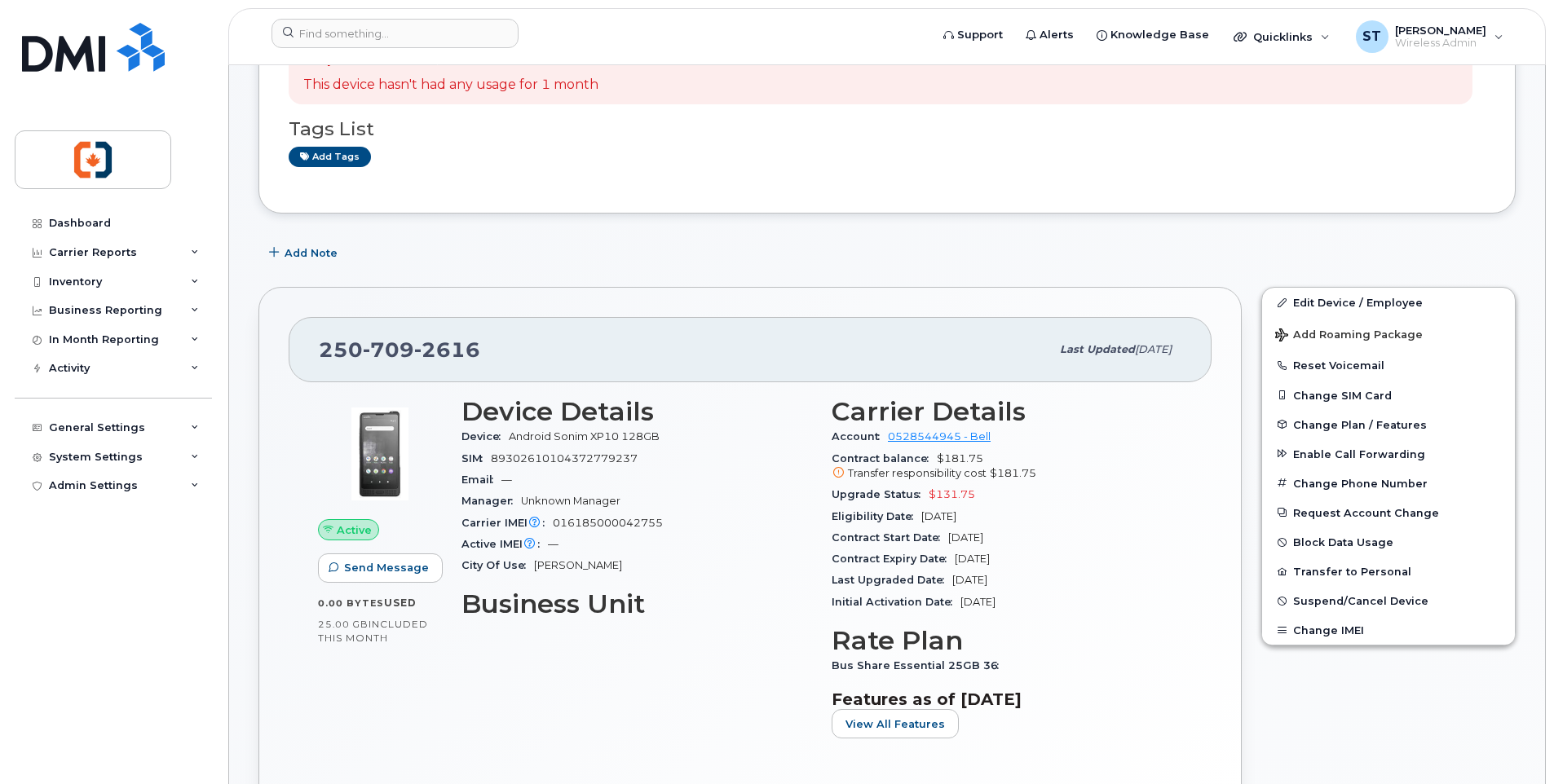
scroll to position [163, 0]
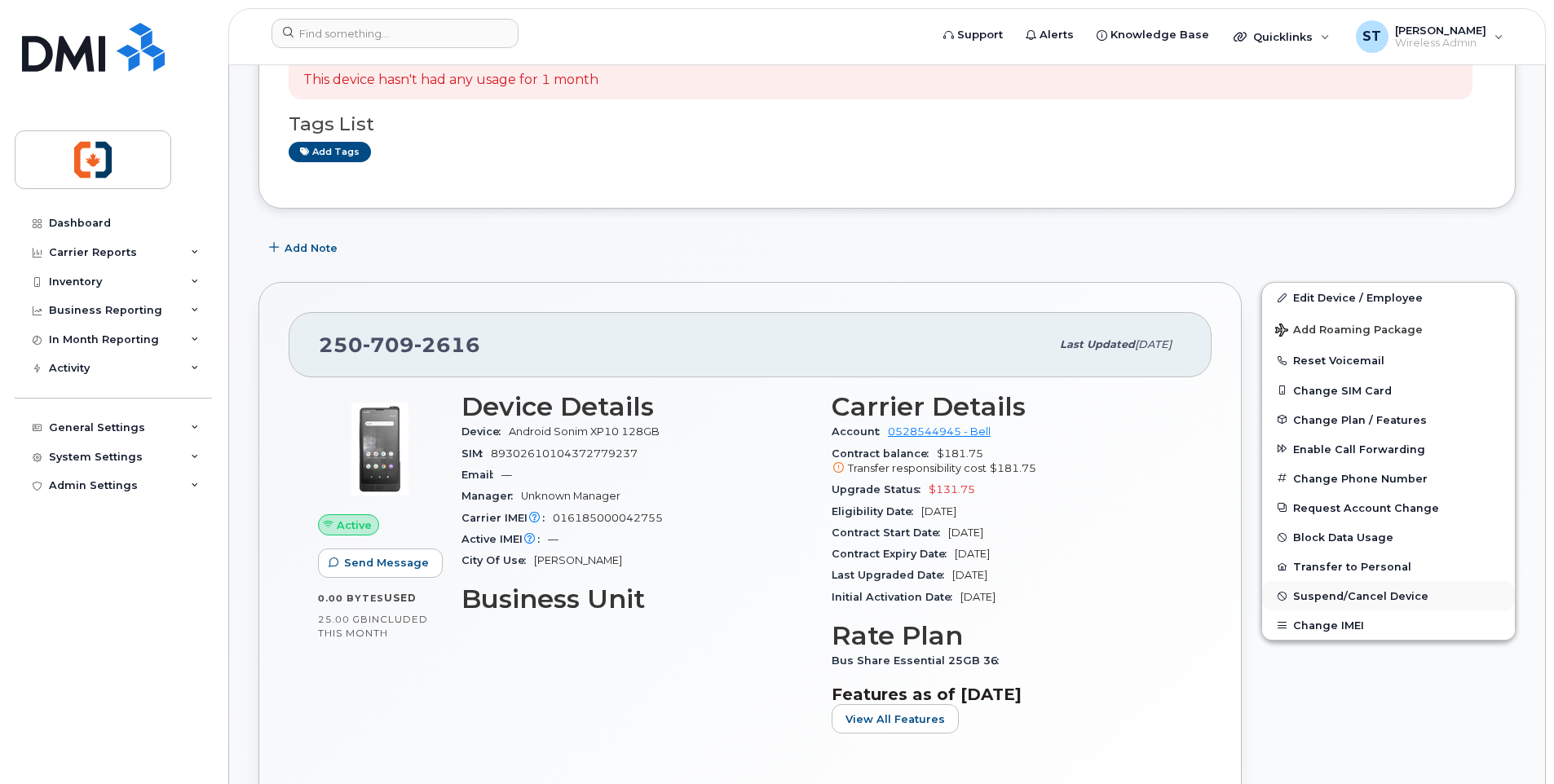
click at [1333, 598] on span "Suspend/Cancel Device" at bounding box center [1361, 596] width 135 height 12
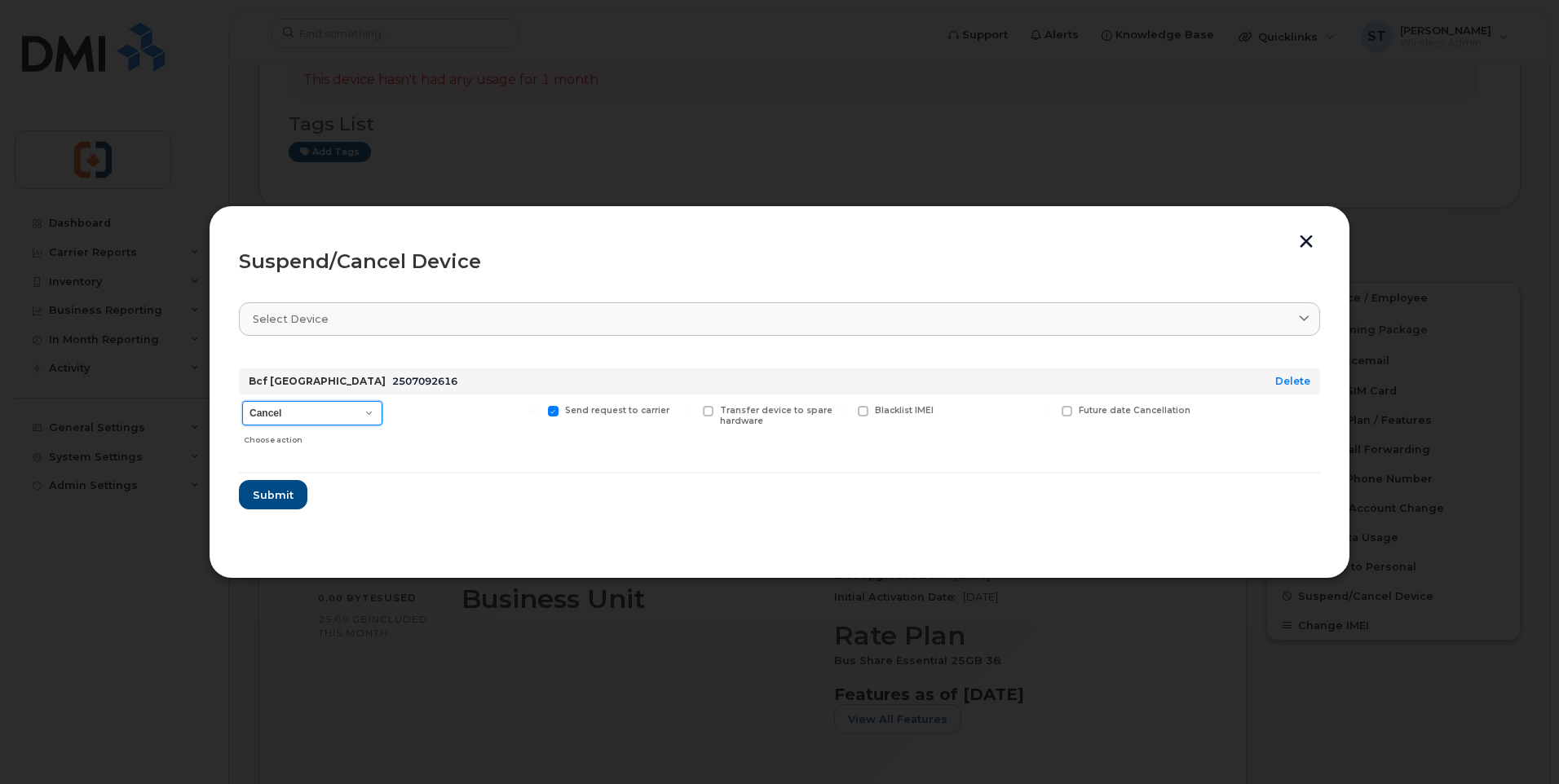
click at [310, 422] on select "Cancel Suspend - Extend Suspension Suspend - Reduced Rate Suspend - Full Rate S…" at bounding box center [313, 413] width 141 height 25
select select "[object Object]"
click at [243, 401] on select "Cancel Suspend - Extend Suspension Suspend - Reduced Rate Suspend - Full Rate S…" at bounding box center [313, 413] width 141 height 25
click at [269, 497] on span "Submit" at bounding box center [273, 495] width 41 height 15
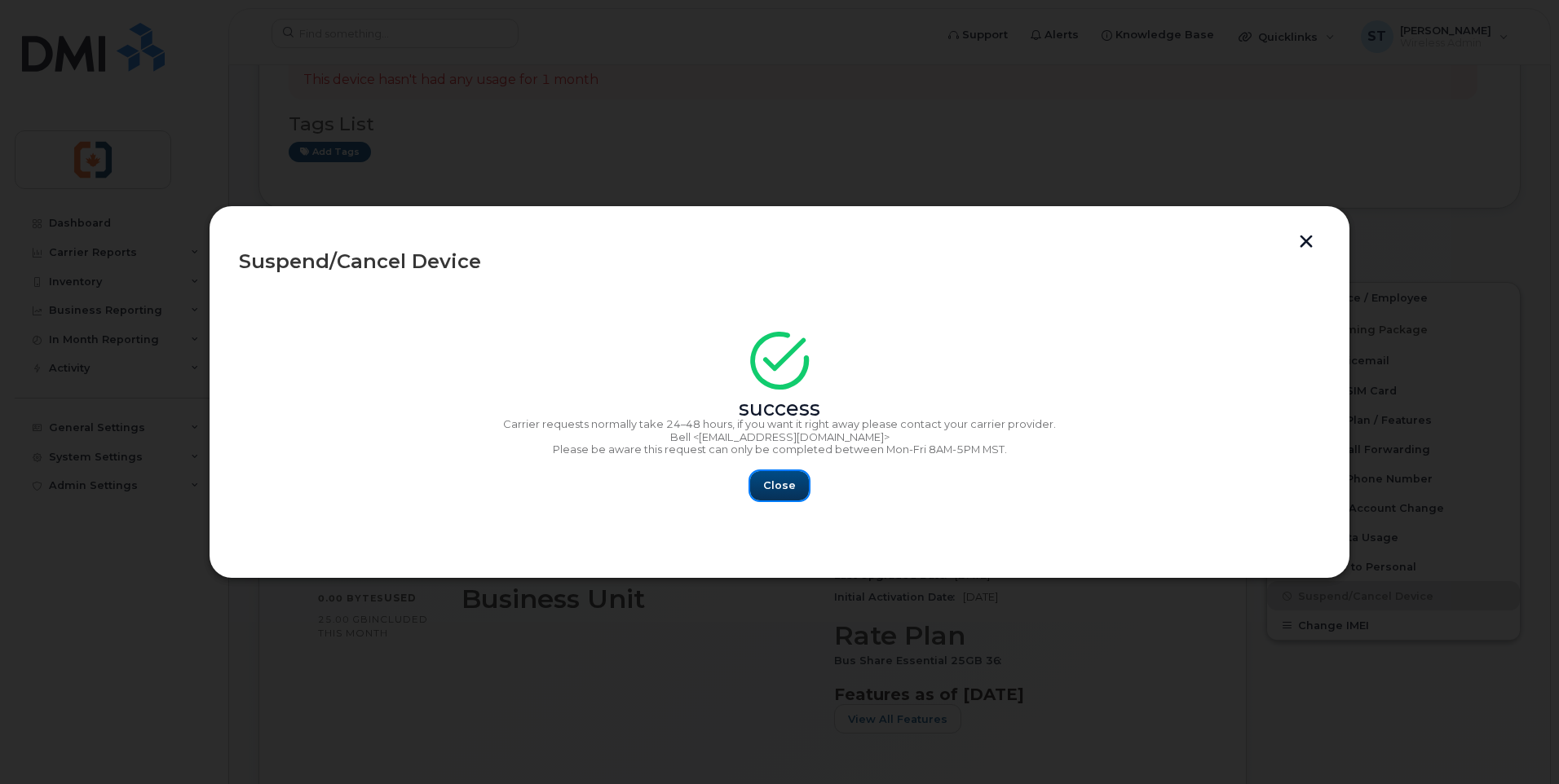
click at [769, 482] on span "Close" at bounding box center [779, 485] width 33 height 15
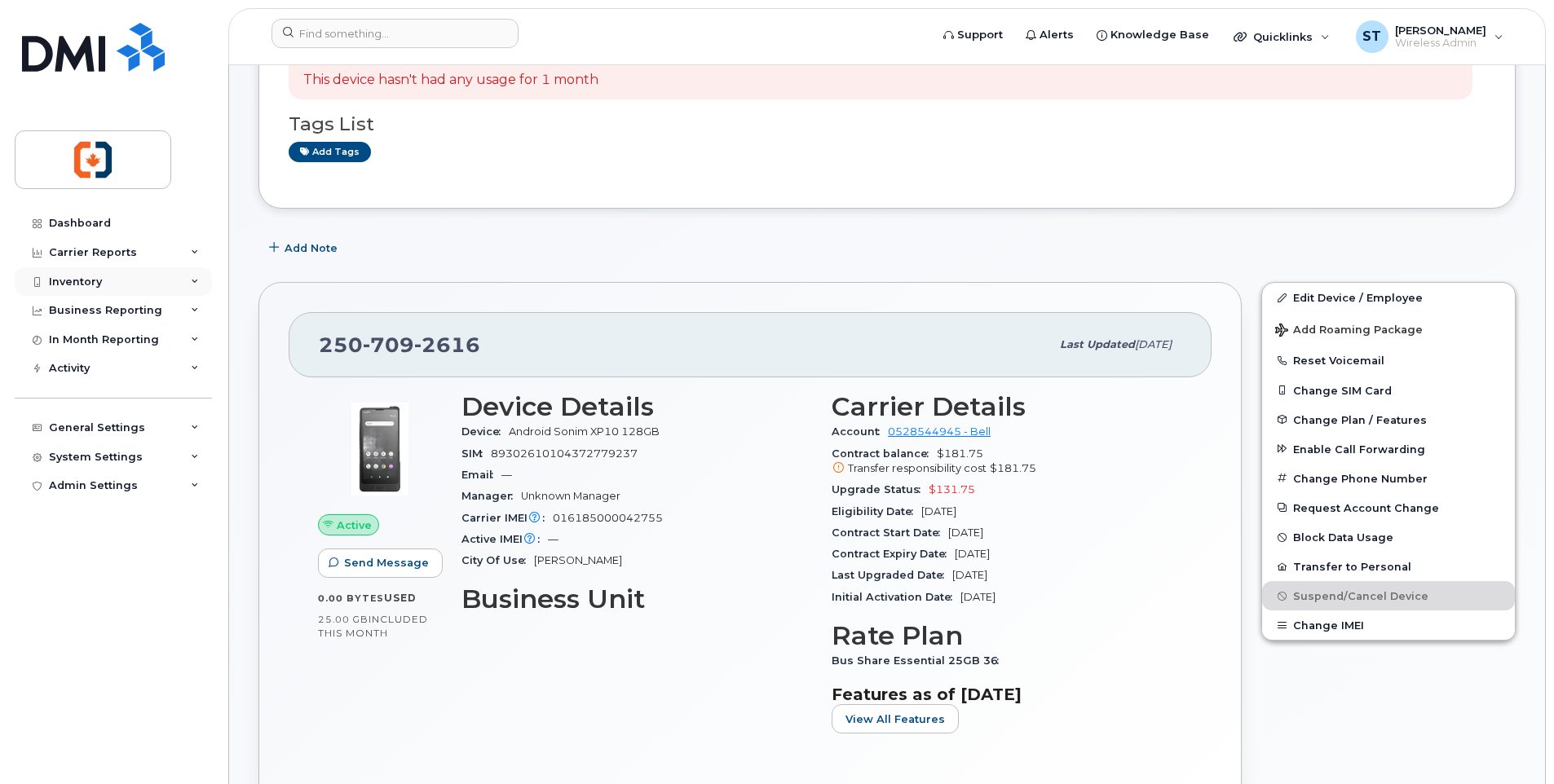
click at [87, 280] on div "Inventory" at bounding box center [75, 282] width 53 height 13
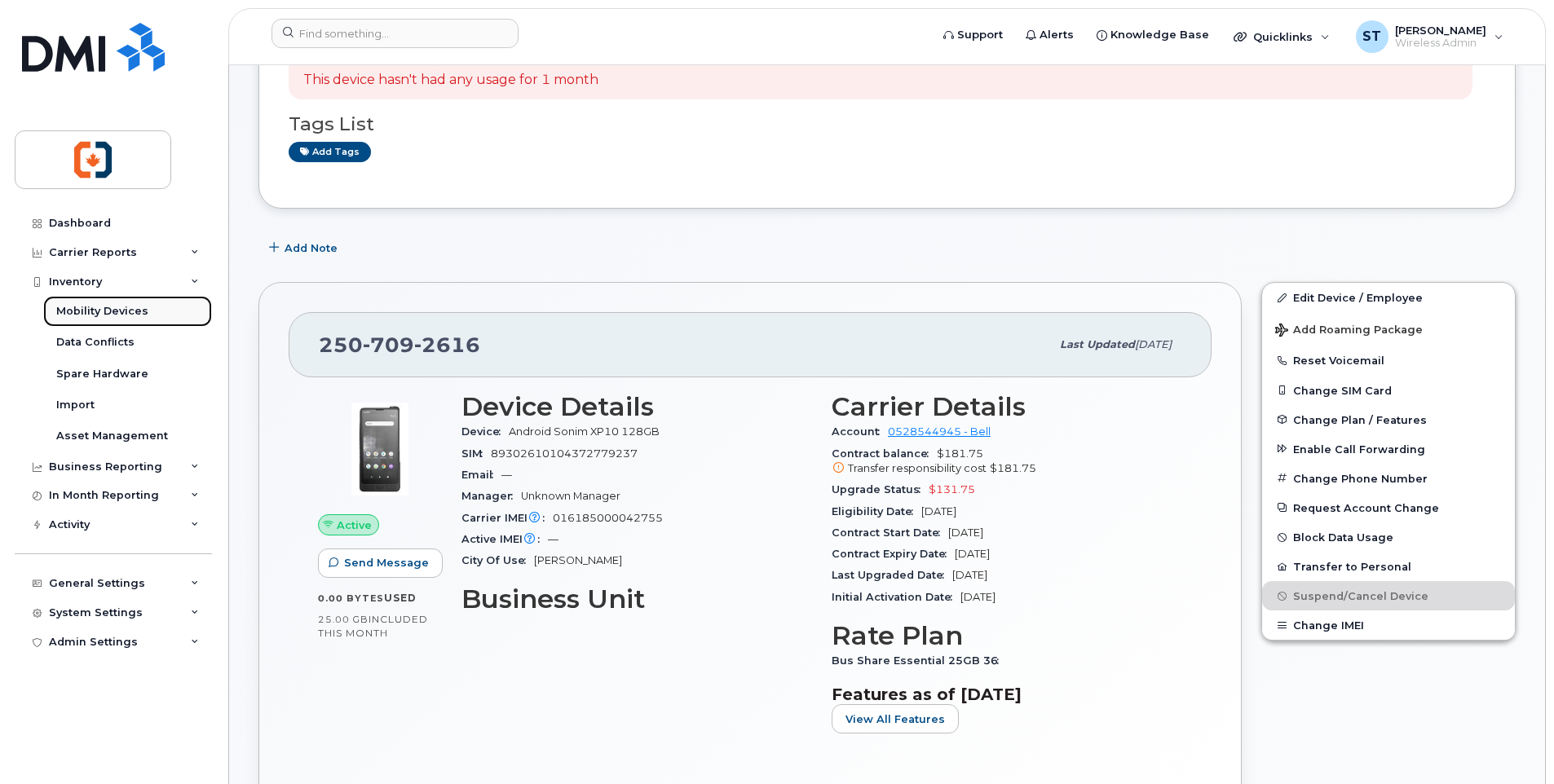
click at [110, 311] on div "Mobility Devices" at bounding box center [102, 311] width 92 height 15
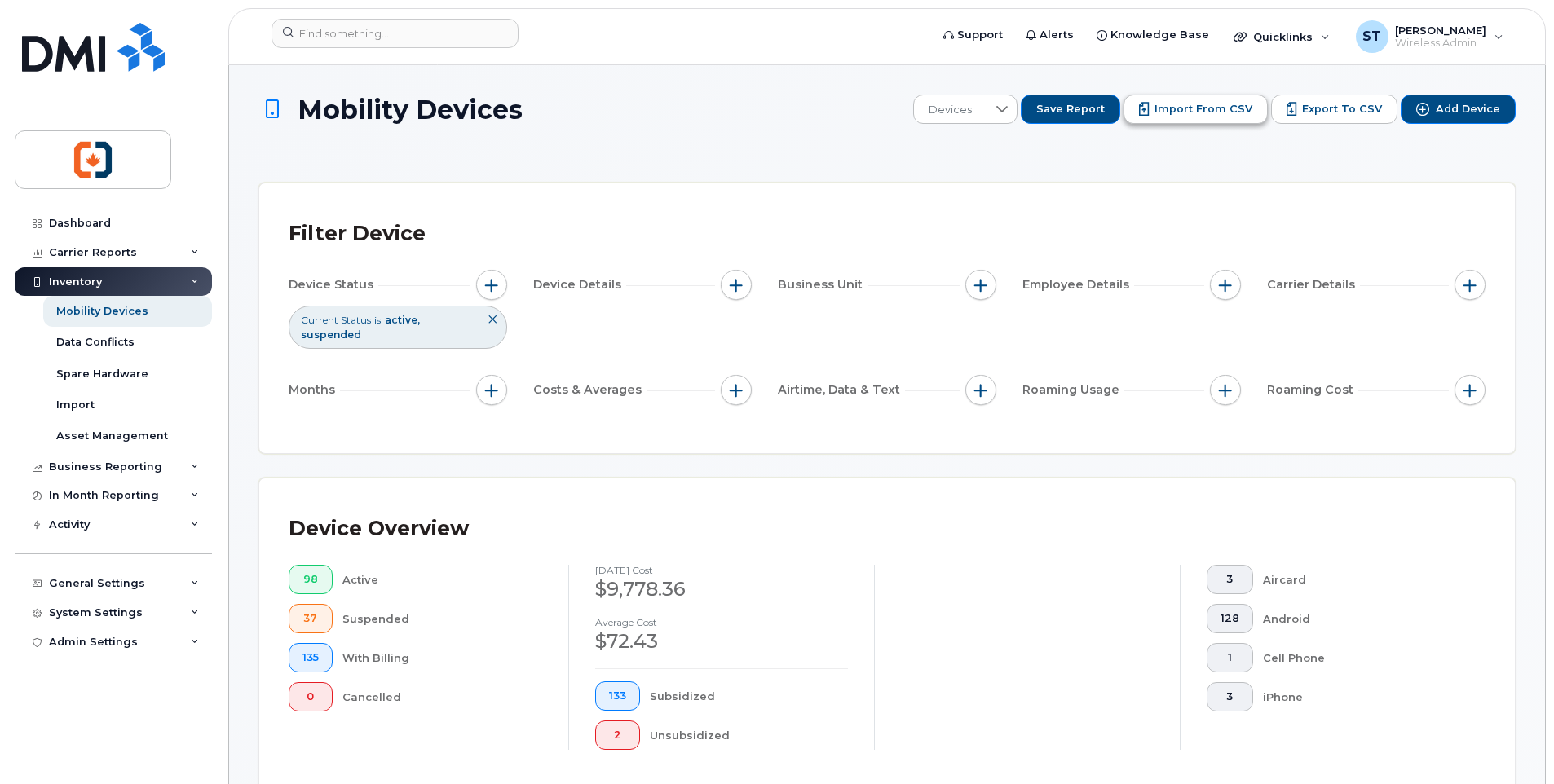
click at [1212, 110] on span "Import from CSV" at bounding box center [1203, 109] width 98 height 15
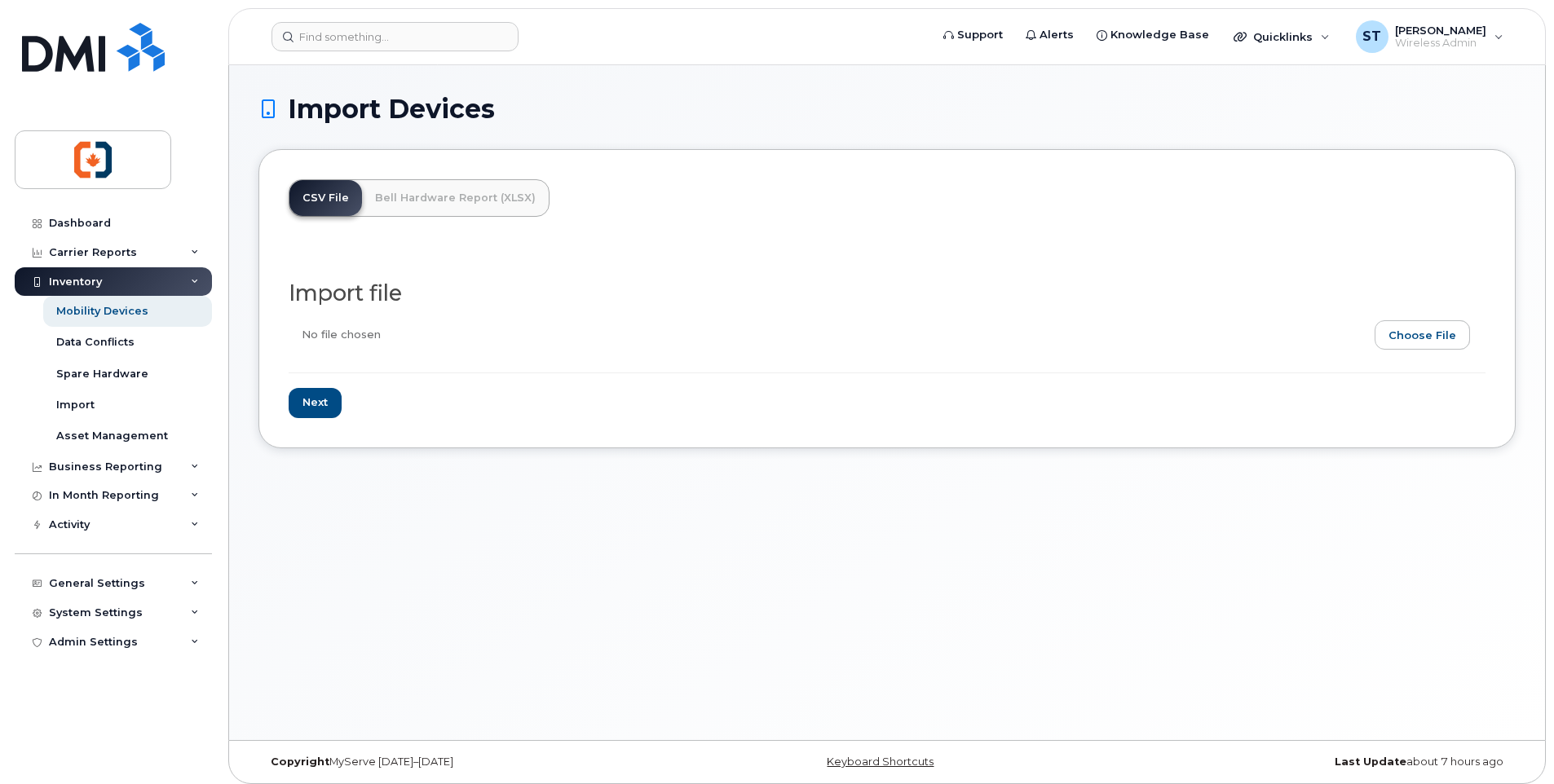
click at [1440, 338] on input "file" at bounding box center [880, 339] width 1184 height 38
type input "C:\fakepath\Update names 2.xlsx"
click at [313, 404] on input "Next" at bounding box center [315, 403] width 53 height 30
type input "Loading..."
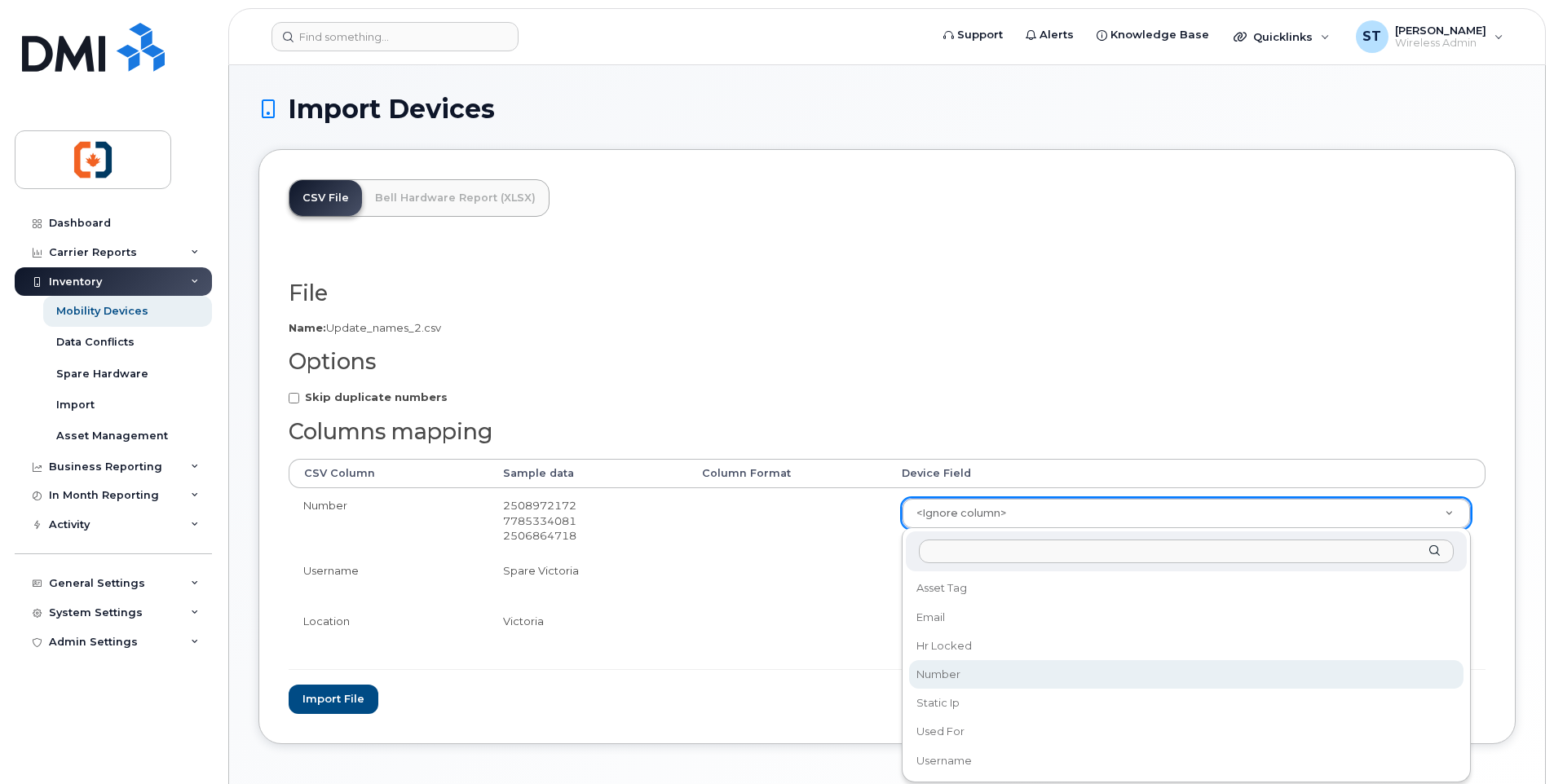
select select "number"
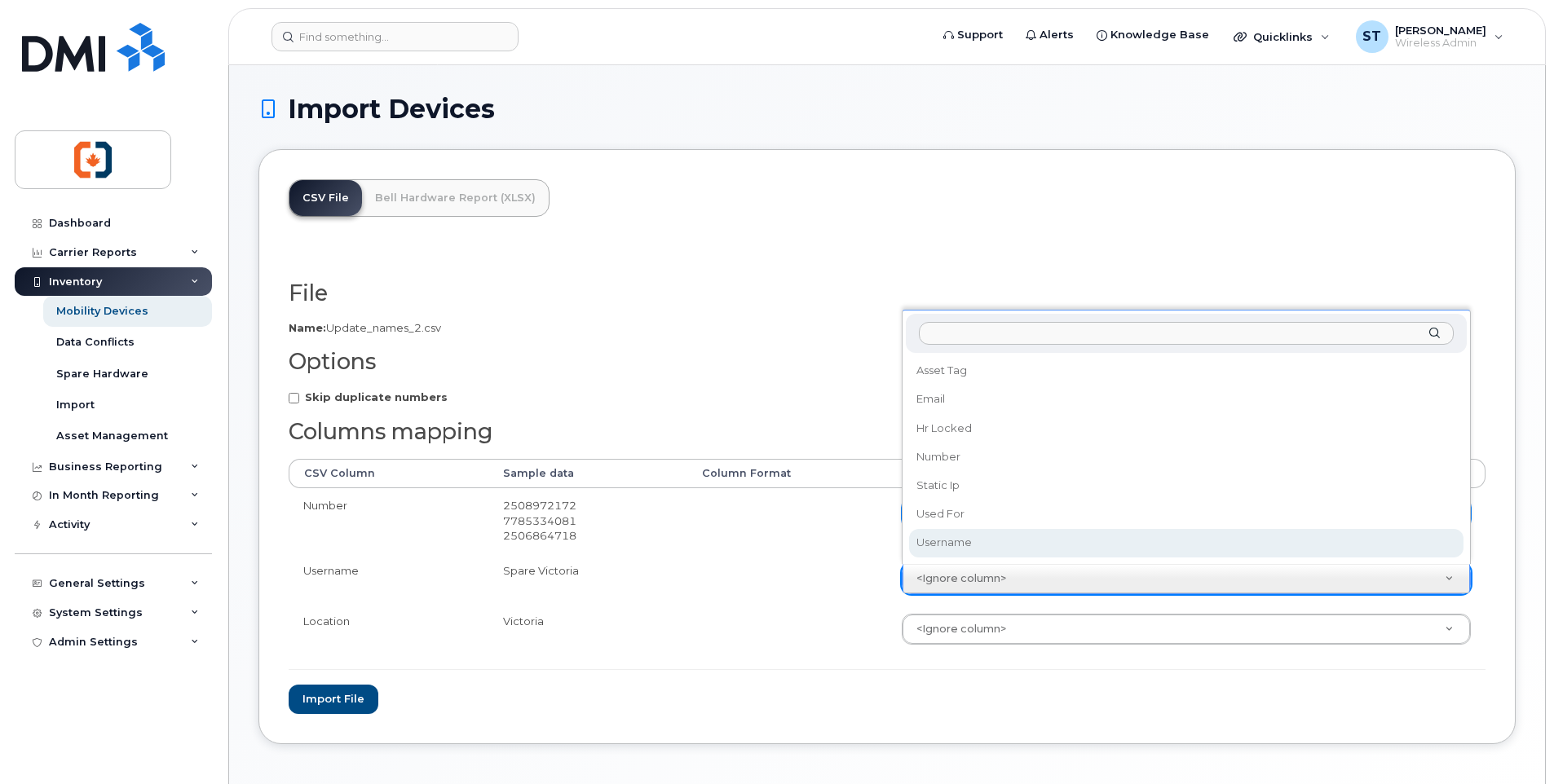
select select "username"
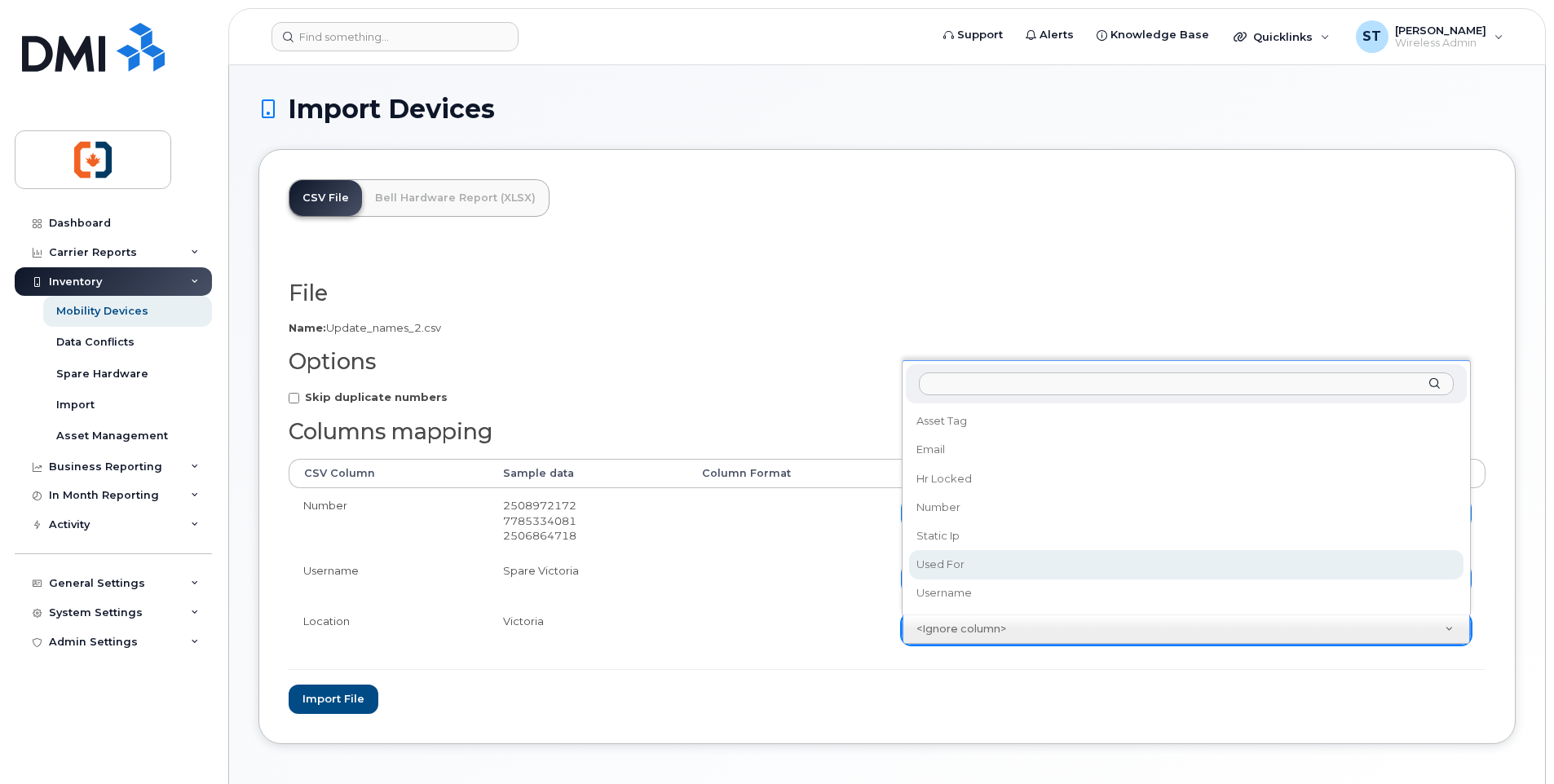
select select "used_for"
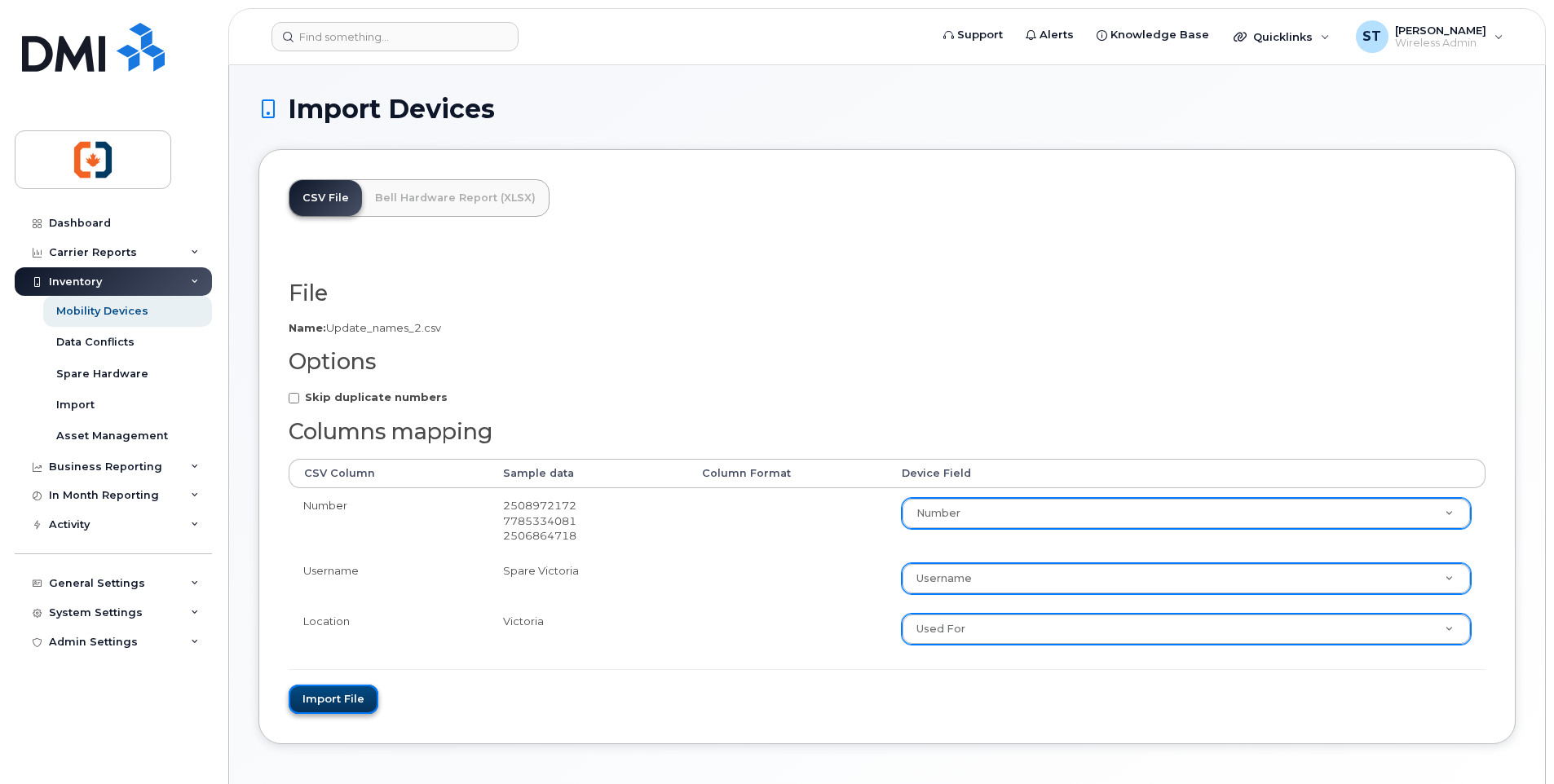
click at [358, 707] on button "Import file" at bounding box center [333, 699] width 90 height 30
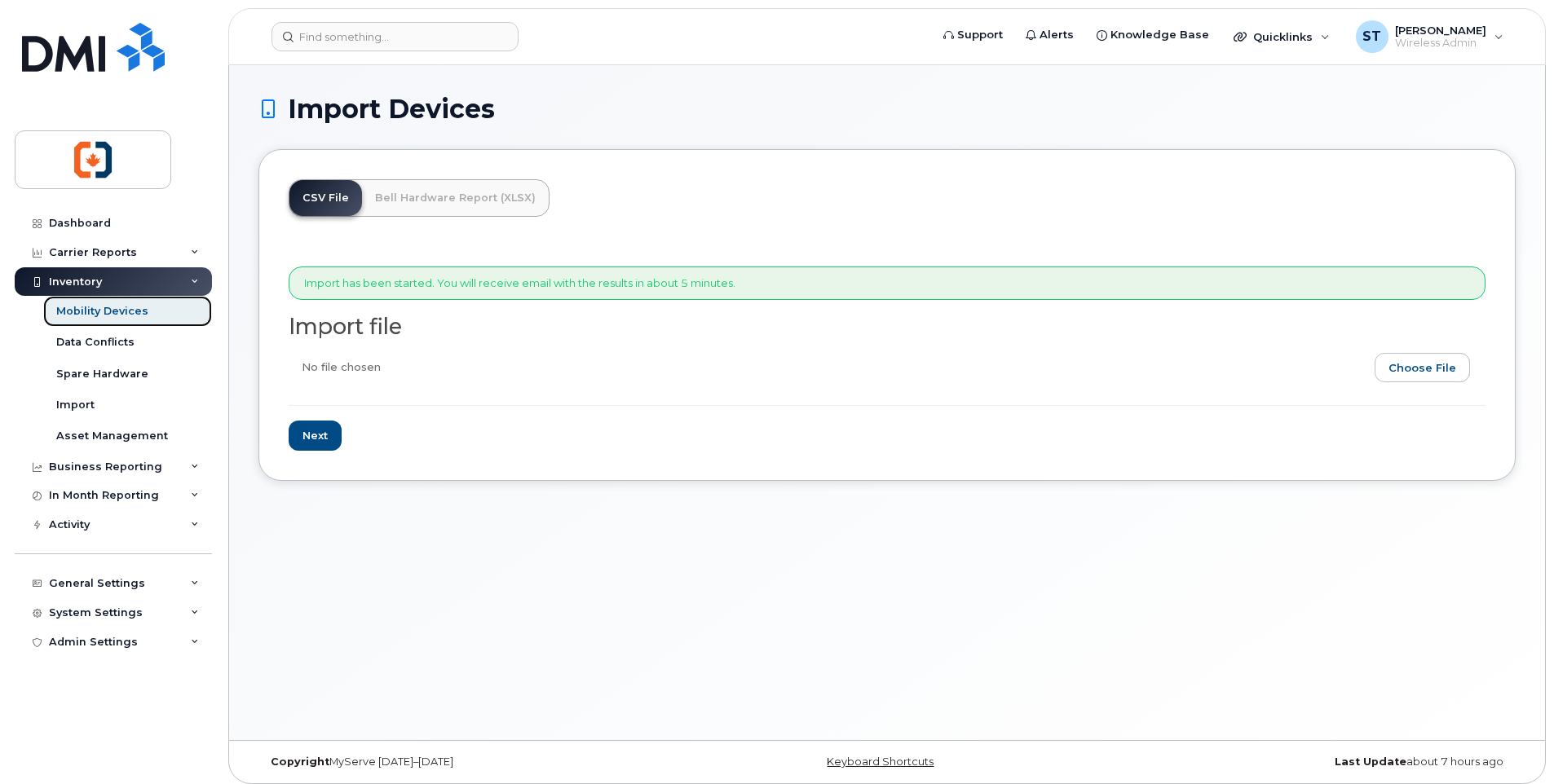
click at [105, 314] on div "Mobility Devices" at bounding box center [102, 311] width 92 height 15
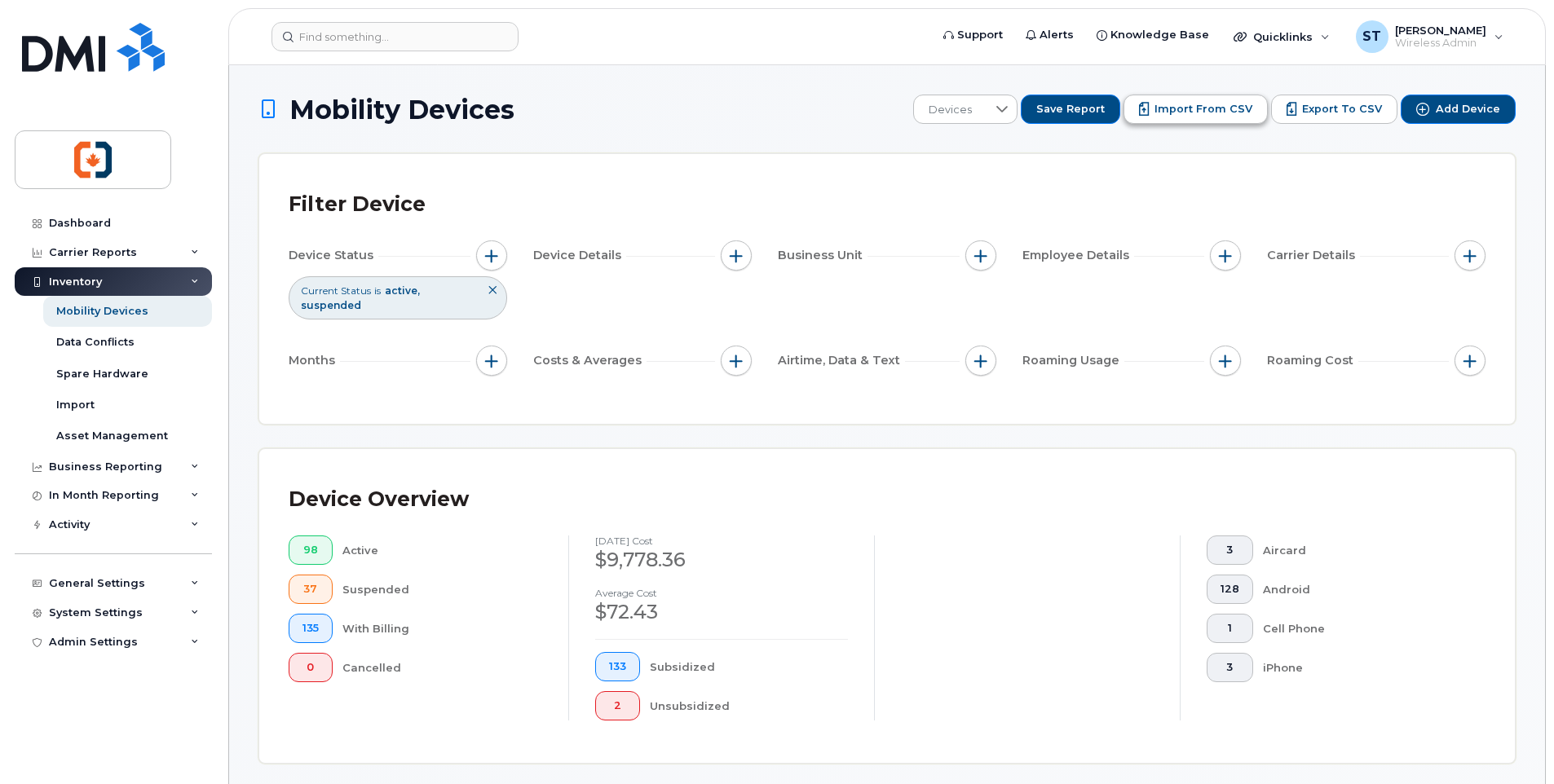
click at [1190, 110] on span "Import from CSV" at bounding box center [1203, 109] width 98 height 15
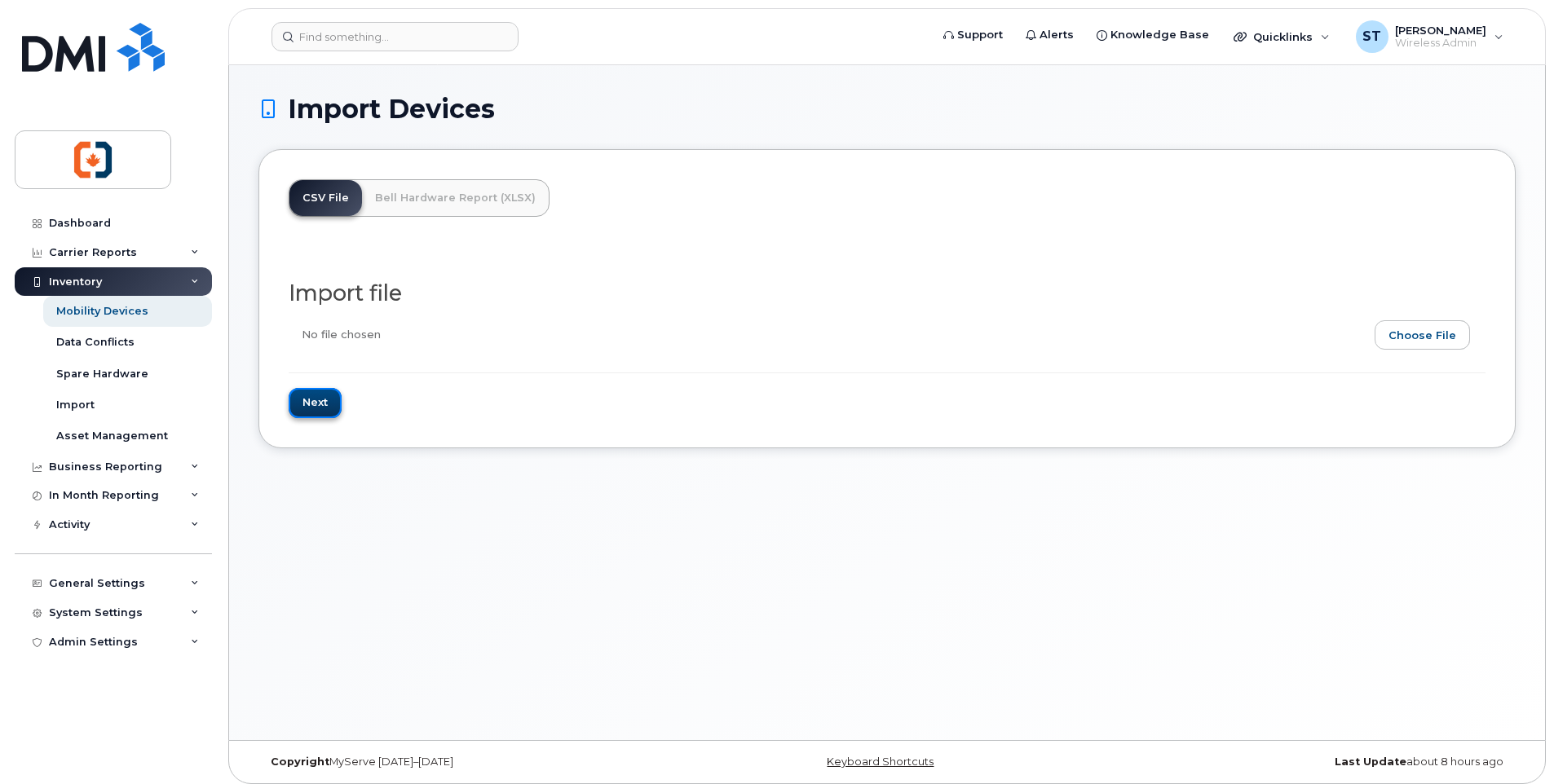
click at [310, 402] on input "Next" at bounding box center [315, 403] width 53 height 30
type input "Loading..."
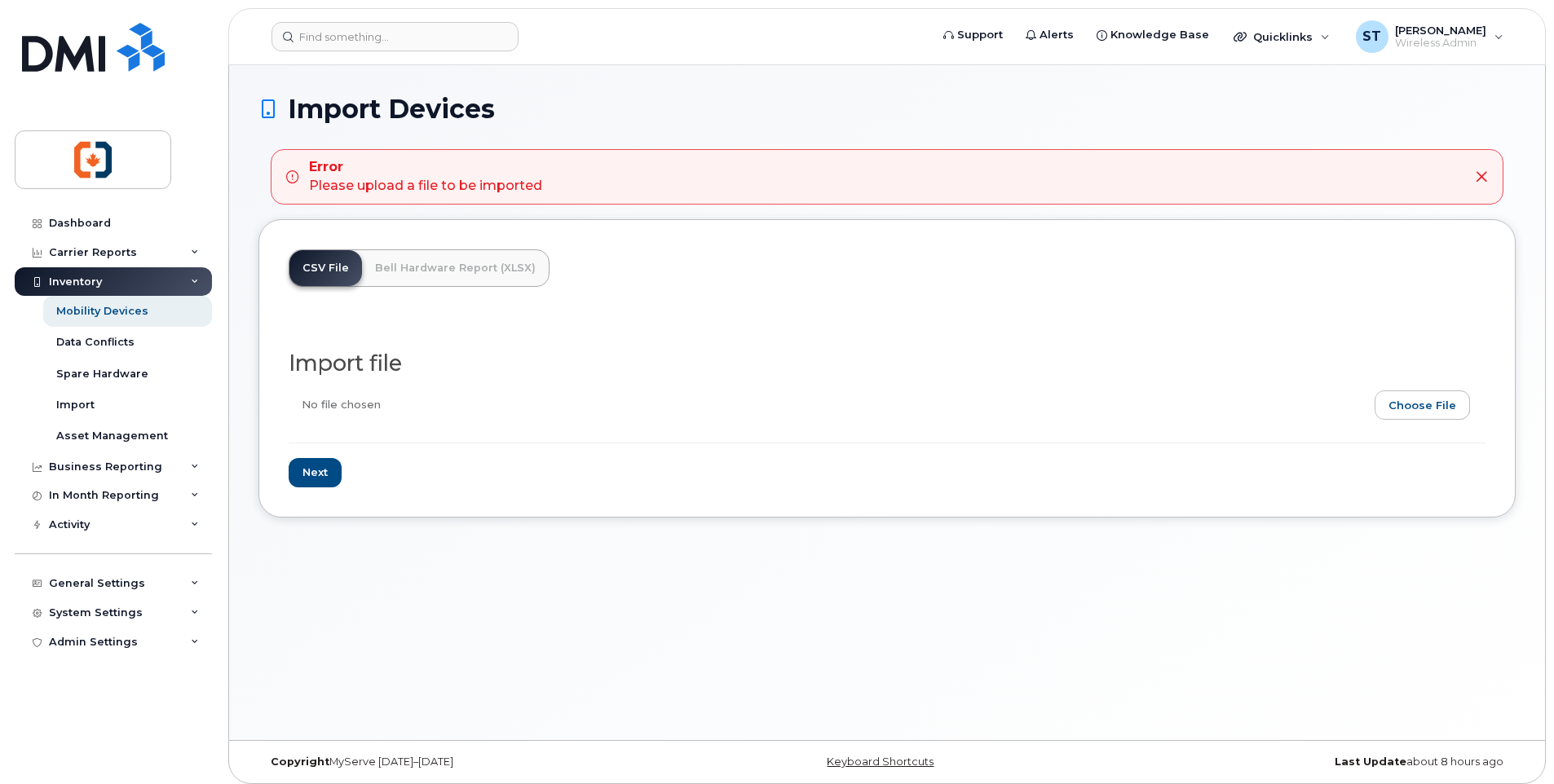
click at [1450, 409] on input "file" at bounding box center [880, 410] width 1184 height 38
type input "C:\fakepath\Update names 3.xlsx"
click at [320, 473] on input "Next" at bounding box center [315, 473] width 53 height 30
type input "Loading..."
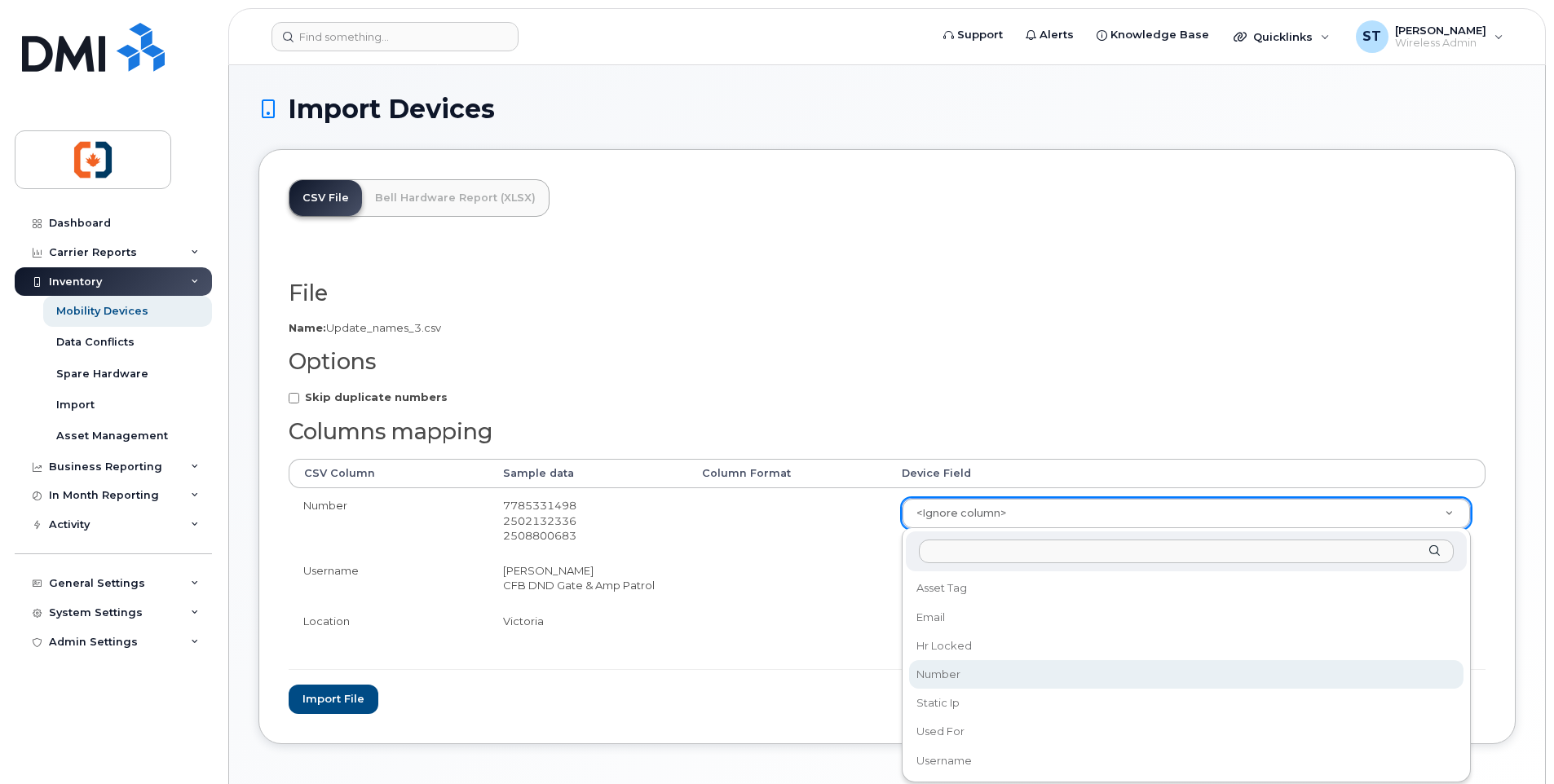
select select "number"
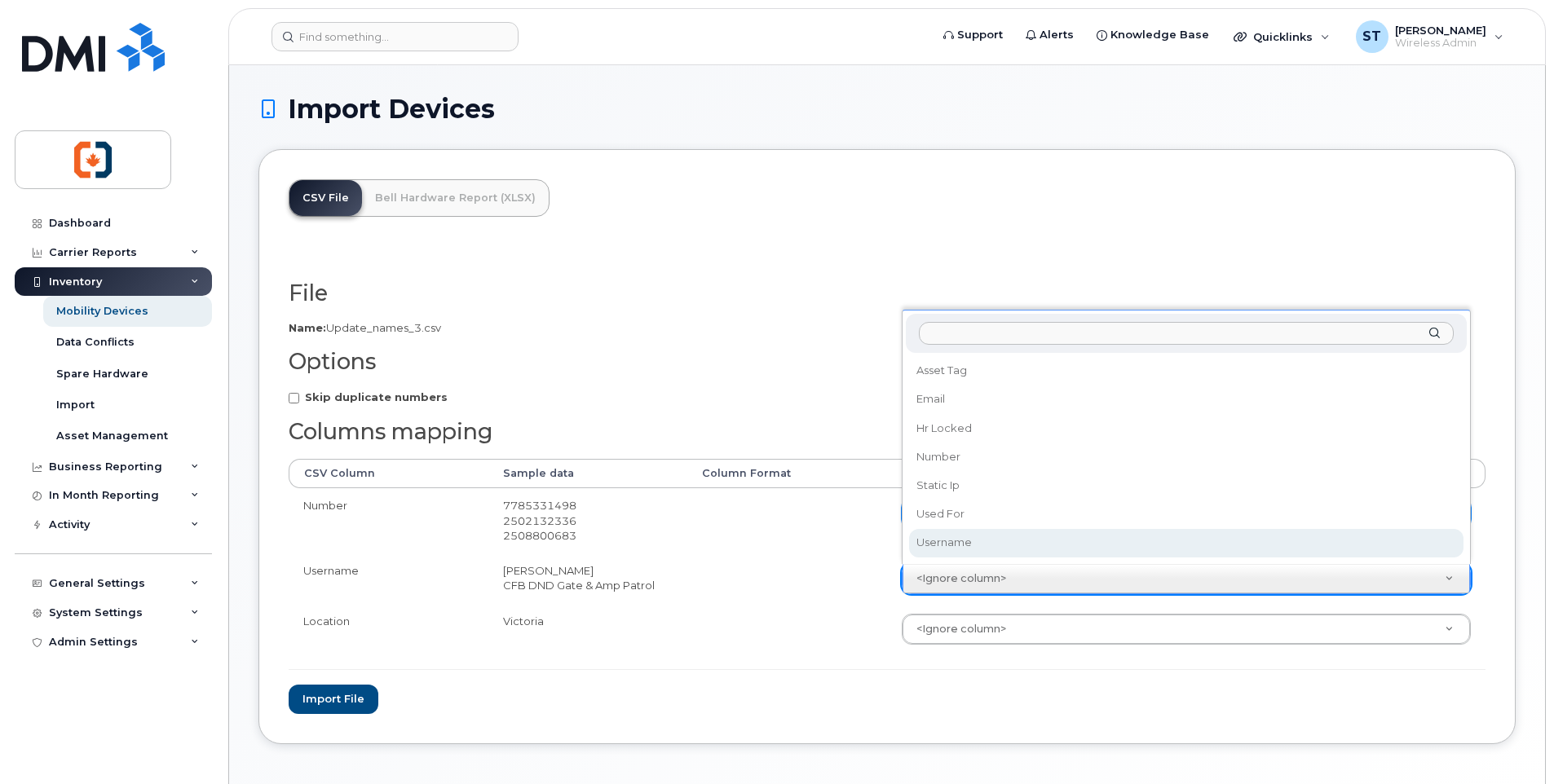
select select "username"
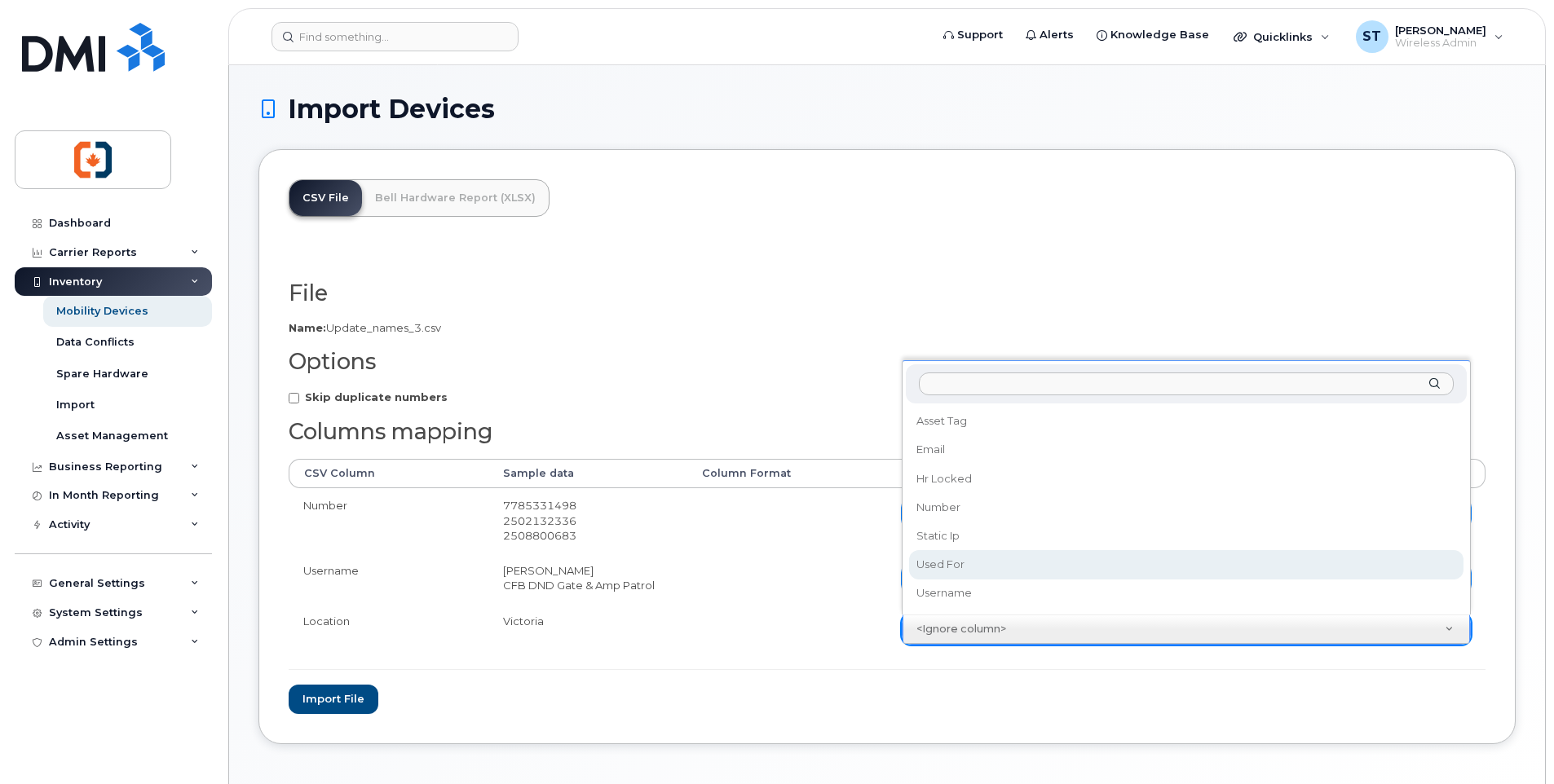
select select "used_for"
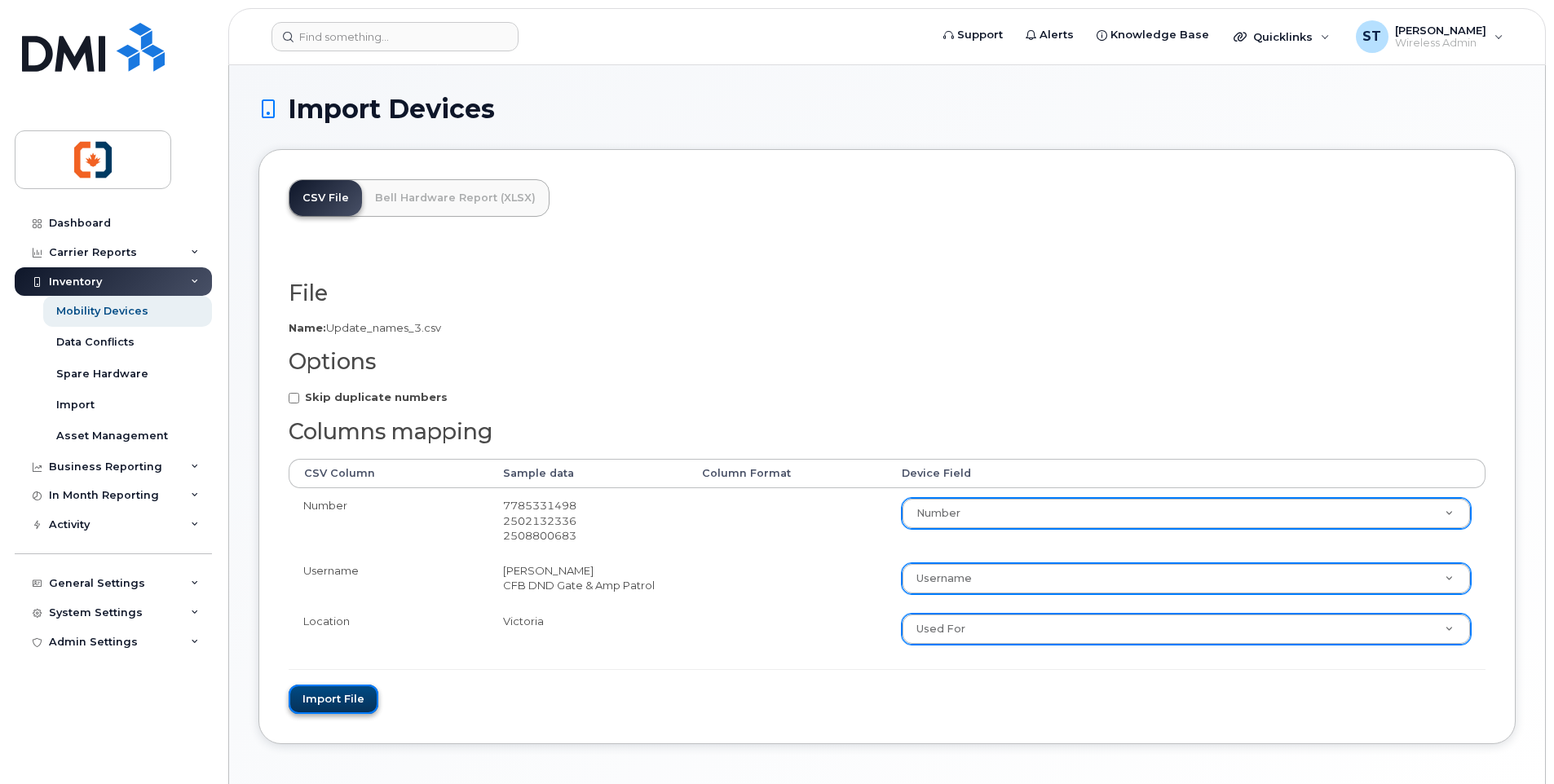
click at [325, 698] on button "Import file" at bounding box center [333, 699] width 90 height 30
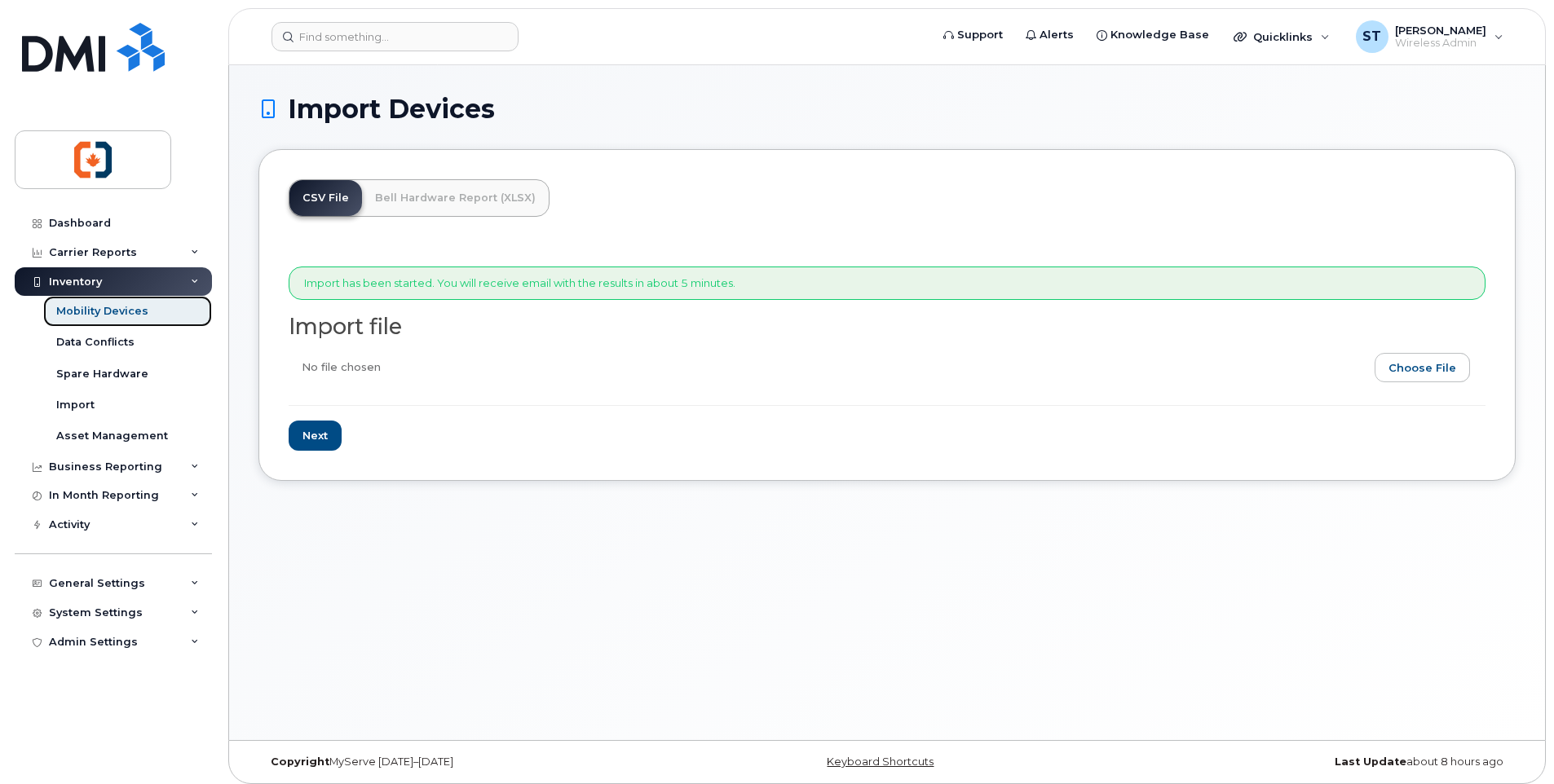
click at [109, 307] on div "Mobility Devices" at bounding box center [102, 311] width 92 height 15
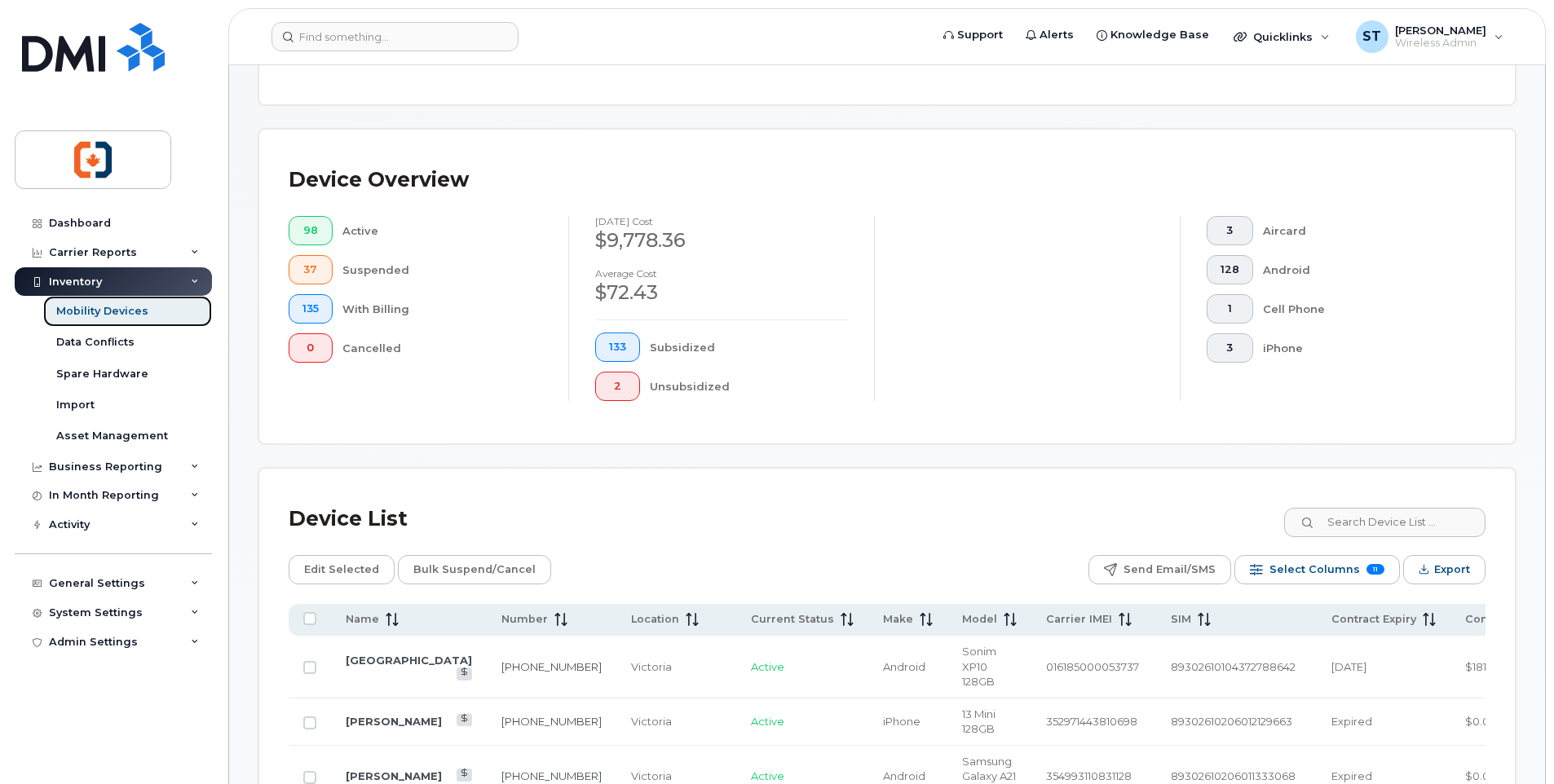
scroll to position [408, 0]
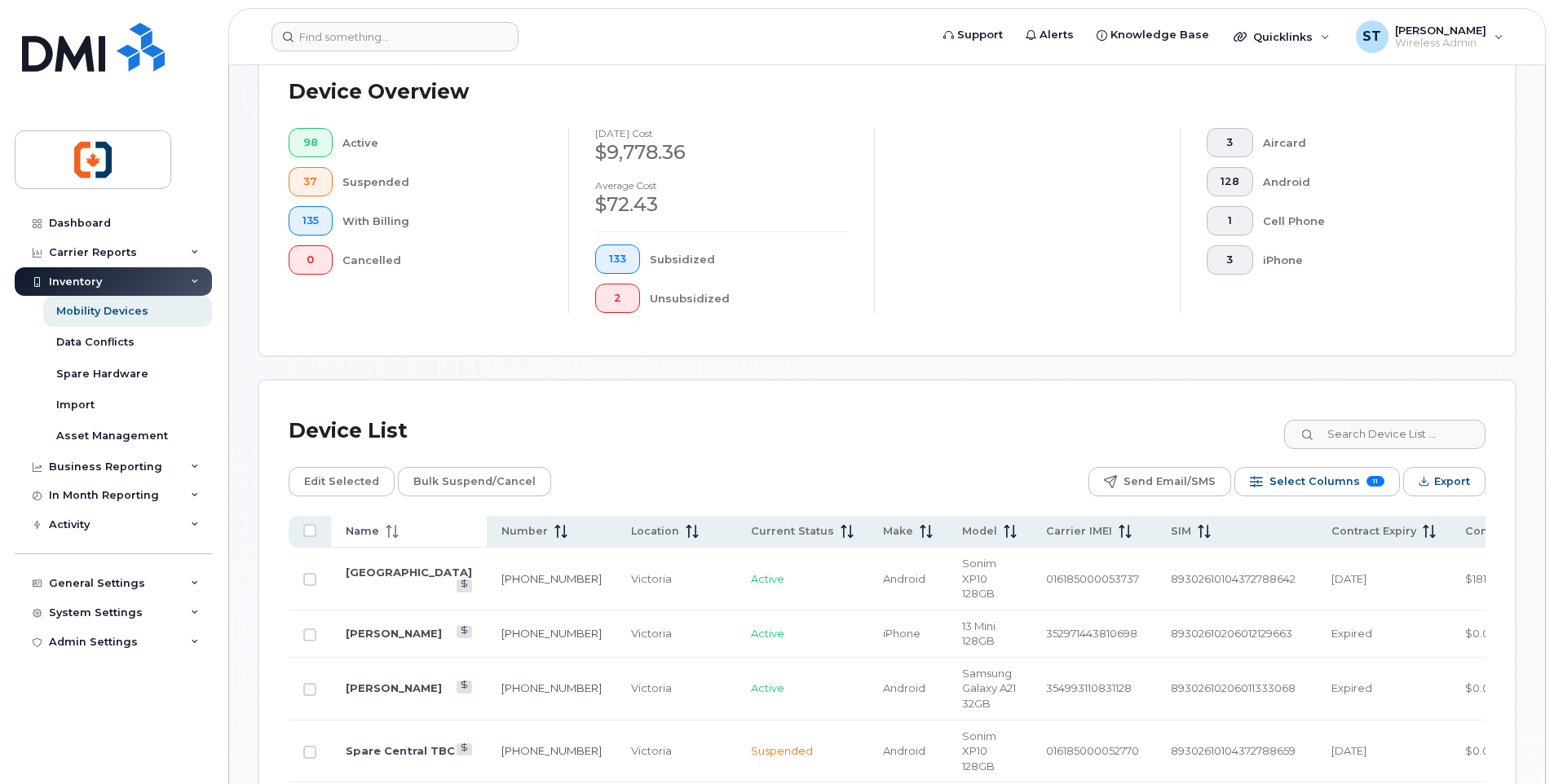
click at [371, 534] on span "Name" at bounding box center [362, 531] width 33 height 15
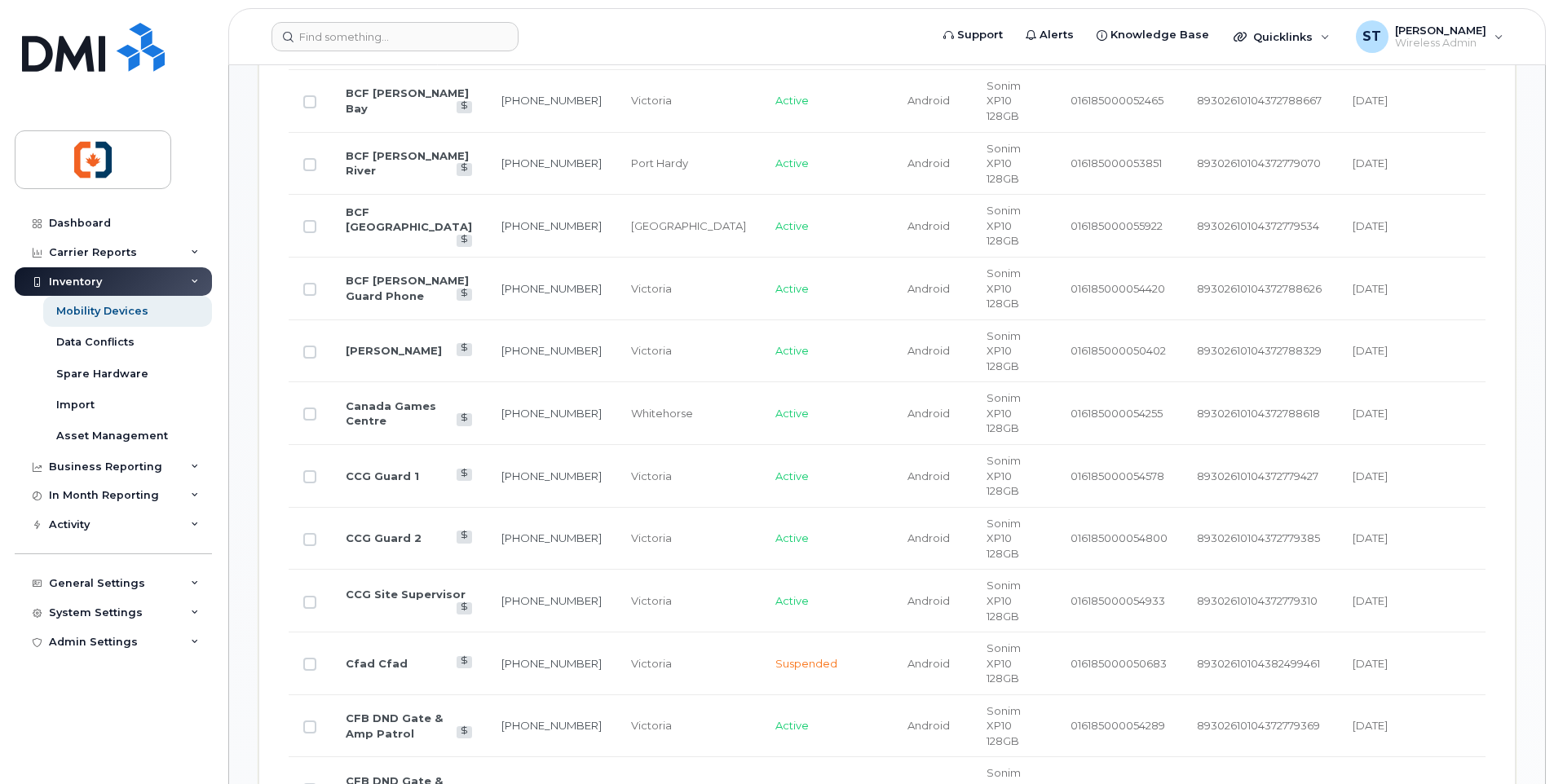
scroll to position [949, 0]
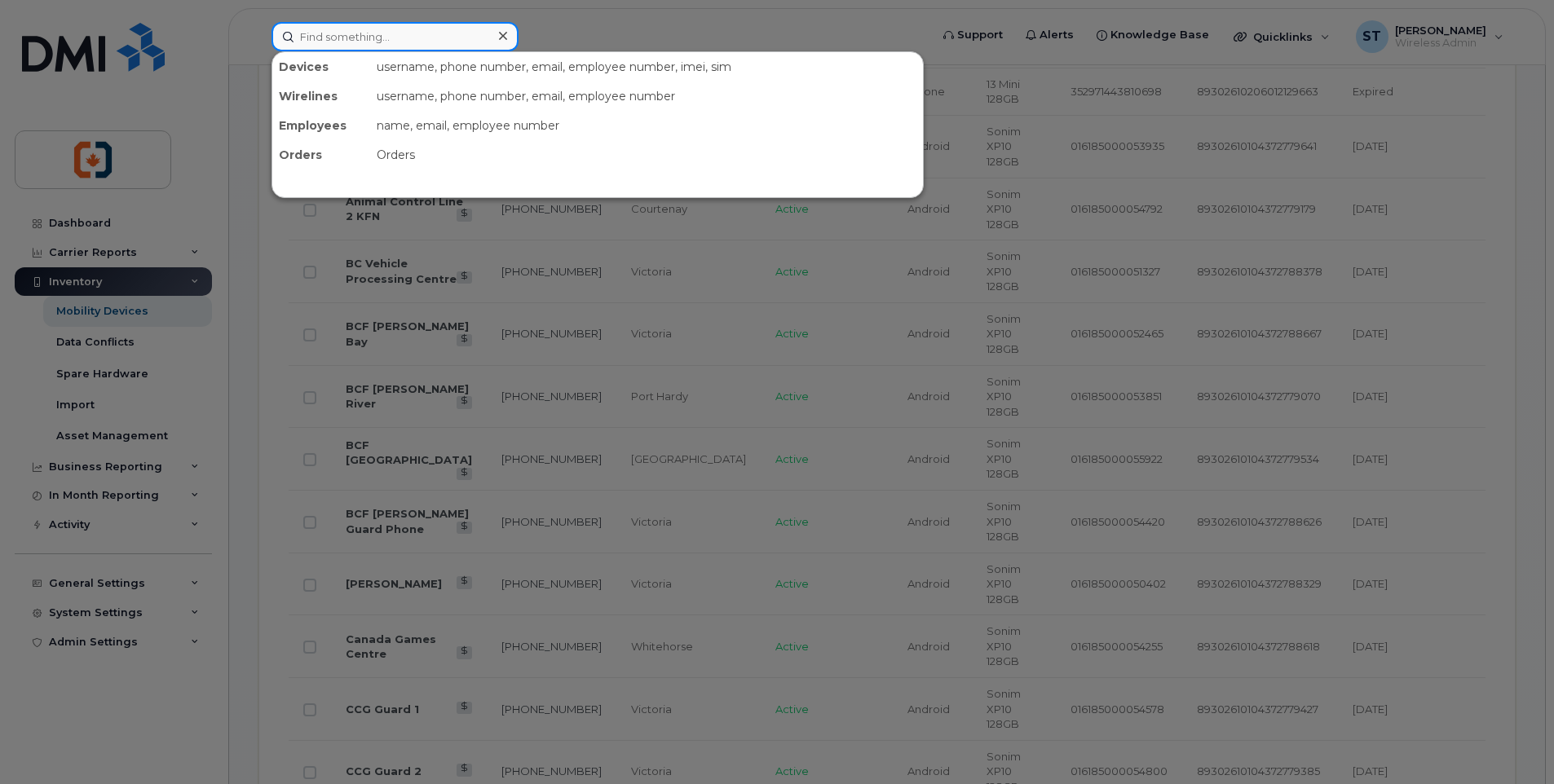
click at [376, 39] on input at bounding box center [395, 37] width 247 height 29
paste input "7785334278"
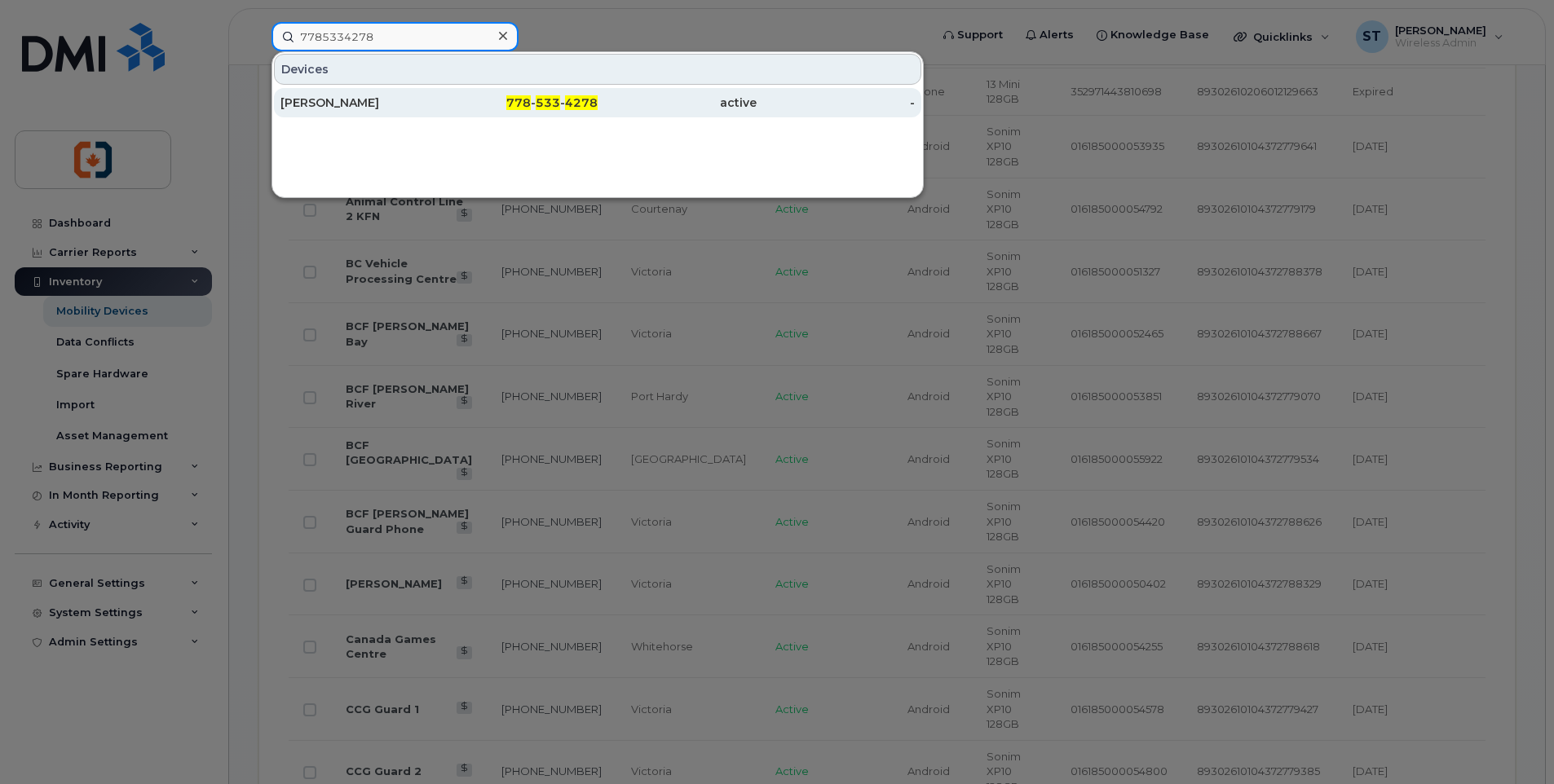
type input "7785334278"
click at [432, 110] on div "Rru Annex" at bounding box center [359, 102] width 159 height 16
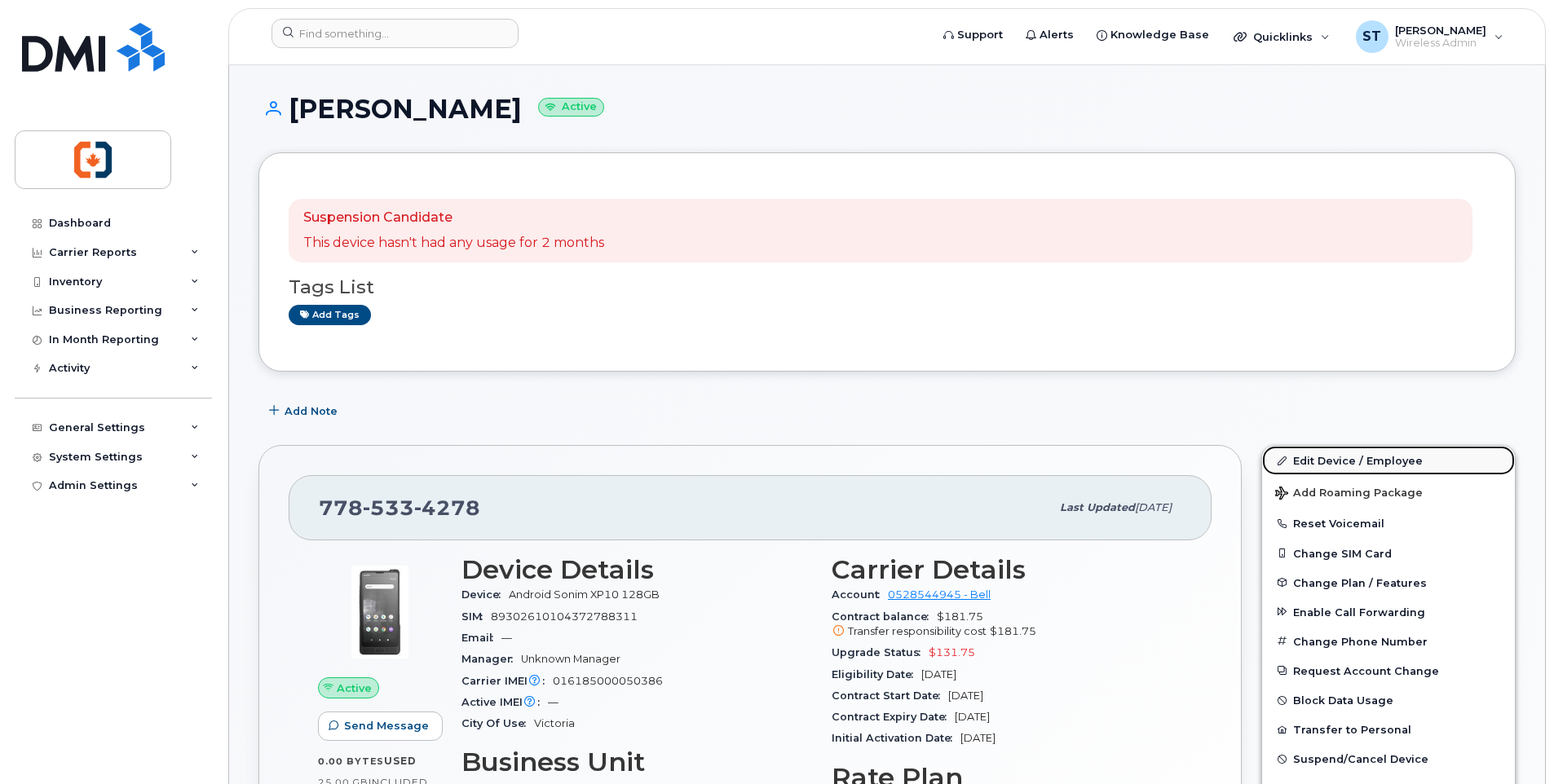
click at [1350, 462] on link "Edit Device / Employee" at bounding box center [1388, 460] width 253 height 29
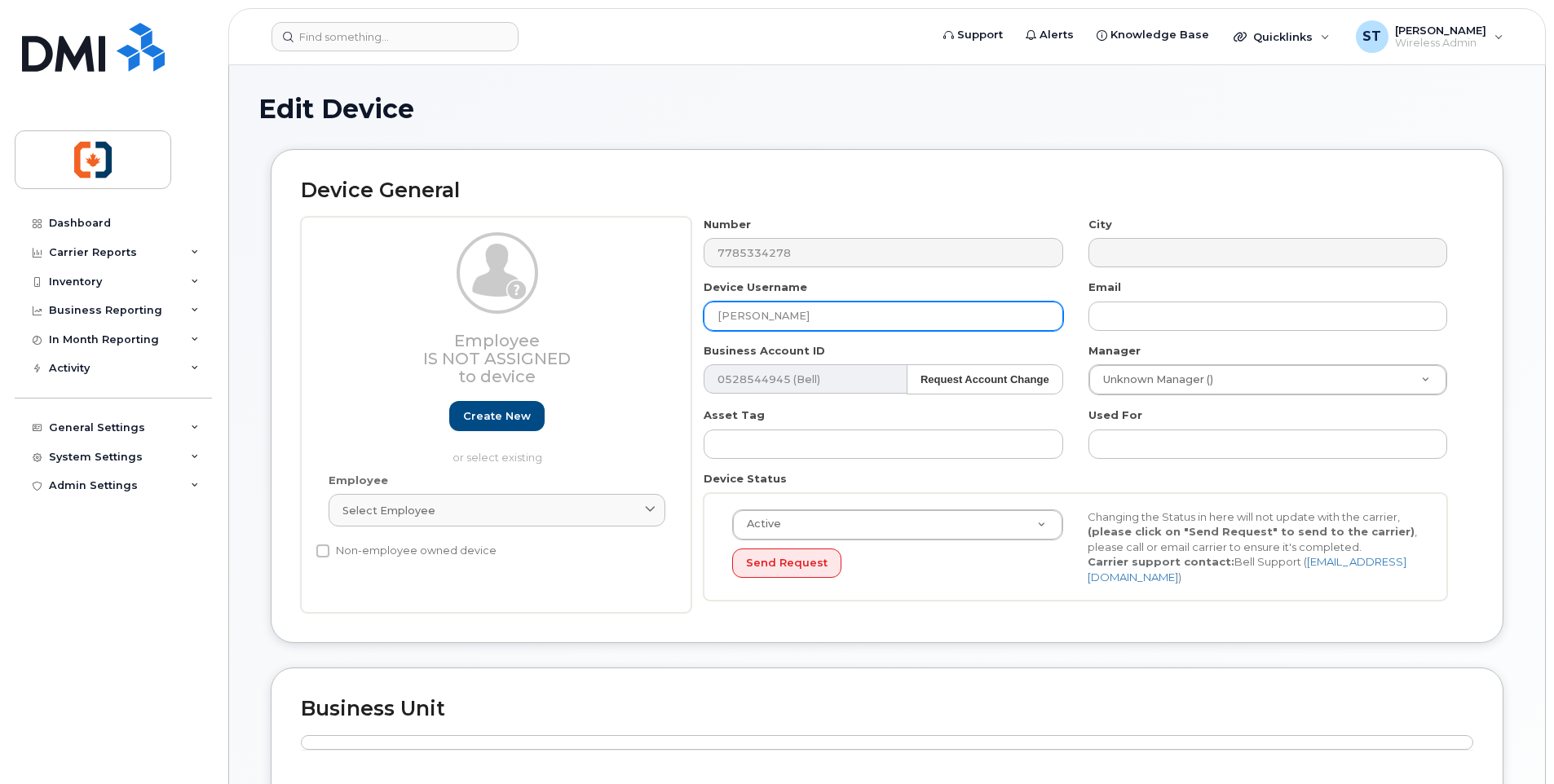
drag, startPoint x: 836, startPoint y: 320, endPoint x: 719, endPoint y: 320, distance: 117.0
click at [719, 320] on input "[PERSON_NAME]" at bounding box center [883, 316] width 359 height 29
paste input "ON HOLD TBC"
type input "ON HOLD TBC"
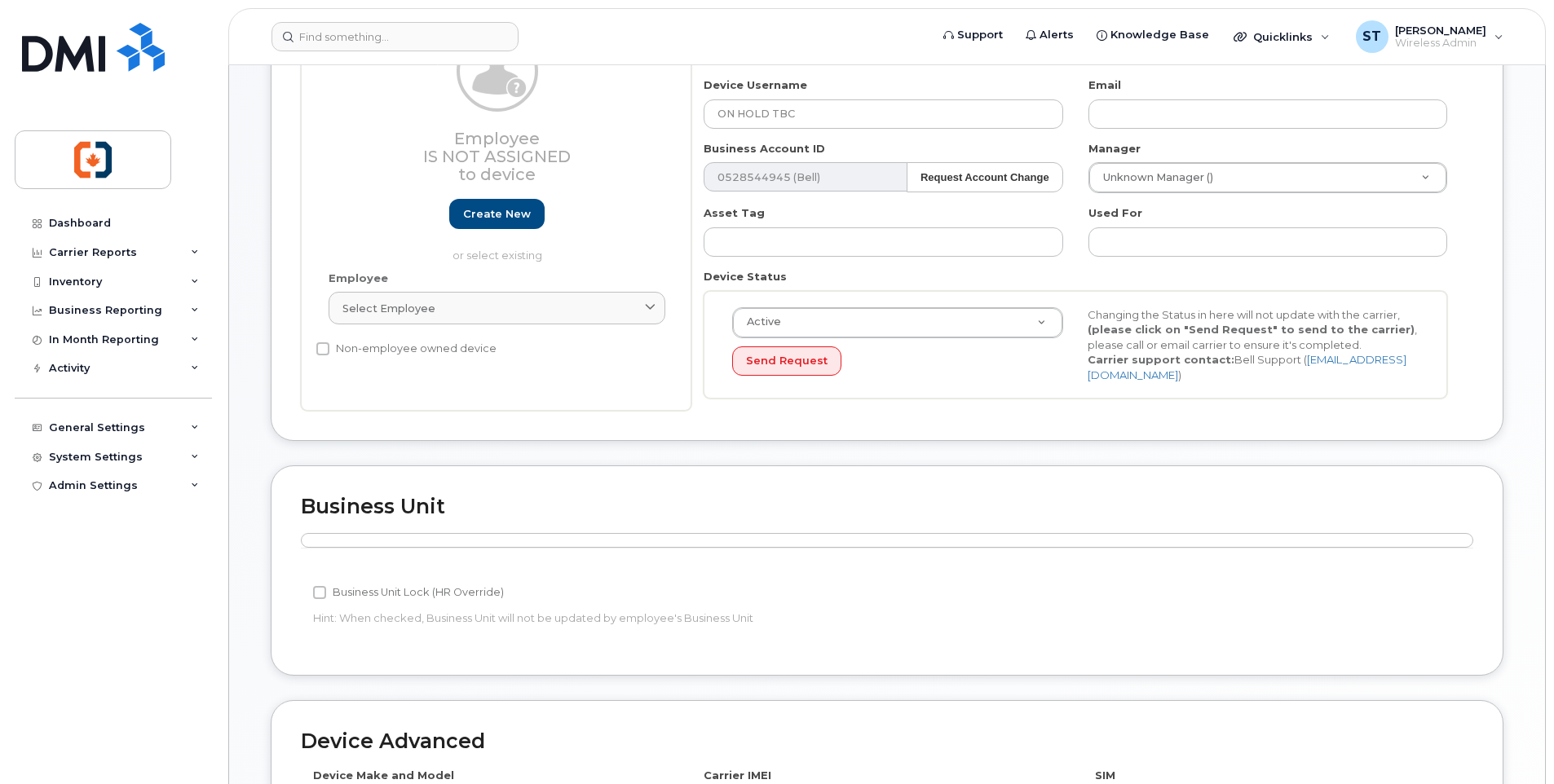
scroll to position [116, 0]
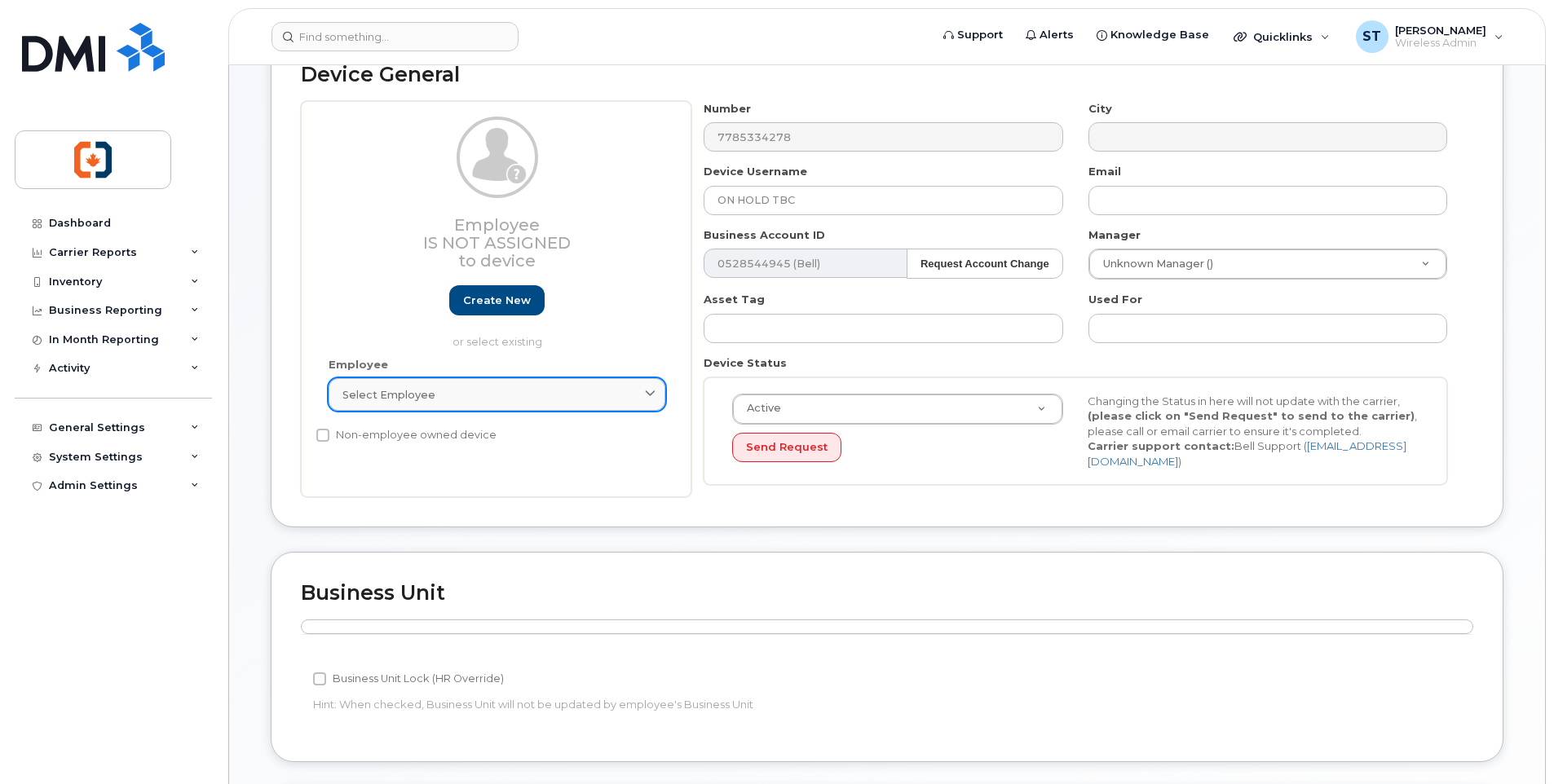
click at [445, 410] on link "Select employee" at bounding box center [496, 394] width 337 height 33
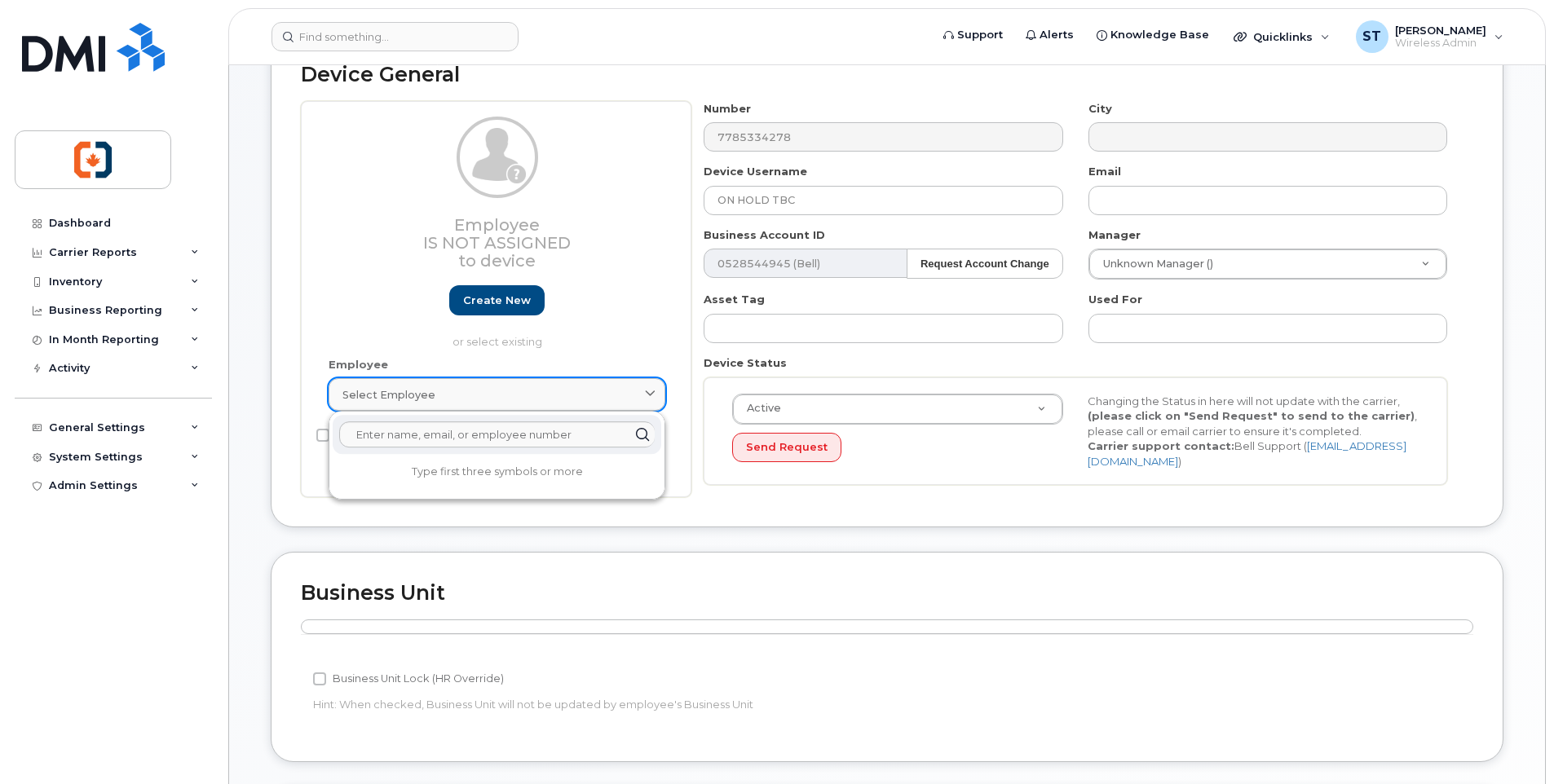
click at [445, 410] on link "Select employee" at bounding box center [496, 394] width 337 height 33
click at [861, 506] on div "Device General Employee Is not assigned to device Create new or select existing…" at bounding box center [887, 280] width 1233 height 494
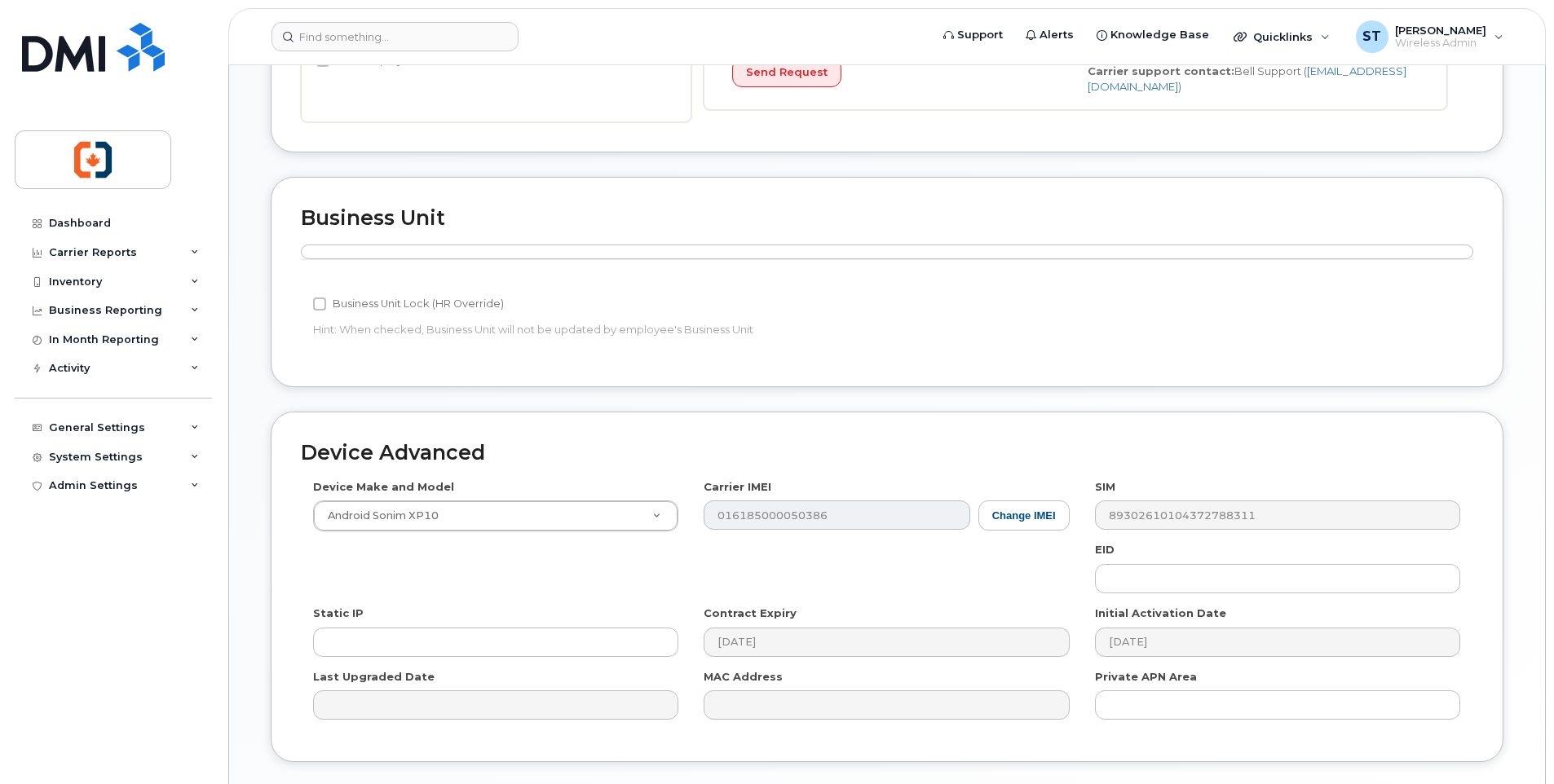
scroll to position [605, 0]
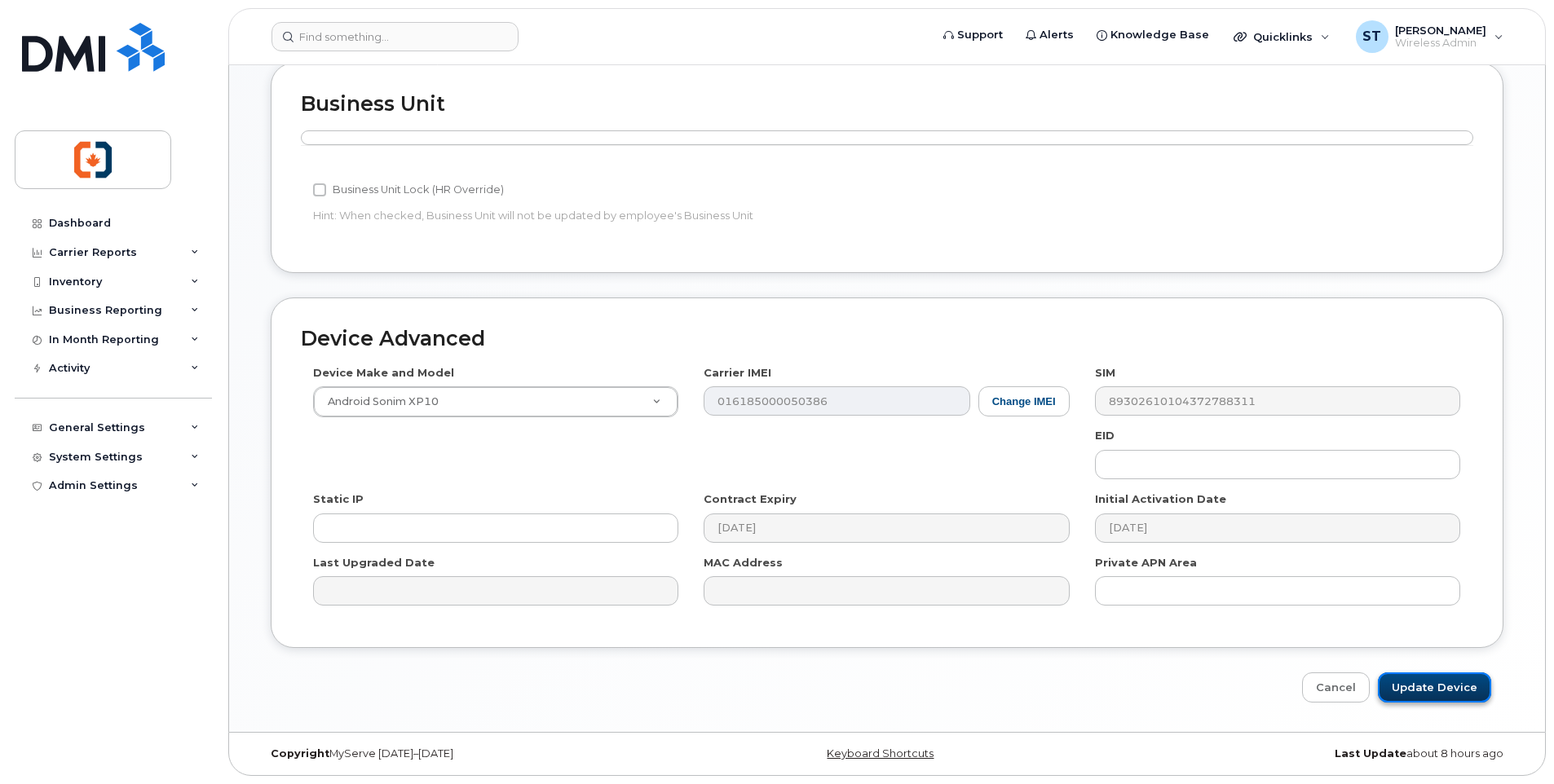
click at [1444, 683] on input "Update Device" at bounding box center [1435, 687] width 113 height 30
type input "Saving..."
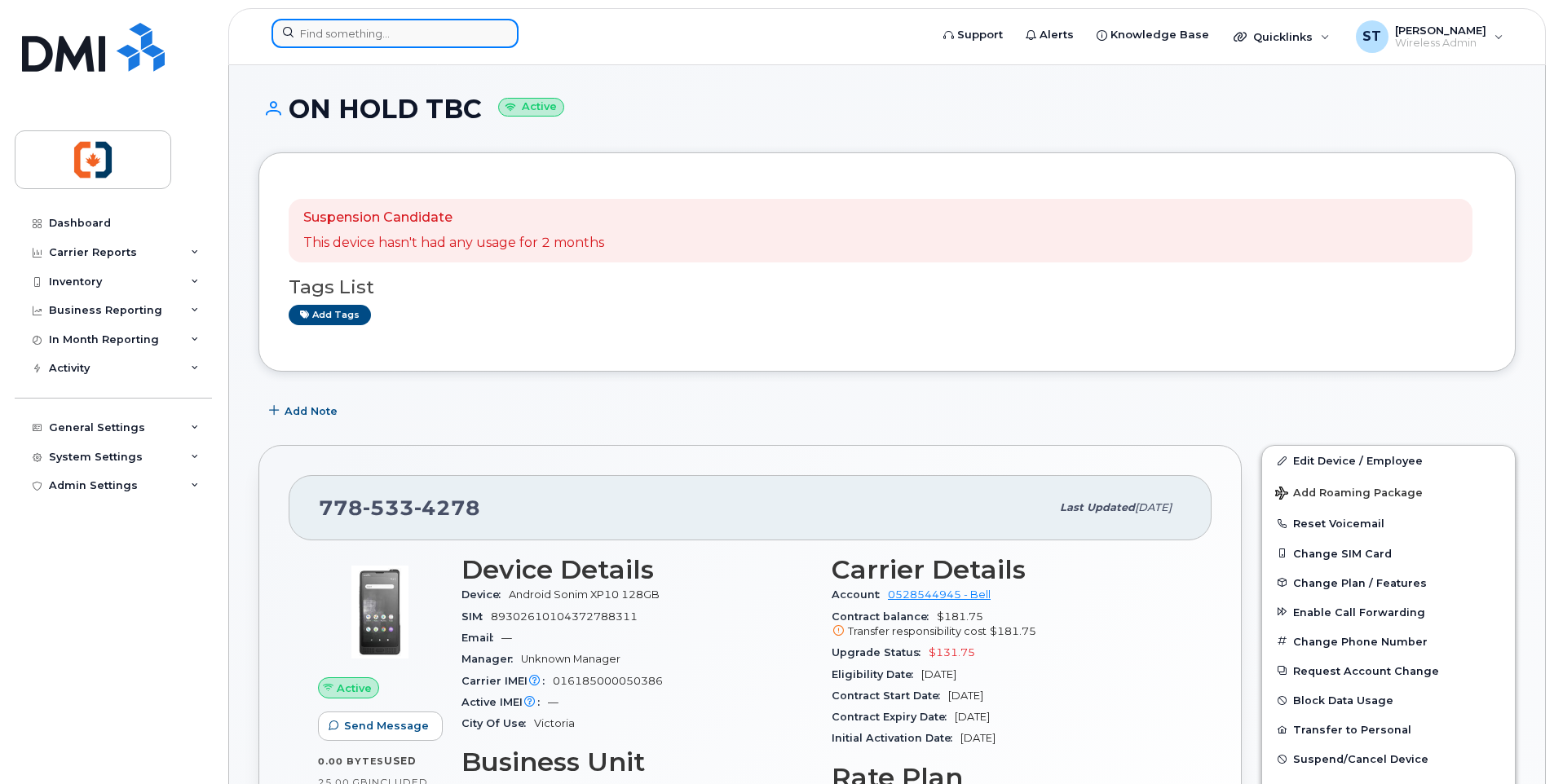
click at [342, 41] on input at bounding box center [395, 33] width 247 height 29
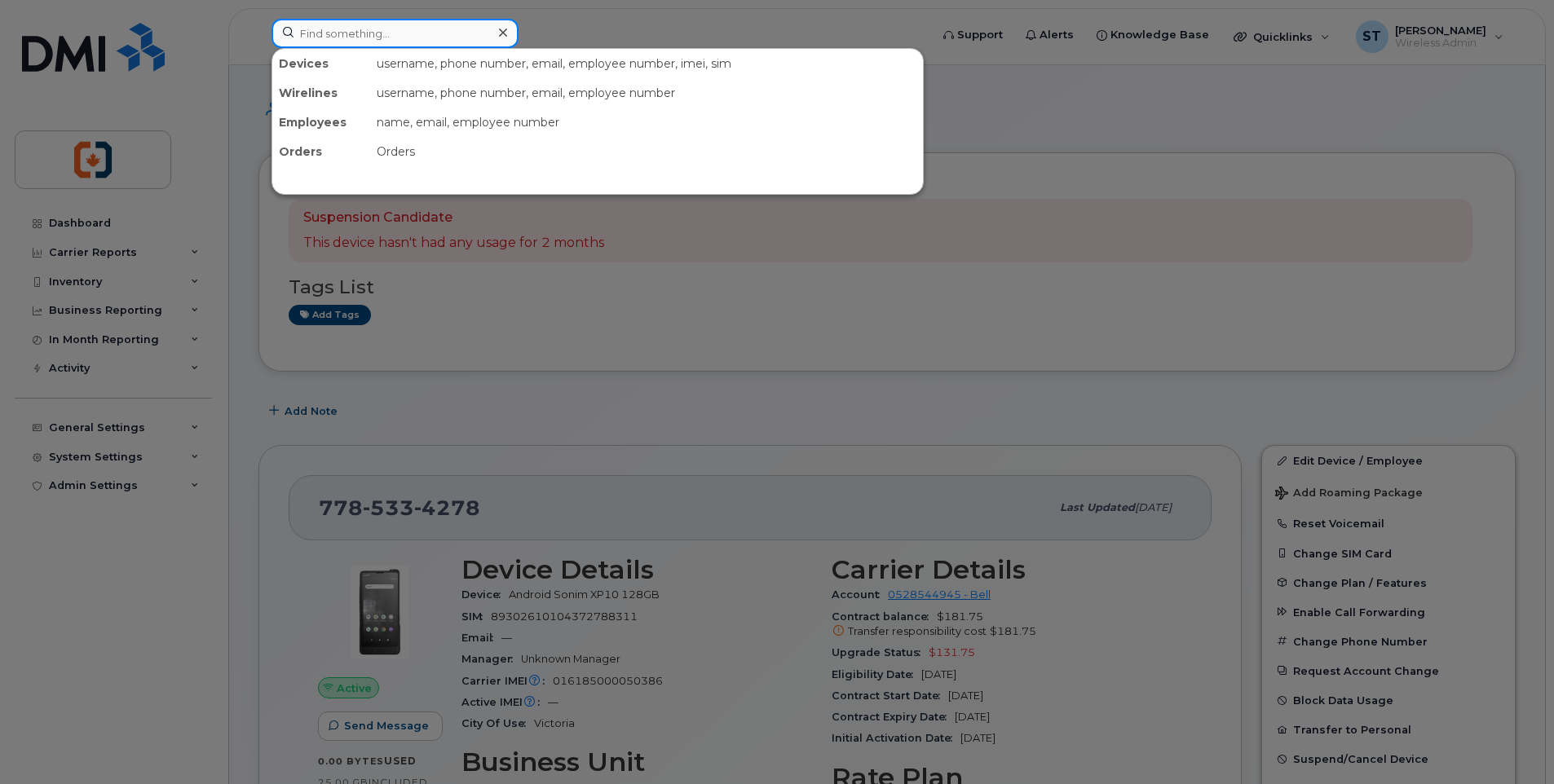
paste input "7785337346"
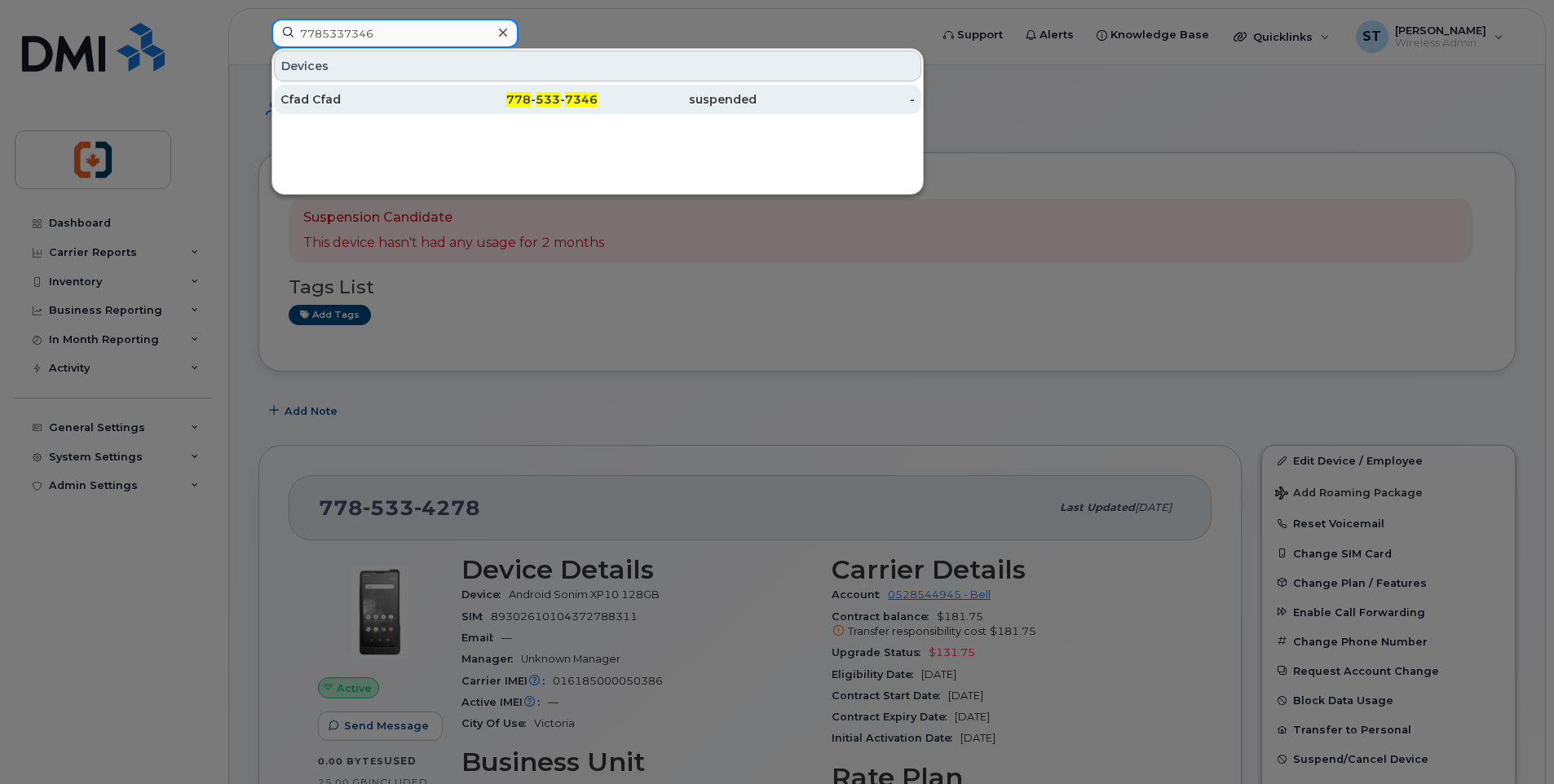
type input "7785337346"
click at [531, 106] on span "778" at bounding box center [519, 99] width 25 height 15
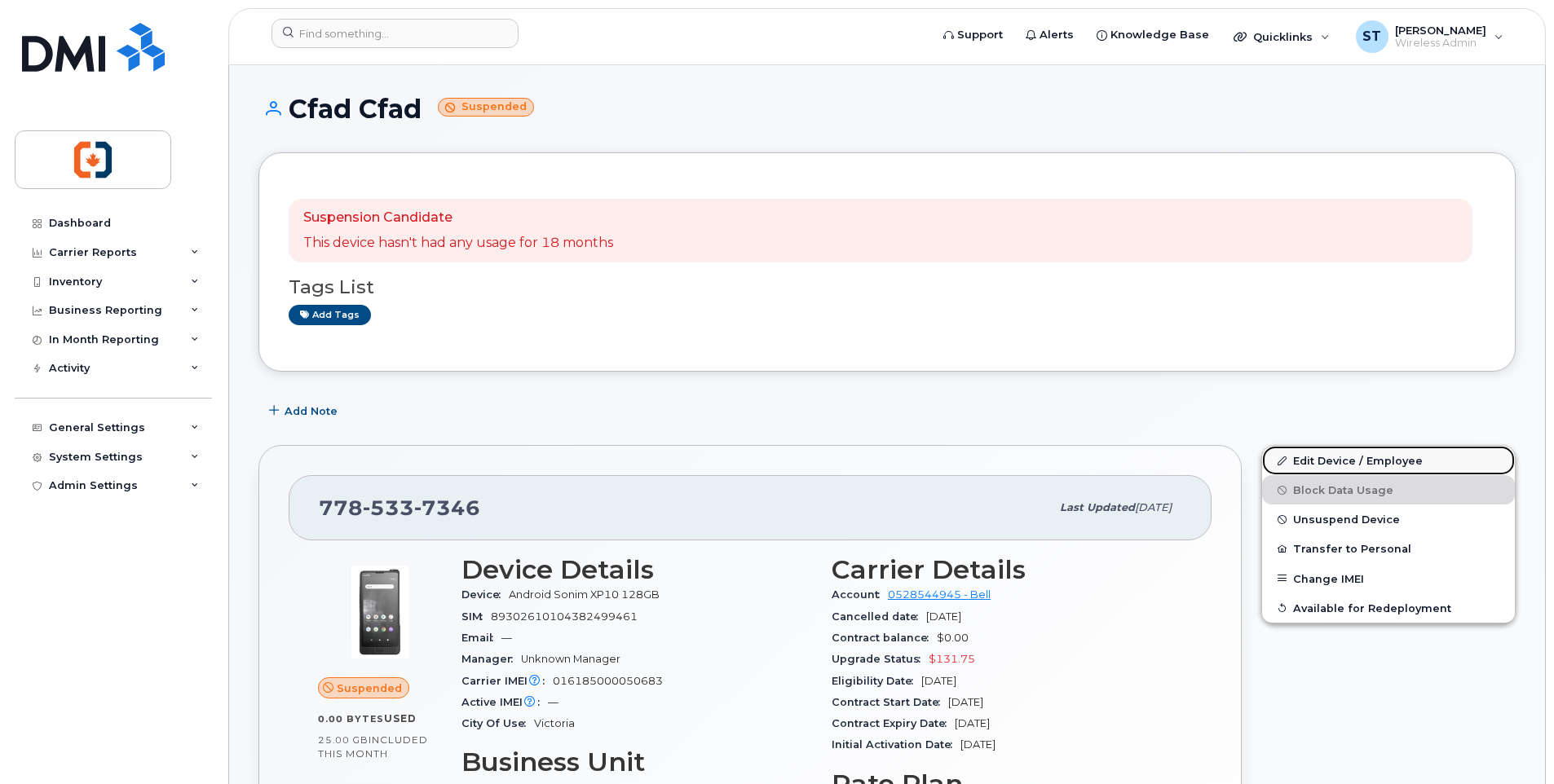
click at [1353, 466] on link "Edit Device / Employee" at bounding box center [1388, 460] width 253 height 29
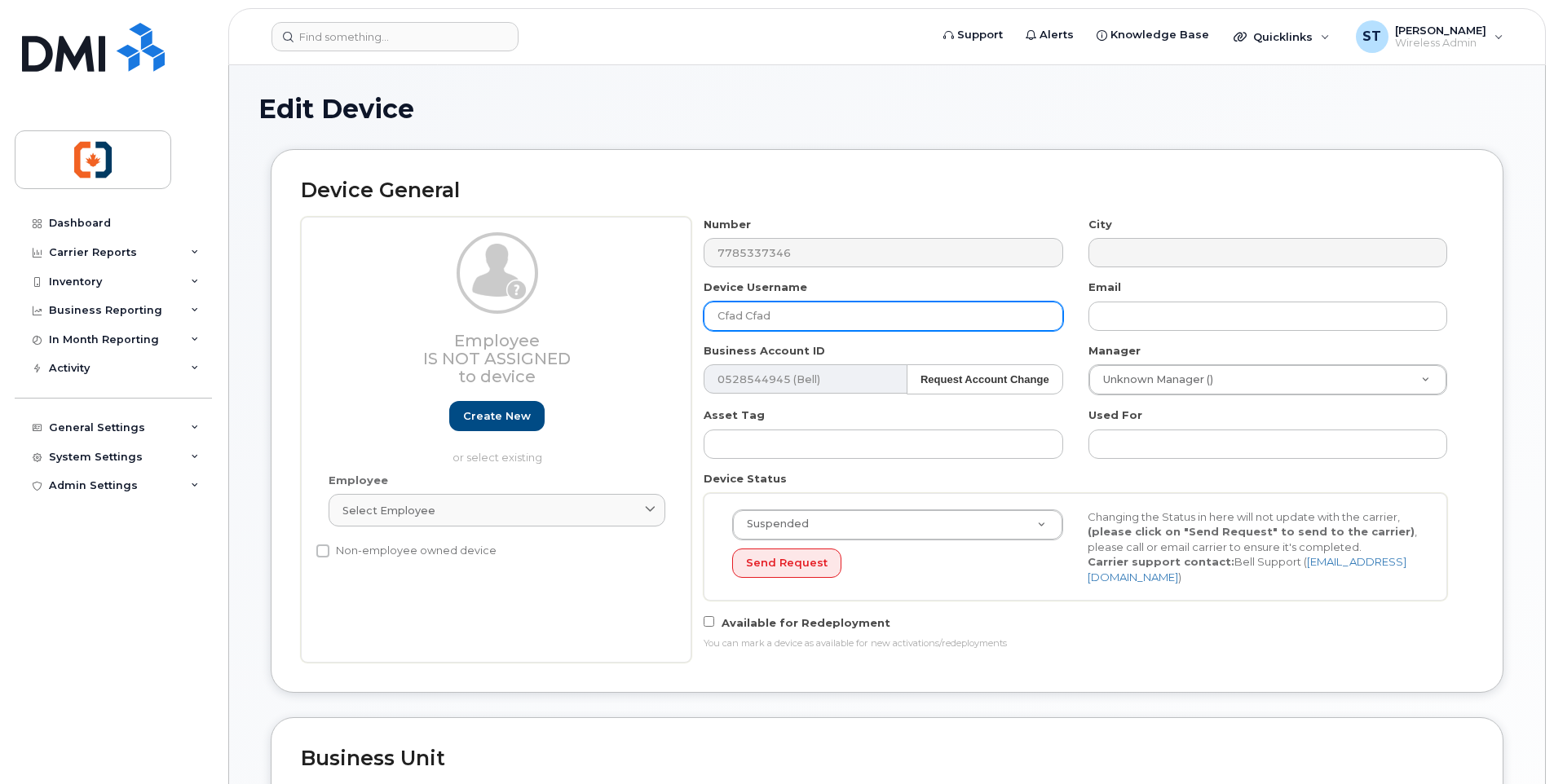
drag, startPoint x: 794, startPoint y: 320, endPoint x: 699, endPoint y: 314, distance: 95.2
click at [699, 314] on div "Device Username Cfad Cfad" at bounding box center [884, 305] width 384 height 51
drag, startPoint x: 777, startPoint y: 309, endPoint x: 757, endPoint y: 312, distance: 20.2
paste input "7785337346"
type input "7785337346"
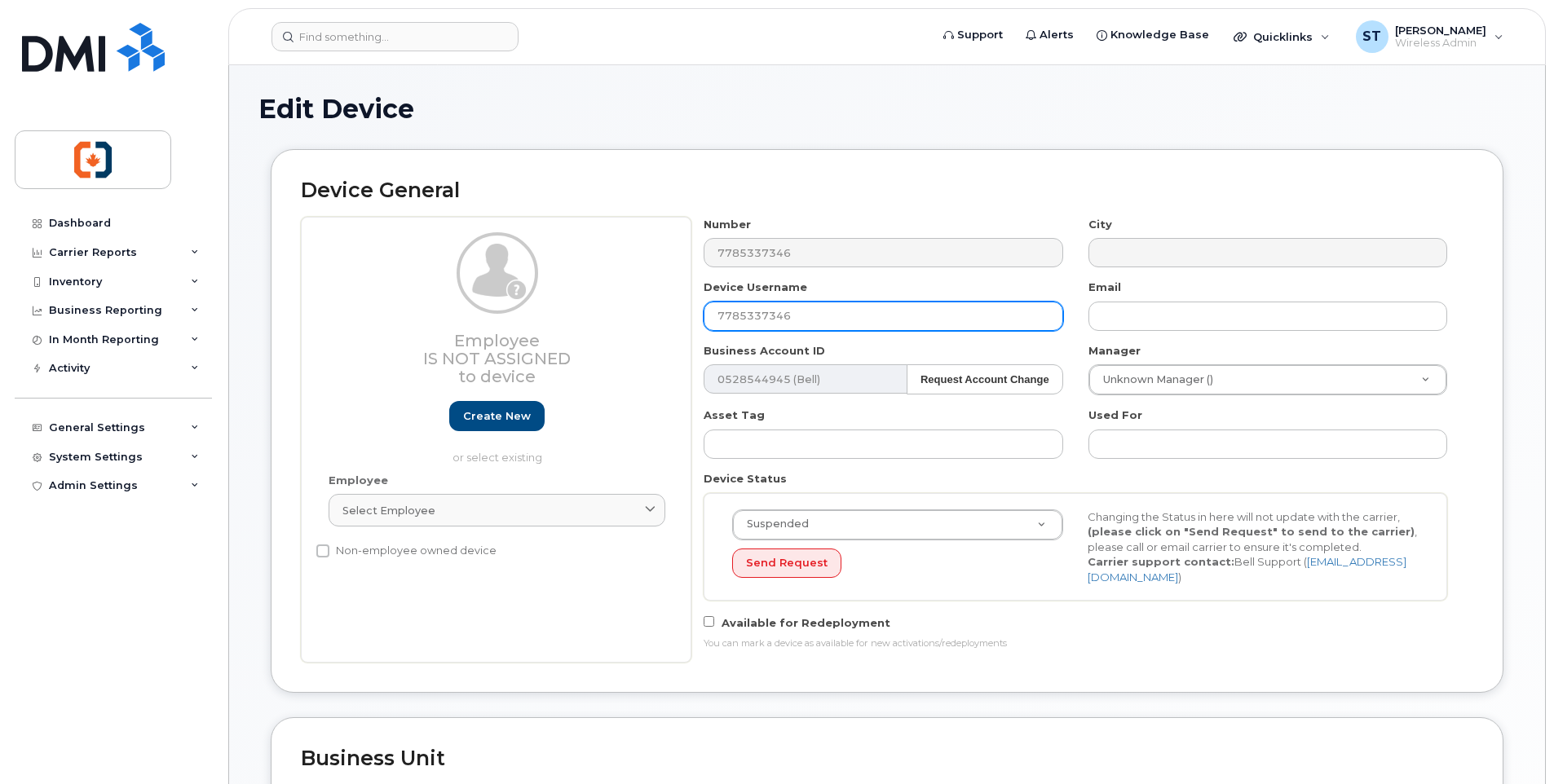
drag, startPoint x: 804, startPoint y: 318, endPoint x: 564, endPoint y: 315, distance: 240.0
click at [564, 315] on div "Employee Is not assigned to device Create new or select existing Employee Selec…" at bounding box center [887, 440] width 1173 height 446
click at [774, 309] on input "text" at bounding box center [883, 316] width 359 height 29
paste input "ON HOLD TBC"
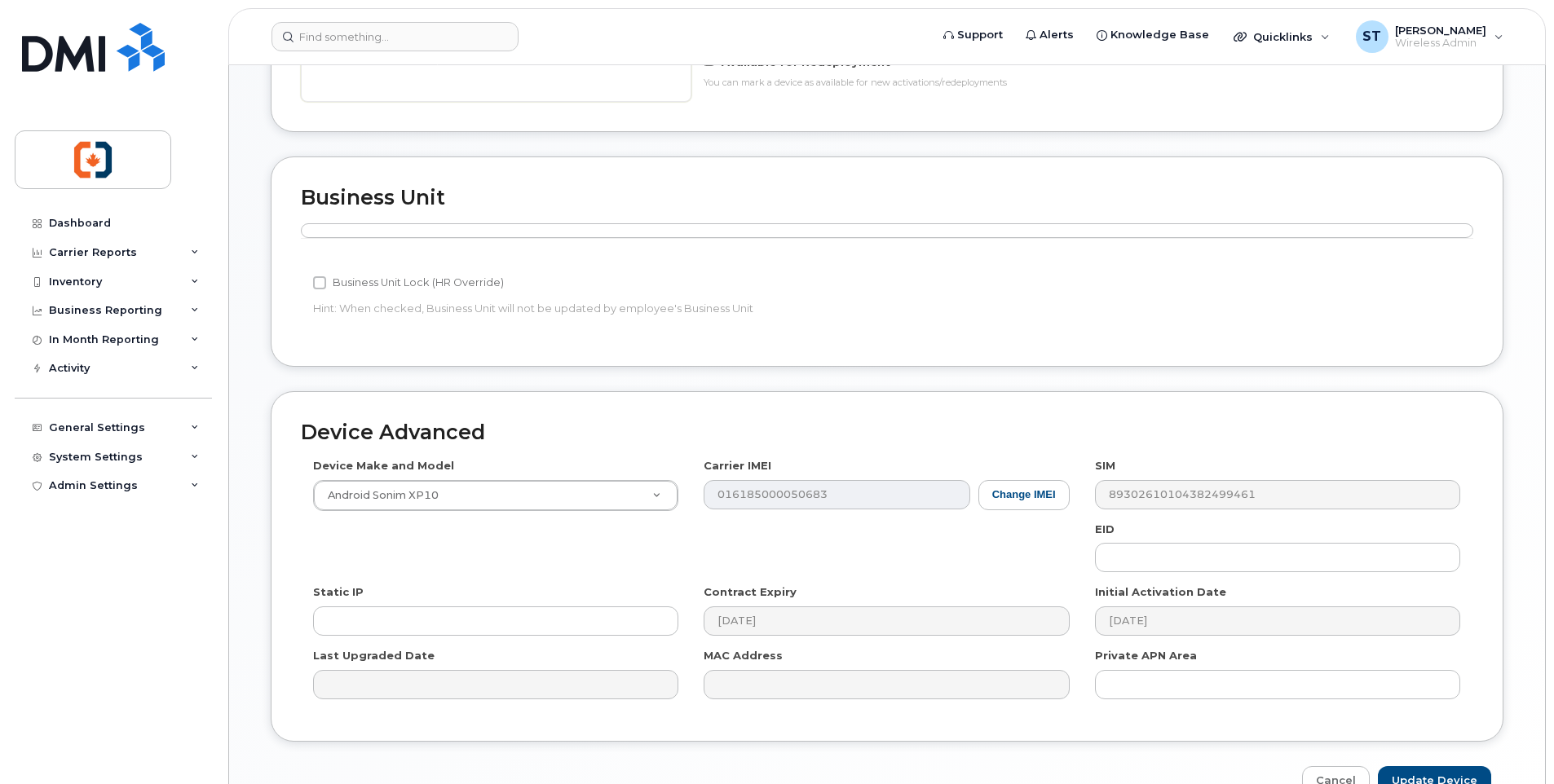
scroll to position [654, 0]
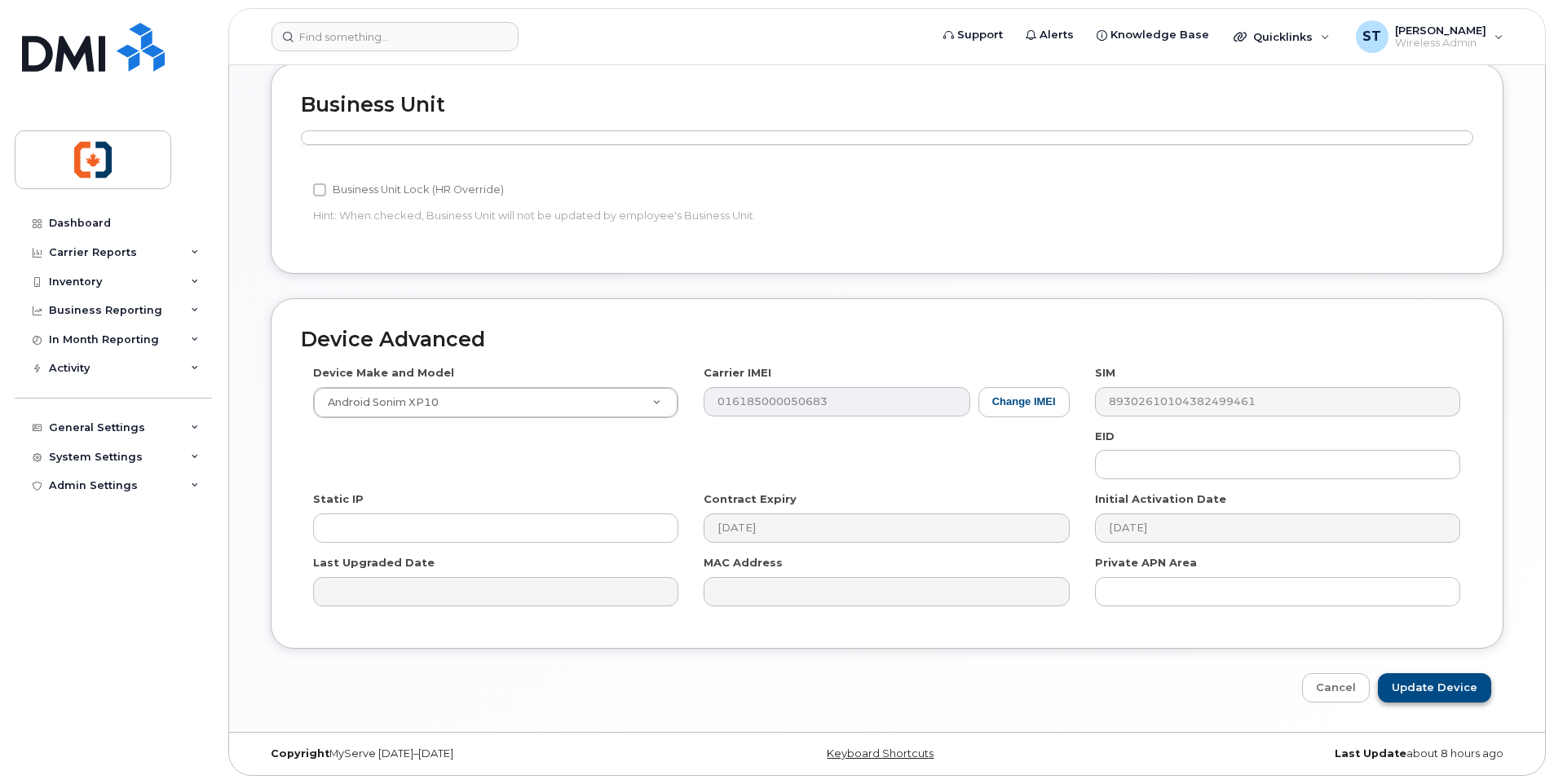
type input "ON HOLD TBC"
click at [1431, 690] on input "Update Device" at bounding box center [1435, 688] width 113 height 30
type input "Saving..."
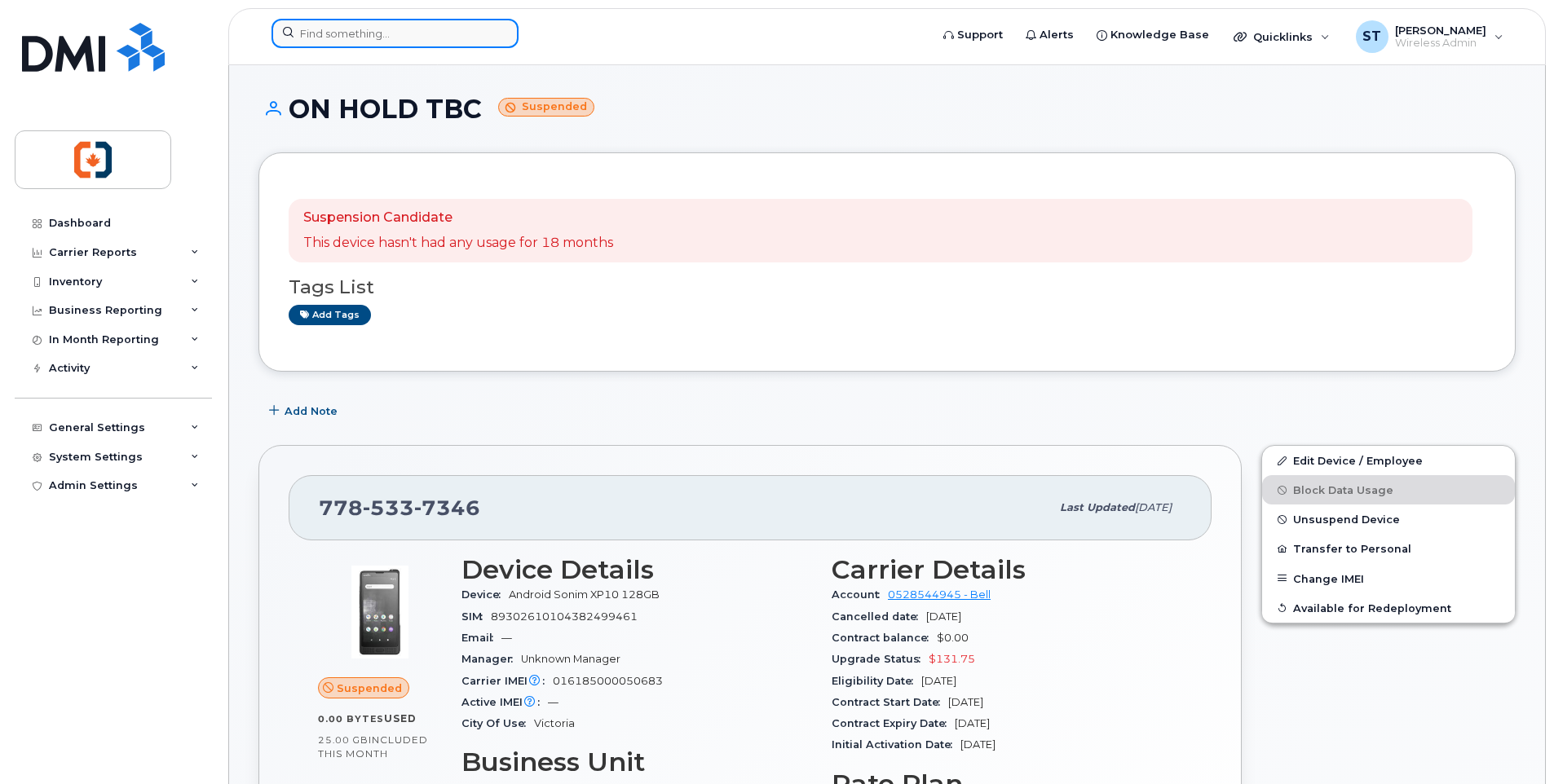
click at [333, 36] on input at bounding box center [395, 33] width 247 height 29
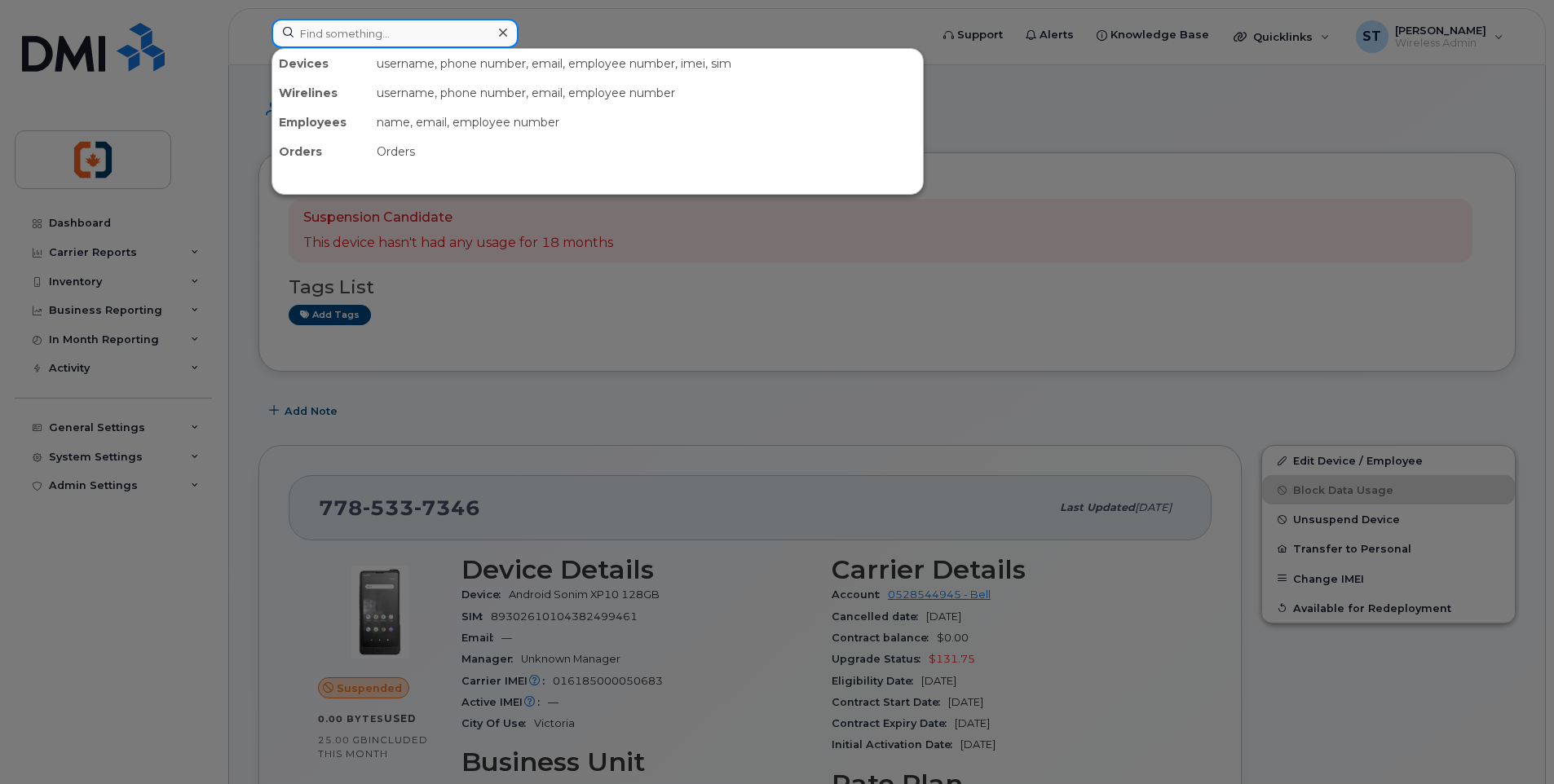
paste input "2507325099"
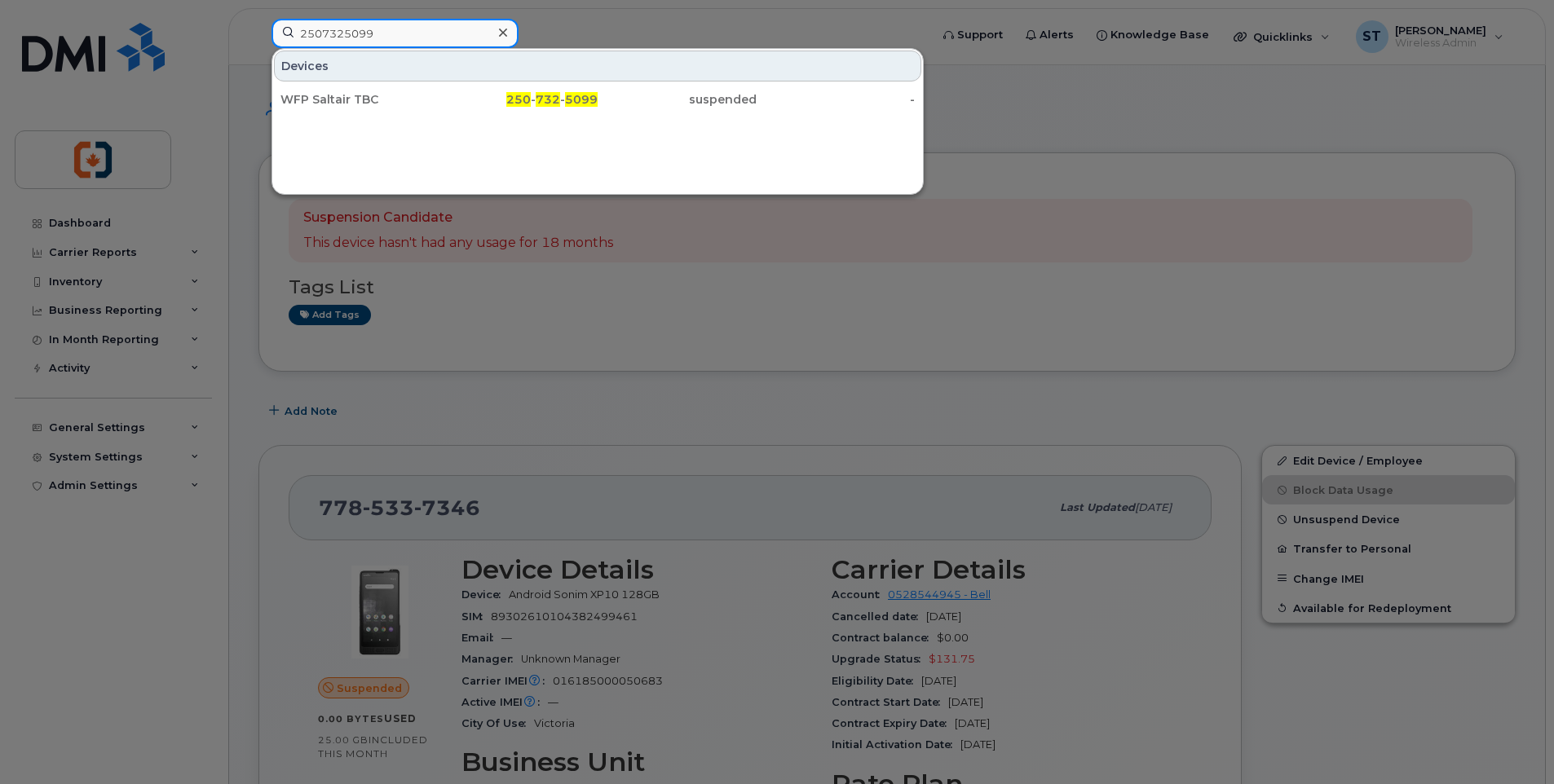
type input "2507325099"
click at [129, 685] on div at bounding box center [777, 392] width 1554 height 784
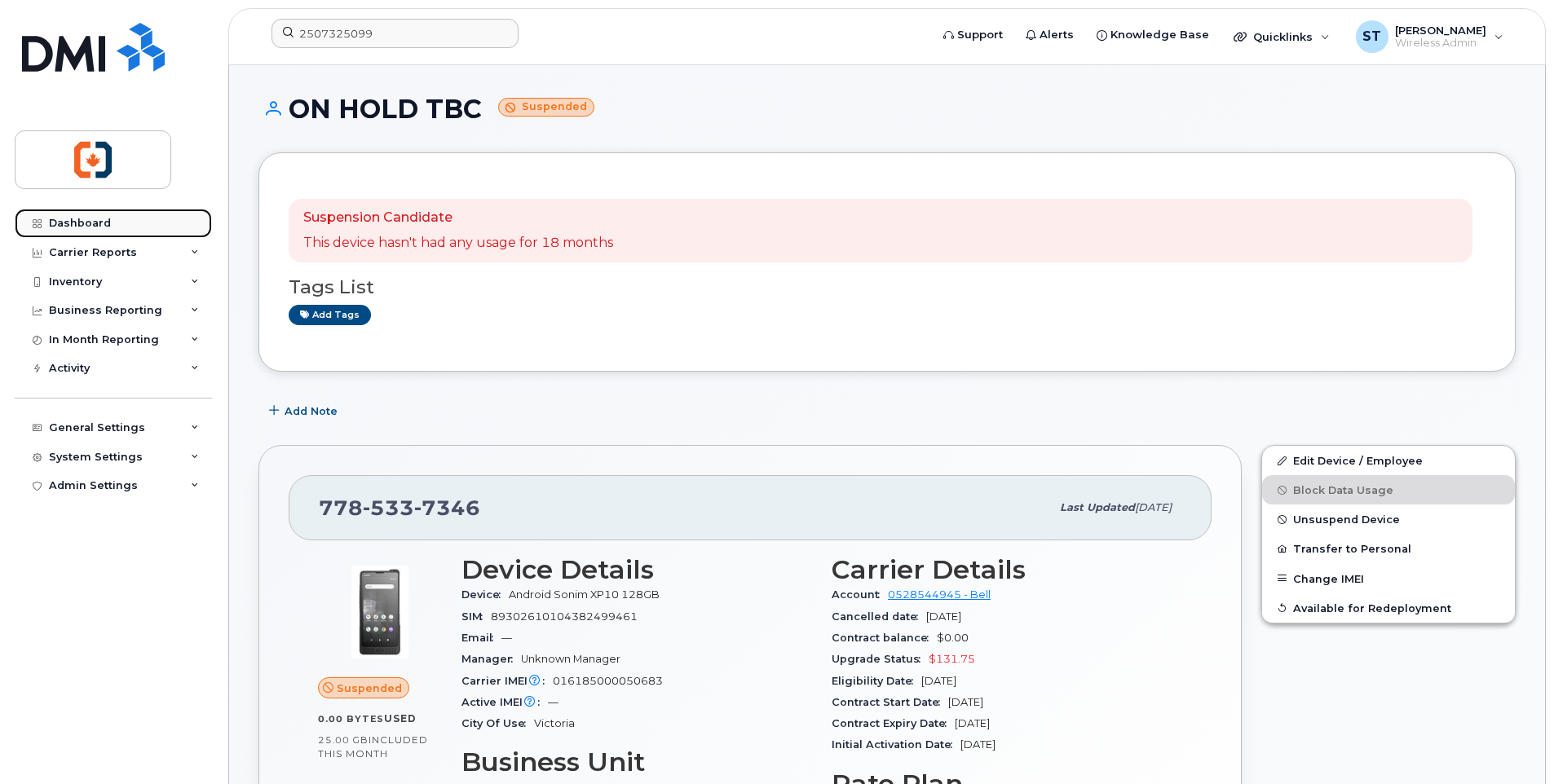
click at [89, 222] on div "Dashboard" at bounding box center [80, 223] width 62 height 13
